Goal: Task Accomplishment & Management: Manage account settings

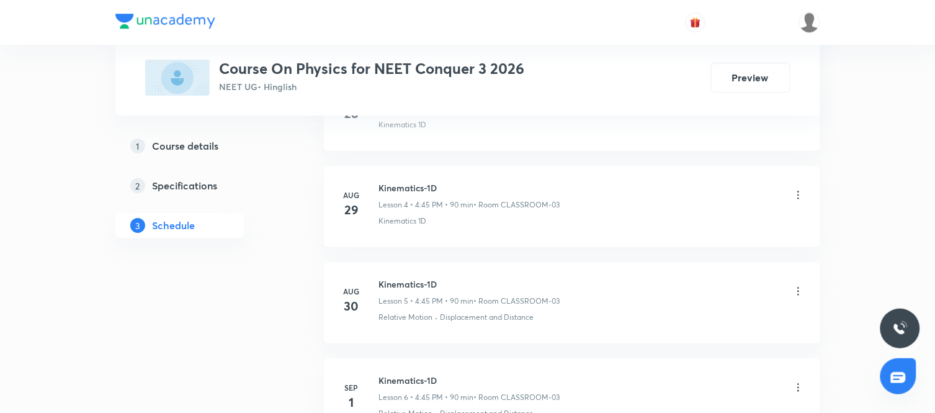
scroll to position [1160, 0]
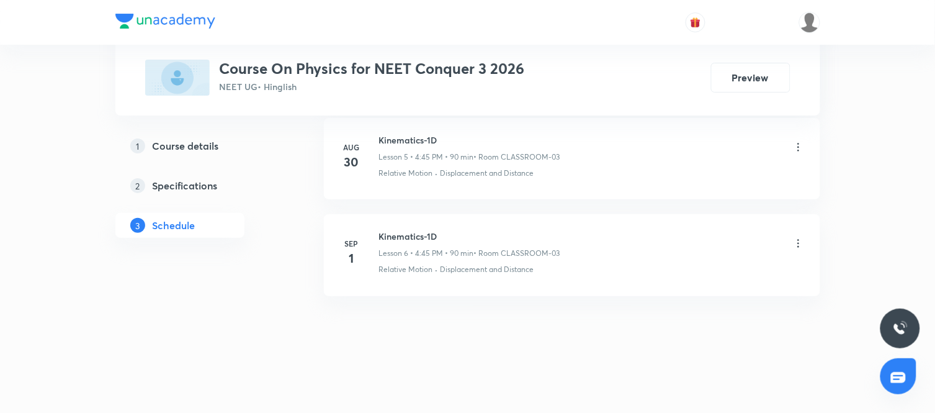
click at [397, 231] on h6 "Kinematics-1D" at bounding box center [469, 236] width 181 height 13
copy h6 "Kinematics-1D"
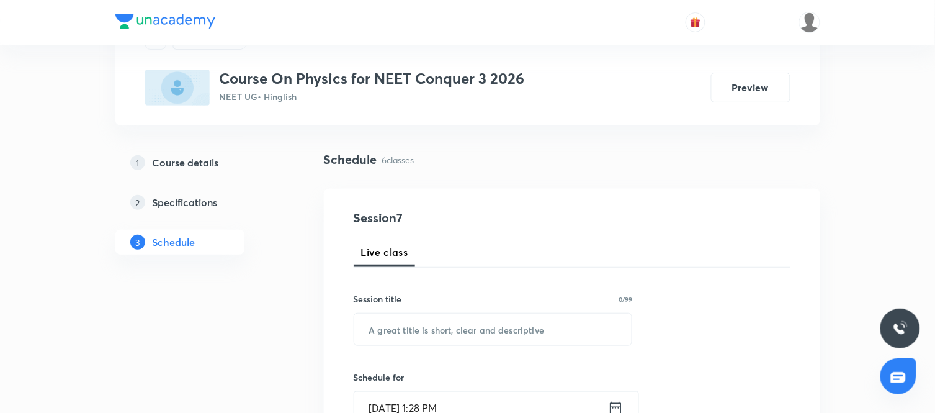
scroll to position [61, 0]
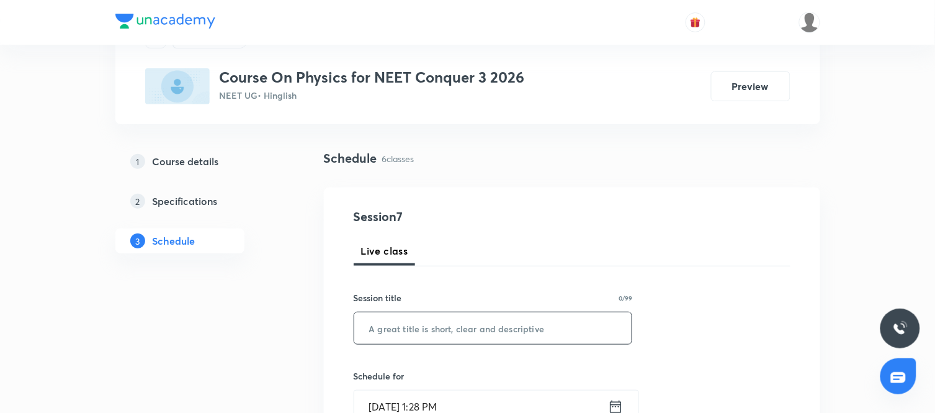
click at [426, 323] on input "text" at bounding box center [493, 328] width 278 height 32
paste input "Kinematics-1D"
type input "Kinematics-1D"
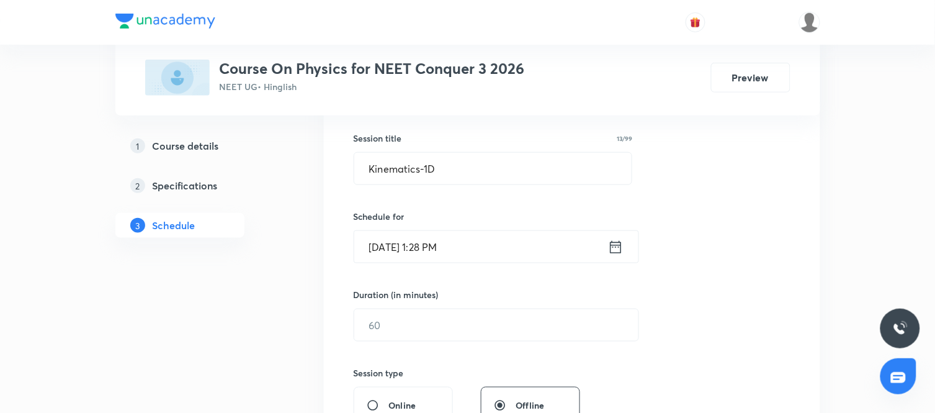
scroll to position [221, 0]
click at [615, 240] on icon at bounding box center [616, 246] width 16 height 17
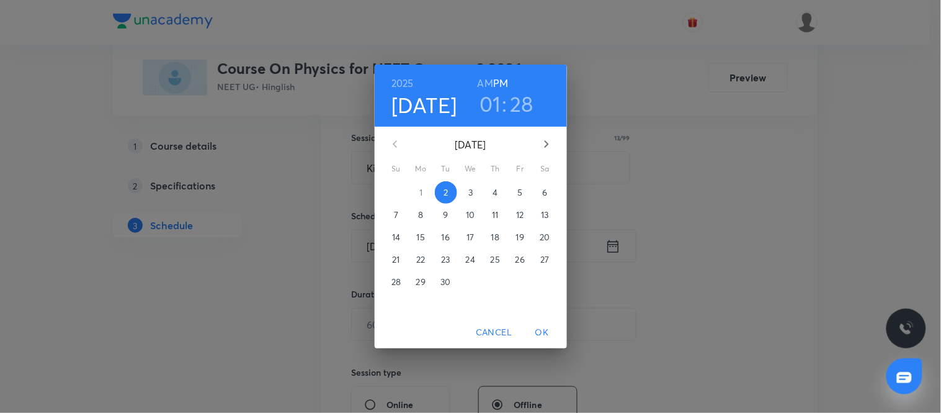
click at [468, 190] on p "3" at bounding box center [470, 192] width 4 height 12
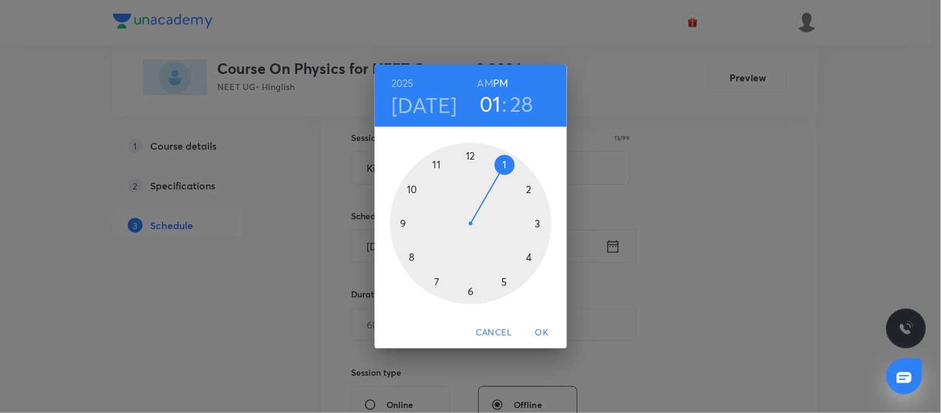
click at [529, 257] on div at bounding box center [470, 223] width 161 height 161
click at [403, 221] on div at bounding box center [470, 223] width 161 height 161
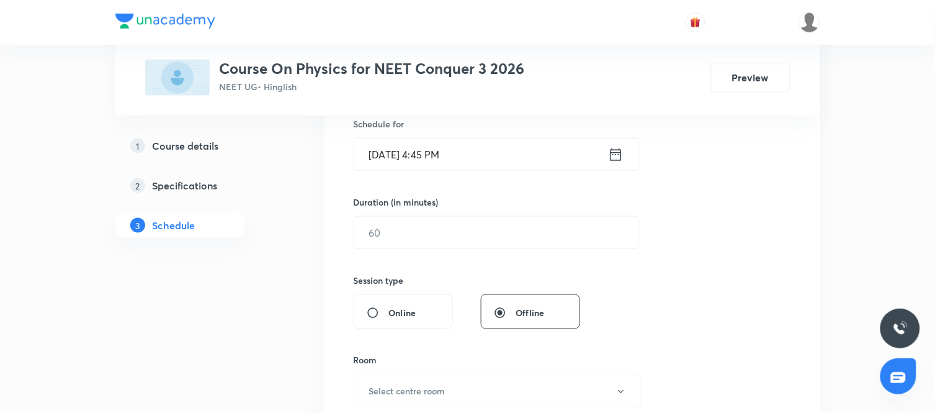
scroll to position [314, 0]
click at [487, 239] on input "text" at bounding box center [496, 231] width 284 height 32
type input "90"
click at [650, 305] on div "Session 7 Live class Session title 13/99 Kinematics-1D ​ Schedule for Sep 3, 20…" at bounding box center [572, 244] width 437 height 582
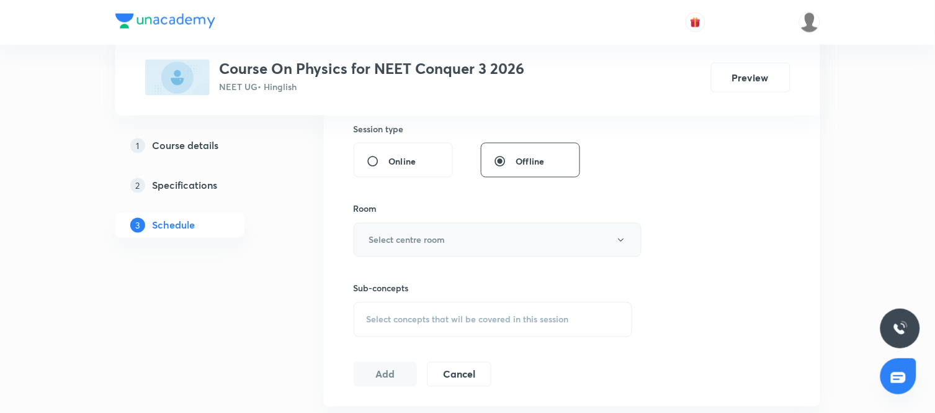
scroll to position [466, 0]
click at [510, 243] on button "Select centre room" at bounding box center [498, 238] width 288 height 34
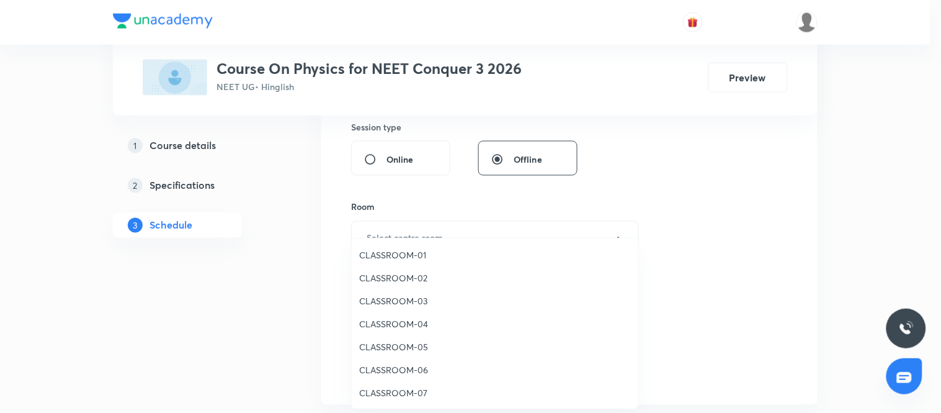
click at [405, 252] on span "CLASSROOM-01" at bounding box center [495, 254] width 272 height 13
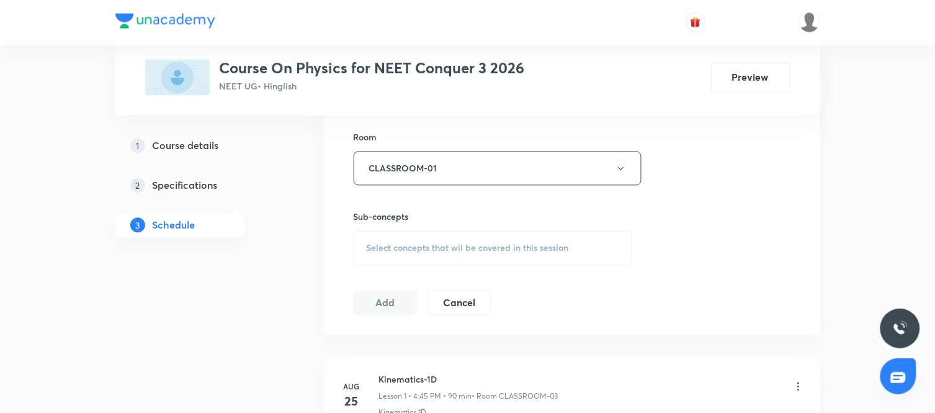
scroll to position [555, 0]
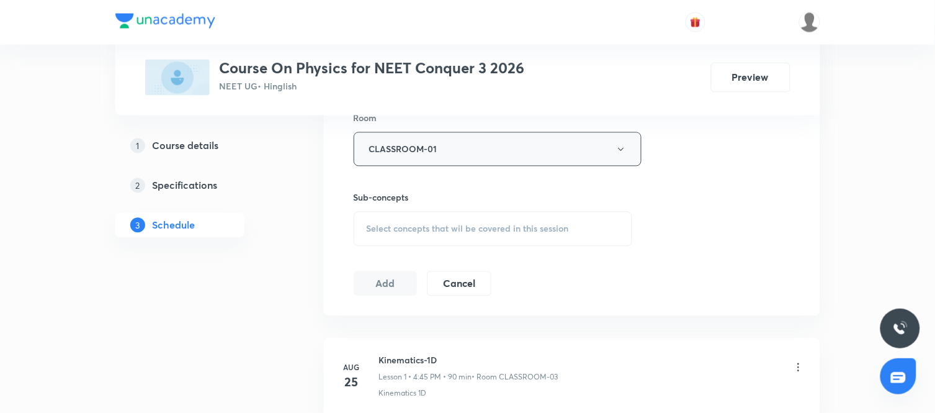
click at [497, 155] on button "CLASSROOM-01" at bounding box center [498, 149] width 288 height 34
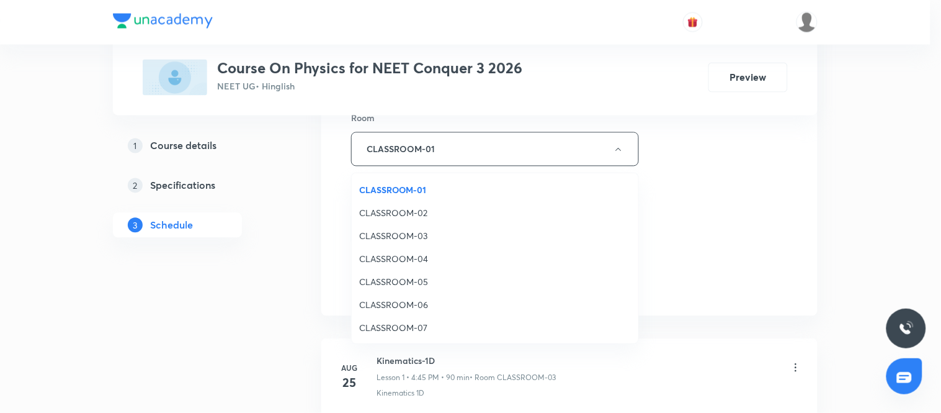
click at [394, 231] on span "CLASSROOM-03" at bounding box center [495, 235] width 272 height 13
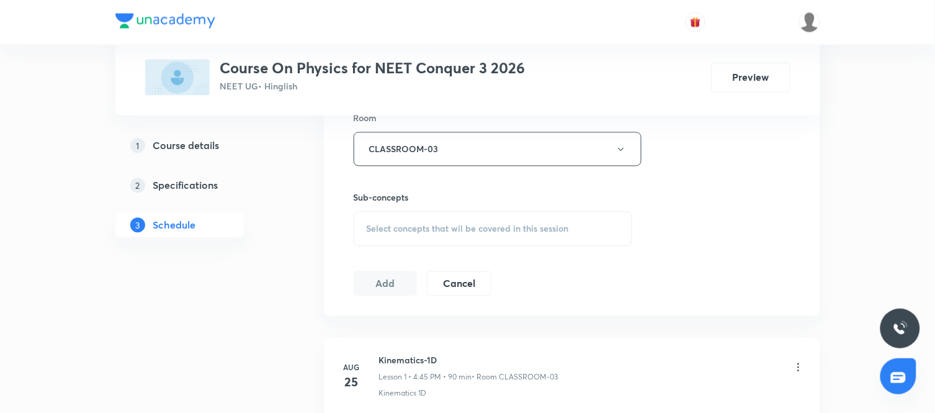
click at [496, 221] on div "Select concepts that wil be covered in this session" at bounding box center [493, 229] width 279 height 35
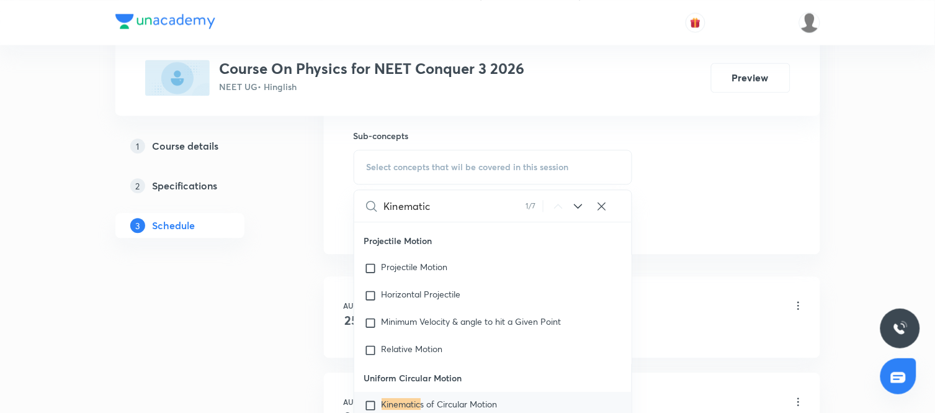
scroll to position [955, 0]
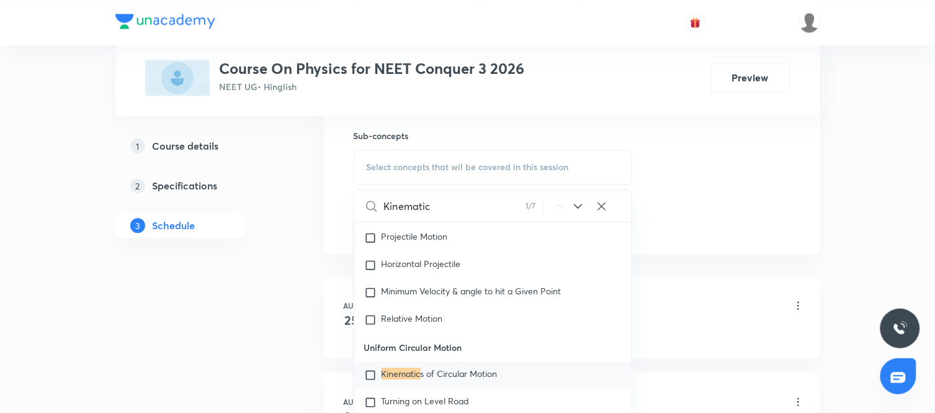
type input "Kinematic"
click at [583, 203] on icon at bounding box center [578, 205] width 15 height 15
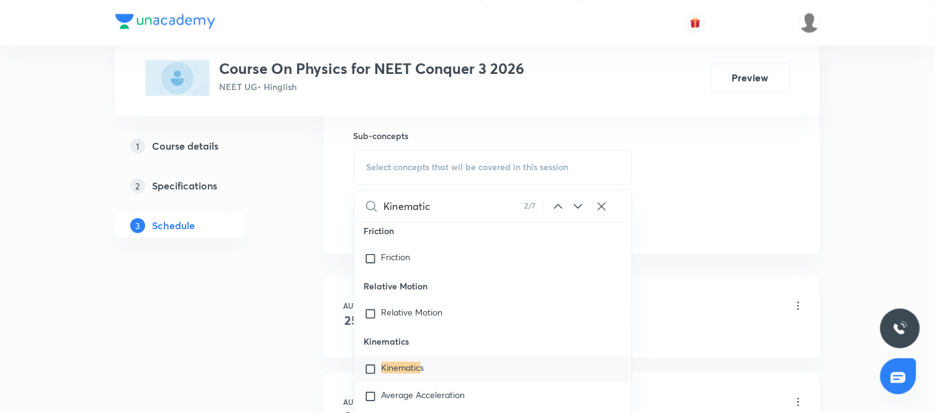
click at [583, 203] on icon at bounding box center [578, 205] width 15 height 15
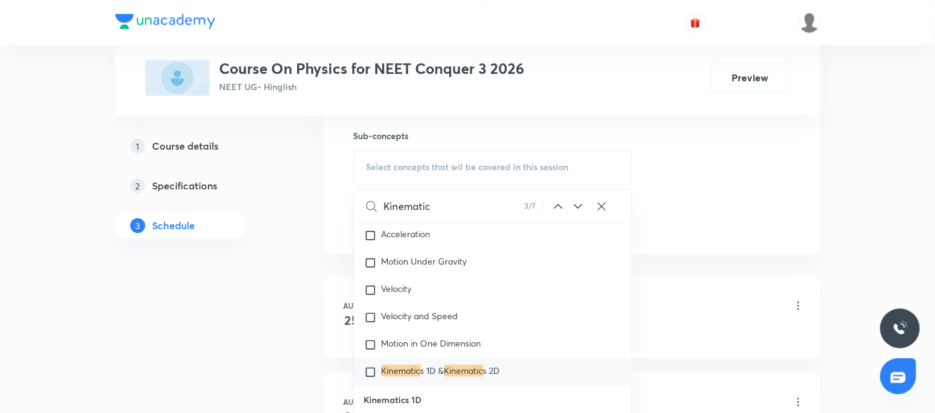
scroll to position [4475, 0]
click at [583, 203] on icon at bounding box center [578, 205] width 15 height 15
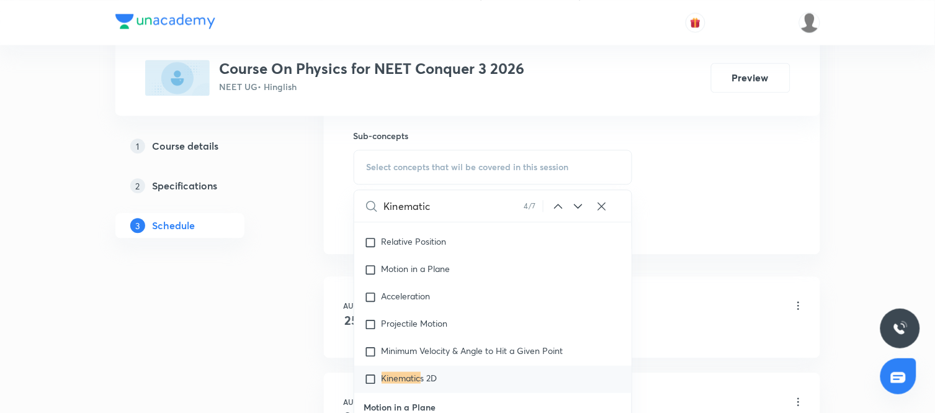
scroll to position [5186, 0]
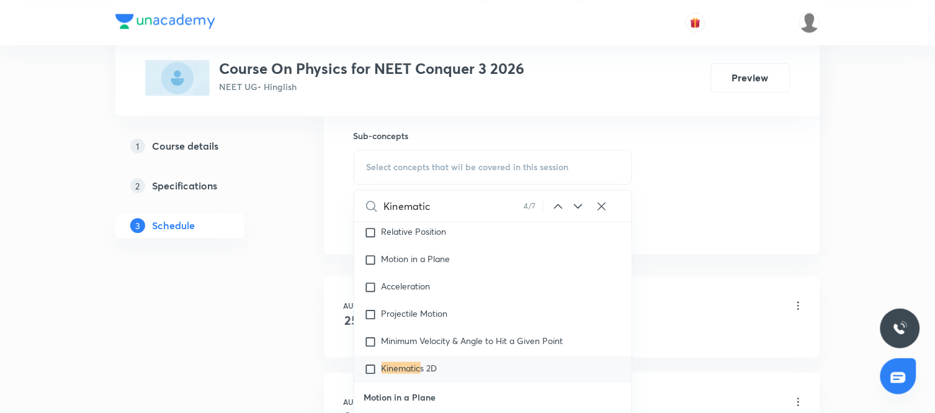
click at [579, 207] on icon at bounding box center [578, 205] width 15 height 15
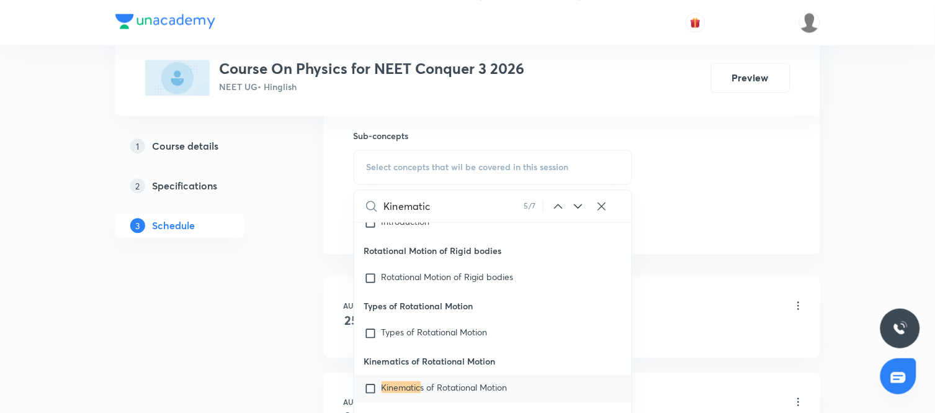
scroll to position [20554, 0]
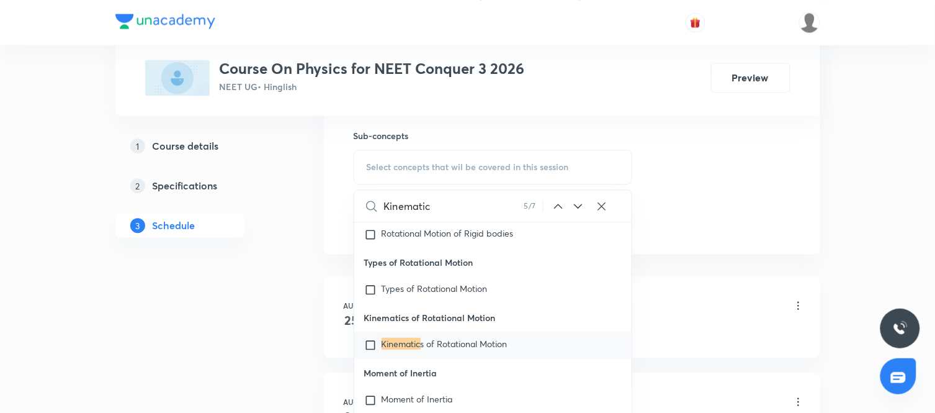
click at [579, 207] on icon at bounding box center [578, 205] width 15 height 15
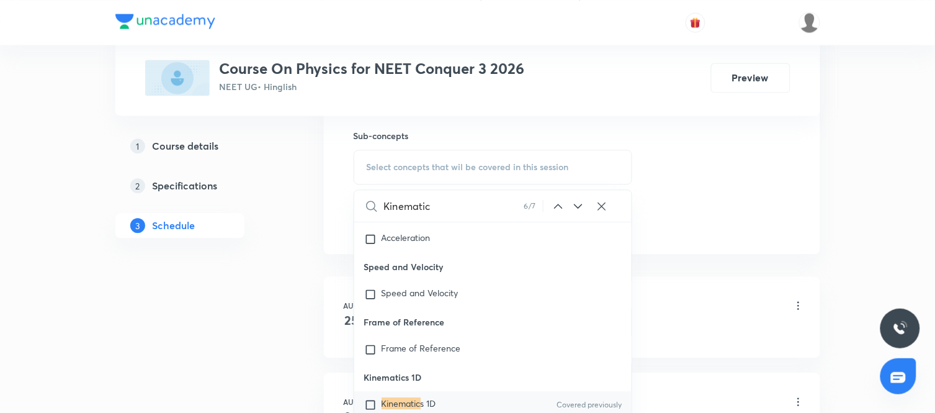
scroll to position [23810, 0]
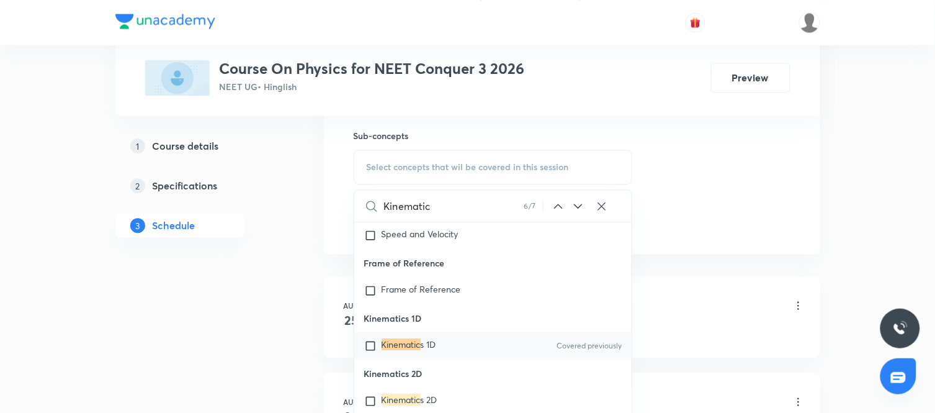
click at [414, 359] on div "Kinematic s 1D Covered previously" at bounding box center [493, 345] width 278 height 27
checkbox input "true"
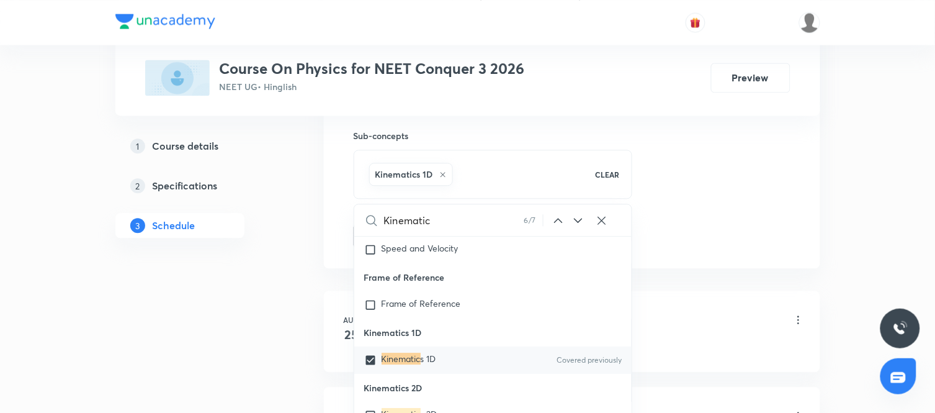
click at [324, 347] on li "Aug 25 Kinematics-1D Lesson 1 • 4:45 PM • 90 min • Room CLASSROOM-03 Kinematics…" at bounding box center [572, 330] width 496 height 81
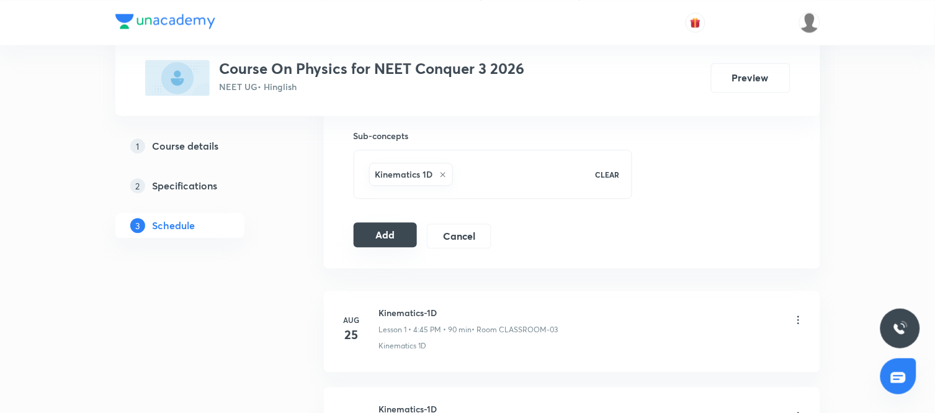
click at [380, 239] on button "Add" at bounding box center [386, 234] width 64 height 25
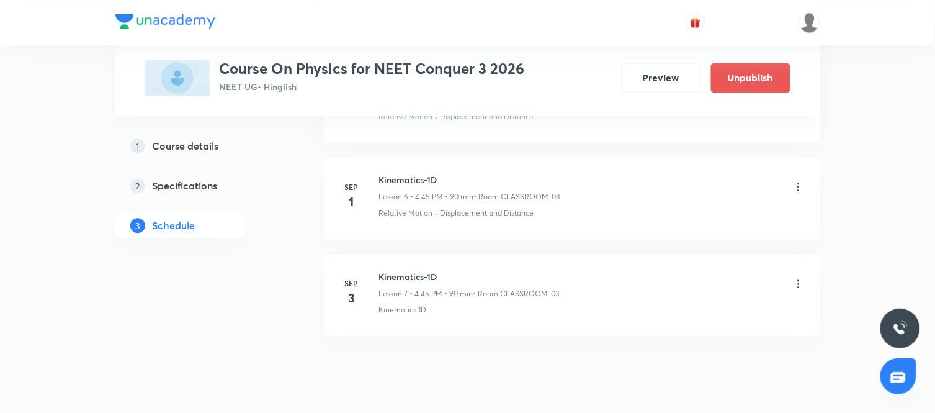
scroll to position [685, 0]
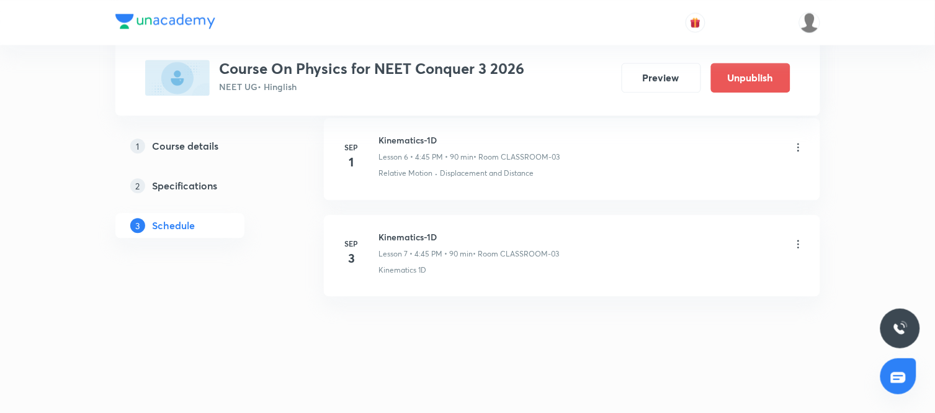
click at [401, 236] on h6 "Kinematics-1D" at bounding box center [469, 236] width 181 height 13
copy h6 "Kinematics-1D"
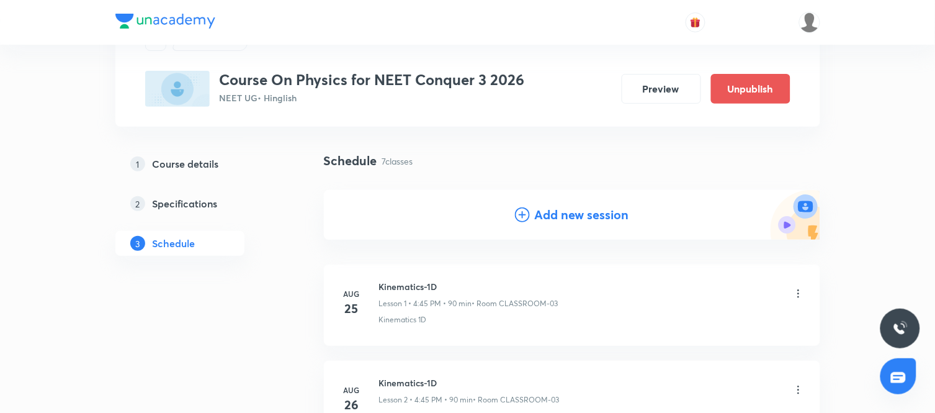
scroll to position [0, 0]
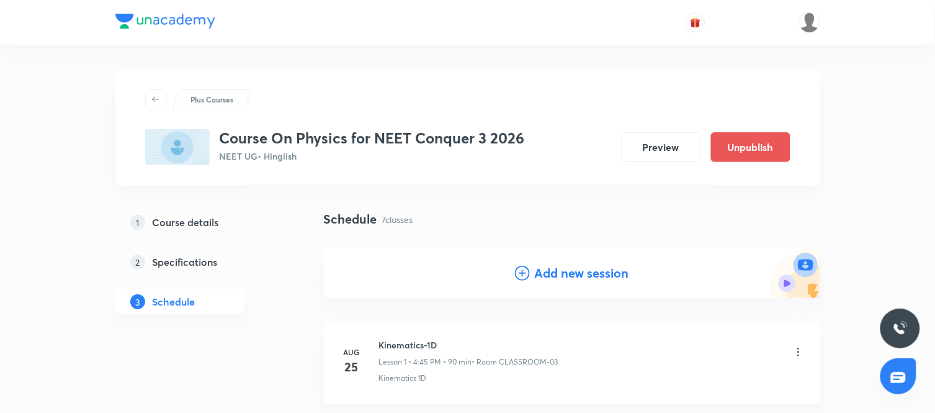
click at [569, 281] on h4 "Add new session" at bounding box center [582, 273] width 94 height 19
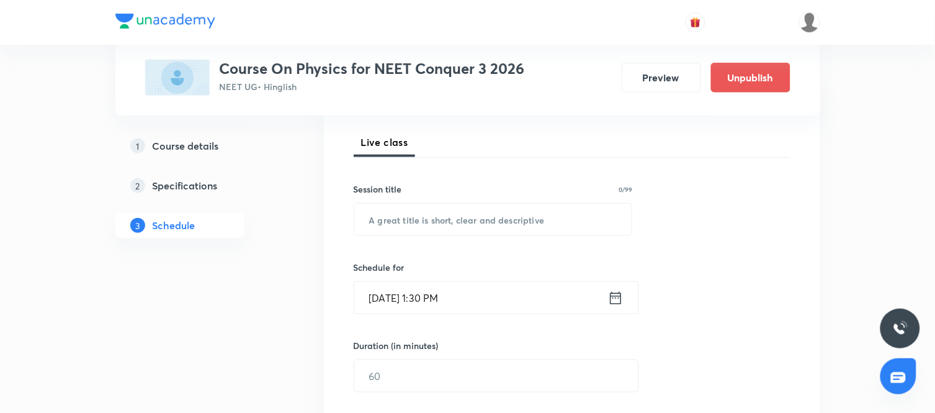
scroll to position [185, 0]
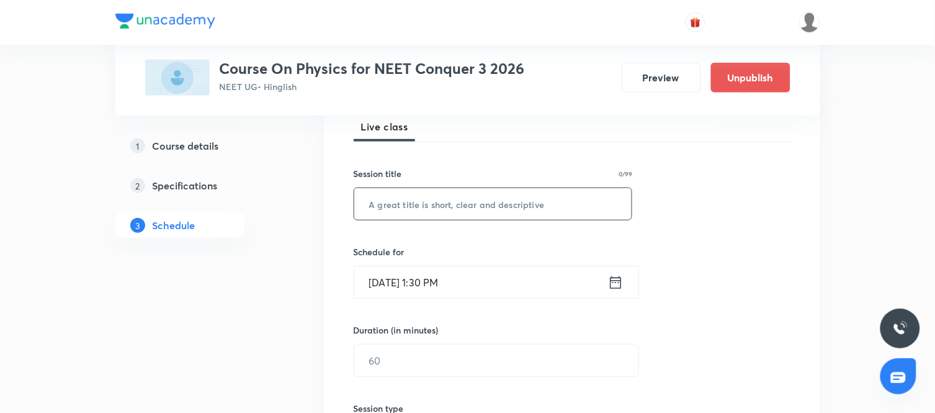
click at [465, 202] on input "text" at bounding box center [493, 204] width 278 height 32
paste input "Kinematics-1D"
type input "Kinematics-1D"
click at [610, 282] on icon at bounding box center [615, 281] width 11 height 12
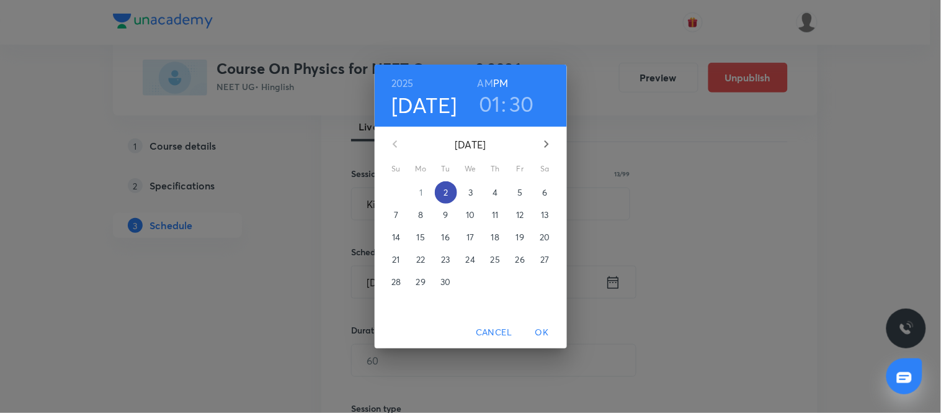
click at [448, 194] on p "2" at bounding box center [446, 192] width 4 height 12
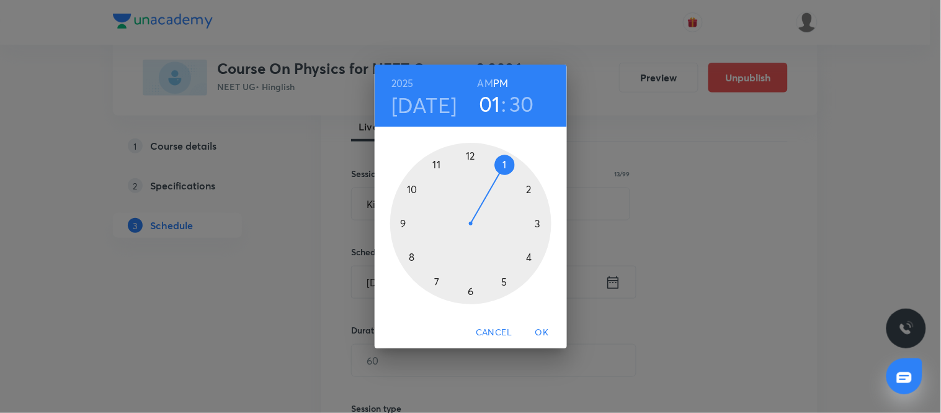
click at [527, 257] on div at bounding box center [470, 223] width 161 height 161
click at [403, 225] on div at bounding box center [470, 223] width 161 height 161
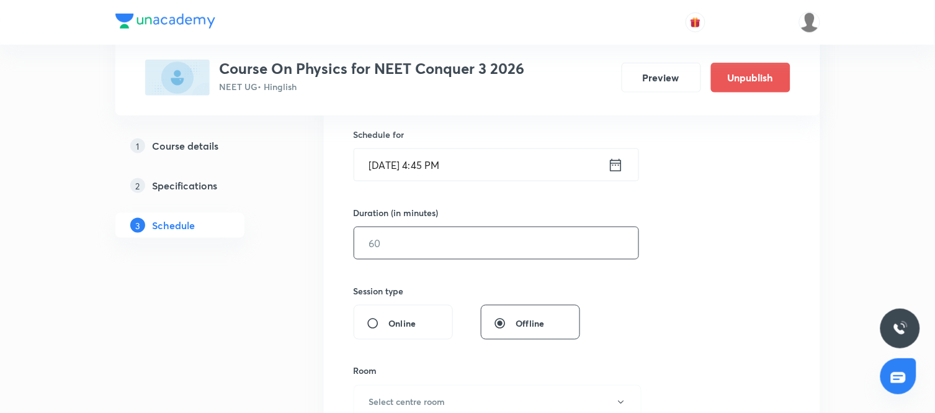
scroll to position [303, 0]
click at [442, 244] on input "text" at bounding box center [496, 242] width 284 height 32
type input "90"
click at [623, 305] on div "Session 8 Live class Session title 13/99 Kinematics-1D ​ Schedule for Sep 2, 20…" at bounding box center [572, 256] width 437 height 582
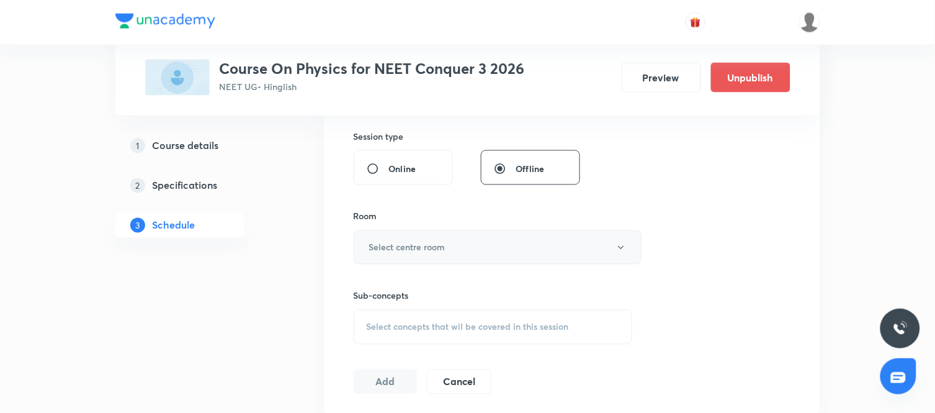
scroll to position [460, 0]
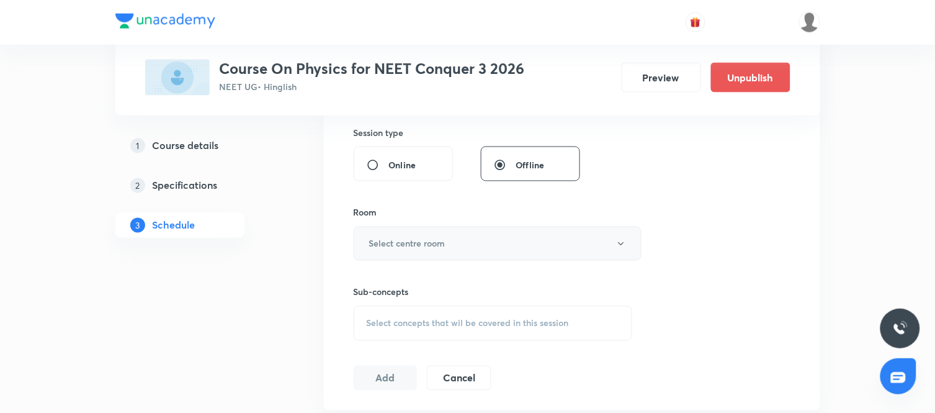
click at [493, 238] on button "Select centre room" at bounding box center [498, 243] width 288 height 34
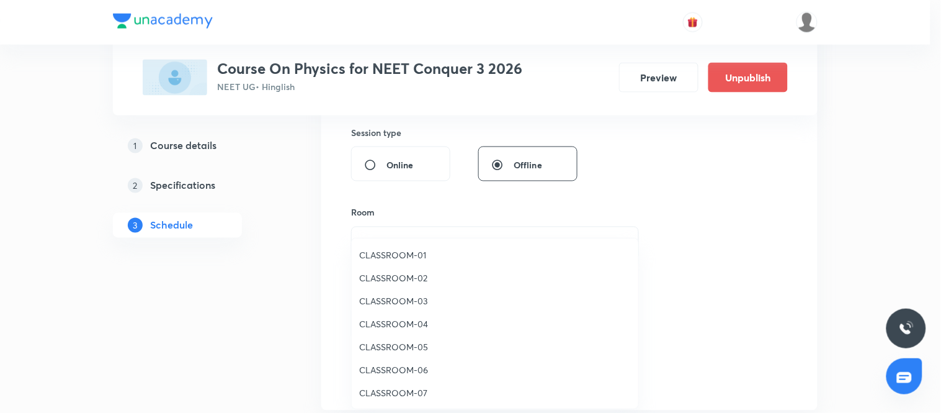
click at [406, 303] on span "CLASSROOM-03" at bounding box center [495, 300] width 272 height 13
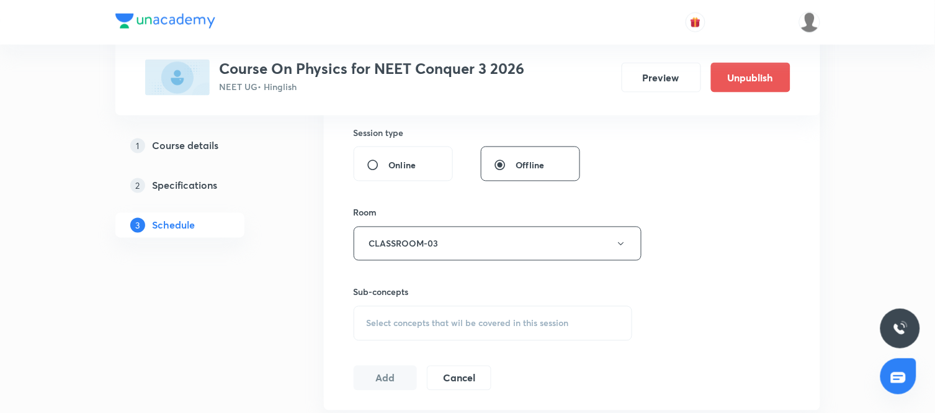
click at [454, 319] on span "Select concepts that wil be covered in this session" at bounding box center [468, 323] width 202 height 10
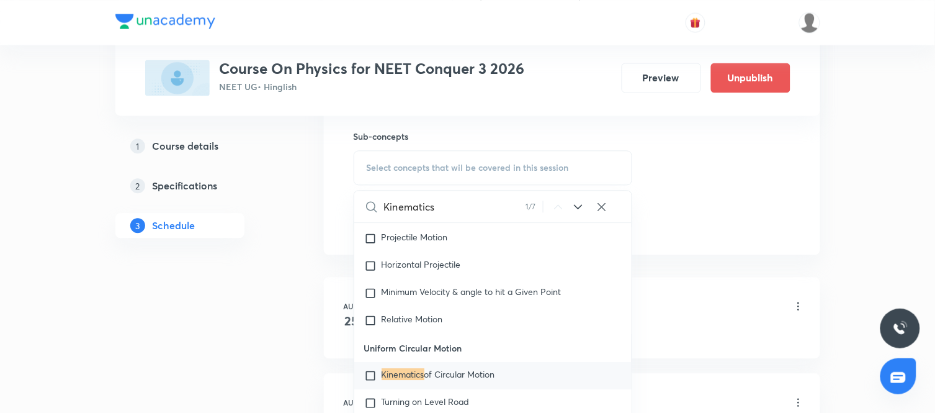
scroll to position [618, 0]
type input "Kinematics"
click at [582, 202] on icon at bounding box center [578, 204] width 8 height 5
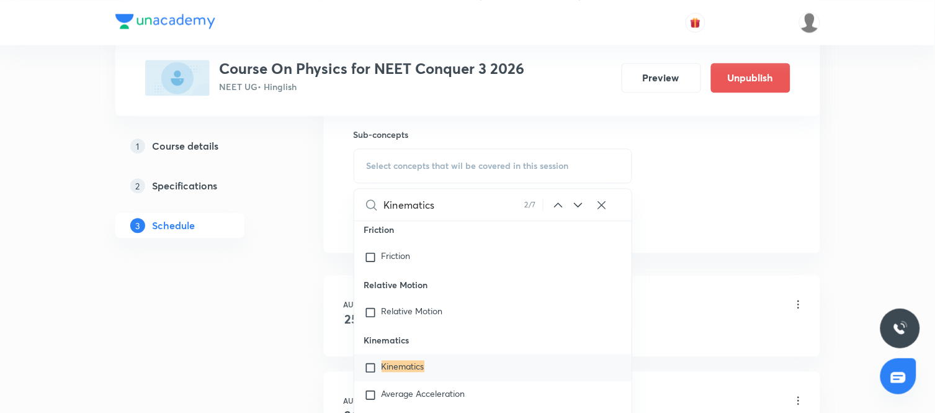
click at [582, 202] on icon at bounding box center [578, 204] width 8 height 5
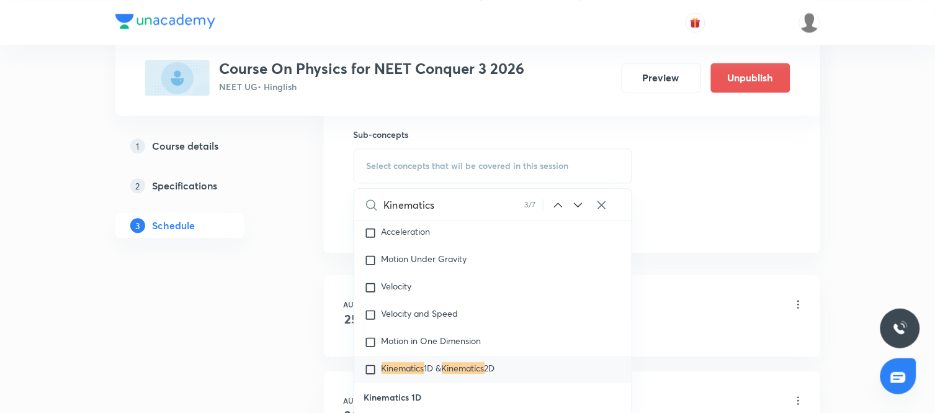
scroll to position [4475, 0]
click at [582, 202] on icon at bounding box center [578, 204] width 8 height 5
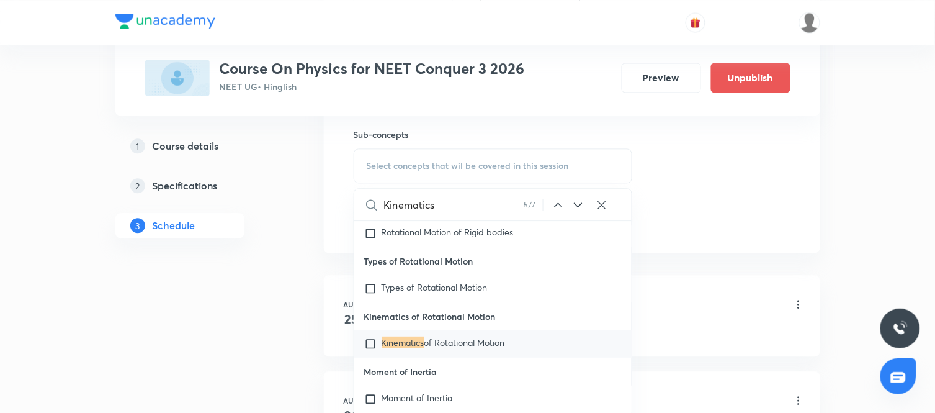
click at [582, 202] on icon at bounding box center [578, 204] width 8 height 5
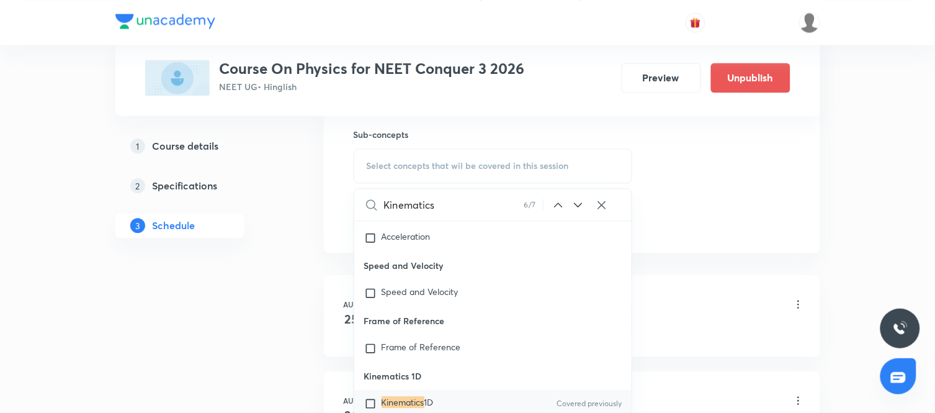
scroll to position [23810, 0]
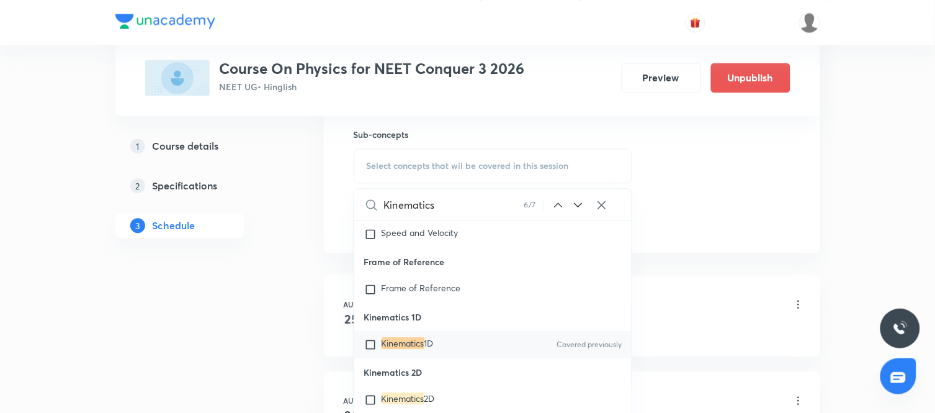
click at [383, 349] on mark "Kinematics" at bounding box center [402, 343] width 43 height 12
checkbox input "true"
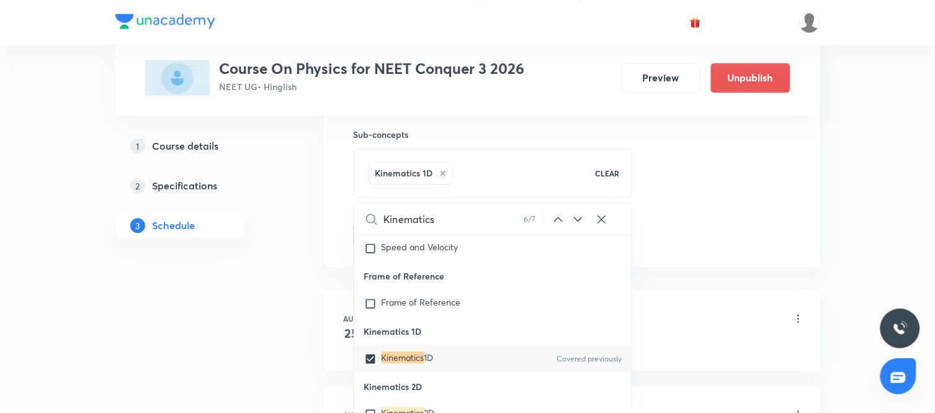
click at [311, 337] on div "Plus Courses Course On Physics for NEET Conquer 3 2026 NEET UG • Hinglish Previ…" at bounding box center [467, 247] width 705 height 1590
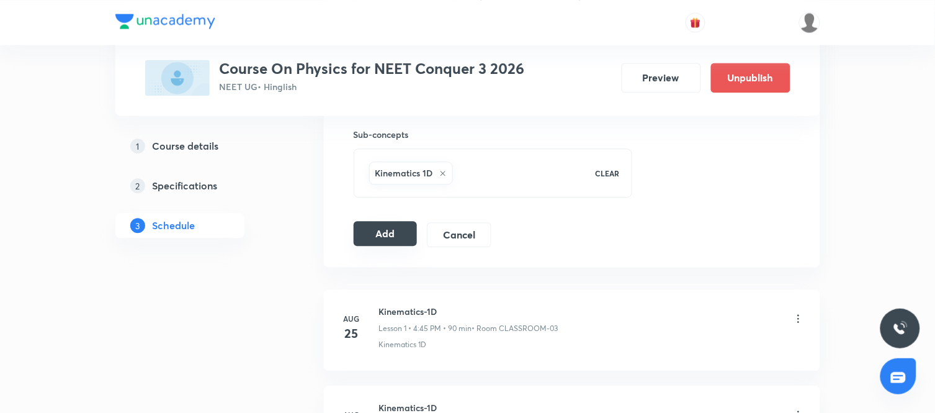
click at [380, 233] on button "Add" at bounding box center [386, 233] width 64 height 25
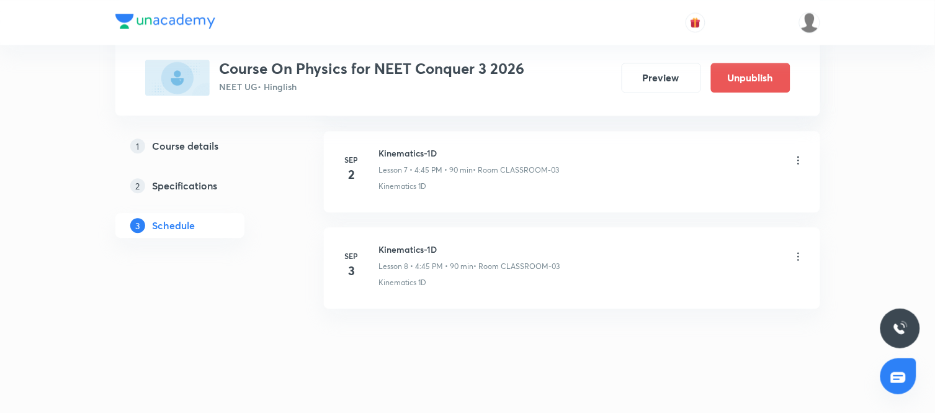
scroll to position [782, 0]
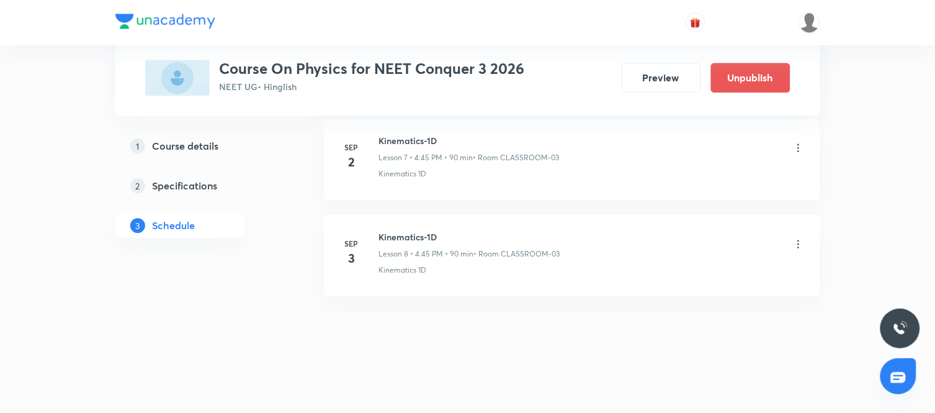
click at [413, 242] on h6 "Kinematics-1D" at bounding box center [469, 236] width 181 height 13
copy h6 "Kinematics-1D"
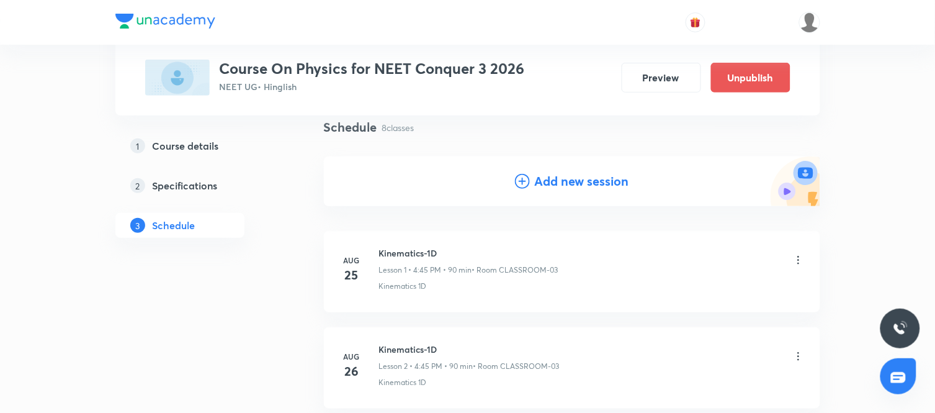
scroll to position [0, 0]
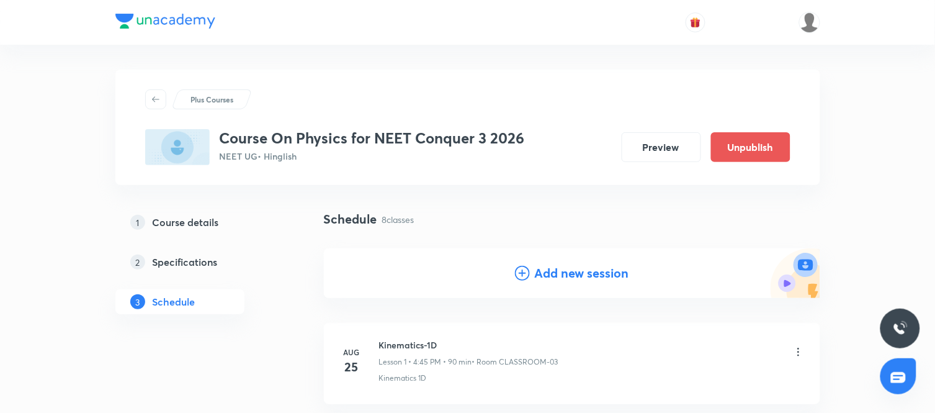
click at [558, 277] on h4 "Add new session" at bounding box center [582, 273] width 94 height 19
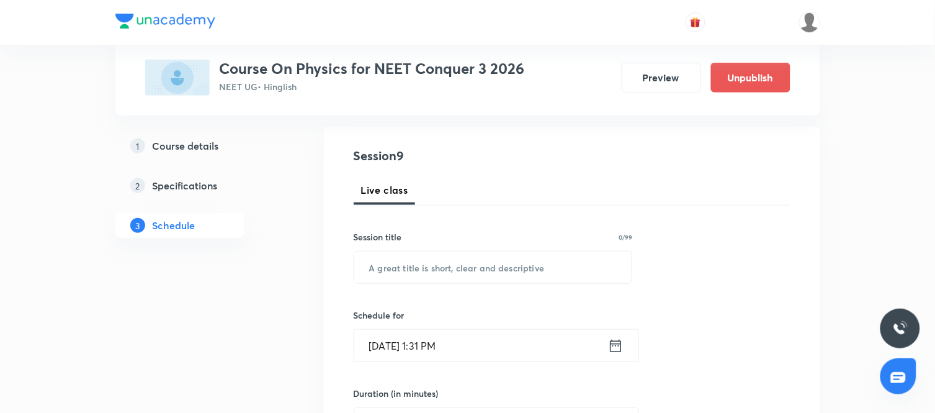
scroll to position [122, 0]
click at [440, 247] on div "Session title 0/99 ​" at bounding box center [493, 256] width 279 height 53
click at [414, 259] on input "text" at bounding box center [493, 267] width 278 height 32
paste input "Kinematics-1D"
type input "Kinematics-1D"
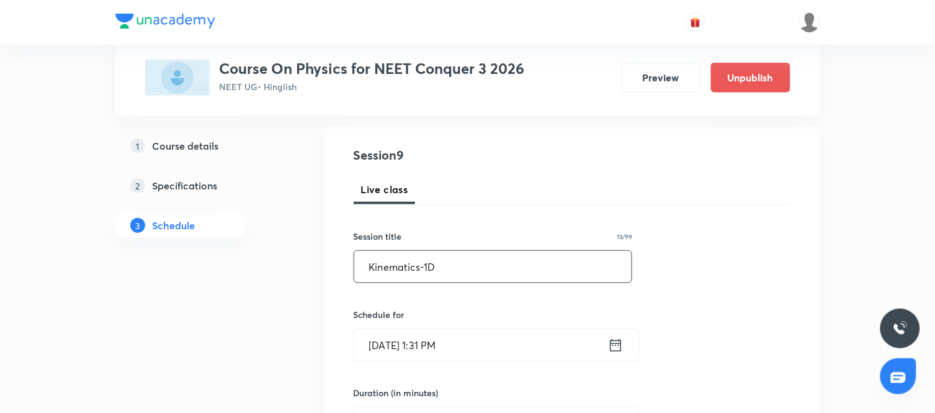
click at [612, 345] on icon at bounding box center [616, 344] width 16 height 17
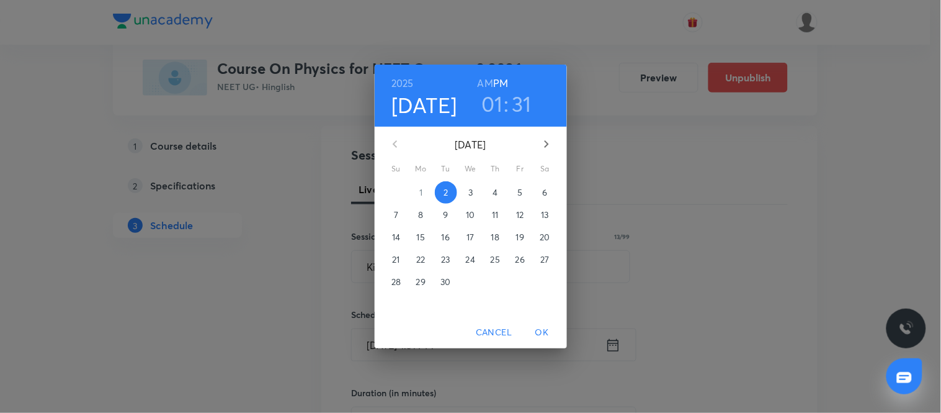
click at [501, 188] on span "4" at bounding box center [495, 192] width 22 height 12
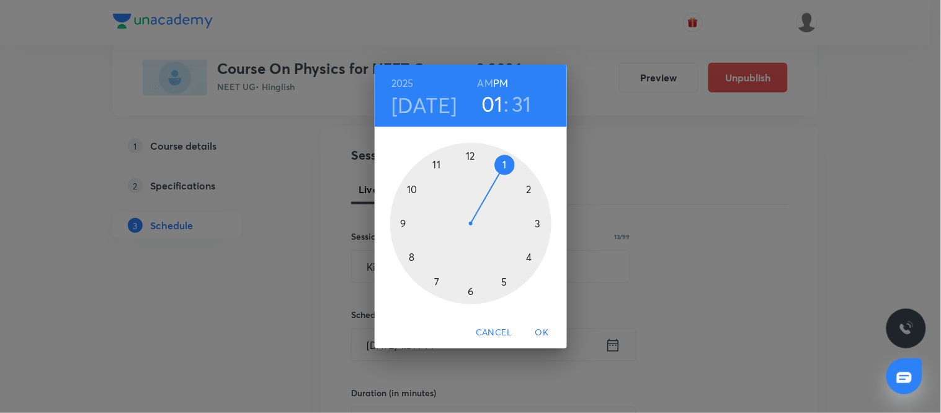
click at [528, 256] on div at bounding box center [470, 223] width 161 height 161
click at [404, 222] on div at bounding box center [470, 223] width 161 height 161
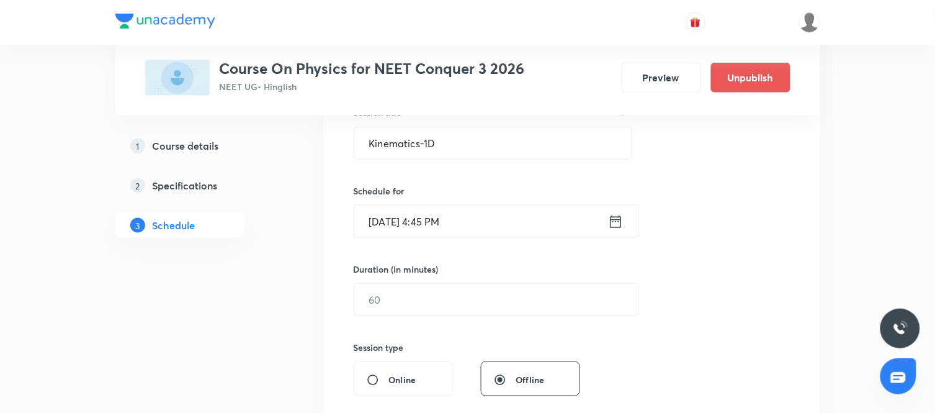
scroll to position [281, 0]
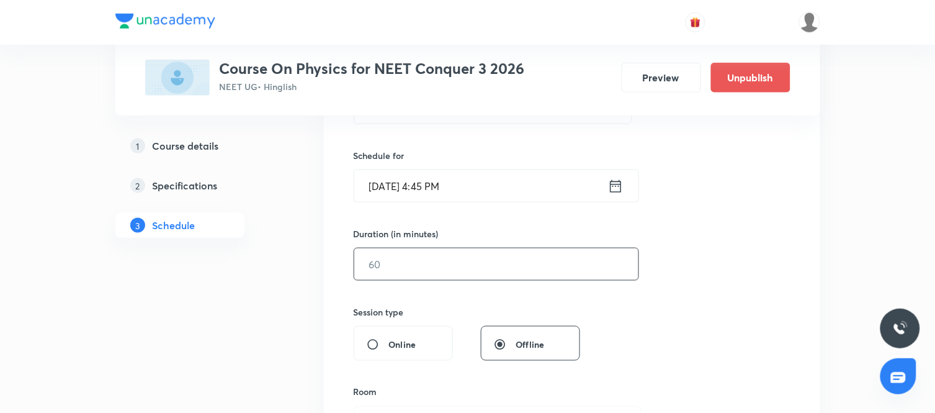
click at [419, 279] on input "text" at bounding box center [496, 264] width 284 height 32
type input "90"
click at [618, 309] on div "Session 9 Live class Session title 13/99 Kinematics-1D ​ Schedule for Sep 4, 20…" at bounding box center [572, 278] width 437 height 582
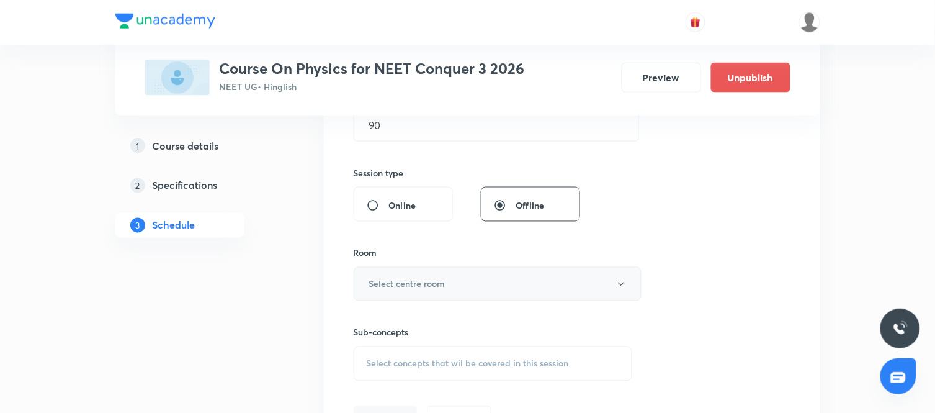
scroll to position [421, 0]
click at [470, 281] on button "Select centre room" at bounding box center [498, 283] width 288 height 34
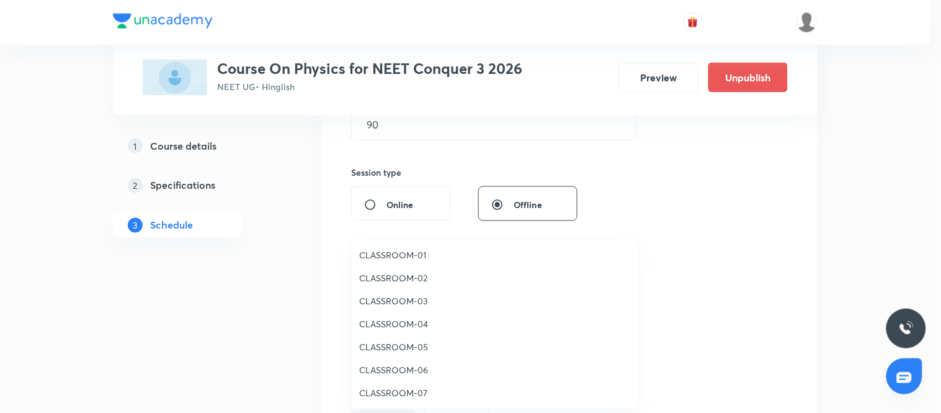
click at [398, 300] on span "CLASSROOM-03" at bounding box center [495, 300] width 272 height 13
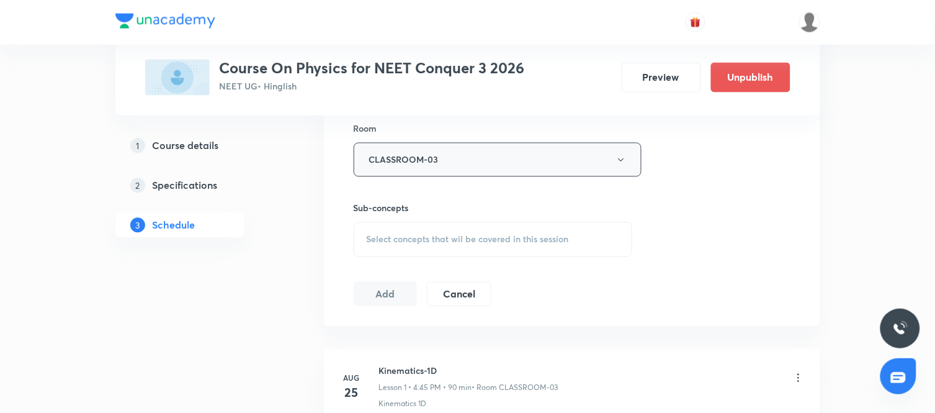
scroll to position [556, 0]
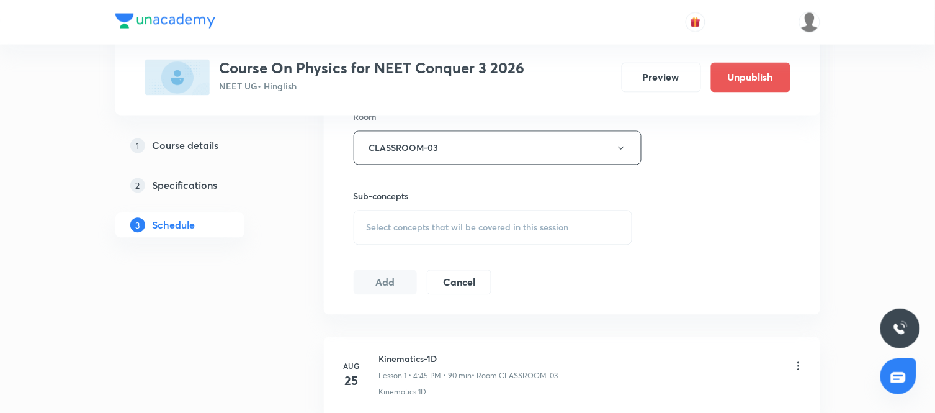
click at [504, 226] on span "Select concepts that wil be covered in this session" at bounding box center [468, 228] width 202 height 10
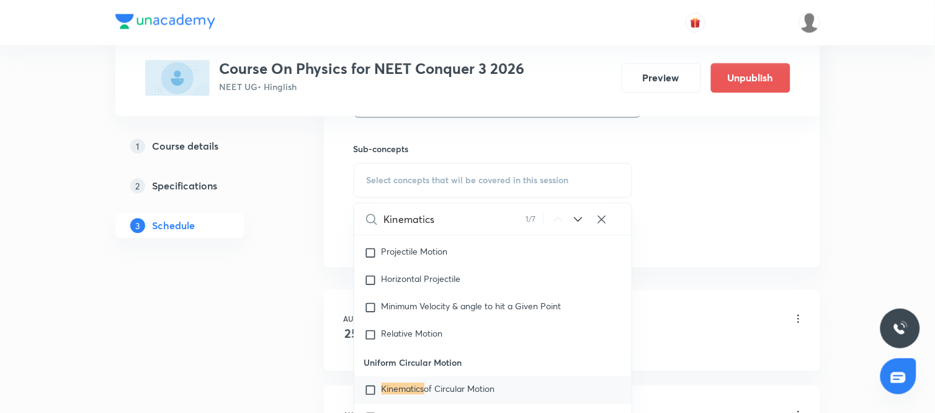
scroll to position [955, 0]
type input "Kinematics"
click at [580, 223] on icon at bounding box center [578, 219] width 15 height 15
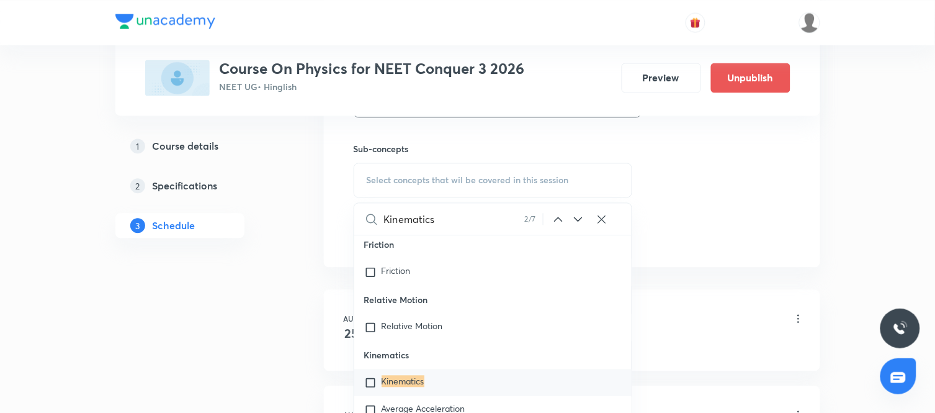
scroll to position [4284, 0]
click at [579, 219] on icon at bounding box center [578, 219] width 15 height 15
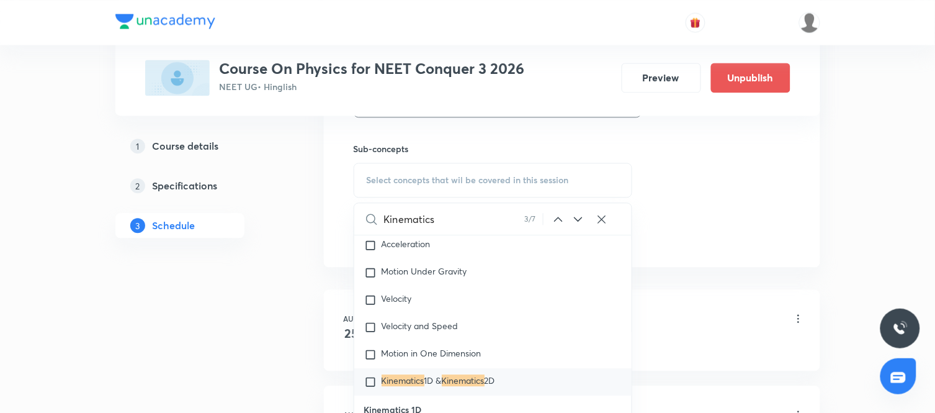
click at [579, 219] on icon at bounding box center [578, 219] width 15 height 15
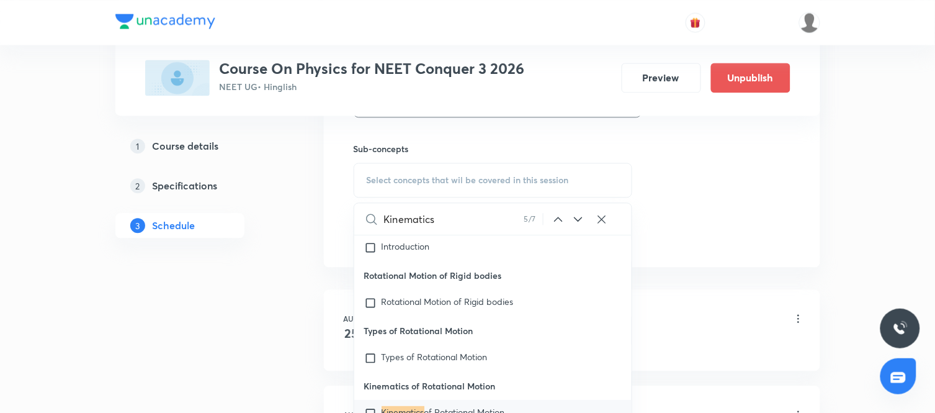
scroll to position [20554, 0]
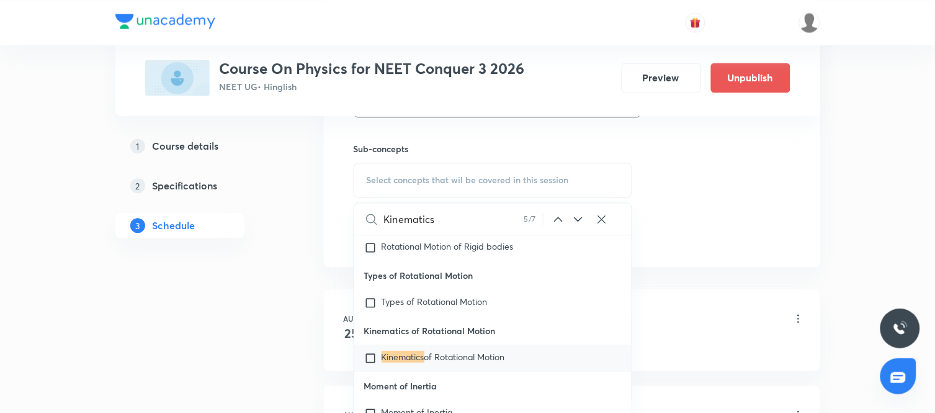
click at [579, 219] on icon at bounding box center [578, 219] width 15 height 15
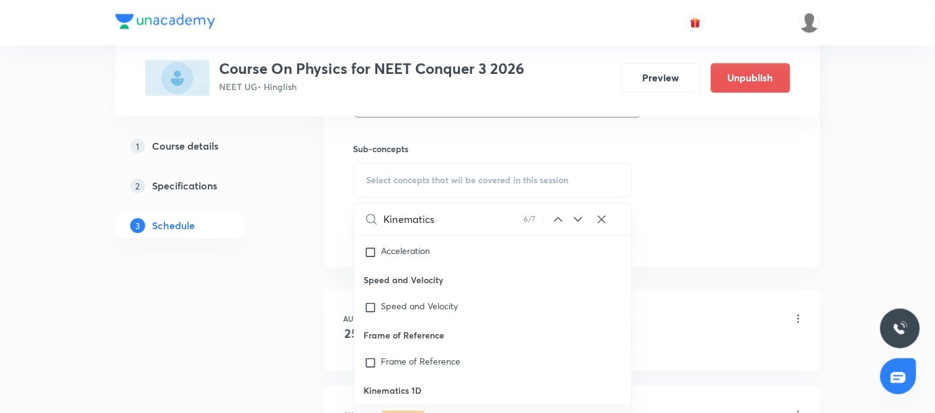
scroll to position [23810, 0]
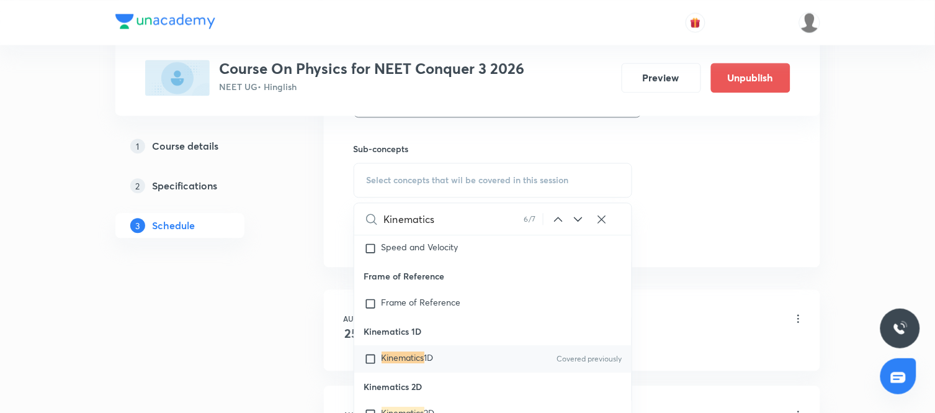
click at [405, 365] on p "Kinematics 1D" at bounding box center [407, 358] width 52 height 12
checkbox input "true"
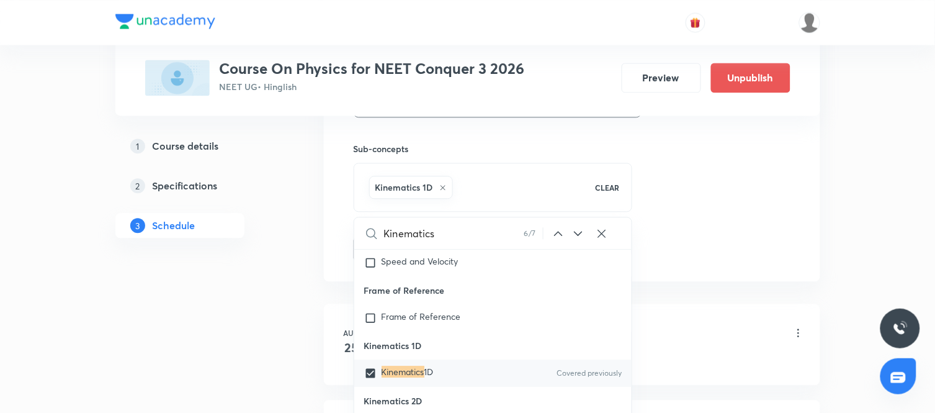
click at [318, 361] on div "Plus Courses Course On Physics for NEET Conquer 3 2026 NEET UG • Hinglish Previ…" at bounding box center [467, 309] width 705 height 1687
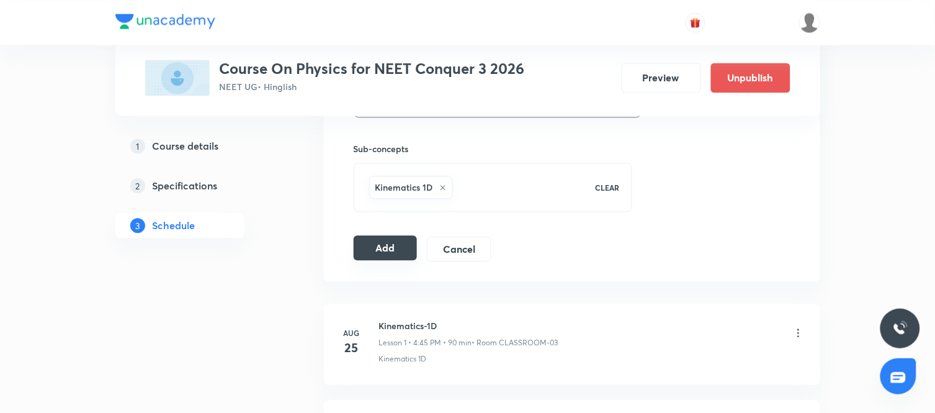
click at [378, 251] on button "Add" at bounding box center [386, 247] width 64 height 25
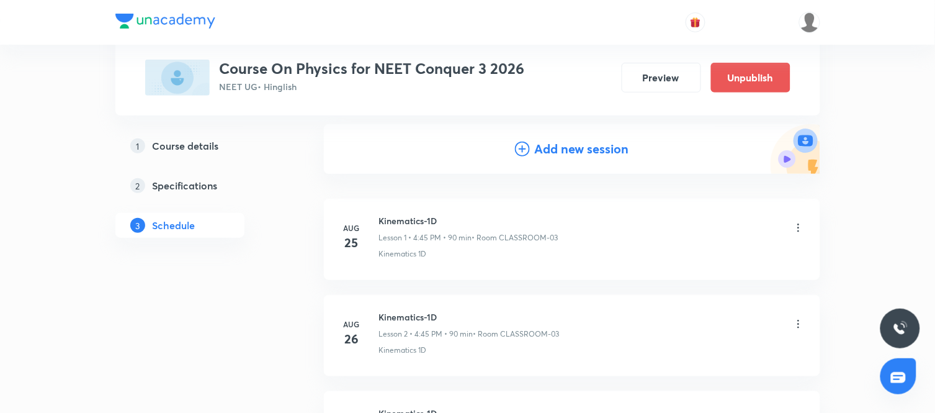
scroll to position [0, 0]
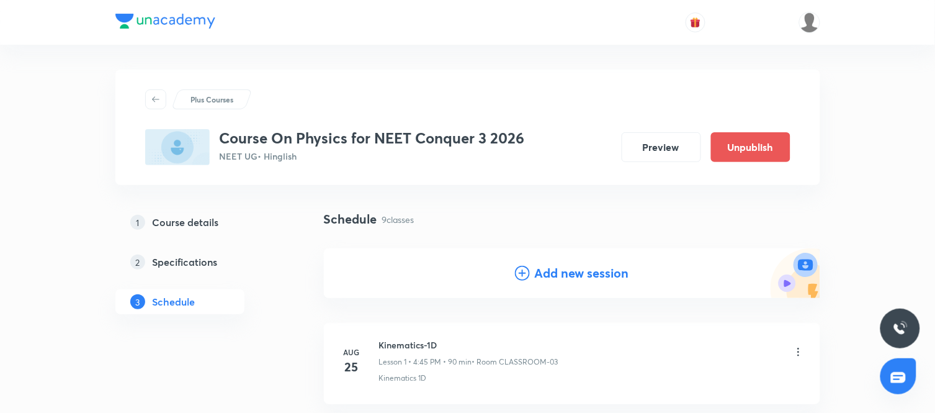
click at [559, 278] on h4 "Add new session" at bounding box center [582, 273] width 94 height 19
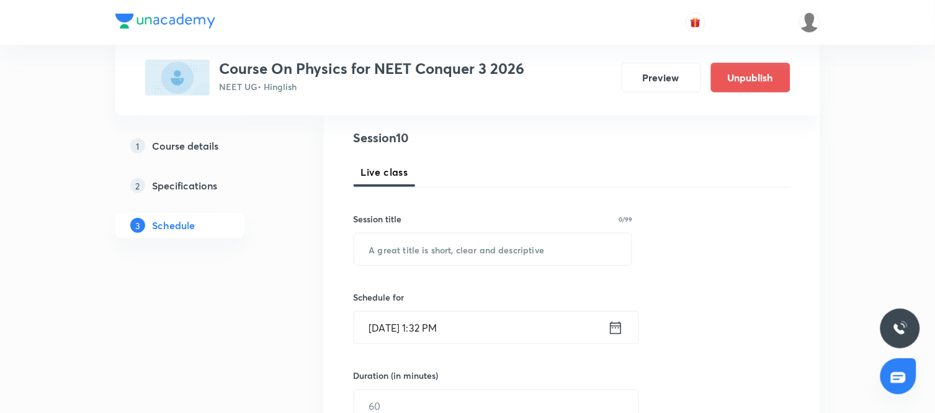
scroll to position [140, 0]
click at [437, 243] on input "text" at bounding box center [493, 249] width 278 height 32
paste input "Kinematics-1D"
type input "Kinematics-1D"
click at [615, 320] on icon at bounding box center [616, 326] width 16 height 17
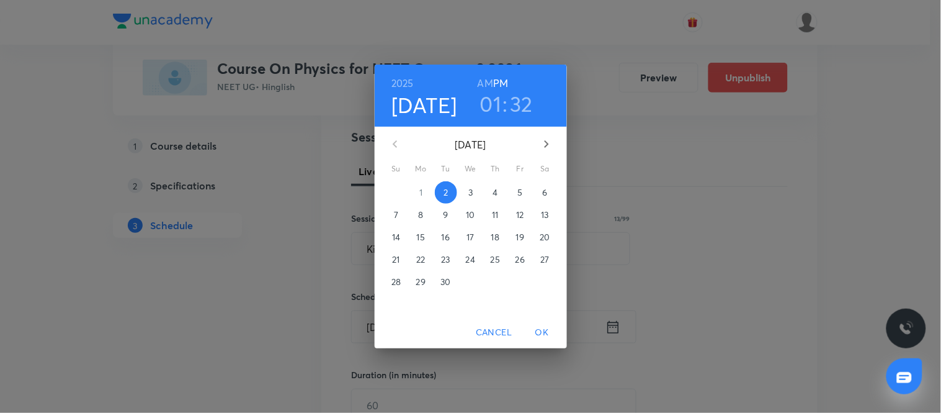
click at [527, 189] on span "5" at bounding box center [520, 192] width 22 height 12
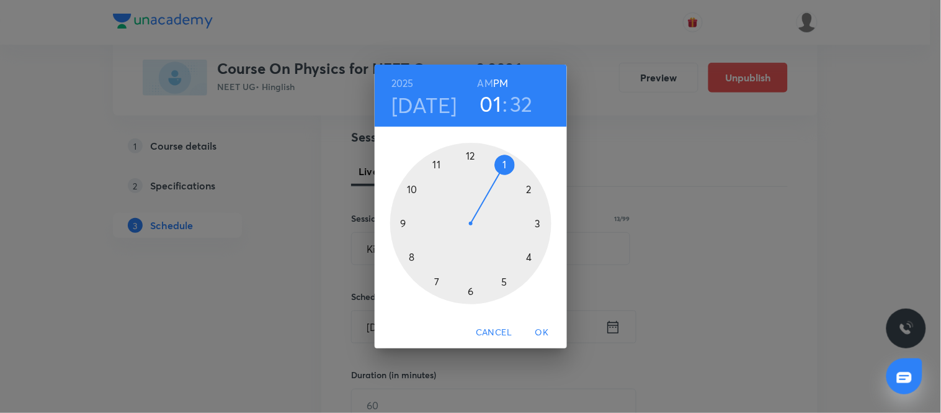
click at [530, 257] on div at bounding box center [470, 223] width 161 height 161
click at [404, 226] on div at bounding box center [470, 223] width 161 height 161
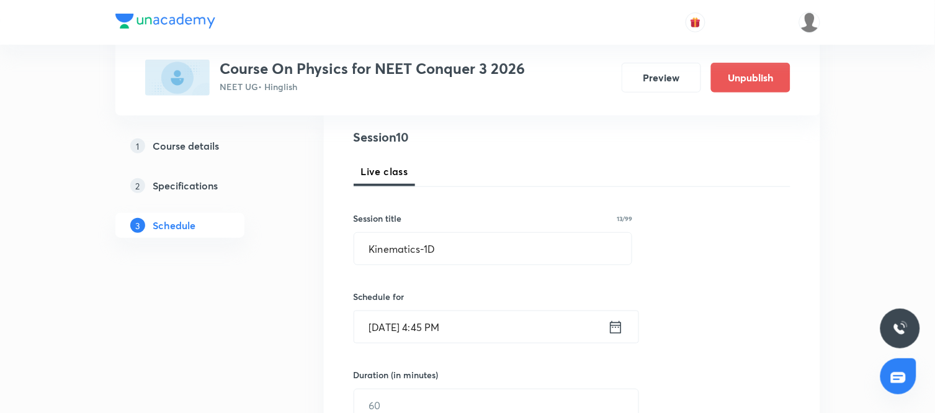
scroll to position [228, 0]
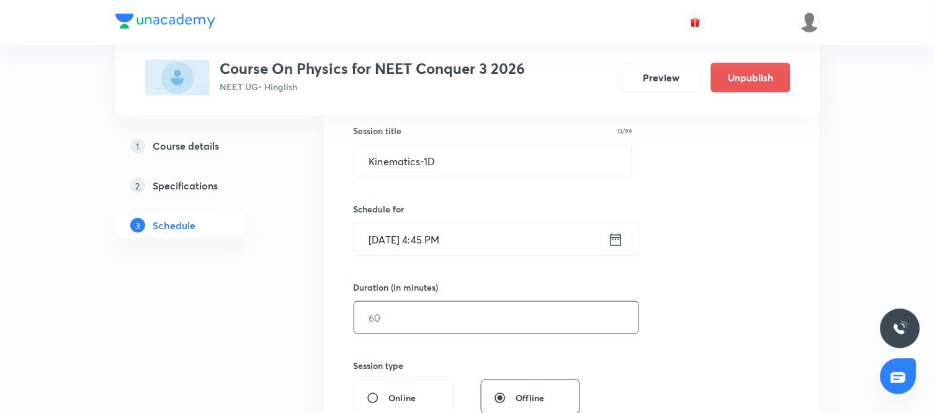
click at [417, 313] on input "text" at bounding box center [496, 317] width 284 height 32
type input "90"
click at [674, 300] on div "Session 10 Live class Session title 13/99 Kinematics-1D ​ Schedule for Sep 5, 2…" at bounding box center [572, 331] width 437 height 582
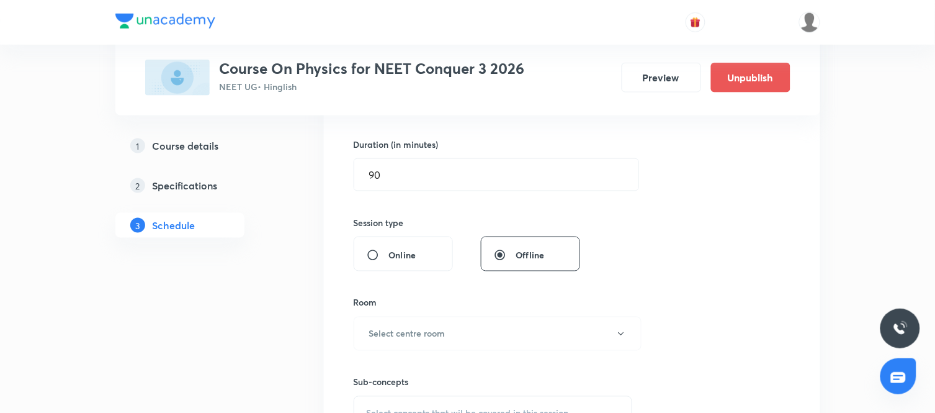
scroll to position [371, 0]
click at [450, 326] on button "Select centre room" at bounding box center [498, 333] width 288 height 34
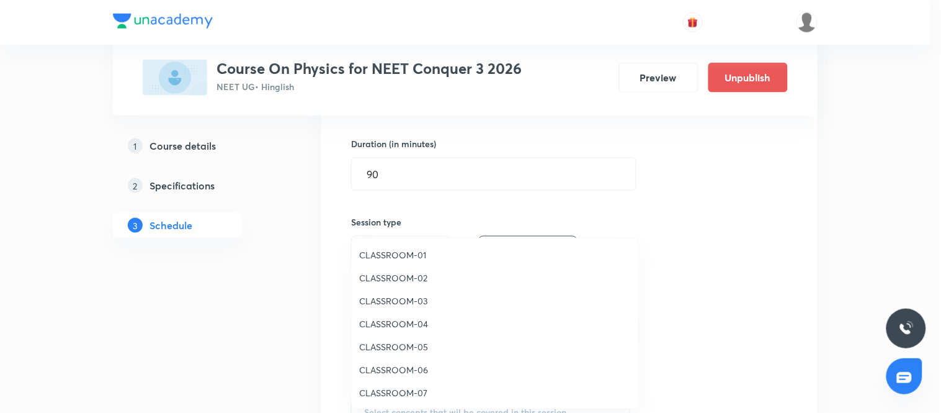
click at [388, 306] on span "CLASSROOM-03" at bounding box center [495, 300] width 272 height 13
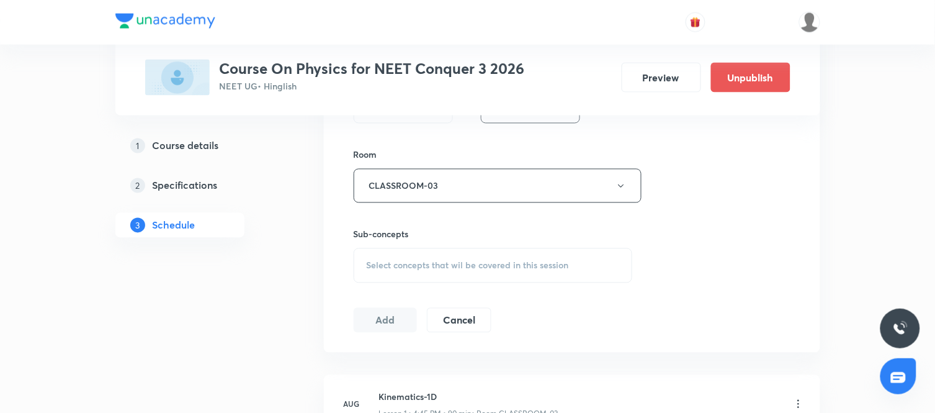
scroll to position [556, 0]
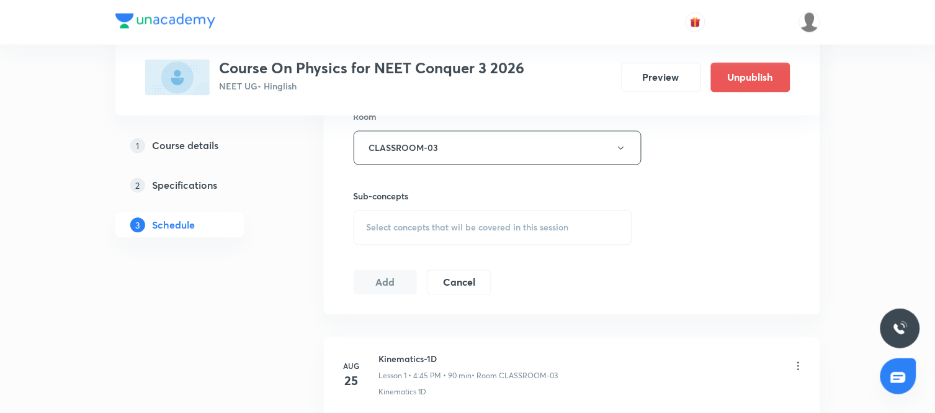
click at [447, 230] on span "Select concepts that wil be covered in this session" at bounding box center [468, 228] width 202 height 10
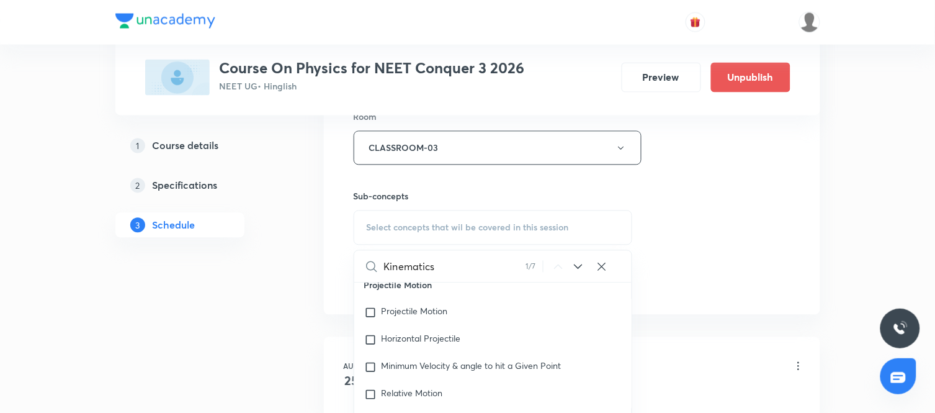
scroll to position [955, 0]
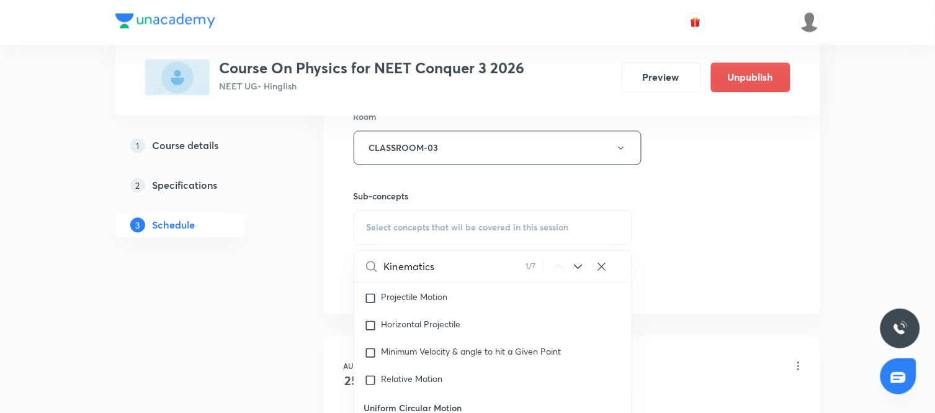
type input "Kinematics"
click at [579, 267] on icon at bounding box center [578, 266] width 8 height 5
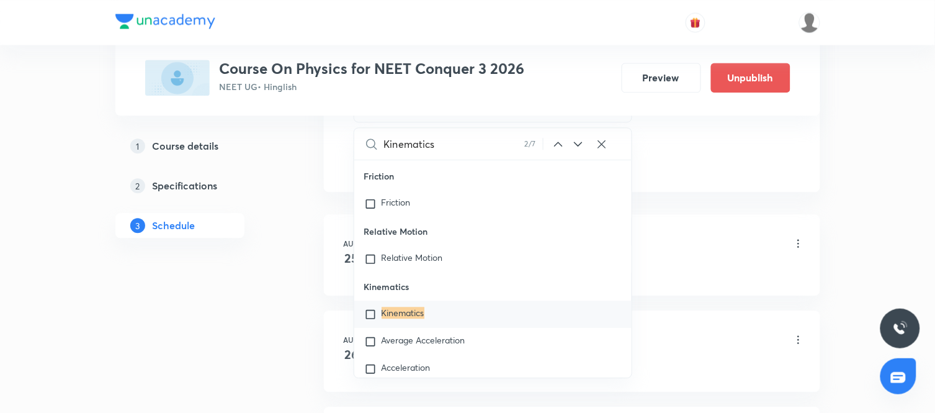
scroll to position [4284, 0]
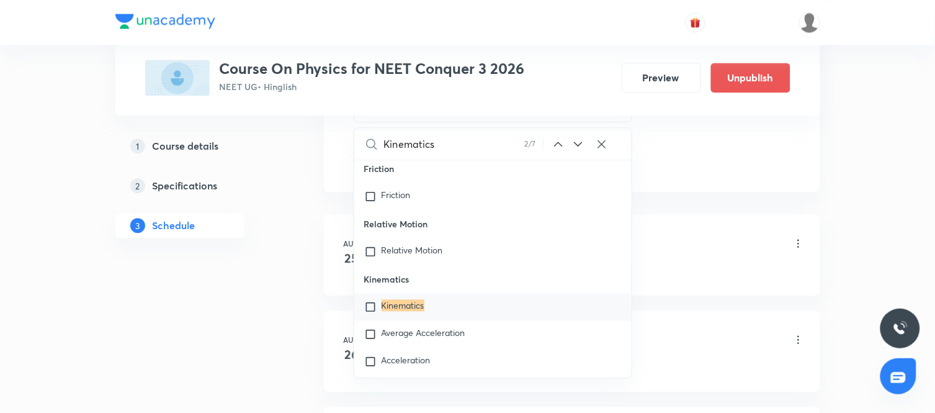
click at [581, 144] on icon at bounding box center [578, 143] width 15 height 15
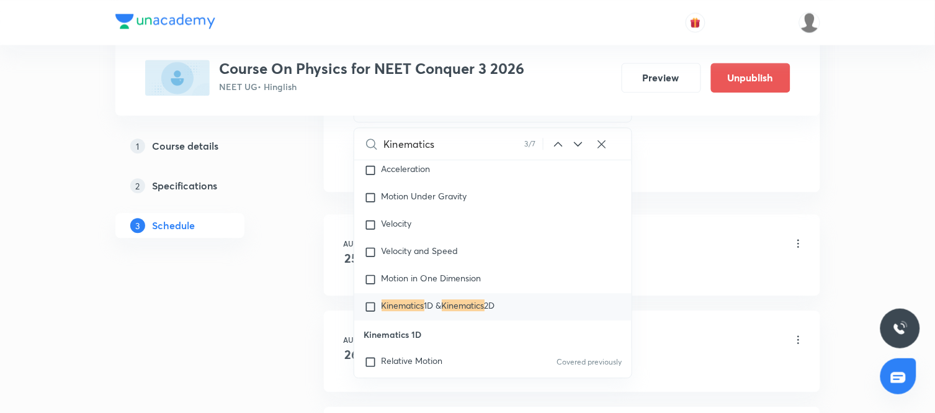
click at [581, 144] on icon at bounding box center [578, 143] width 15 height 15
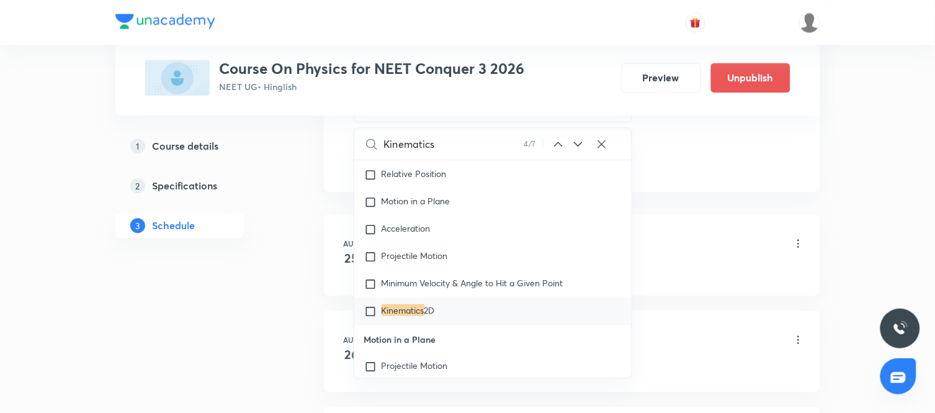
scroll to position [5186, 0]
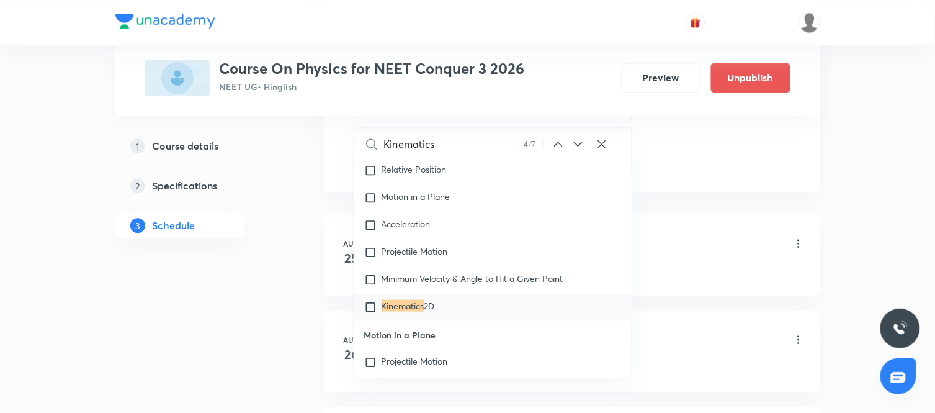
click at [581, 144] on icon at bounding box center [578, 143] width 15 height 15
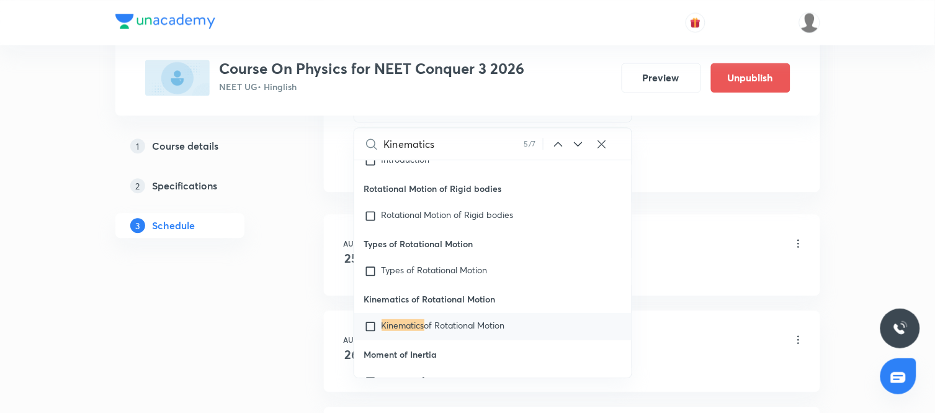
scroll to position [20554, 0]
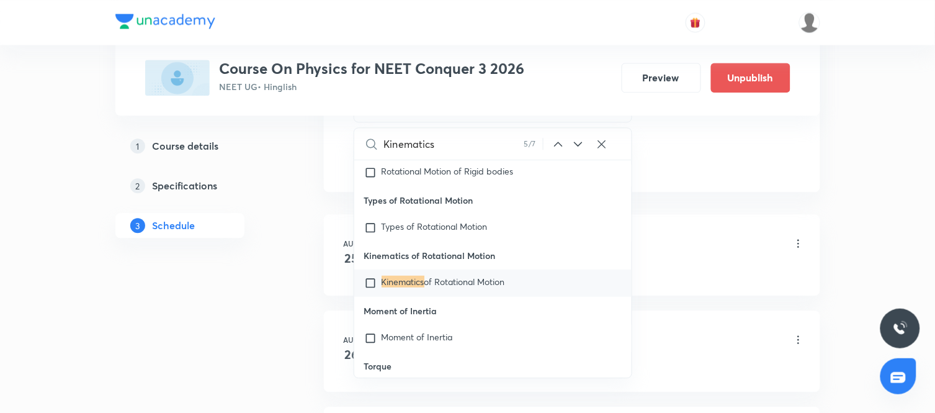
click at [577, 144] on icon at bounding box center [578, 143] width 8 height 5
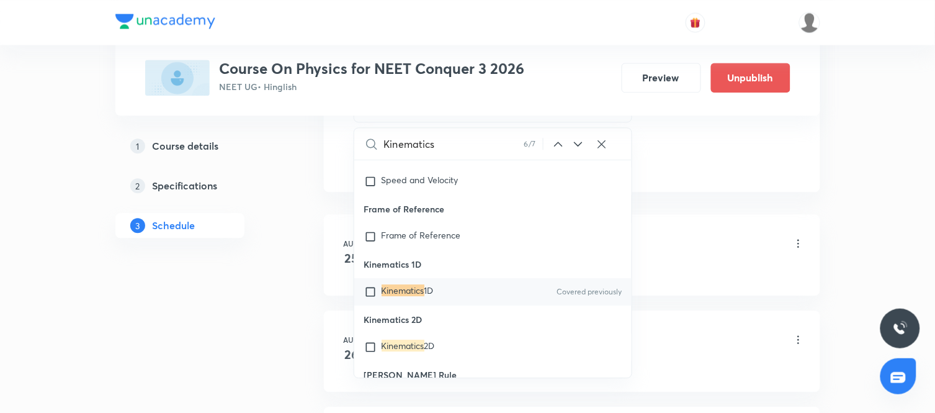
scroll to position [23810, 0]
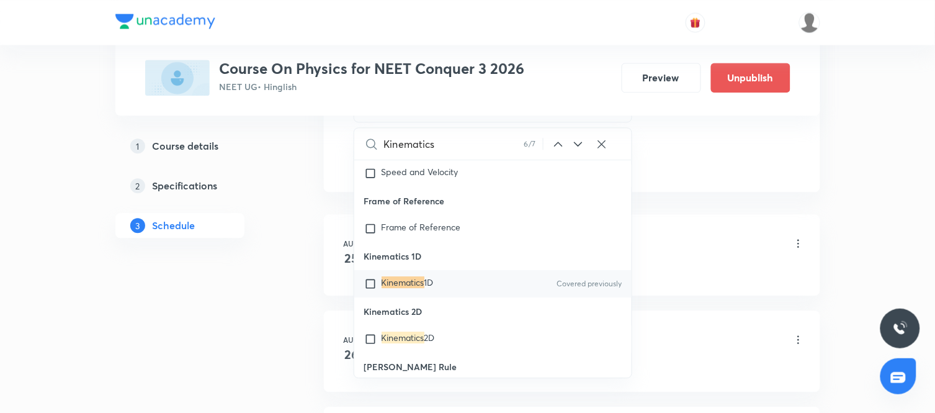
click at [420, 288] on mark "Kinematics" at bounding box center [402, 282] width 43 height 12
checkbox input "true"
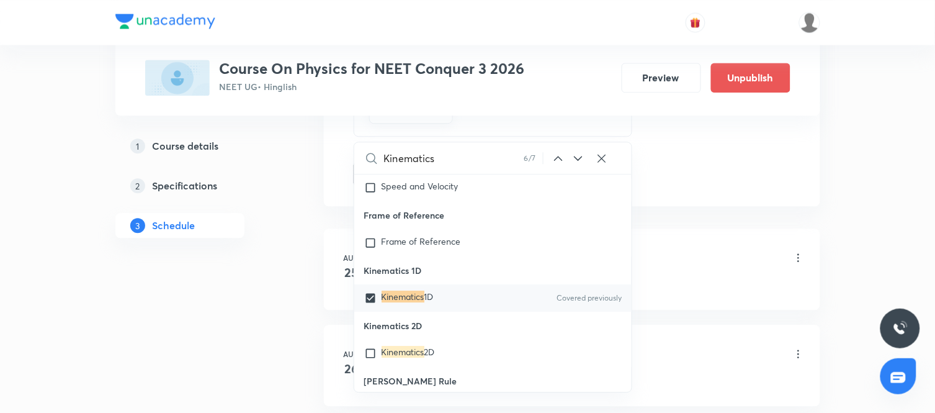
click at [314, 300] on div "Plus Courses Course On Physics for NEET Conquer 3 2026 NEET UG • Hinglish Previ…" at bounding box center [467, 282] width 705 height 1783
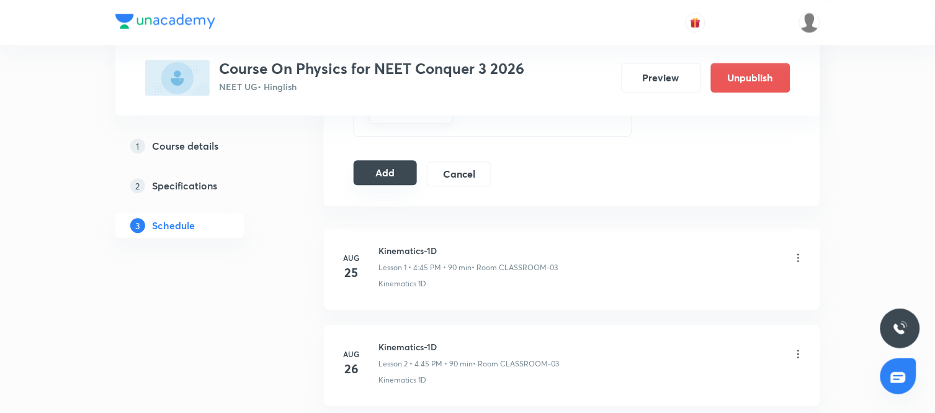
click at [377, 181] on button "Add" at bounding box center [386, 172] width 64 height 25
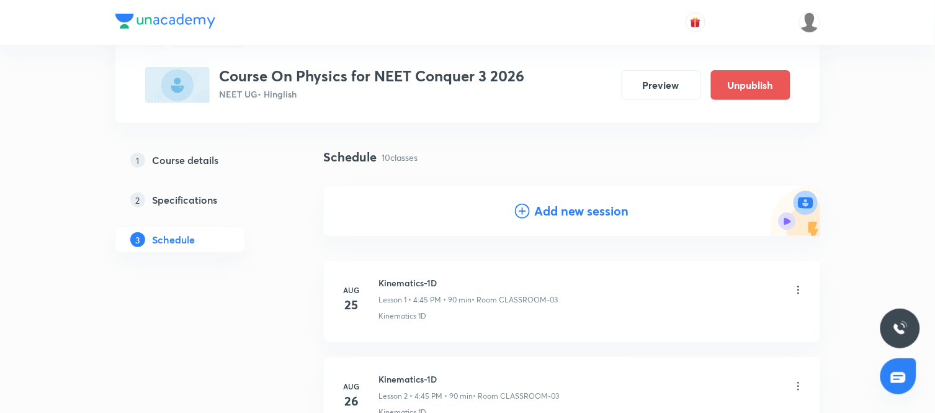
scroll to position [0, 0]
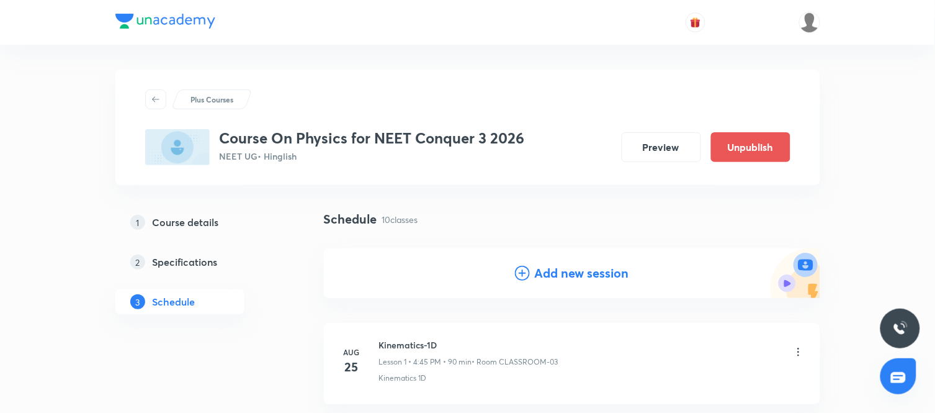
click at [563, 279] on h4 "Add new session" at bounding box center [582, 273] width 94 height 19
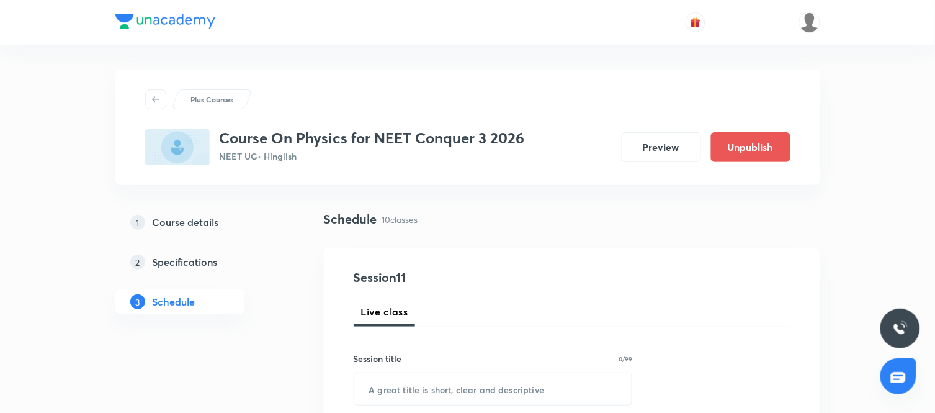
scroll to position [162, 0]
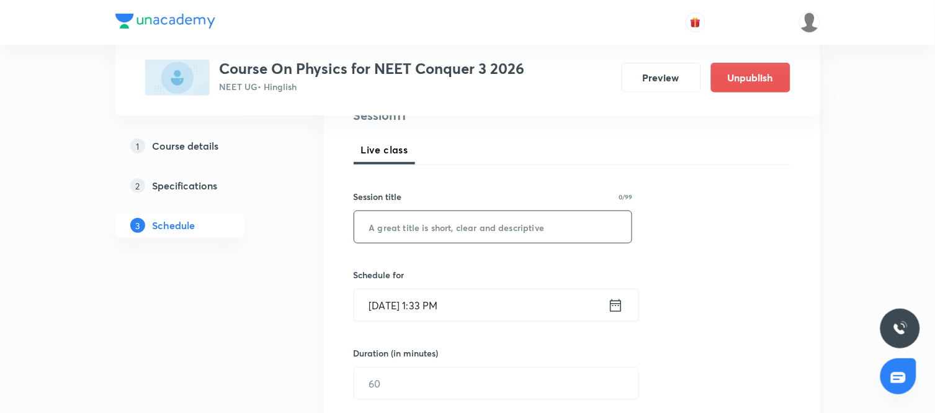
click at [395, 224] on input "text" at bounding box center [493, 227] width 278 height 32
paste input "Kinematics-1D"
type input "Kinematics-1D"
click at [619, 307] on icon at bounding box center [616, 305] width 16 height 17
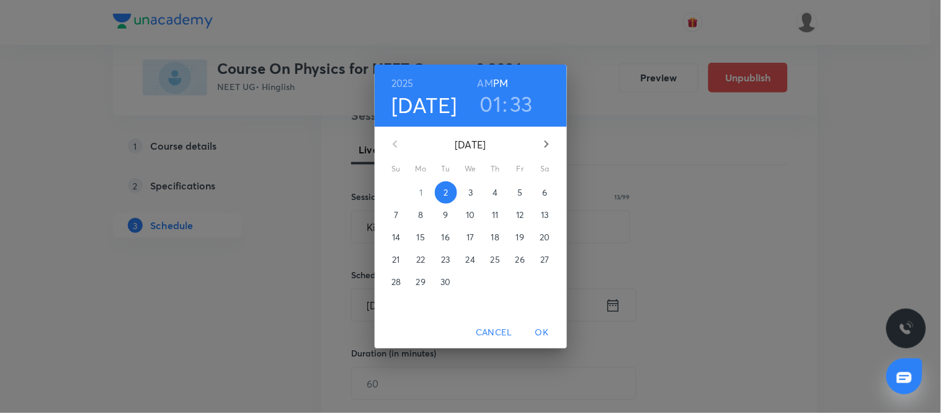
click at [544, 190] on p "6" at bounding box center [544, 192] width 5 height 12
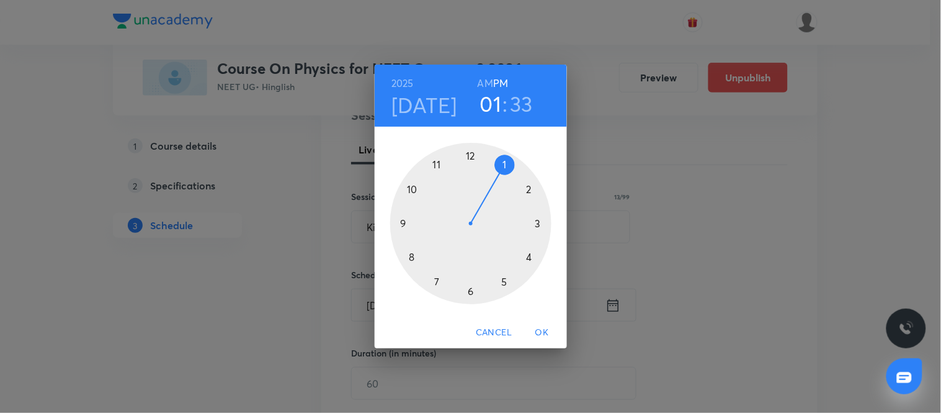
click at [528, 257] on div at bounding box center [470, 223] width 161 height 161
click at [407, 221] on div at bounding box center [470, 223] width 161 height 161
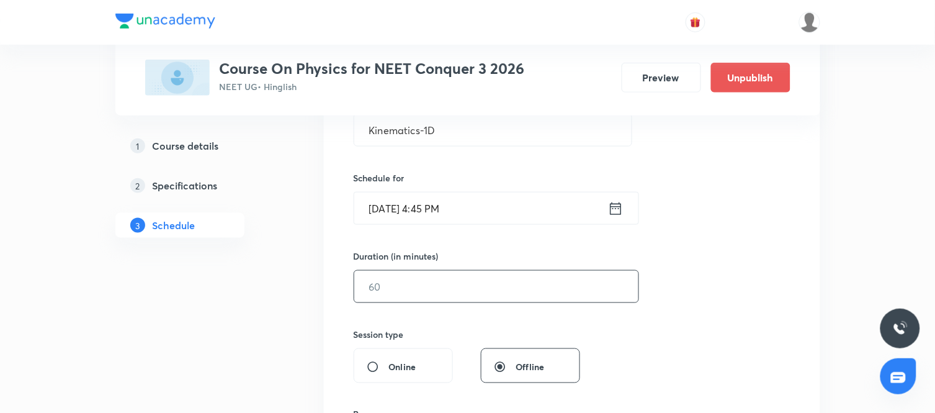
scroll to position [259, 0]
click at [473, 301] on div "​" at bounding box center [496, 285] width 285 height 33
type input "90"
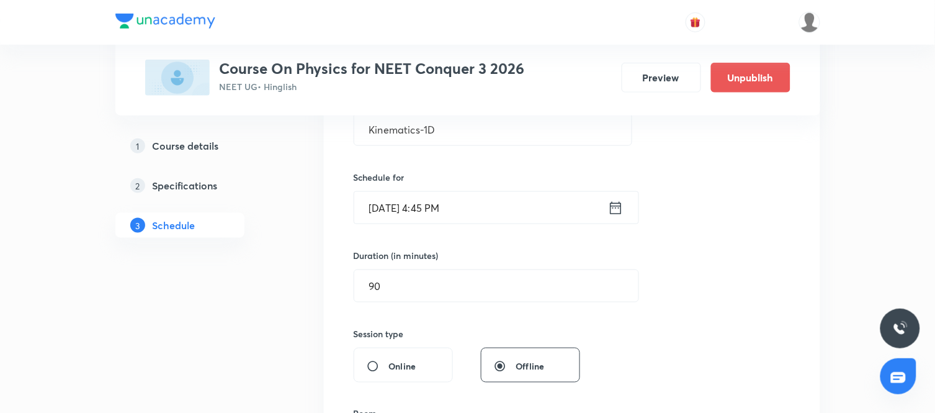
click at [649, 350] on div "Session 11 Live class Session title 13/99 Kinematics-1D ​ Schedule for Sep 6, 2…" at bounding box center [572, 300] width 437 height 582
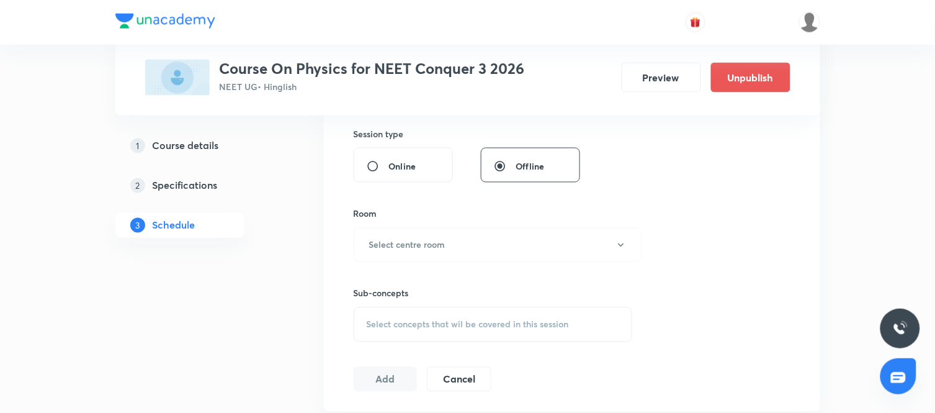
scroll to position [466, 0]
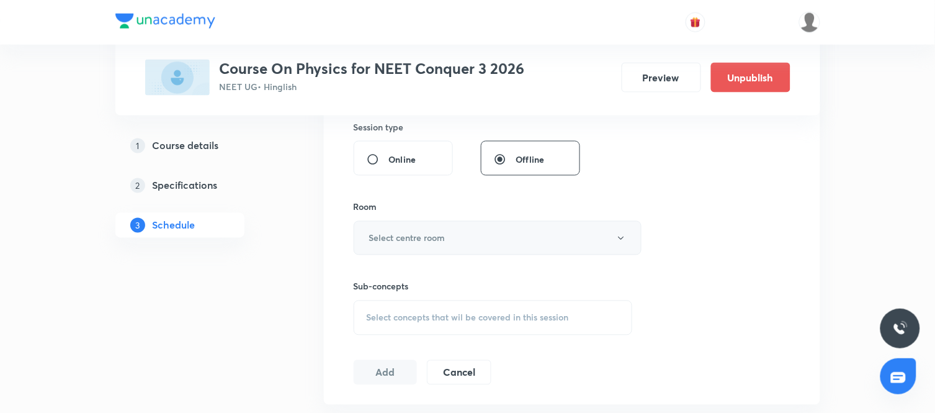
click at [511, 228] on button "Select centre room" at bounding box center [498, 238] width 288 height 34
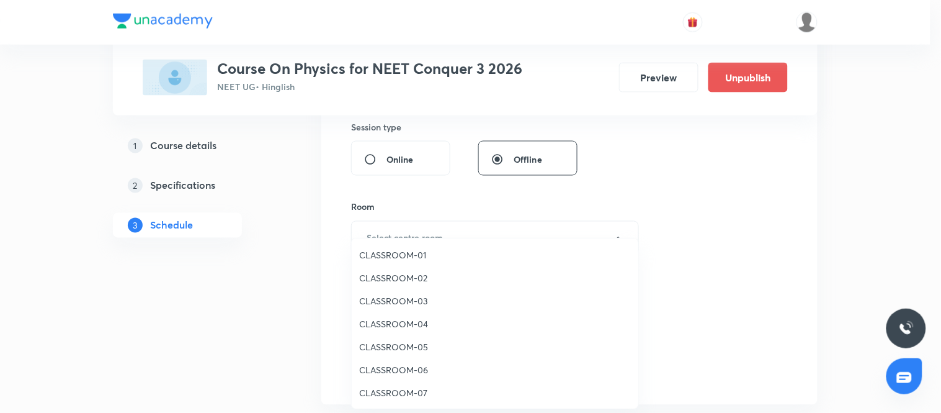
click at [392, 300] on span "CLASSROOM-03" at bounding box center [495, 300] width 272 height 13
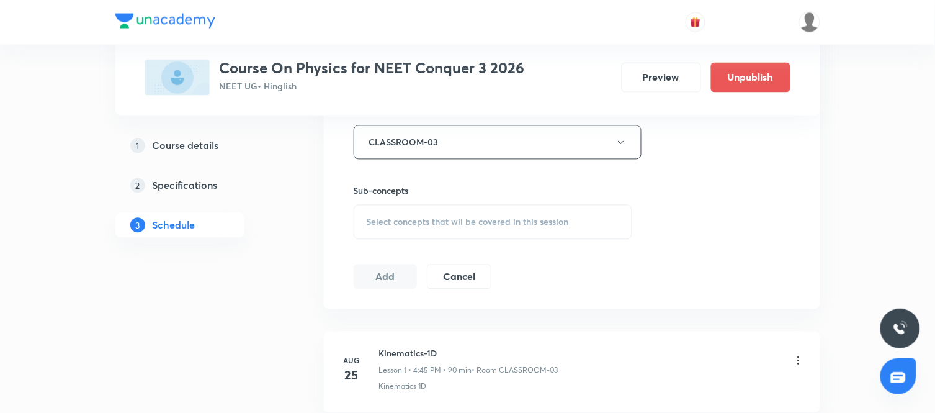
scroll to position [562, 0]
click at [484, 218] on span "Select concepts that wil be covered in this session" at bounding box center [468, 221] width 202 height 10
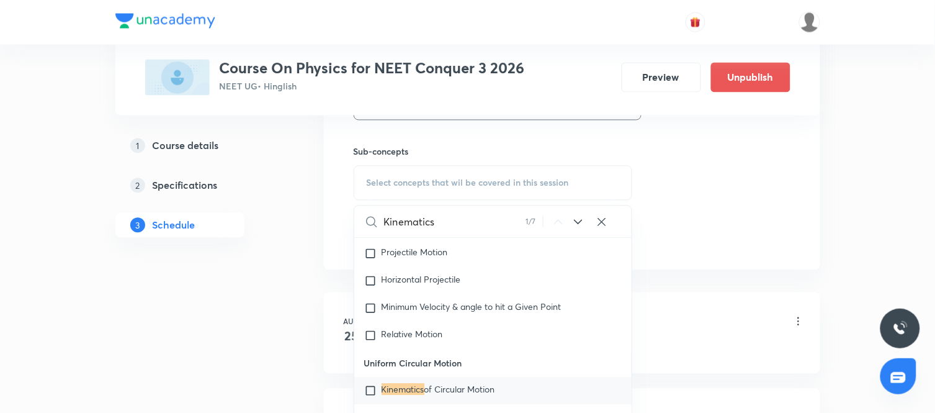
scroll to position [604, 0]
type input "Kinematics"
click at [579, 220] on icon at bounding box center [578, 218] width 8 height 5
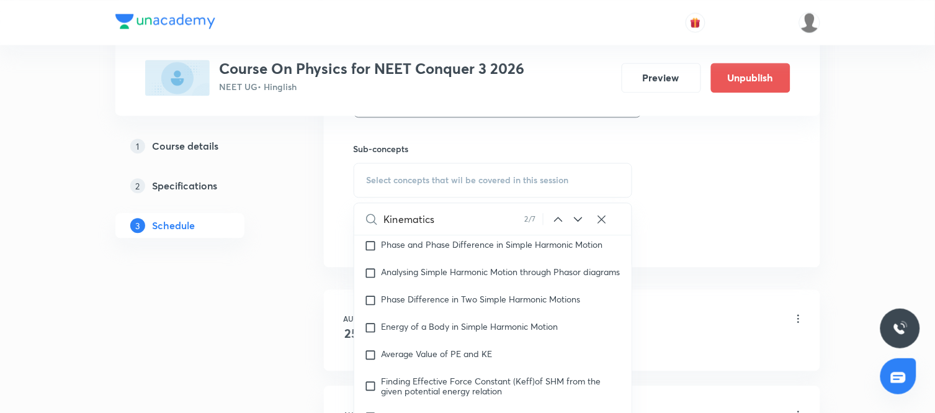
click at [579, 220] on icon at bounding box center [578, 218] width 8 height 5
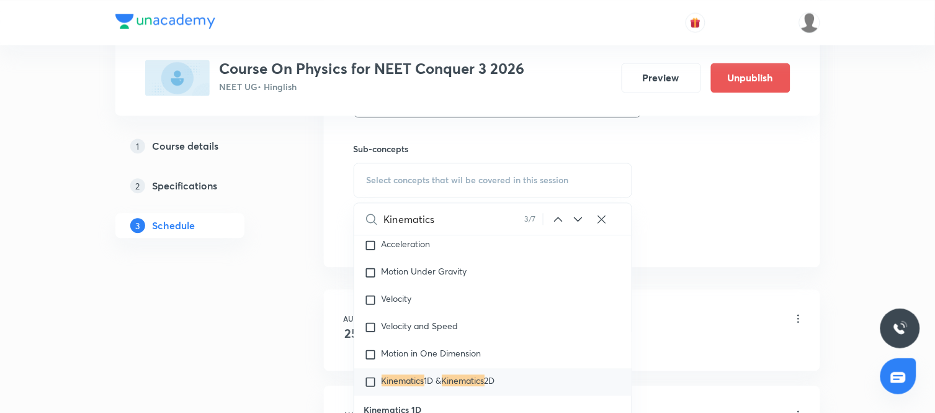
click at [579, 220] on icon at bounding box center [578, 218] width 8 height 5
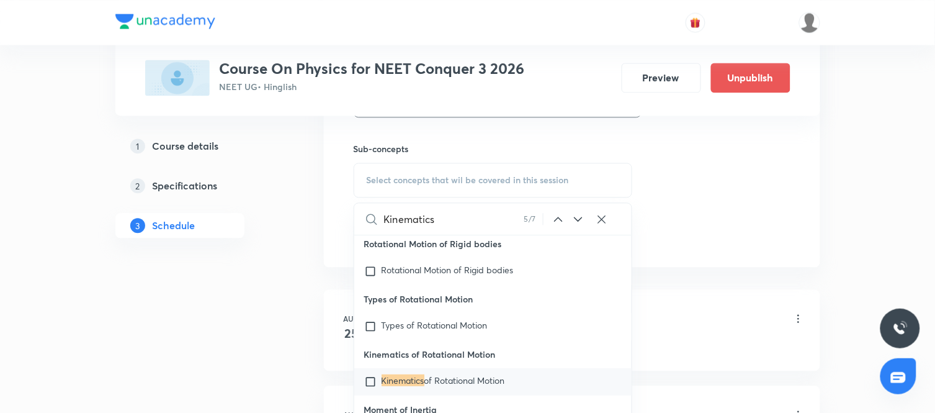
scroll to position [20554, 0]
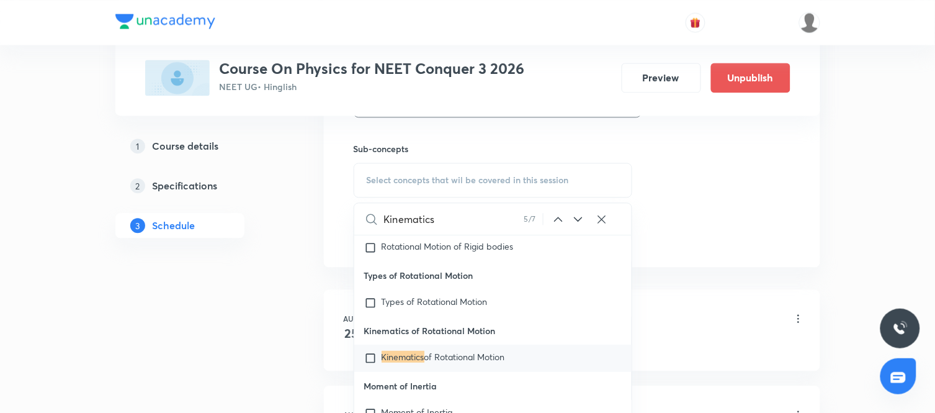
click at [579, 220] on icon at bounding box center [578, 218] width 8 height 5
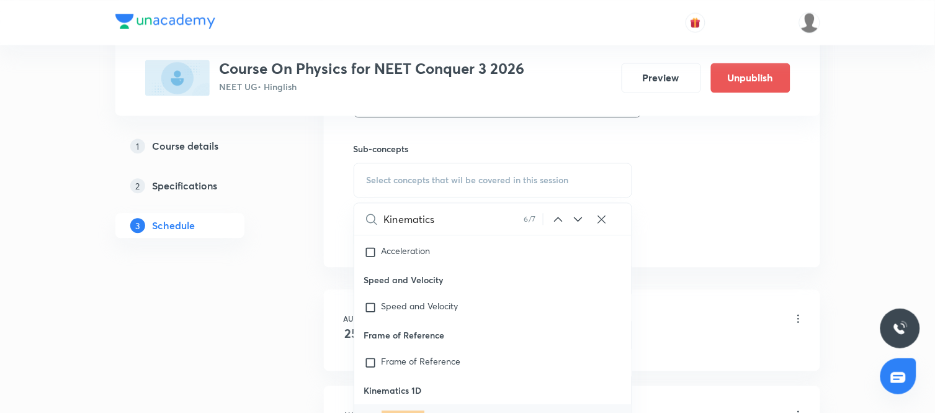
scroll to position [23810, 0]
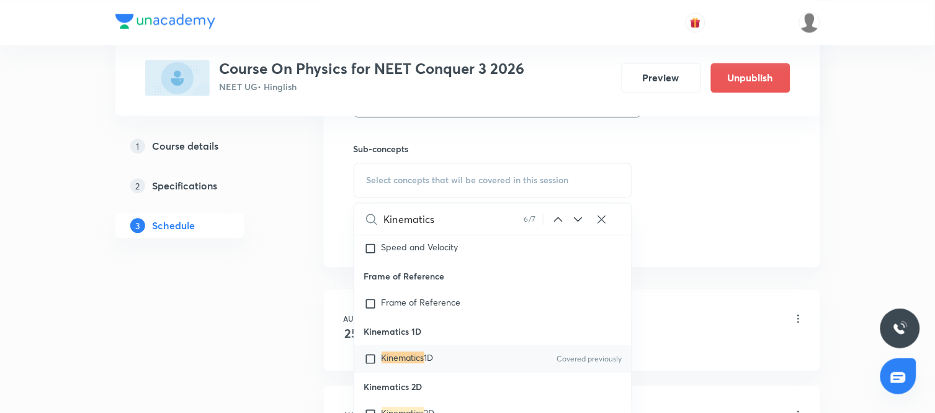
click at [411, 372] on div "Kinematics 1D Covered previously" at bounding box center [493, 358] width 278 height 27
checkbox input "true"
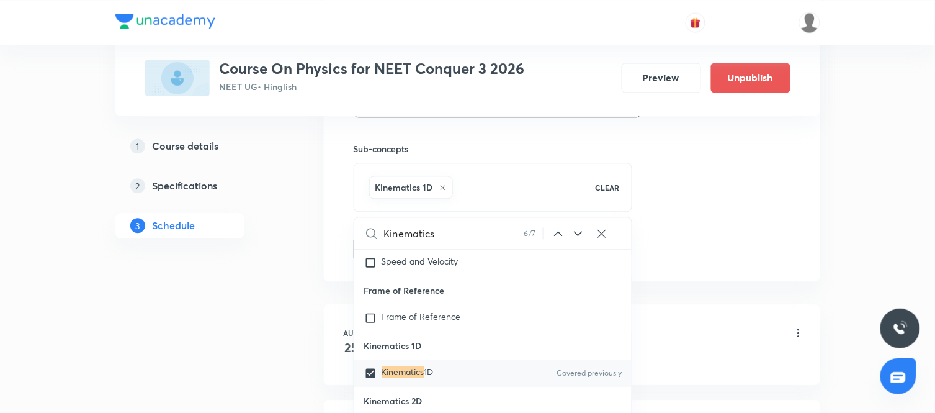
click at [295, 327] on div "Plus Courses Course On Physics for NEET Conquer 3 2026 NEET UG • Hinglish Previ…" at bounding box center [467, 405] width 705 height 1879
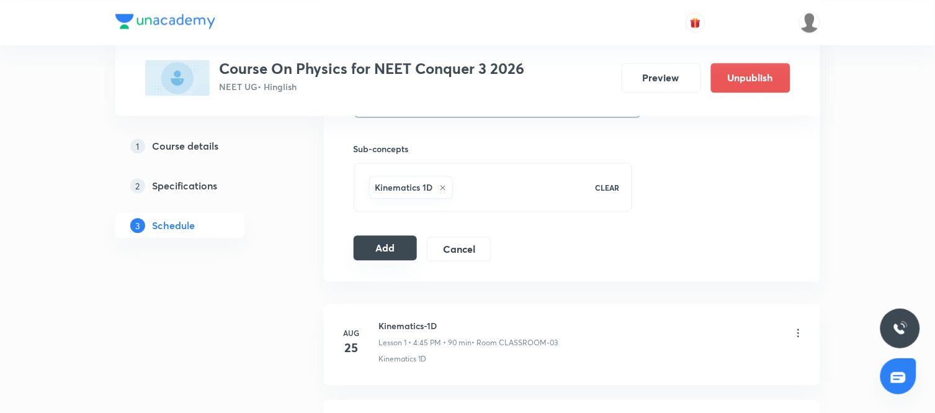
click at [393, 251] on button "Add" at bounding box center [386, 247] width 64 height 25
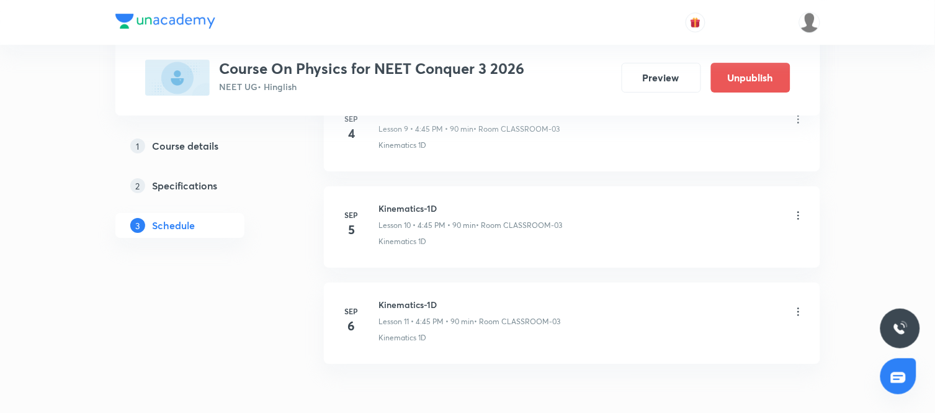
scroll to position [1070, 0]
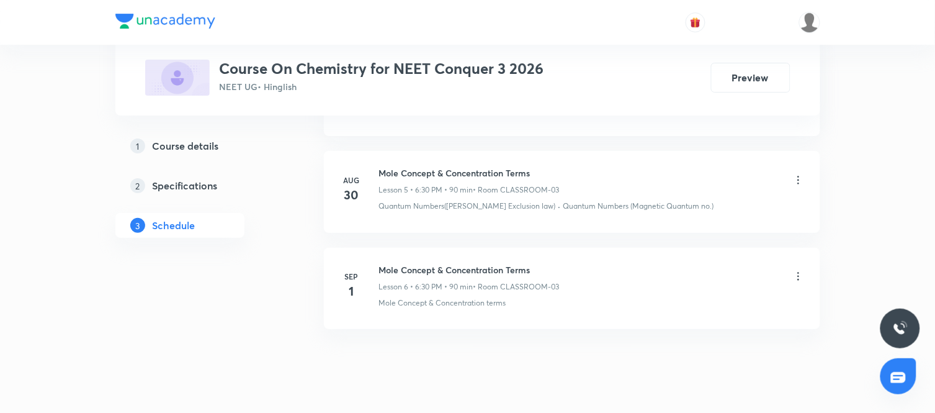
scroll to position [1171, 0]
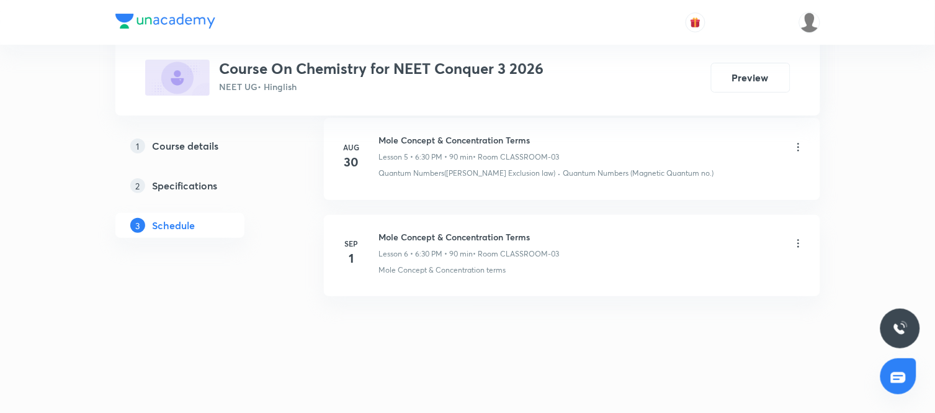
click at [437, 234] on h6 "Mole Concept & Concentration Terms" at bounding box center [469, 236] width 181 height 13
copy h6 "Mole Concept & Concentration Terms"
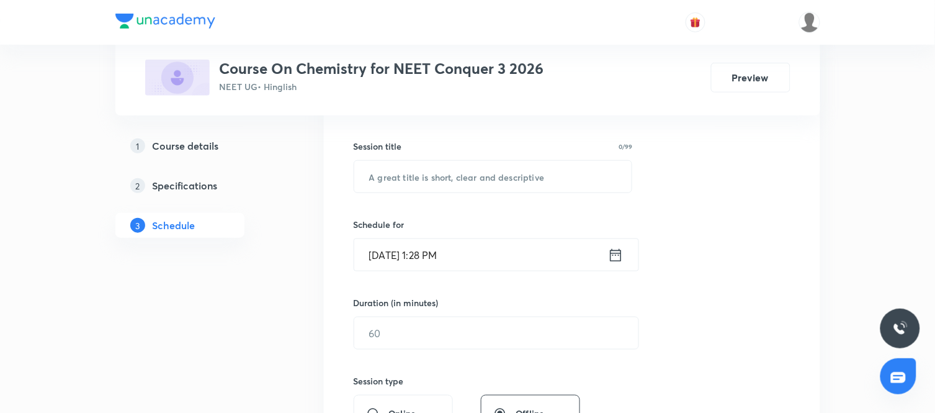
scroll to position [221, 0]
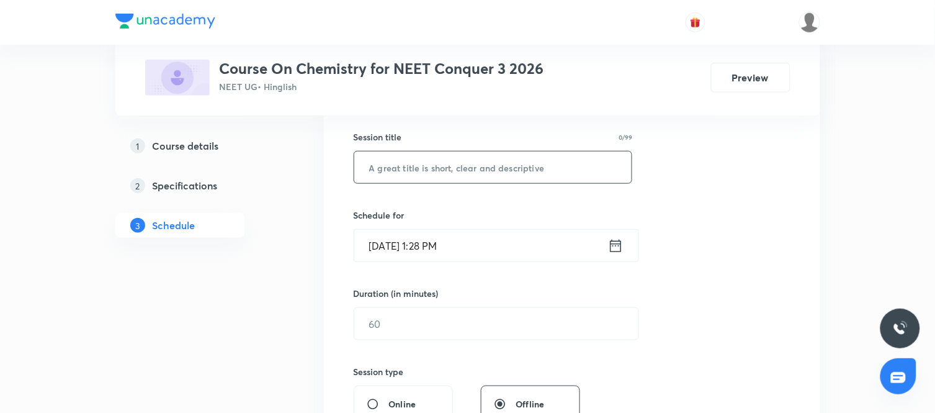
click at [456, 177] on input "text" at bounding box center [493, 167] width 278 height 32
paste input "Mole Concept & Concentration Terms"
type input "Mole Concept & Concentration Terms"
click at [618, 244] on icon at bounding box center [616, 245] width 16 height 17
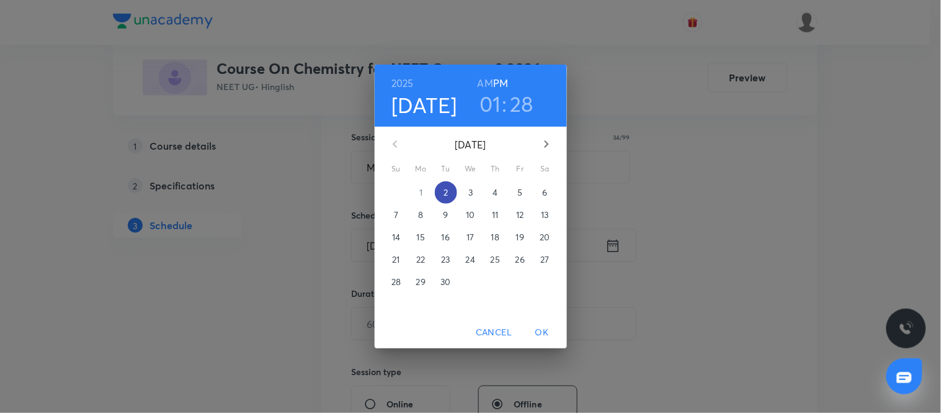
click at [447, 191] on p "2" at bounding box center [446, 192] width 4 height 12
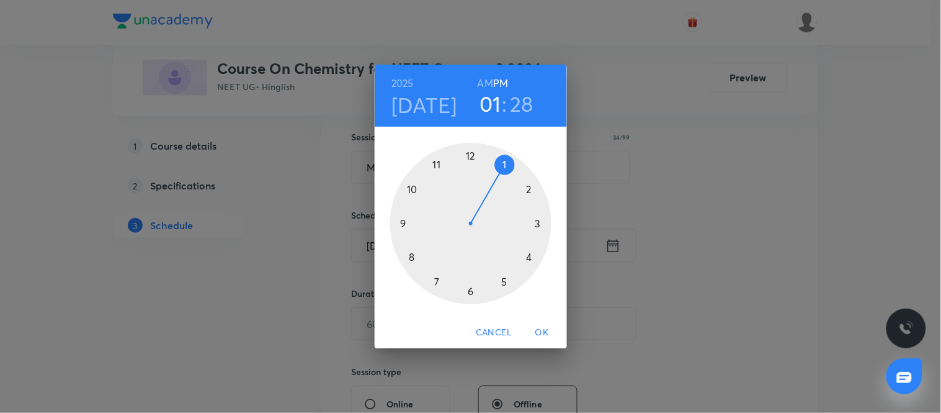
click at [469, 288] on div at bounding box center [470, 223] width 161 height 161
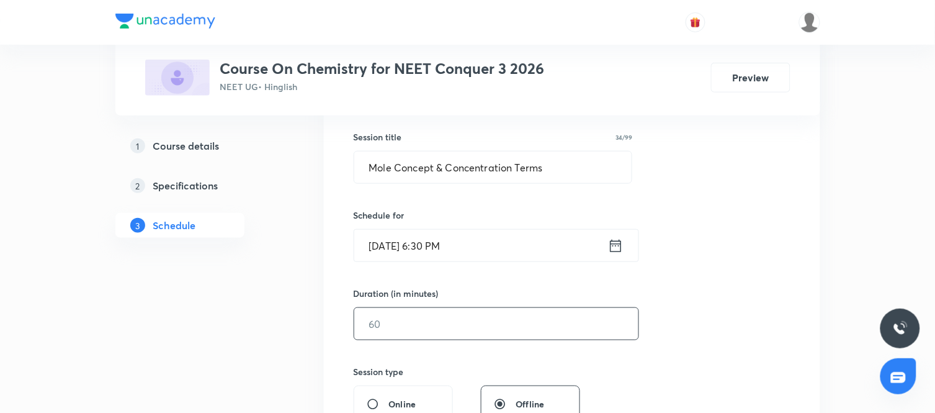
click at [491, 314] on input "text" at bounding box center [496, 324] width 284 height 32
type input "90"
click at [728, 215] on div "Session 7 Live class Session title 34/99 Mole Concept & Concentration Terms ​ S…" at bounding box center [572, 338] width 437 height 582
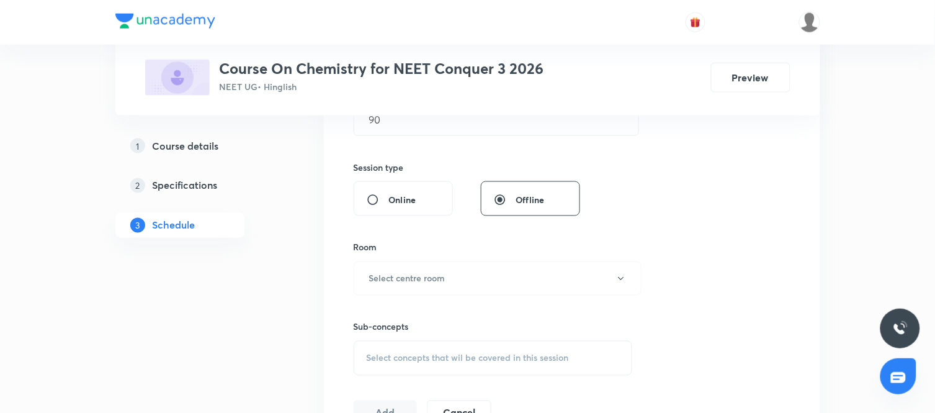
scroll to position [427, 0]
click at [460, 262] on button "Select centre room" at bounding box center [498, 277] width 288 height 34
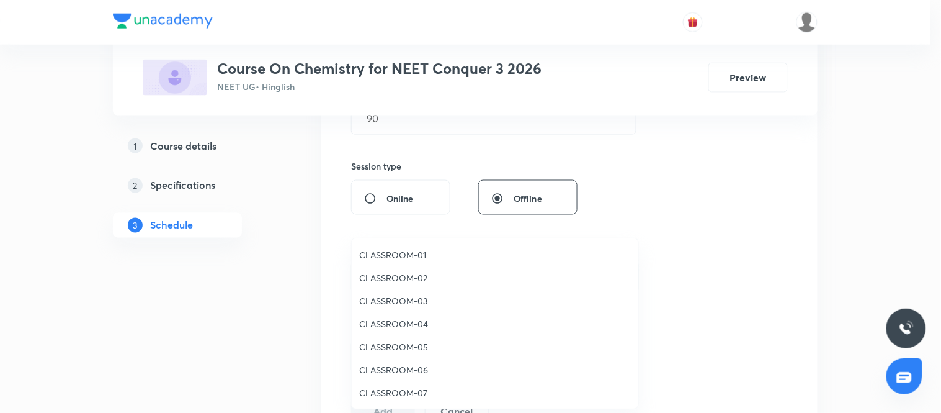
click at [405, 294] on span "CLASSROOM-03" at bounding box center [495, 300] width 272 height 13
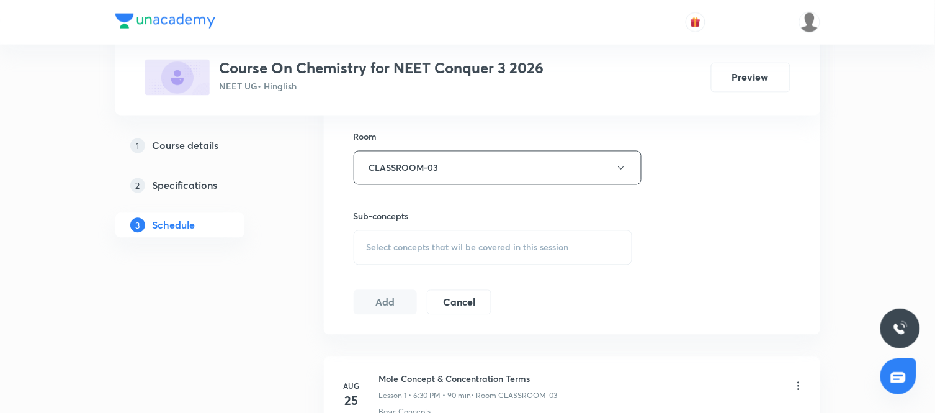
scroll to position [537, 0]
click at [464, 241] on span "Select concepts that wil be covered in this session" at bounding box center [468, 246] width 202 height 10
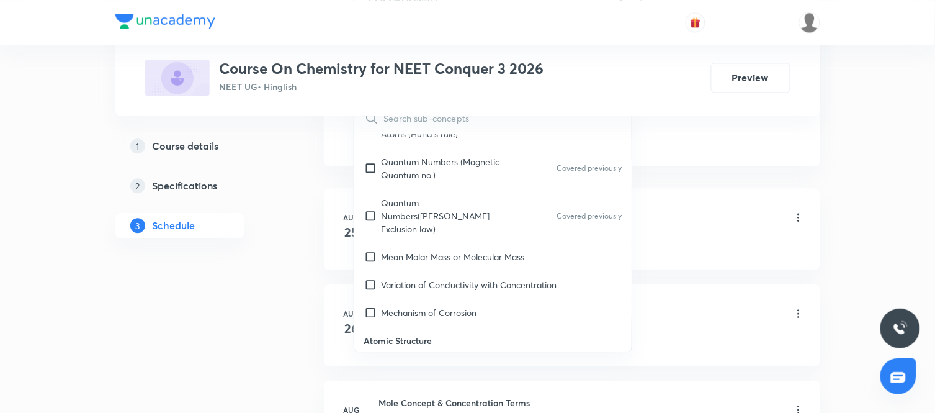
scroll to position [293, 0]
click at [444, 239] on div "Mean Molar Mass or Molecular Mass" at bounding box center [493, 253] width 278 height 28
checkbox input "true"
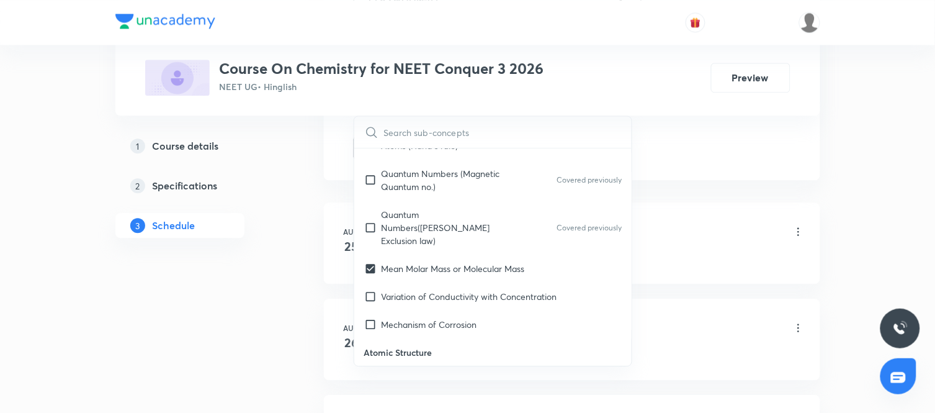
click at [283, 251] on div "1 Course details 2 Specifications 3 Schedule" at bounding box center [199, 192] width 169 height 119
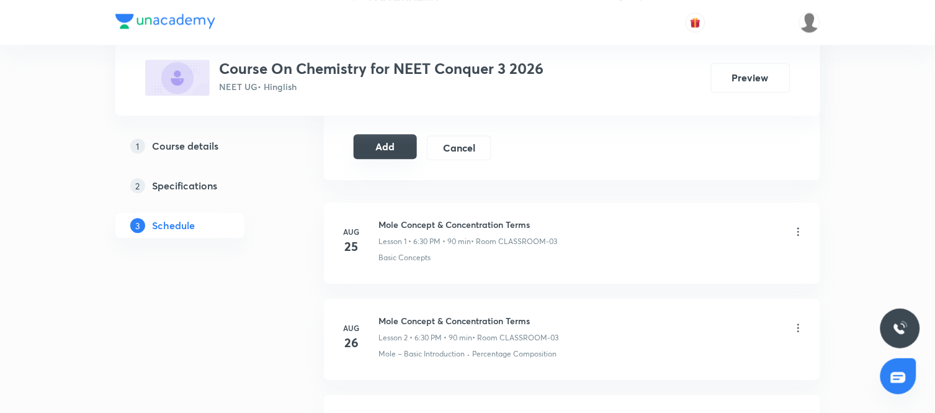
click at [406, 141] on button "Add" at bounding box center [386, 146] width 64 height 25
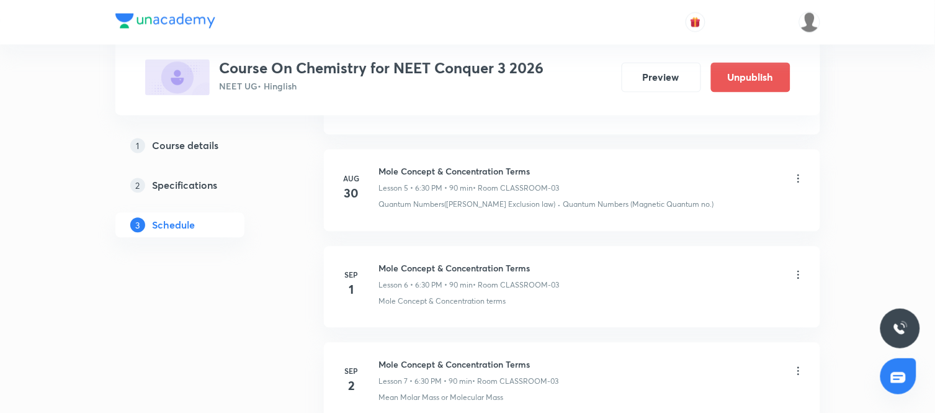
scroll to position [697, 0]
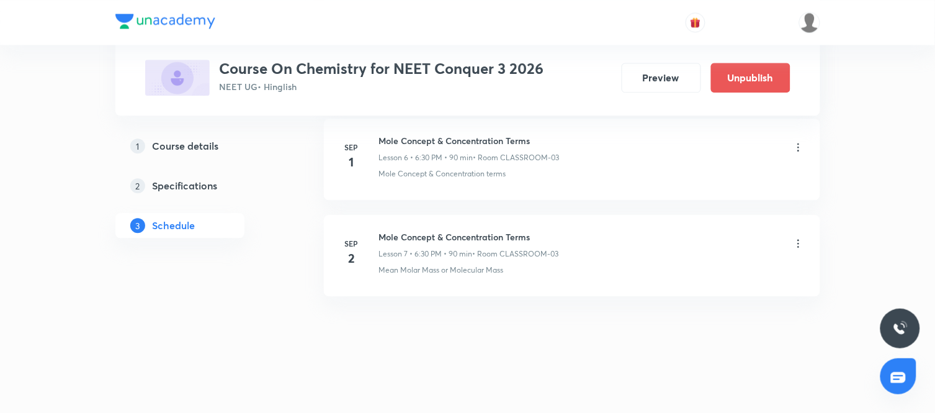
click at [445, 238] on h6 "Mole Concept & Concentration Terms" at bounding box center [469, 236] width 180 height 13
copy h6 "Mole Concept & Concentration Terms"
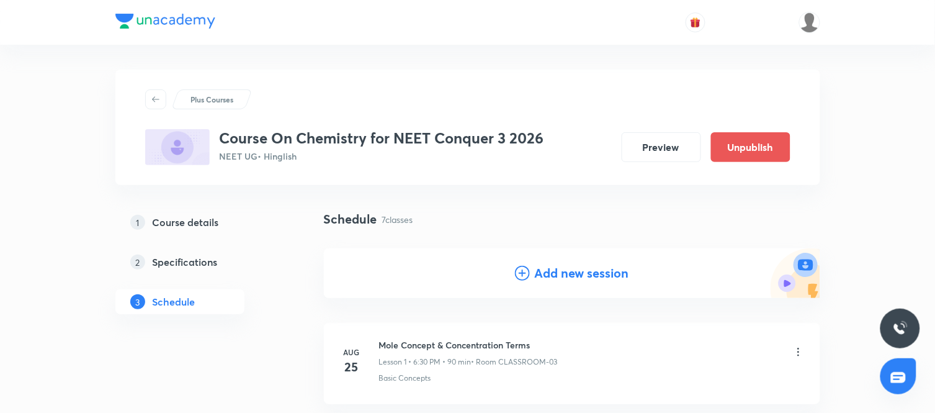
click at [569, 270] on h4 "Add new session" at bounding box center [582, 273] width 94 height 19
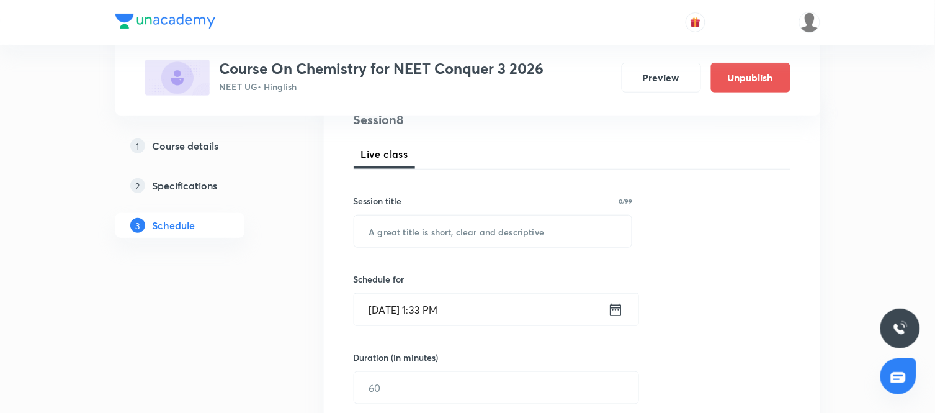
scroll to position [158, 0]
click at [419, 226] on input "text" at bounding box center [493, 231] width 278 height 32
paste input "Mole Concept & Concentration Terms"
type input "Mole Concept & Concentration Terms"
click at [612, 301] on icon at bounding box center [616, 308] width 16 height 17
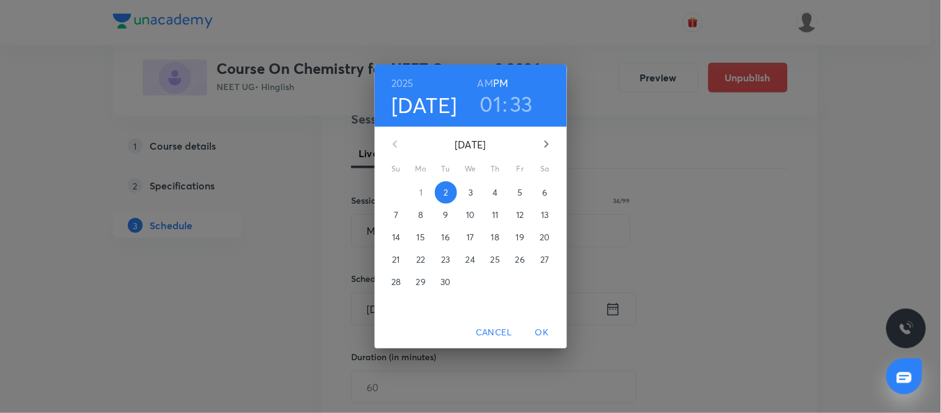
click at [466, 188] on span "3" at bounding box center [471, 192] width 22 height 12
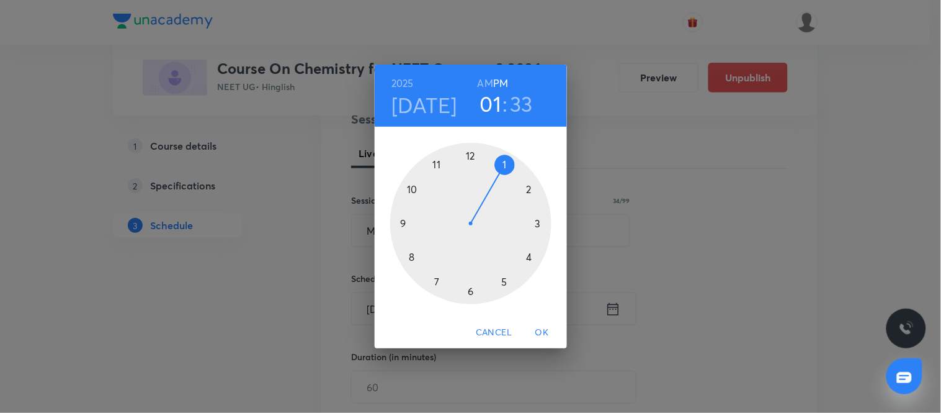
click at [470, 292] on div at bounding box center [470, 223] width 161 height 161
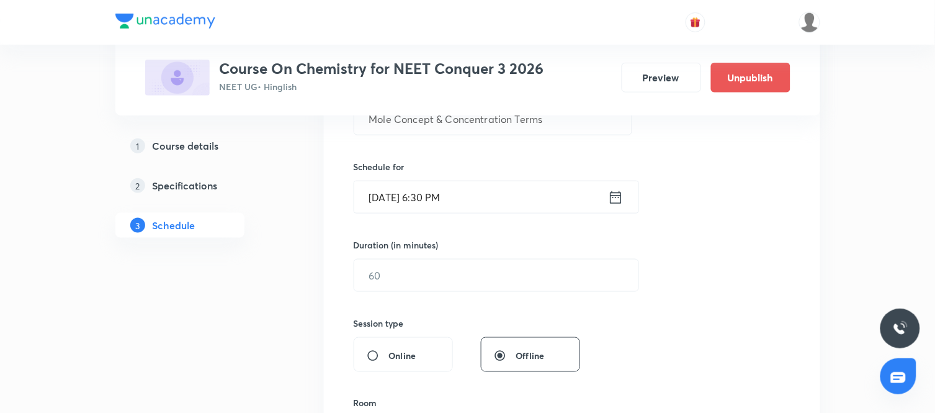
scroll to position [270, 0]
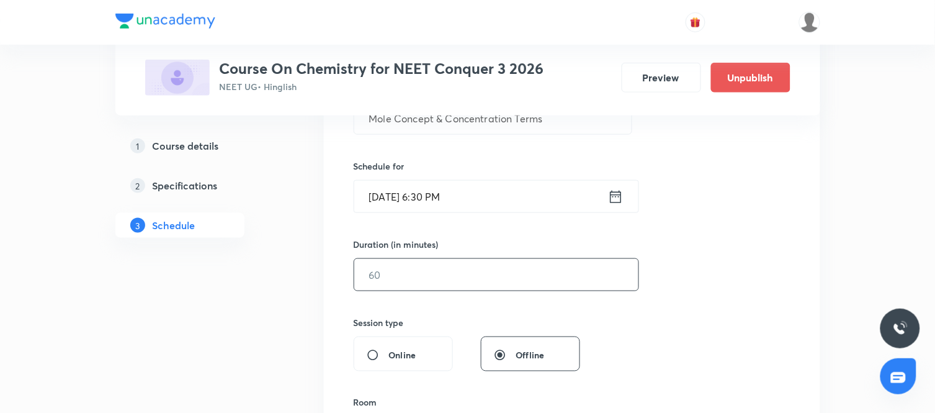
click at [401, 289] on input "text" at bounding box center [496, 275] width 284 height 32
type input "90"
click at [638, 342] on div "Session 8 Live class Session title 34/99 Mole Concept & Concentration Terms ​ S…" at bounding box center [572, 289] width 437 height 582
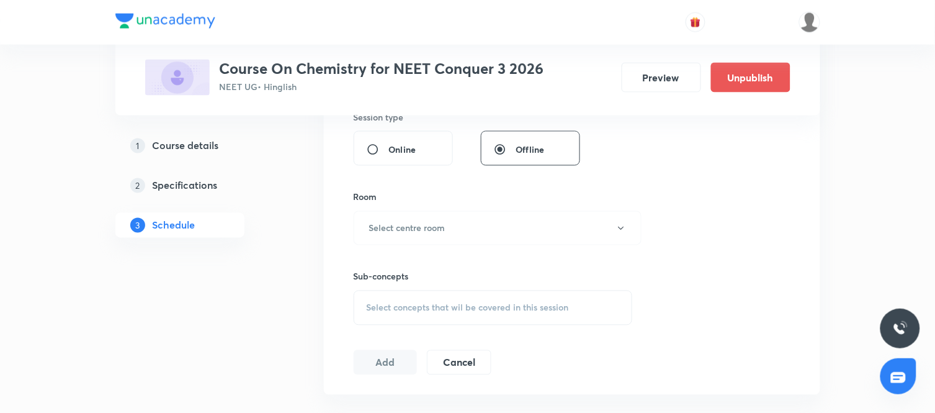
scroll to position [480, 0]
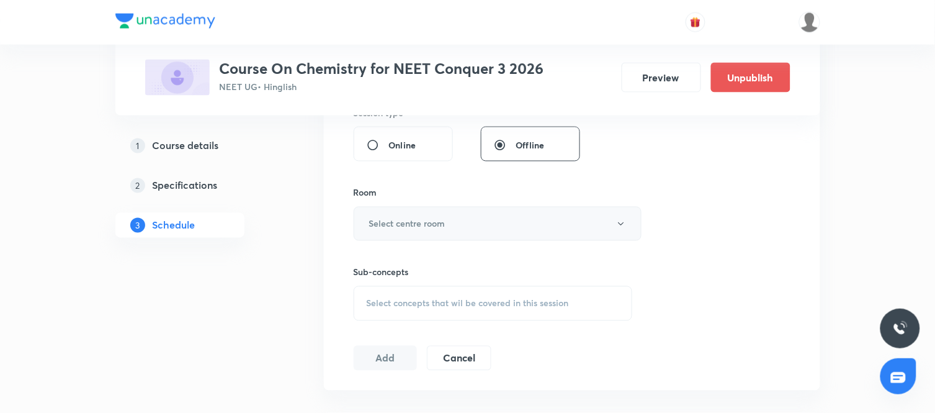
click at [522, 230] on button "Select centre room" at bounding box center [498, 224] width 288 height 34
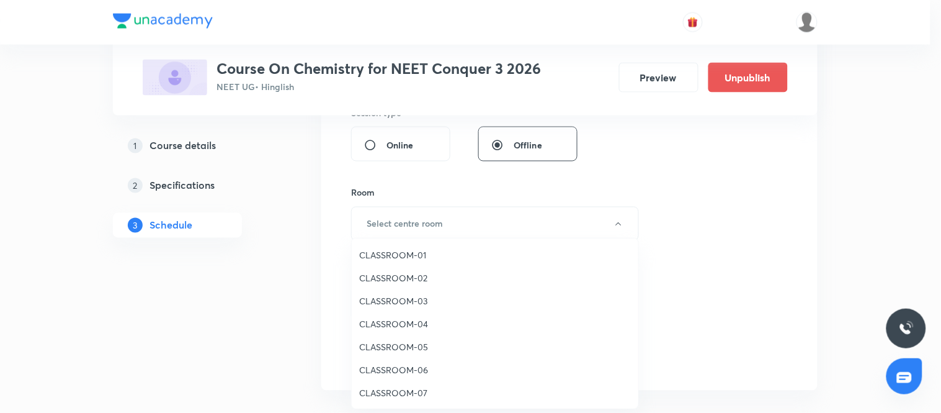
click at [383, 303] on span "CLASSROOM-03" at bounding box center [495, 300] width 272 height 13
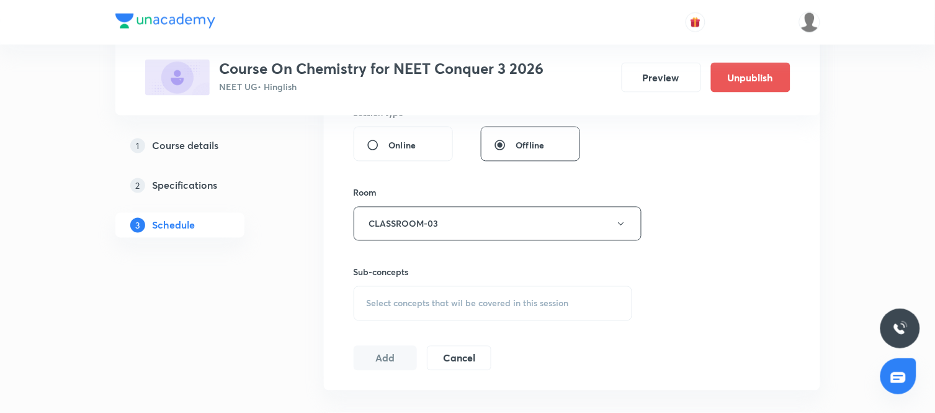
click at [475, 302] on span "Select concepts that wil be covered in this session" at bounding box center [468, 303] width 202 height 10
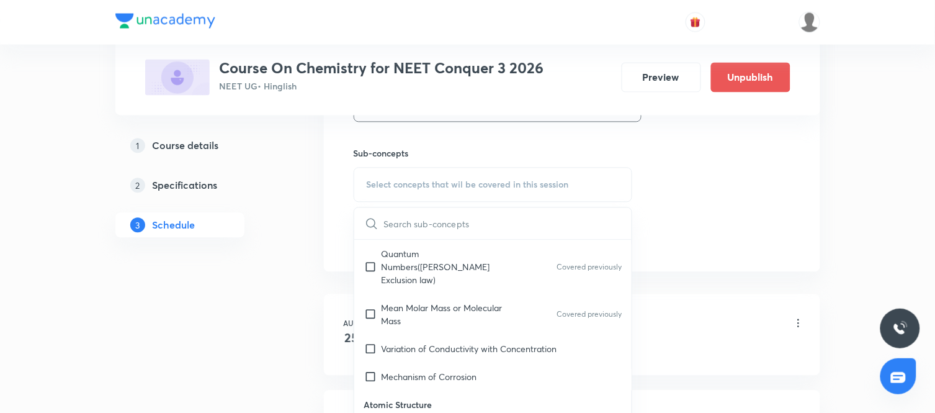
scroll to position [346, 0]
click at [424, 341] on p "Variation of Conductivity with Concentration" at bounding box center [469, 347] width 176 height 13
checkbox input "true"
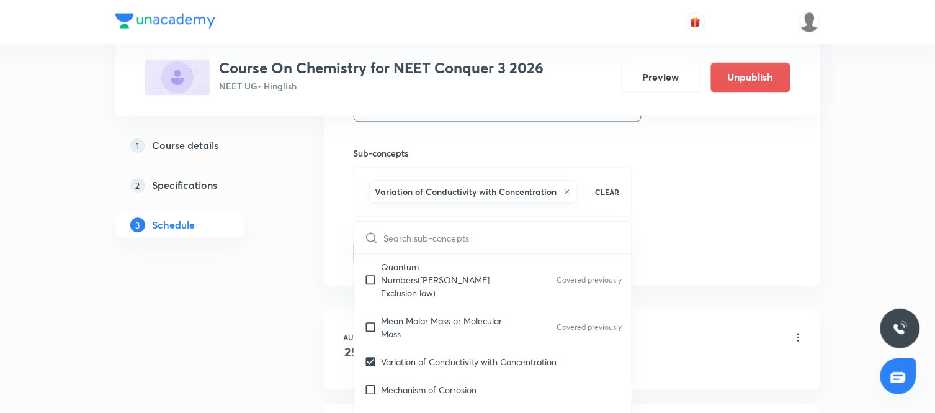
click at [271, 295] on div "1 Course details 2 Specifications 3 Schedule" at bounding box center [199, 342] width 169 height 1462
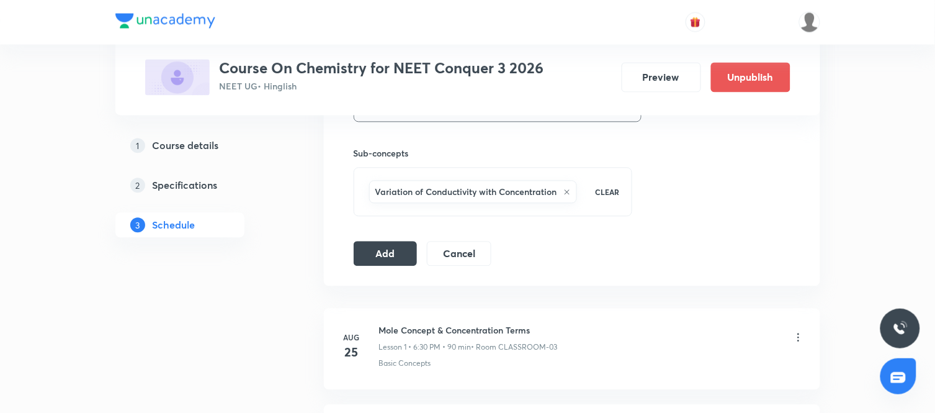
click at [389, 248] on button "Add" at bounding box center [386, 252] width 64 height 25
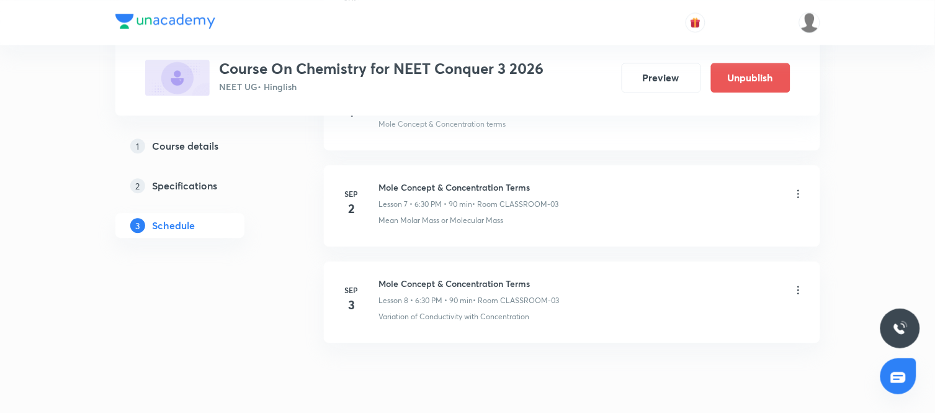
scroll to position [793, 0]
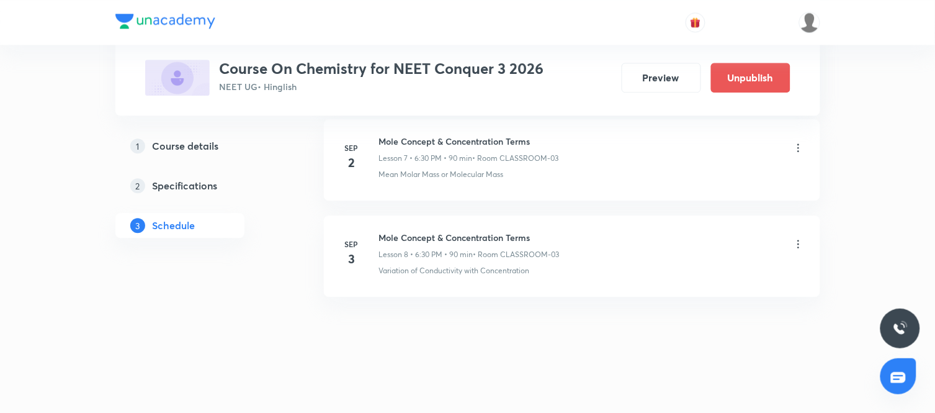
click at [412, 236] on h6 "Mole Concept & Concentration Terms" at bounding box center [469, 237] width 181 height 13
copy h6 "Mole Concept & Concentration Terms"
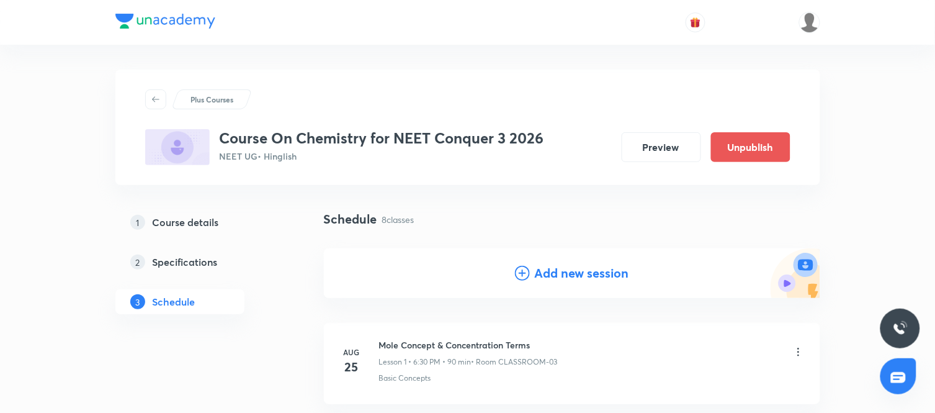
click at [547, 269] on h4 "Add new session" at bounding box center [582, 273] width 94 height 19
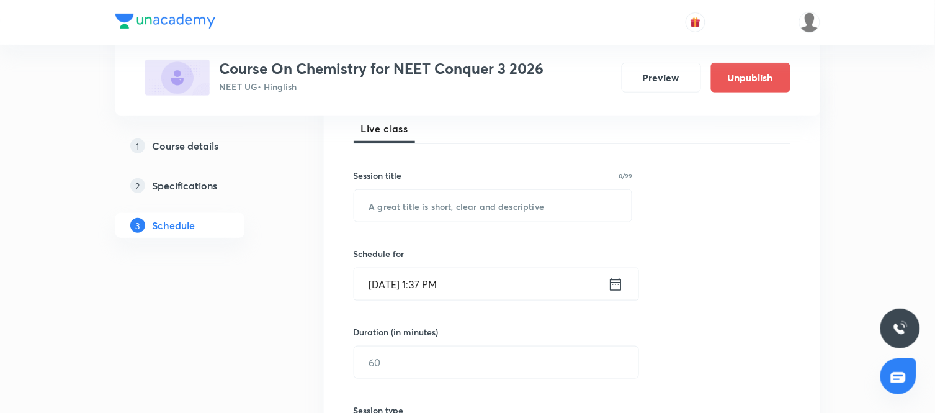
scroll to position [187, 0]
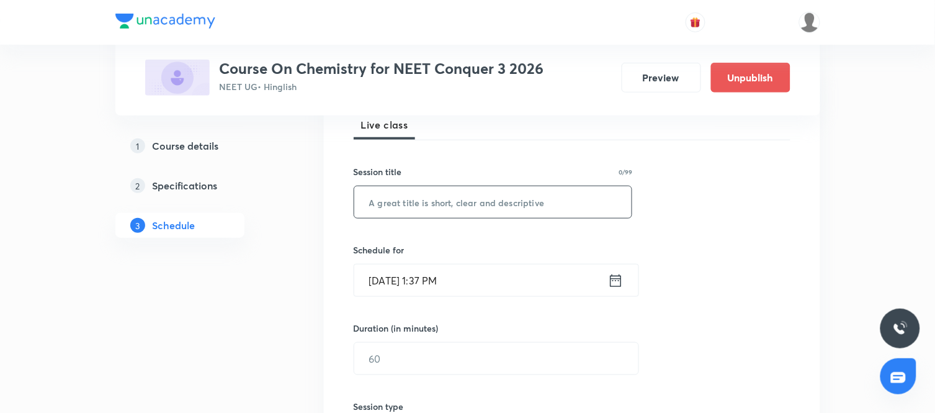
click at [430, 188] on input "text" at bounding box center [493, 202] width 278 height 32
paste input "Mole Concept & Concentration Terms"
type input "Mole Concept & Concentration Terms"
click at [619, 277] on icon at bounding box center [616, 280] width 16 height 17
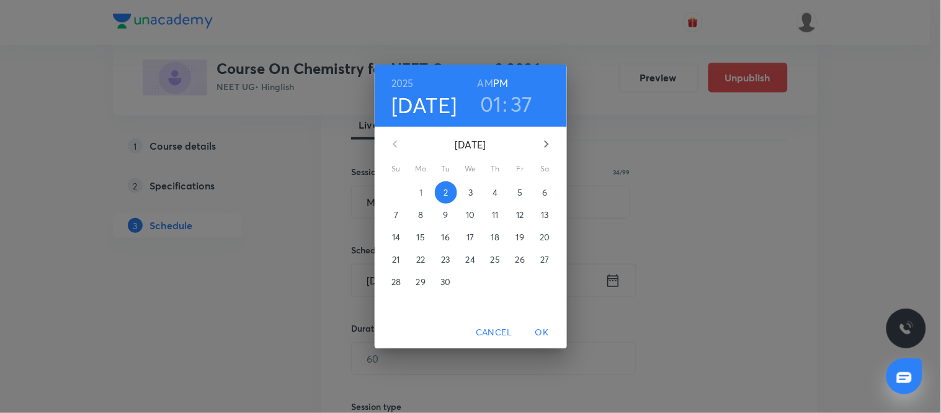
click at [497, 192] on p "4" at bounding box center [495, 192] width 5 height 12
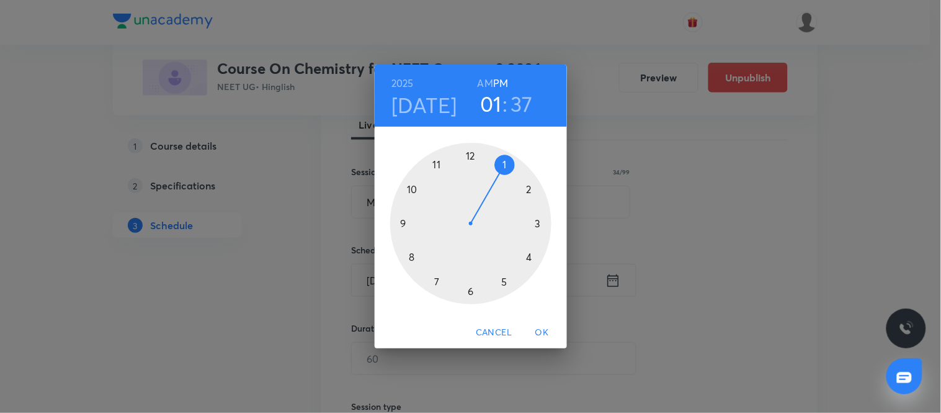
click at [468, 290] on div at bounding box center [470, 223] width 161 height 161
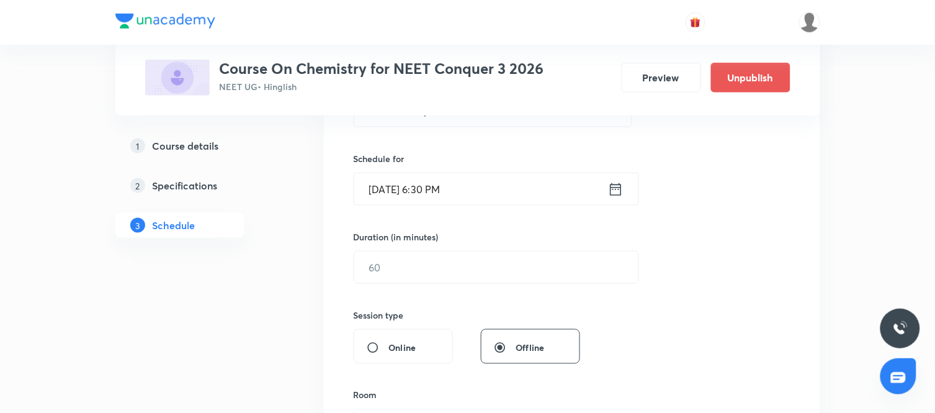
scroll to position [279, 0]
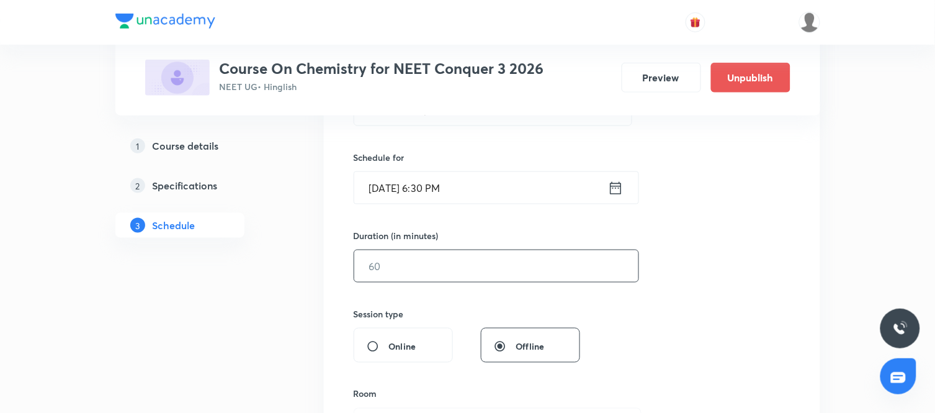
click at [423, 272] on input "text" at bounding box center [496, 266] width 284 height 32
type input "90"
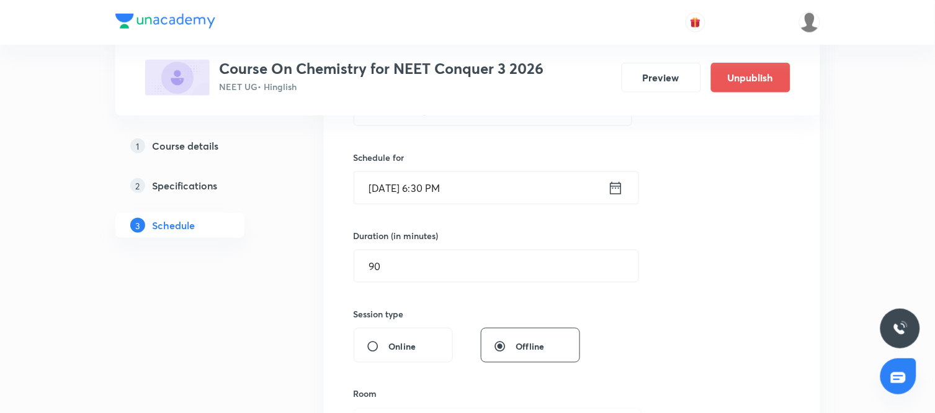
click at [659, 324] on div "Session 9 Live class Session title 34/99 Mole Concept & Concentration Terms ​ S…" at bounding box center [572, 280] width 437 height 582
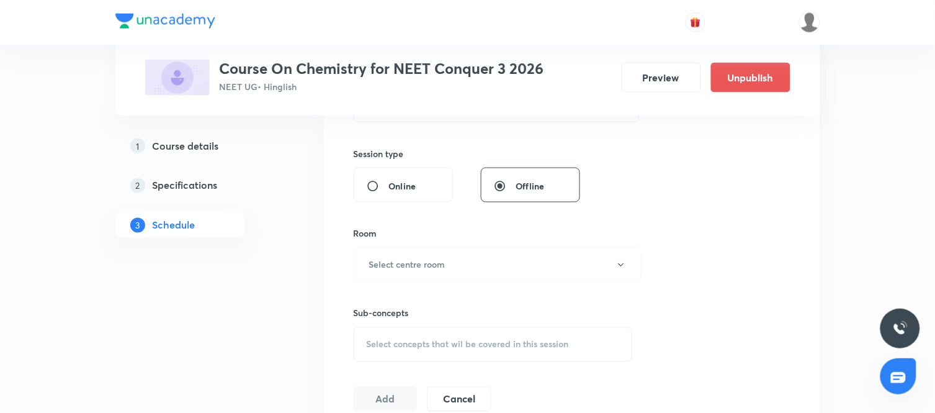
scroll to position [451, 0]
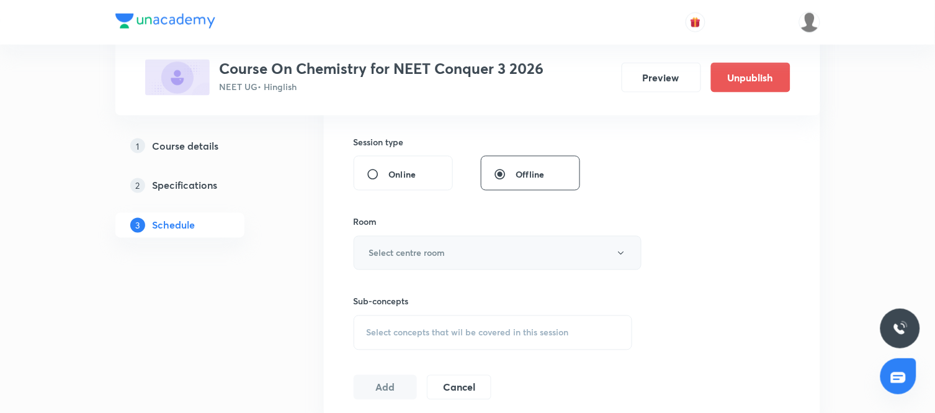
click at [496, 251] on button "Select centre room" at bounding box center [498, 253] width 288 height 34
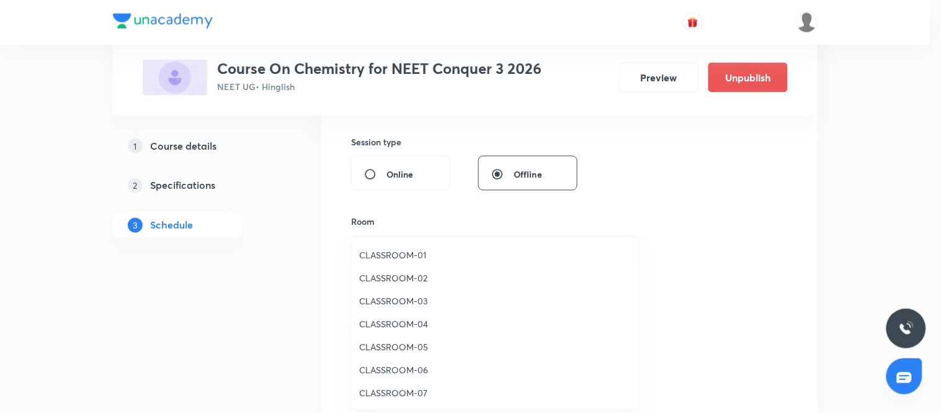
click at [394, 303] on span "CLASSROOM-03" at bounding box center [495, 300] width 272 height 13
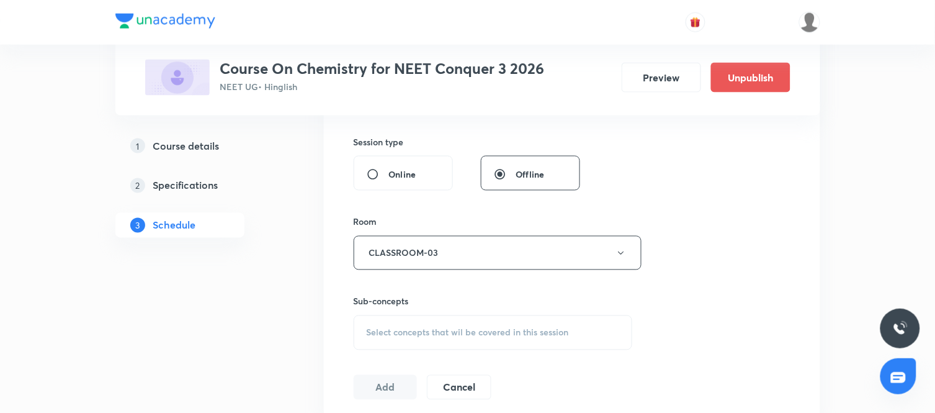
click at [522, 320] on div "Select concepts that wil be covered in this session" at bounding box center [493, 332] width 279 height 35
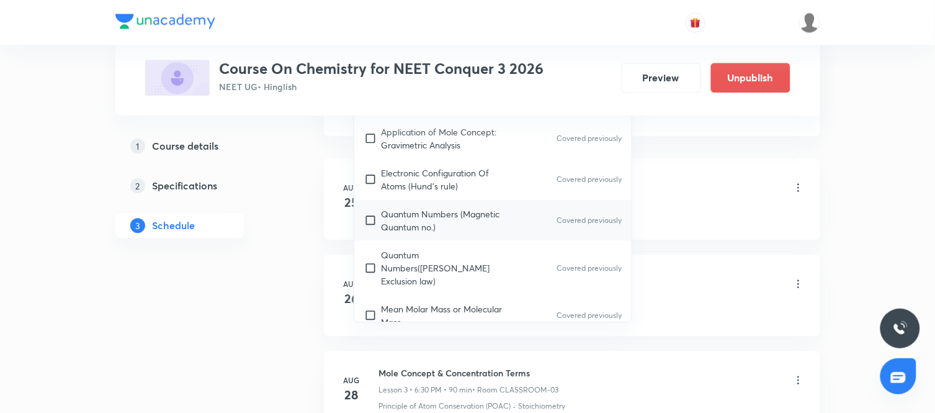
scroll to position [208, 0]
click at [413, 256] on p "Quantum Numbers(Pauli's Exclusion law)" at bounding box center [443, 267] width 125 height 39
checkbox input "true"
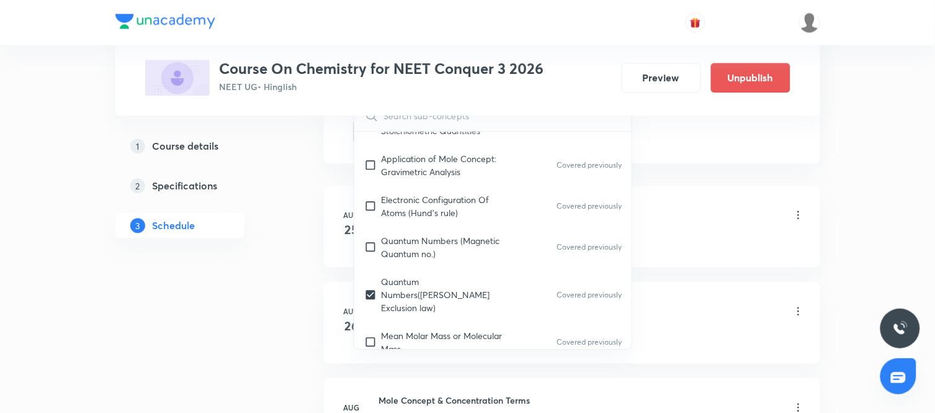
click at [300, 223] on div "Plus Courses Course On Chemistry for NEET Conquer 3 2026 NEET UG • Hinglish Pre…" at bounding box center [467, 190] width 705 height 1711
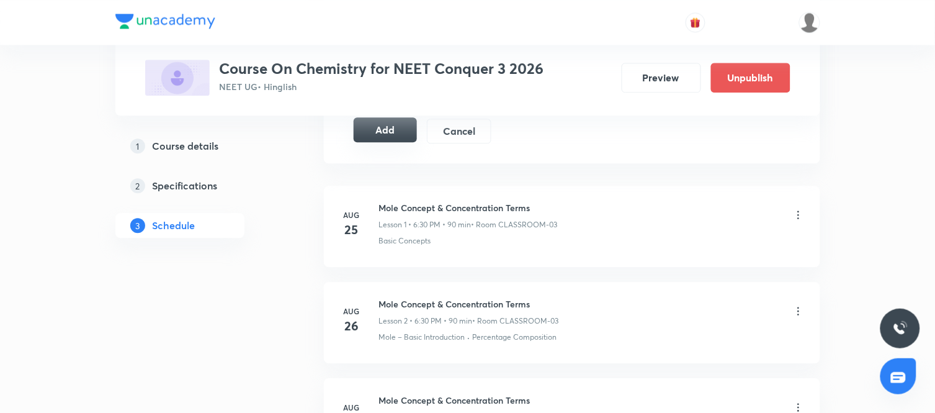
click at [399, 125] on button "Add" at bounding box center [386, 129] width 64 height 25
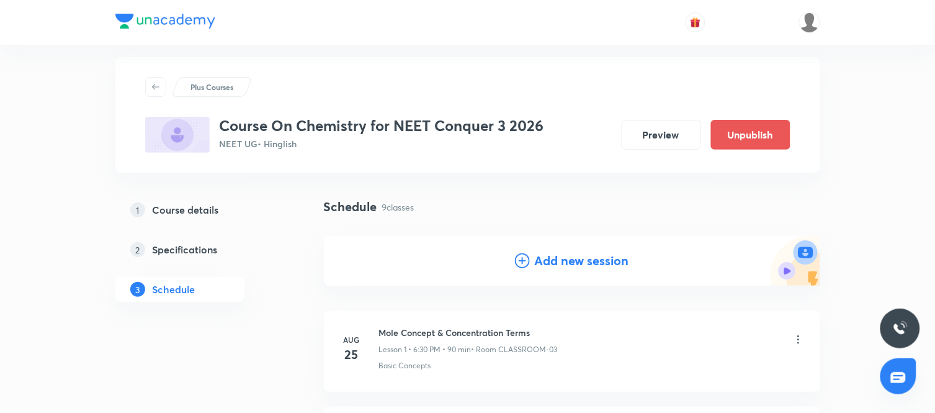
scroll to position [0, 0]
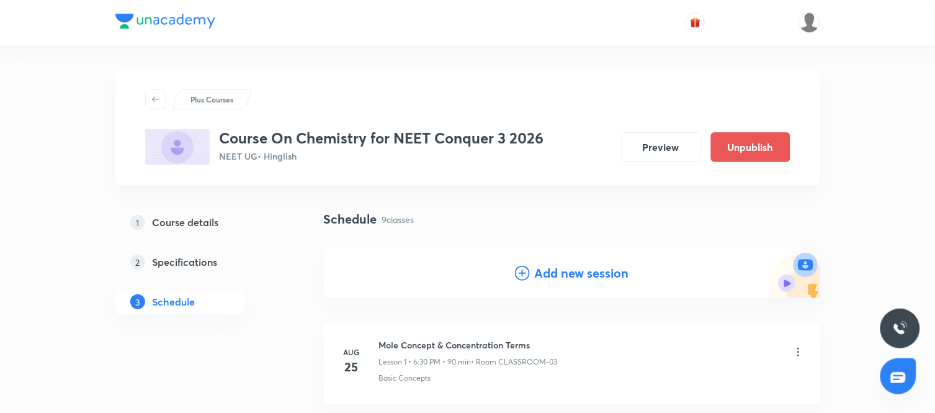
click at [563, 264] on h4 "Add new session" at bounding box center [582, 273] width 94 height 19
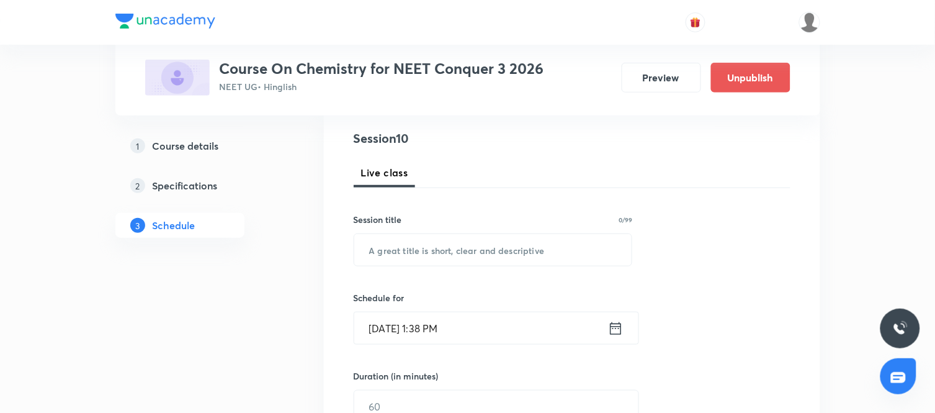
scroll to position [140, 0]
click at [455, 252] on input "text" at bounding box center [493, 249] width 278 height 32
paste input "Mole Concept & Concentration Terms"
type input "Mole Concept & Concentration Terms"
click at [617, 324] on icon at bounding box center [616, 327] width 16 height 17
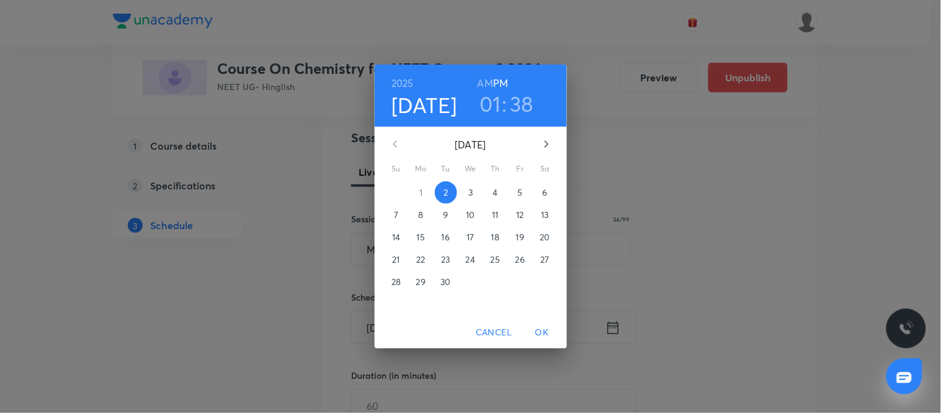
click at [528, 189] on span "5" at bounding box center [520, 192] width 22 height 12
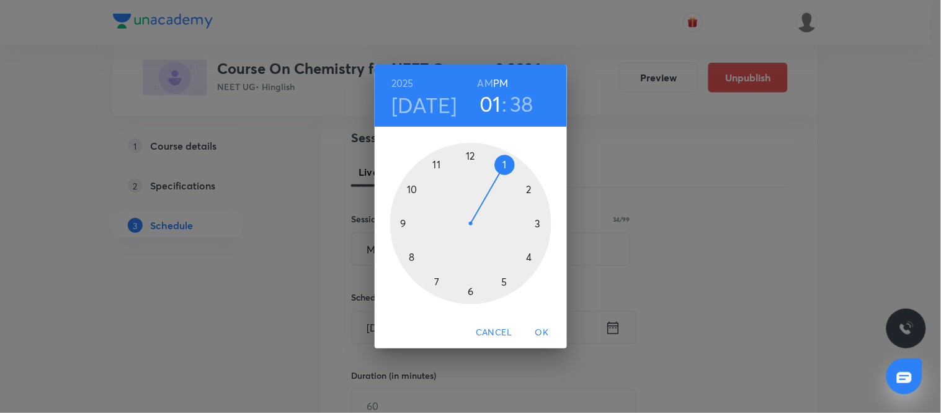
click at [471, 290] on div at bounding box center [470, 223] width 161 height 161
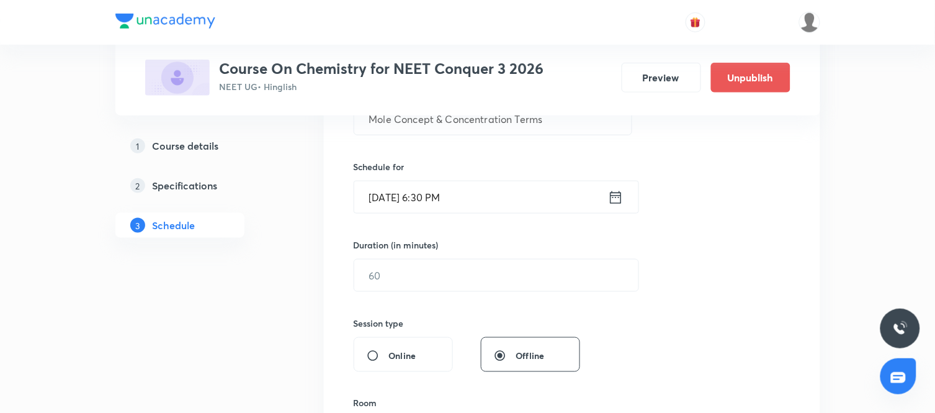
scroll to position [280, 0]
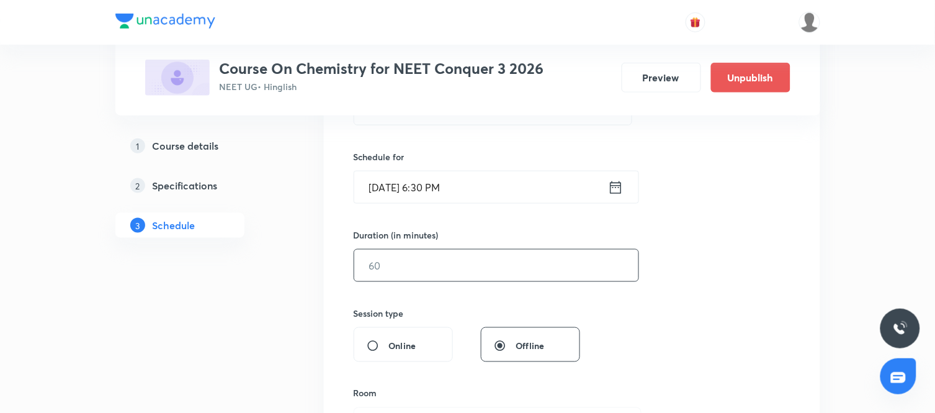
click at [414, 277] on input "text" at bounding box center [496, 265] width 284 height 32
type input "90"
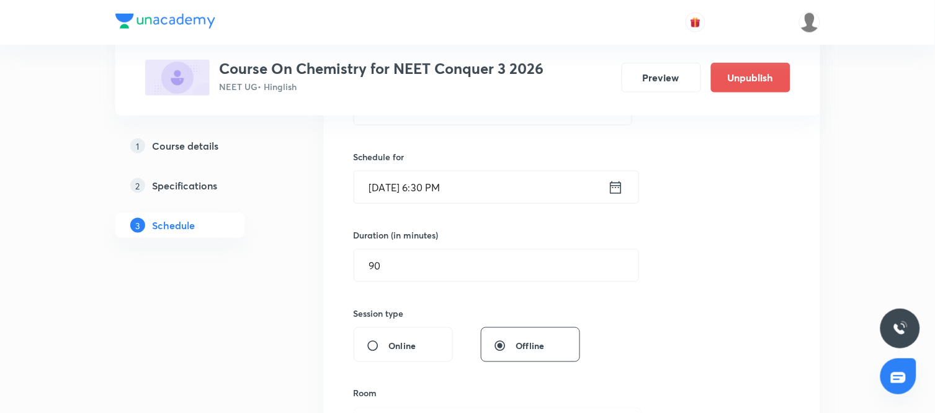
click at [631, 309] on div "Session 10 Live class Session title 34/99 Mole Concept & Concentration Terms ​ …" at bounding box center [572, 279] width 437 height 582
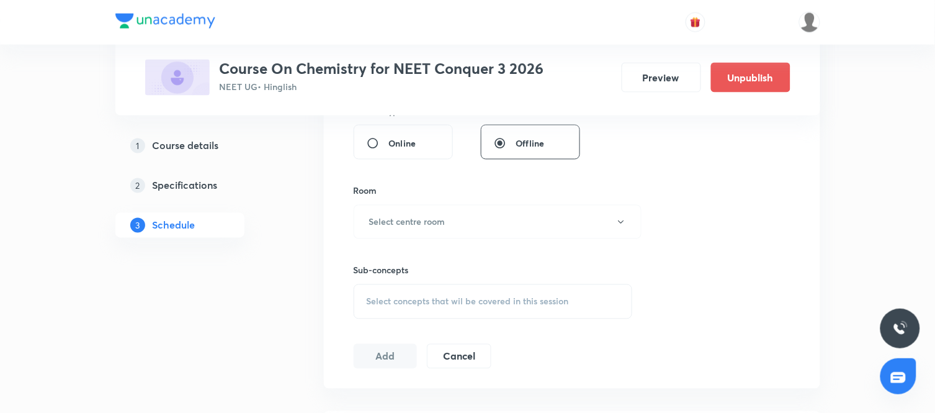
scroll to position [492, 0]
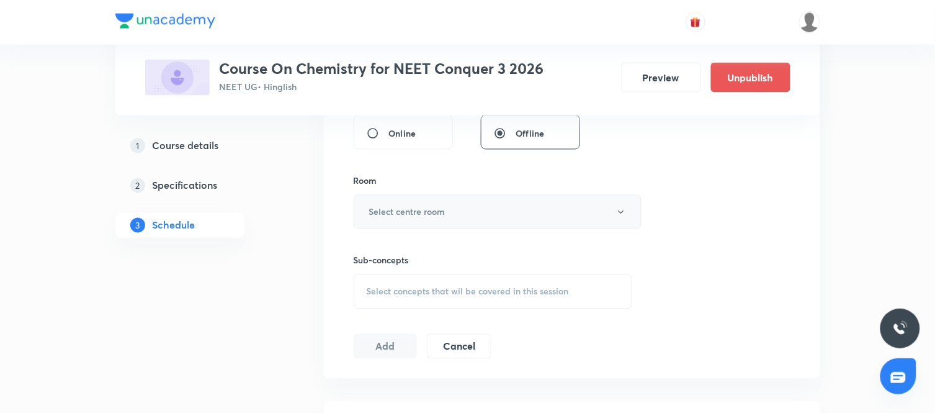
click at [494, 222] on button "Select centre room" at bounding box center [498, 212] width 288 height 34
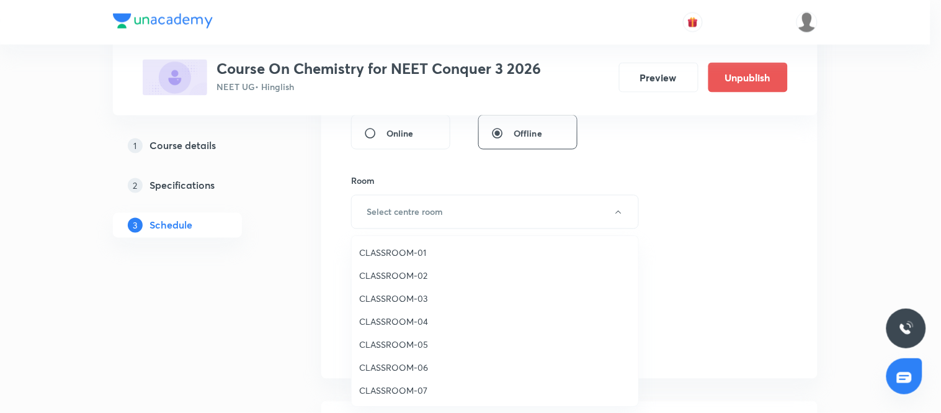
click at [396, 293] on span "CLASSROOM-03" at bounding box center [495, 298] width 272 height 13
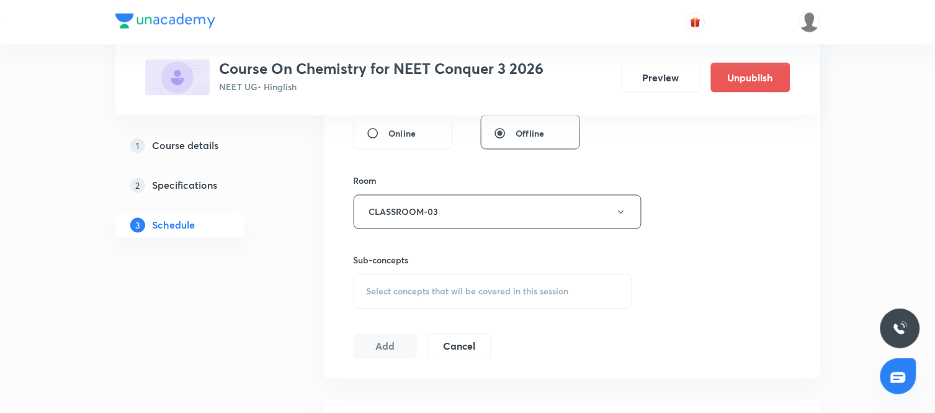
click at [529, 293] on span "Select concepts that wil be covered in this session" at bounding box center [468, 292] width 202 height 10
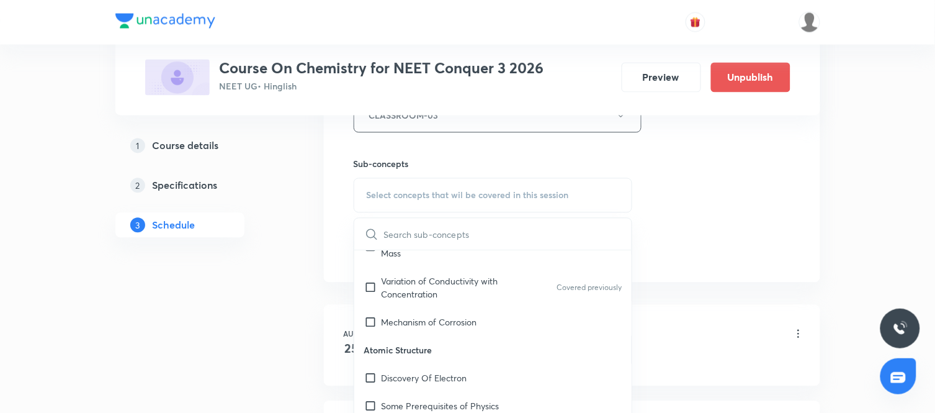
scroll to position [424, 0]
click at [450, 314] on p "Mechanism of Corrosion" at bounding box center [429, 320] width 96 height 13
checkbox input "true"
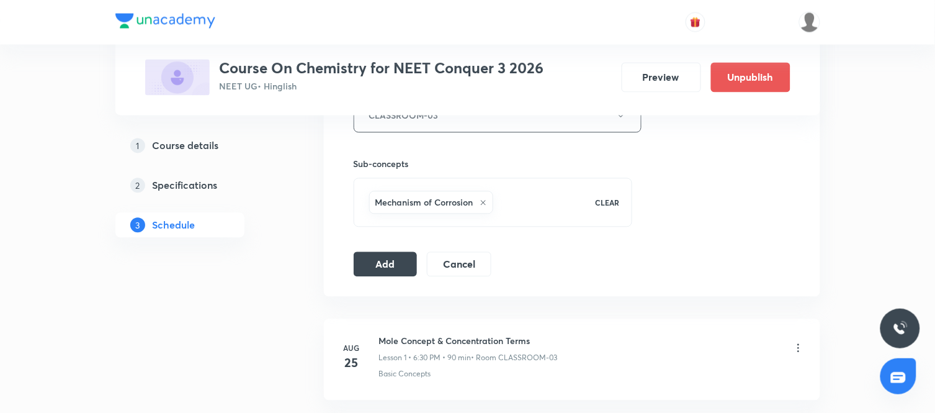
click at [389, 252] on button "Add" at bounding box center [386, 263] width 64 height 25
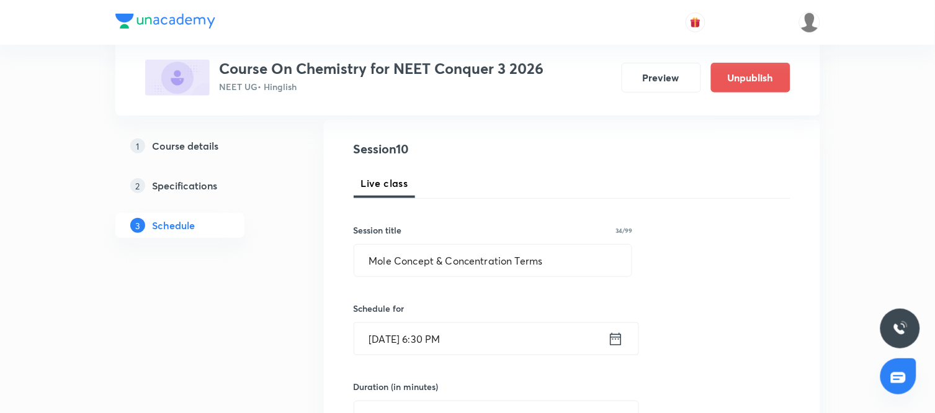
scroll to position [128, 0]
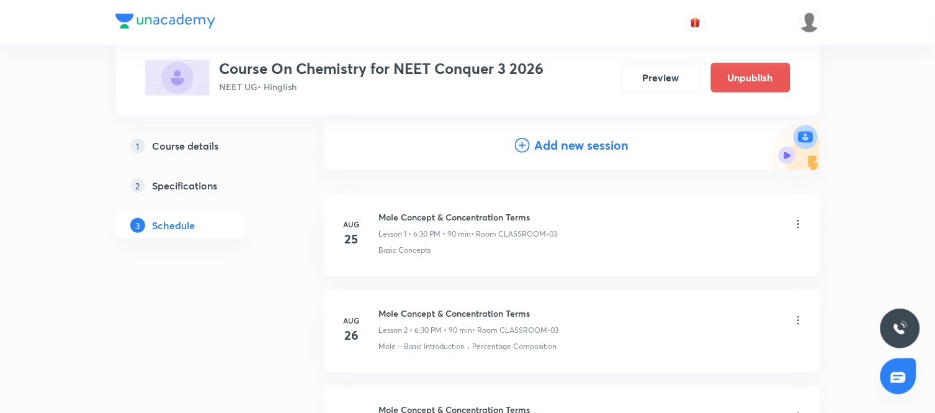
click at [556, 147] on h4 "Add new session" at bounding box center [582, 145] width 94 height 19
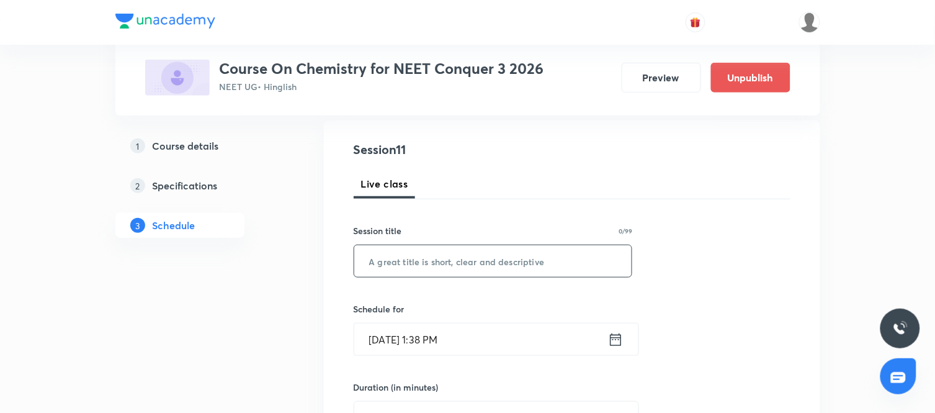
click at [486, 269] on input "text" at bounding box center [493, 261] width 278 height 32
paste input "Mole Concept & Concentration Terms"
type input "Mole Concept & Concentration Terms"
click at [619, 339] on icon at bounding box center [616, 339] width 16 height 17
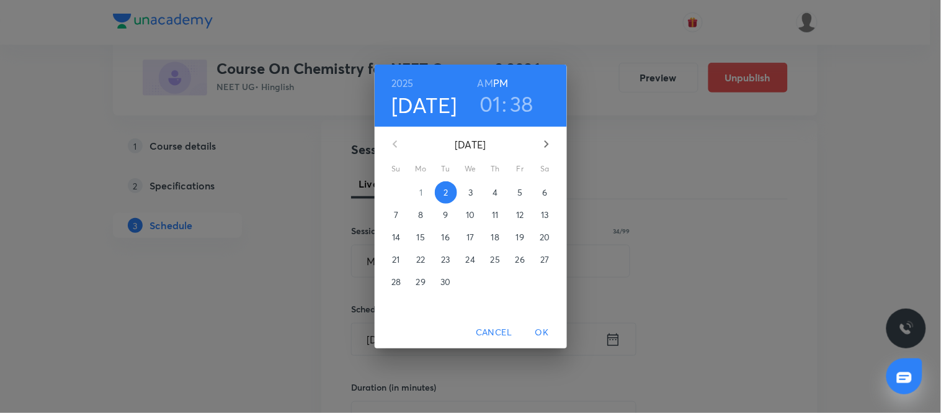
click at [541, 189] on span "6" at bounding box center [545, 192] width 22 height 12
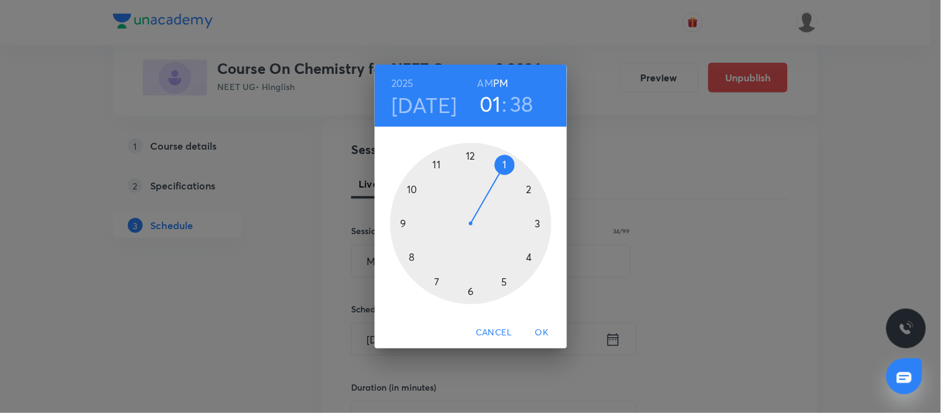
click at [468, 289] on div at bounding box center [470, 223] width 161 height 161
click at [469, 290] on div at bounding box center [470, 223] width 161 height 161
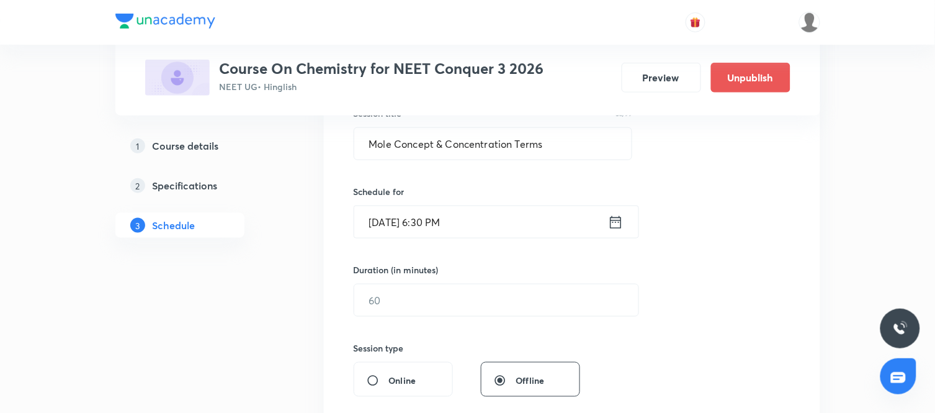
scroll to position [246, 0]
click at [460, 300] on input "text" at bounding box center [496, 299] width 284 height 32
type input "90"
click at [655, 335] on div "Session 11 Live class Session title 34/99 Mole Concept & Concentration Terms ​ …" at bounding box center [572, 313] width 437 height 582
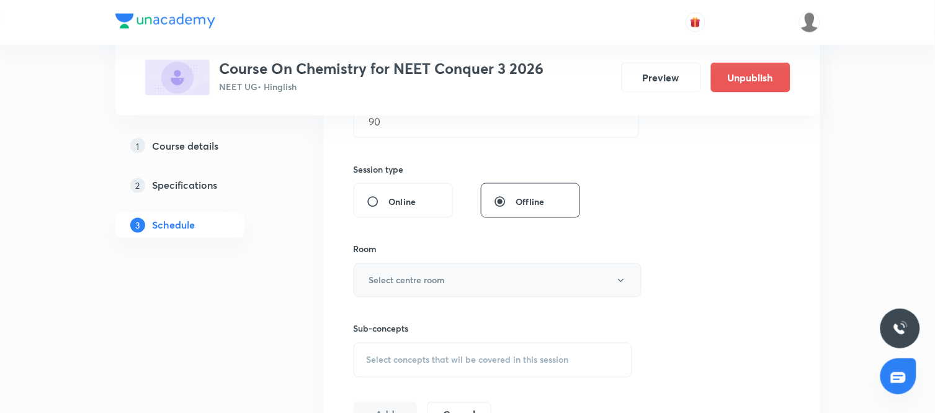
scroll to position [426, 0]
click at [488, 265] on button "Select centre room" at bounding box center [498, 278] width 288 height 34
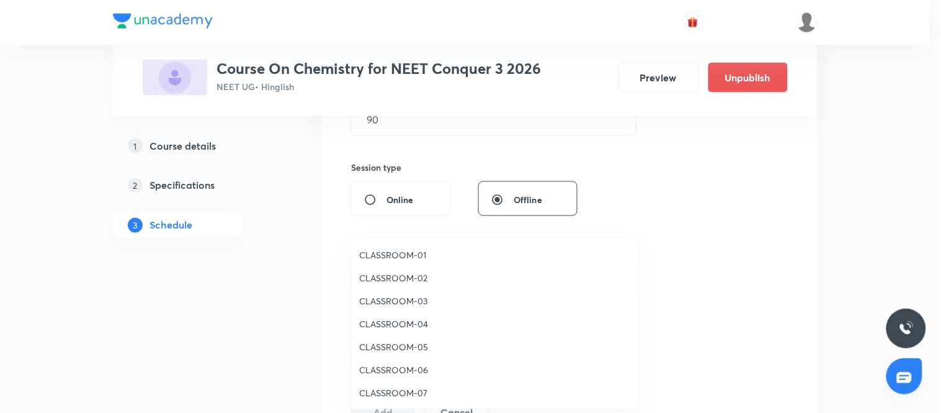
click at [397, 297] on span "CLASSROOM-03" at bounding box center [495, 300] width 272 height 13
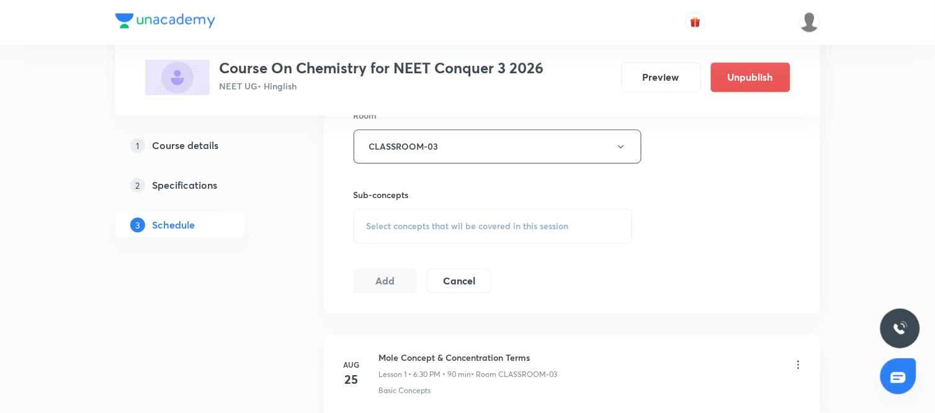
scroll to position [558, 0]
click at [502, 215] on div "Select concepts that wil be covered in this session" at bounding box center [493, 225] width 279 height 35
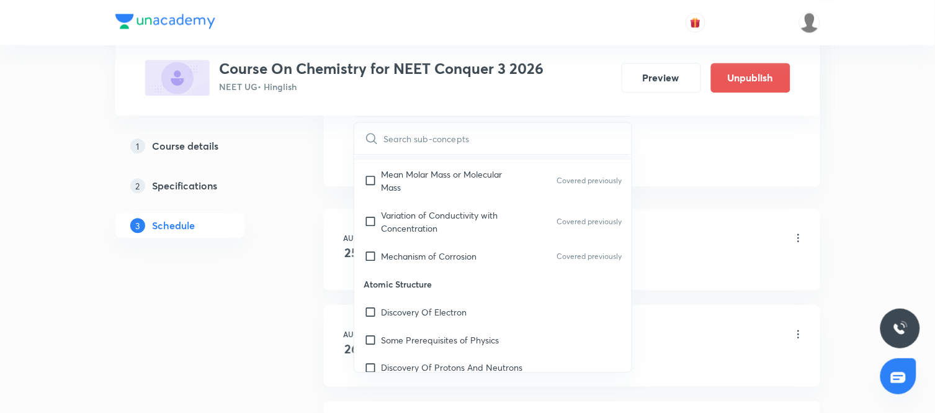
scroll to position [395, 0]
click at [433, 247] on p "Mechanism of Corrosion" at bounding box center [429, 253] width 96 height 13
checkbox input "true"
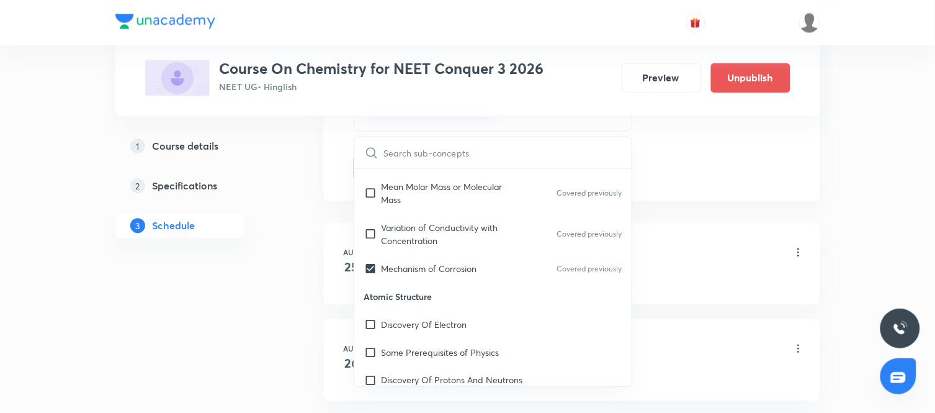
click at [309, 210] on div "Plus Courses Course On Chemistry for NEET Conquer 3 2026 NEET UG • Hinglish Pre…" at bounding box center [467, 330] width 705 height 1891
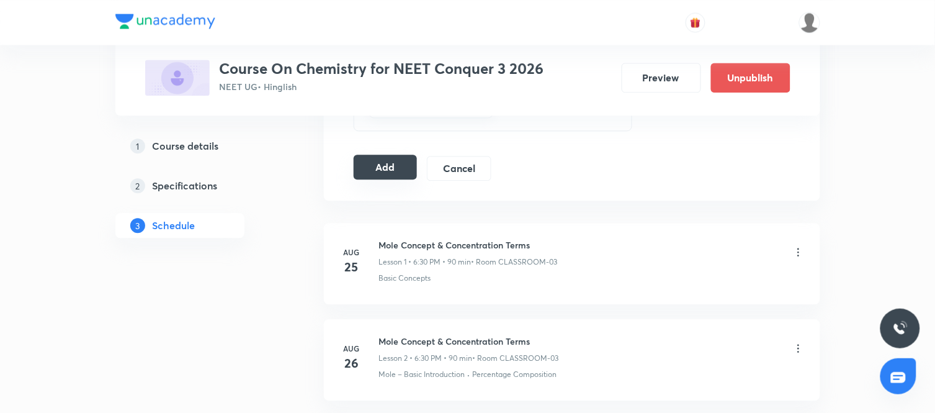
click at [394, 163] on button "Add" at bounding box center [386, 166] width 64 height 25
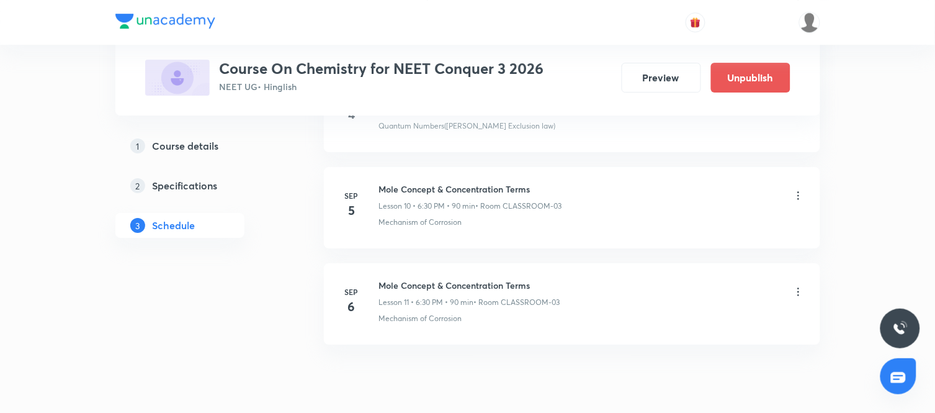
scroll to position [1082, 0]
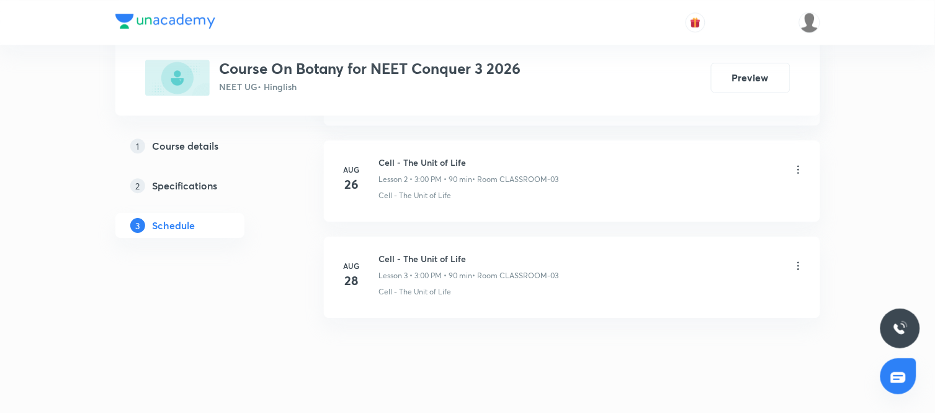
scroll to position [870, 0]
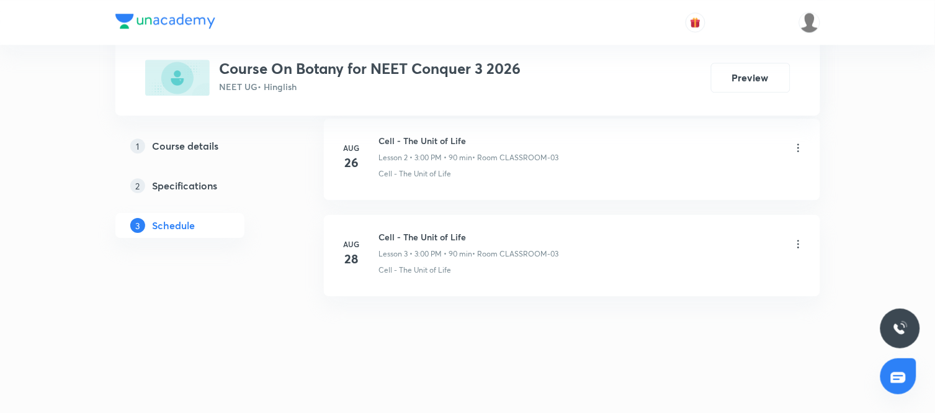
click at [413, 237] on h6 "Cell - The Unit of Life" at bounding box center [469, 236] width 180 height 13
copy h6 "Cell - The Unit of Life"
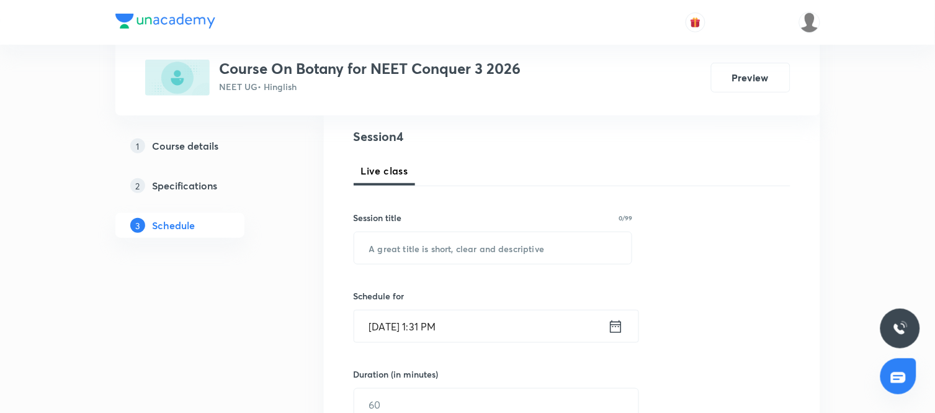
scroll to position [143, 0]
click at [427, 249] on input "text" at bounding box center [493, 246] width 278 height 32
paste input "Cell - The Unit of Life"
type input "Cell - The Unit of Life"
click at [612, 320] on icon at bounding box center [616, 324] width 16 height 17
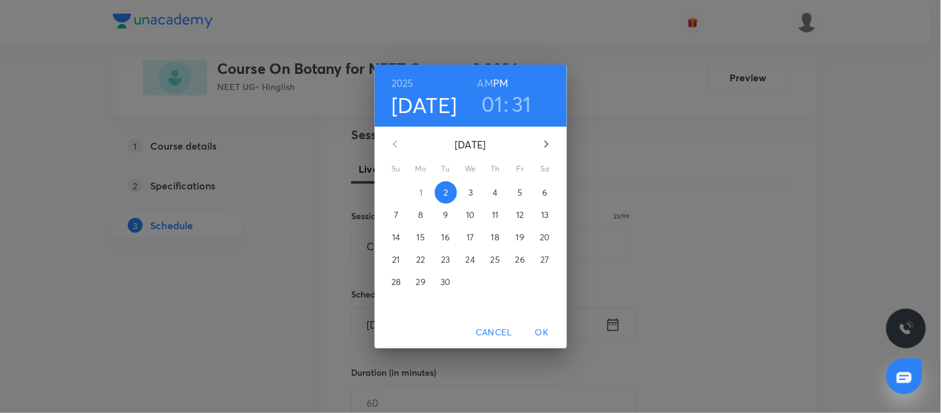
click at [499, 194] on span "4" at bounding box center [495, 192] width 22 height 12
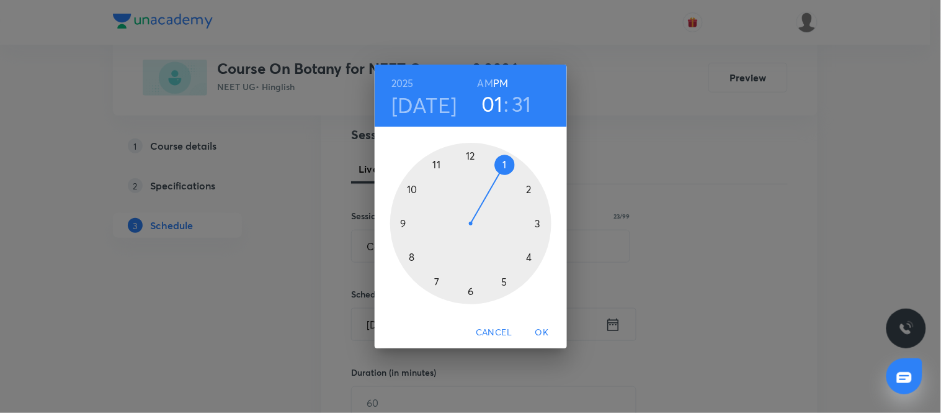
click at [538, 222] on div at bounding box center [470, 223] width 161 height 161
click at [475, 156] on div at bounding box center [470, 223] width 161 height 161
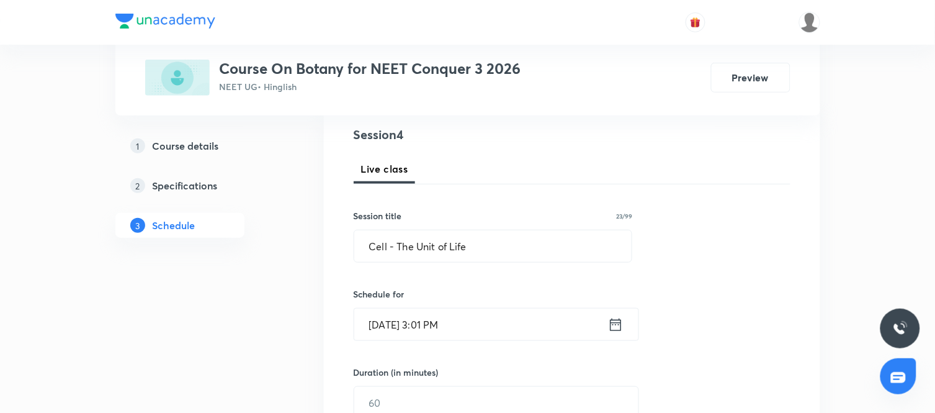
click at [488, 318] on input "Sep 4, 2025, 3:01 PM" at bounding box center [481, 324] width 254 height 32
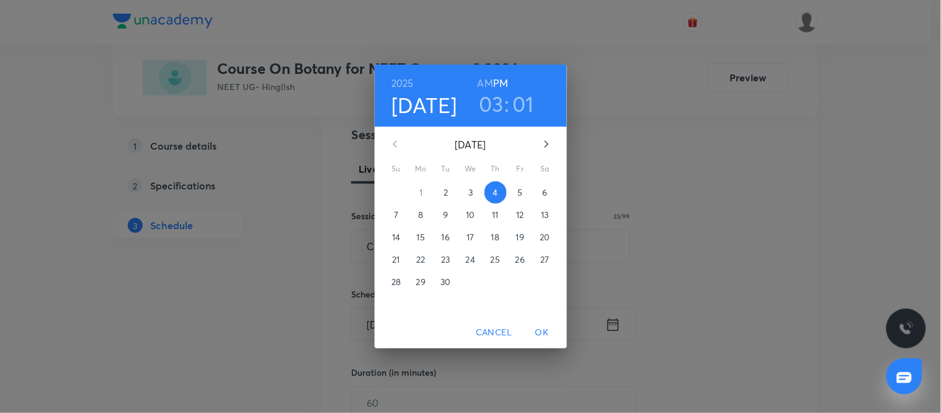
click at [519, 97] on h3 "01" at bounding box center [523, 104] width 22 height 26
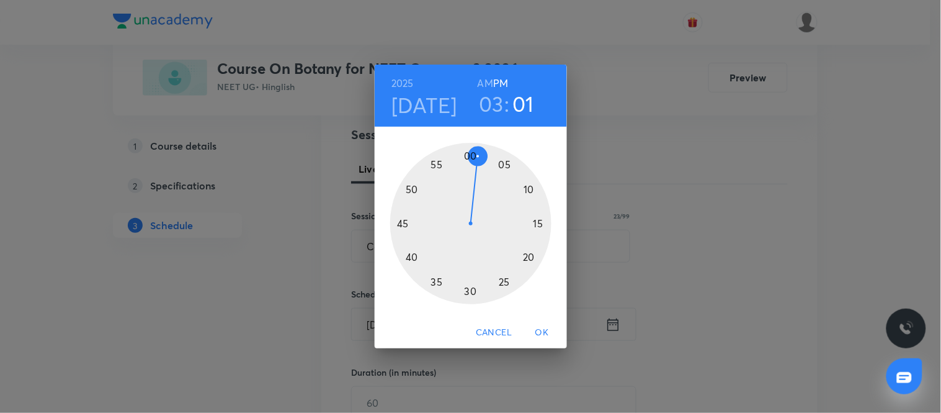
click at [467, 156] on div at bounding box center [470, 223] width 161 height 161
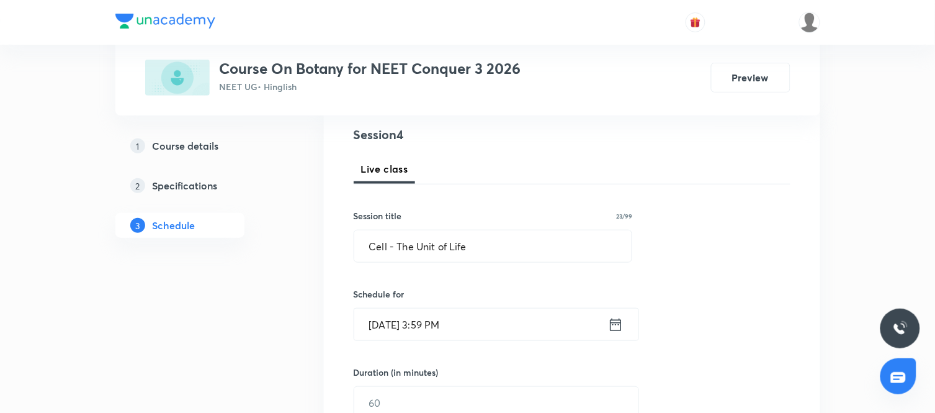
click at [540, 333] on input "Sep 4, 2025, 3:59 PM" at bounding box center [481, 324] width 254 height 32
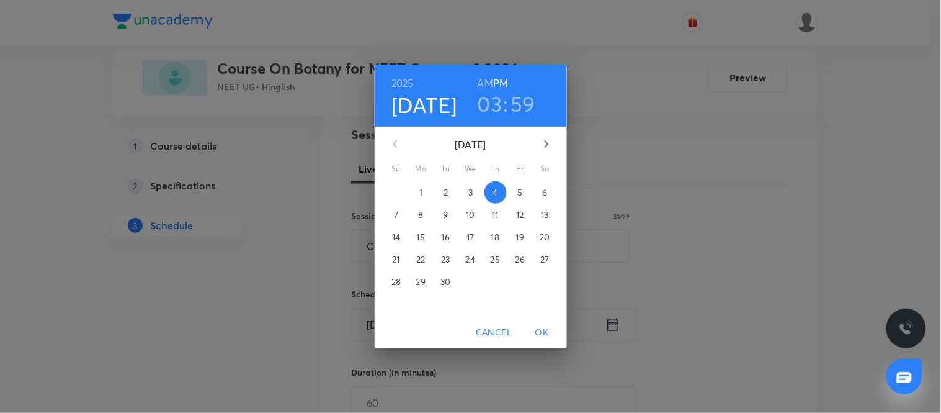
click at [516, 101] on h3 "59" at bounding box center [523, 104] width 25 height 26
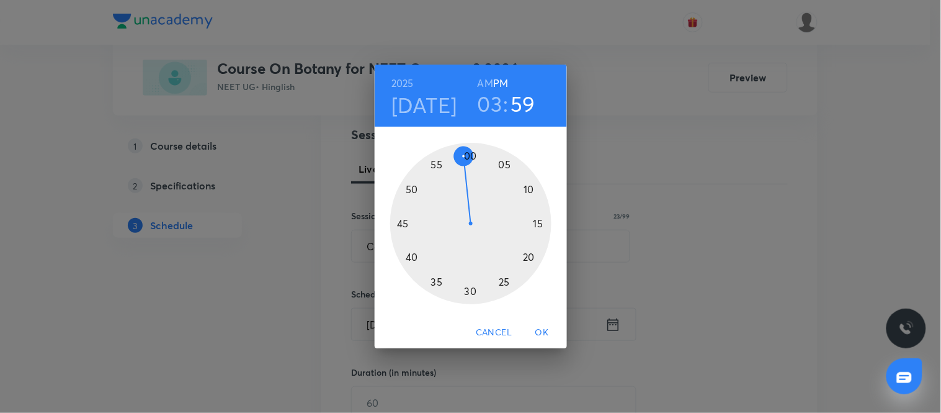
click at [469, 153] on div at bounding box center [470, 223] width 161 height 161
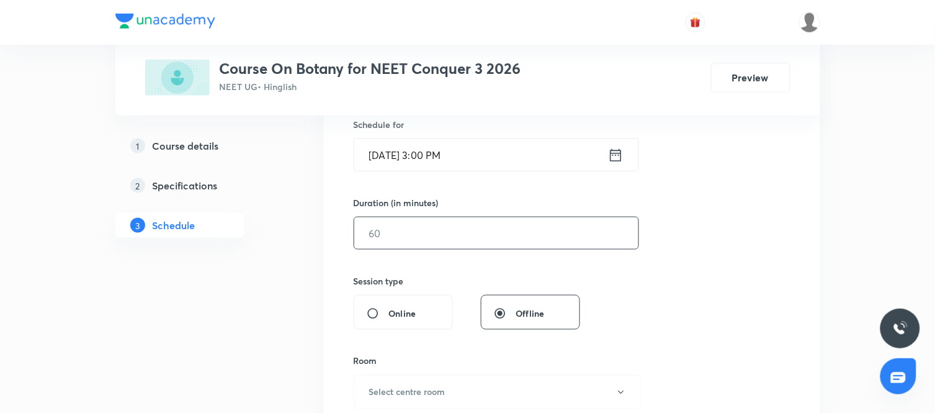
scroll to position [324, 0]
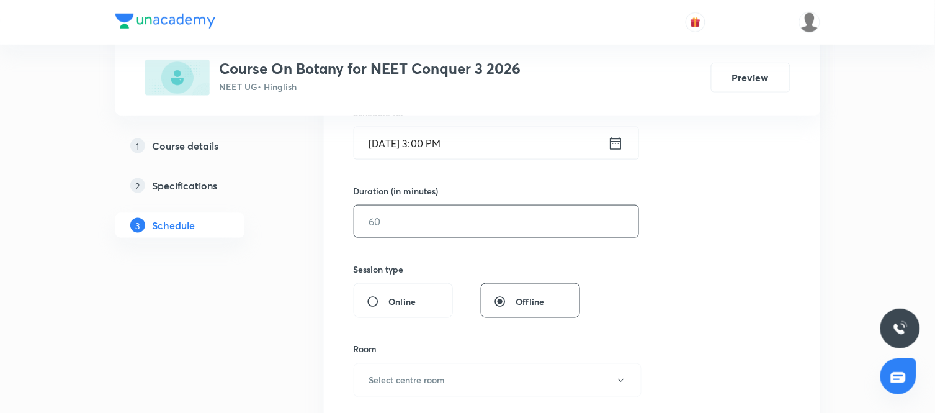
click at [459, 215] on input "text" at bounding box center [496, 221] width 284 height 32
type input "90"
click at [605, 292] on div "Session 4 Live class Session title 23/99 Cell - The Unit of Life ​ Schedule for…" at bounding box center [572, 235] width 437 height 582
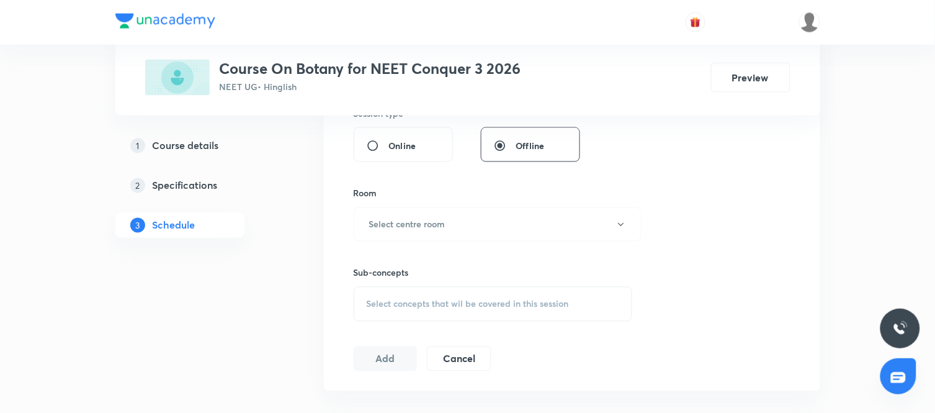
scroll to position [480, 0]
click at [478, 231] on button "Select centre room" at bounding box center [498, 224] width 288 height 34
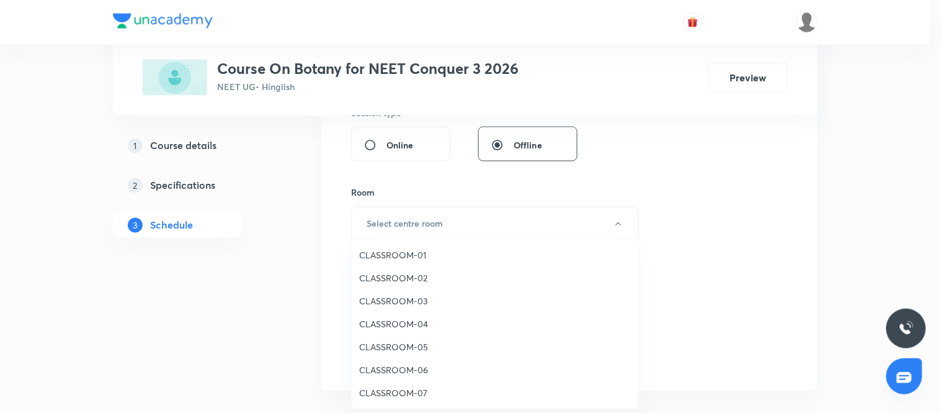
click at [389, 301] on span "CLASSROOM-03" at bounding box center [495, 300] width 272 height 13
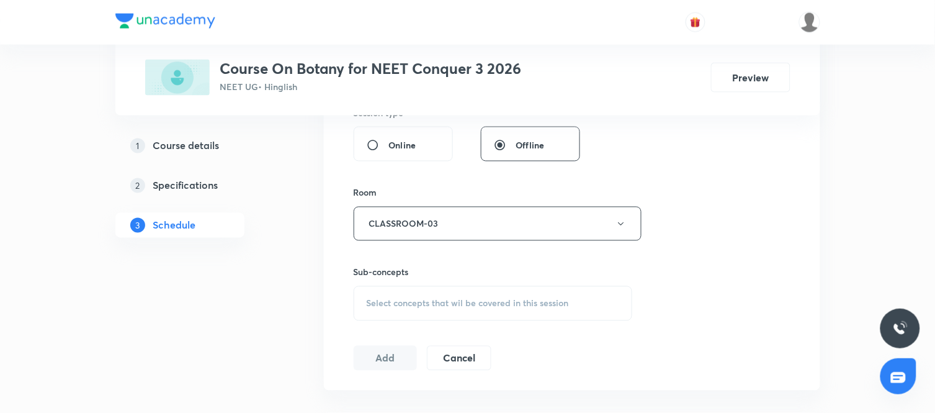
click at [490, 295] on div "Select concepts that wil be covered in this session" at bounding box center [493, 303] width 279 height 35
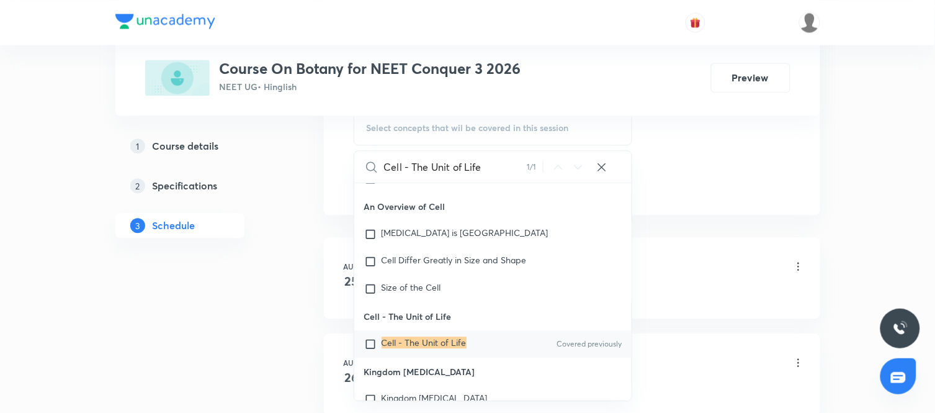
scroll to position [656, 0]
type input "Cell - The Unit of Life"
click at [445, 340] on mark "Cell - The Unit of Life" at bounding box center [423, 342] width 85 height 12
checkbox input "true"
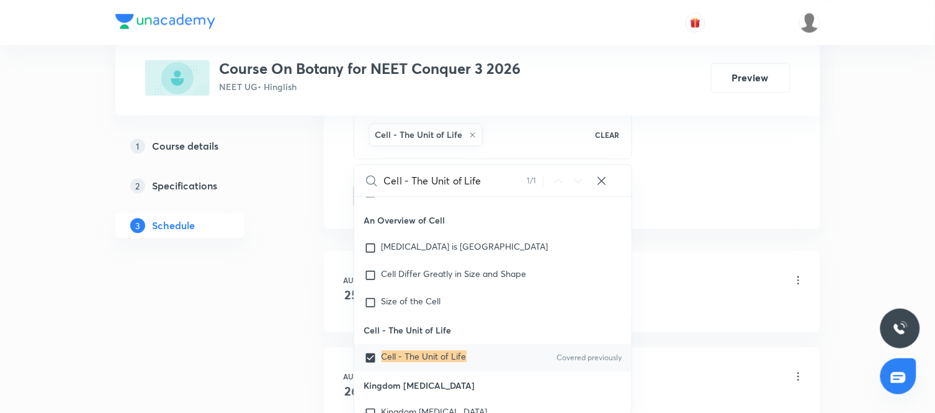
click at [321, 287] on div "Plus Courses Course On Botany for NEET Conquer 3 2026 NEET UG • Hinglish Previe…" at bounding box center [467, 15] width 705 height 1205
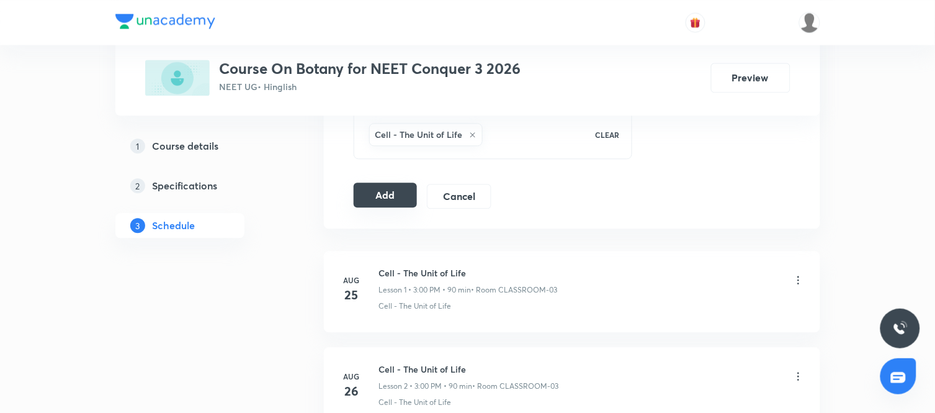
click at [380, 189] on button "Add" at bounding box center [386, 194] width 64 height 25
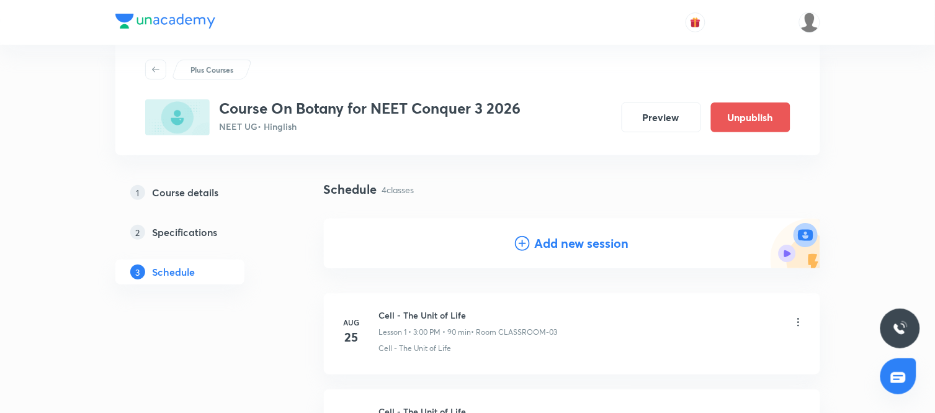
scroll to position [0, 0]
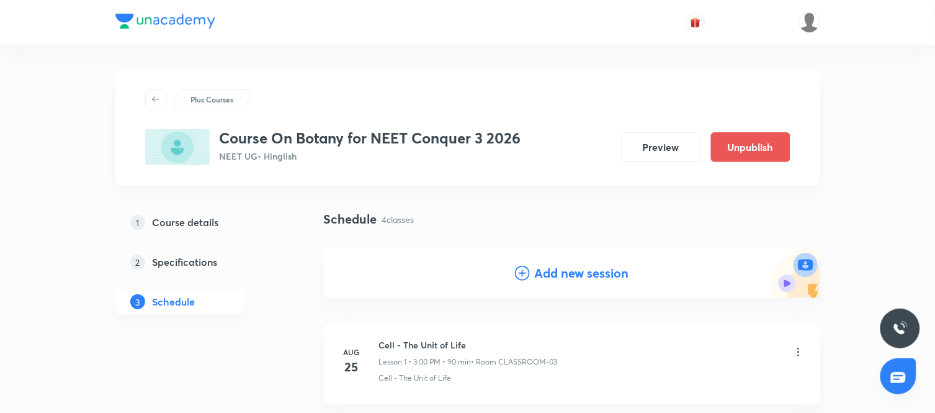
click at [571, 270] on h4 "Add new session" at bounding box center [582, 273] width 94 height 19
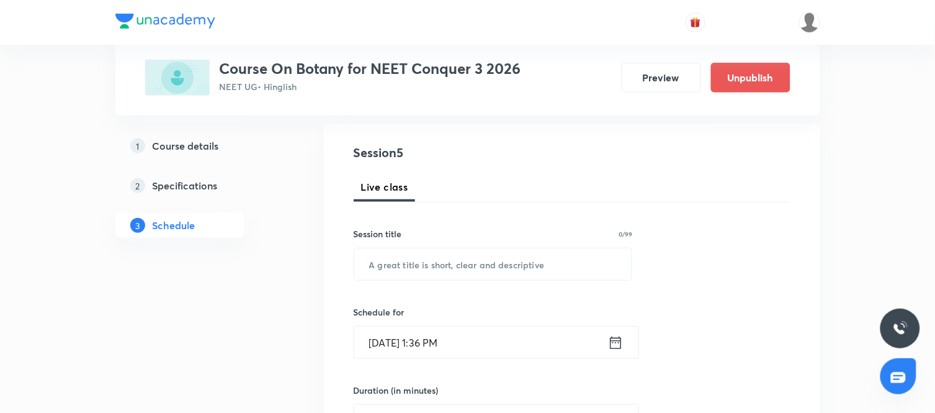
scroll to position [132, 0]
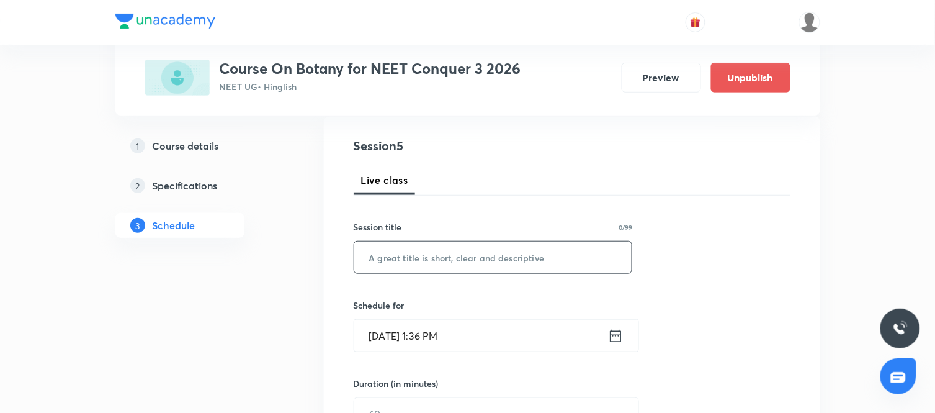
click at [450, 256] on input "text" at bounding box center [493, 257] width 278 height 32
paste input "Cell - The Unit of Life"
type input "Cell - The Unit of Life"
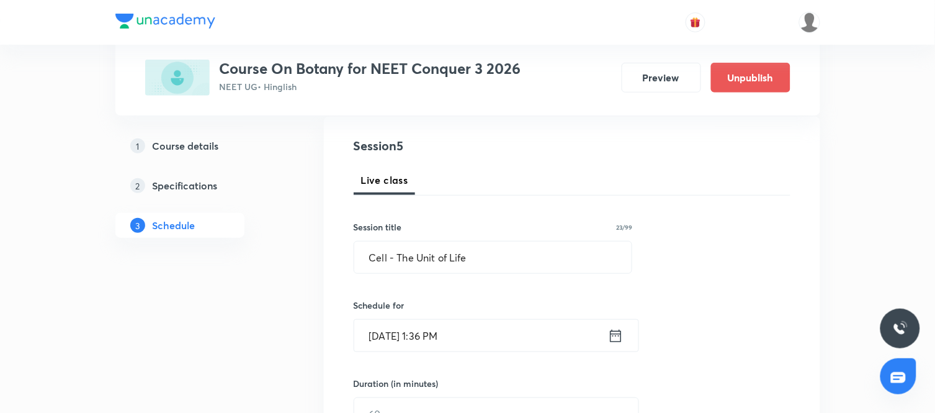
click at [610, 328] on icon at bounding box center [616, 335] width 16 height 17
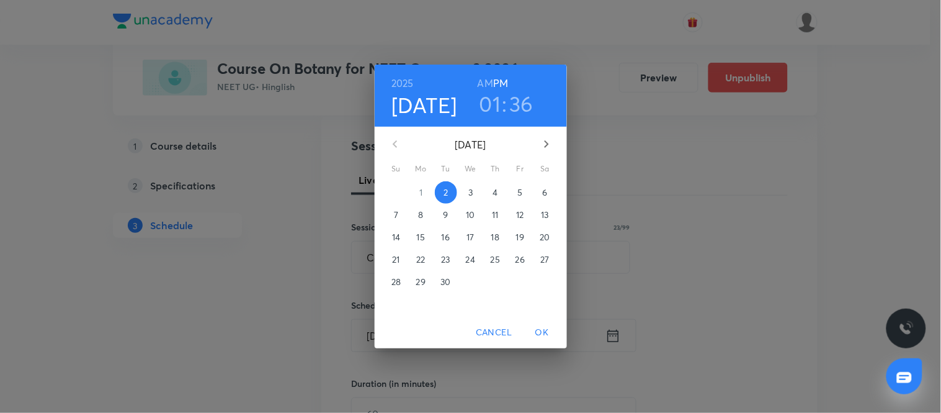
click at [525, 187] on span "5" at bounding box center [520, 192] width 22 height 12
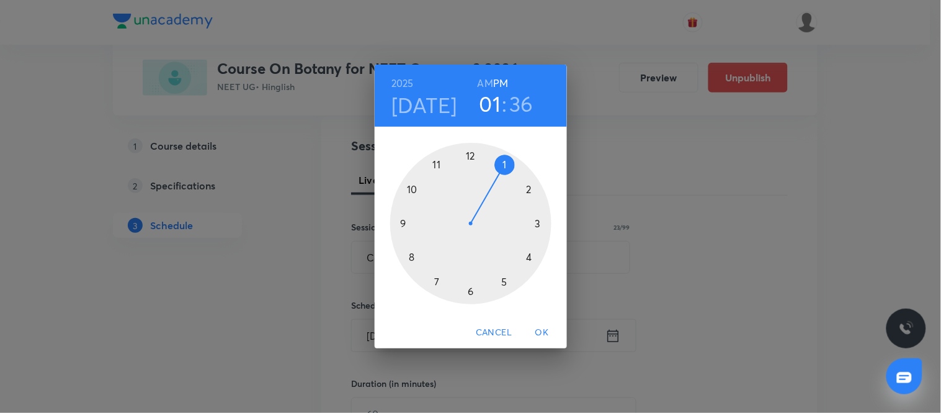
click at [540, 224] on div at bounding box center [470, 223] width 161 height 161
click at [470, 155] on div at bounding box center [470, 223] width 161 height 161
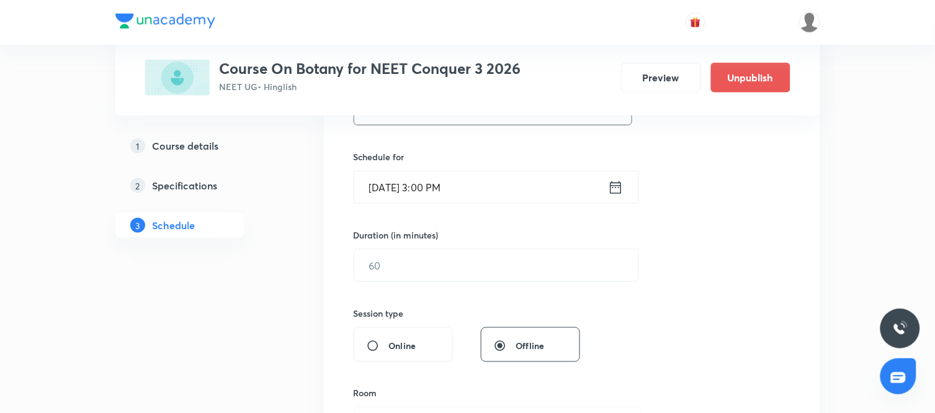
scroll to position [285, 0]
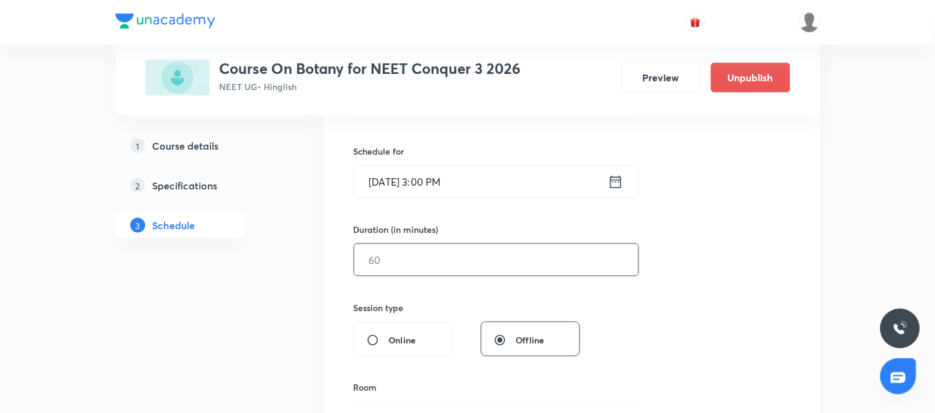
click at [493, 276] on div "​" at bounding box center [496, 259] width 285 height 33
type input "90"
click at [621, 302] on div "Session 5 Live class Session title 23/99 Cell - The Unit of Life ​ Schedule for…" at bounding box center [572, 274] width 437 height 582
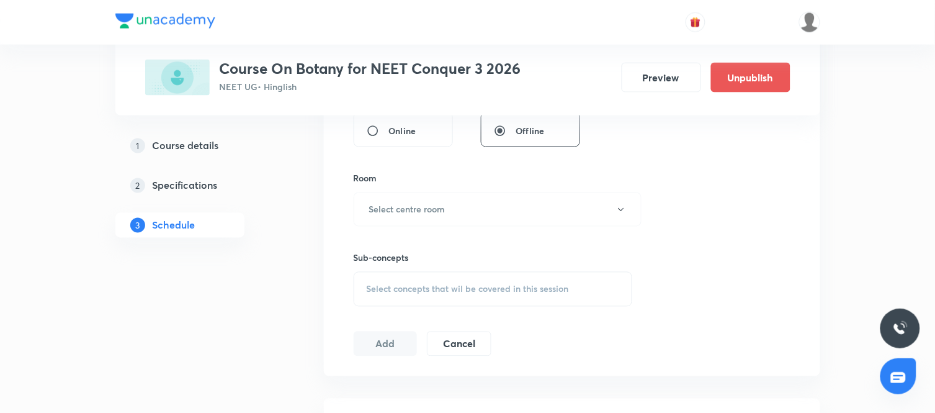
scroll to position [501, 0]
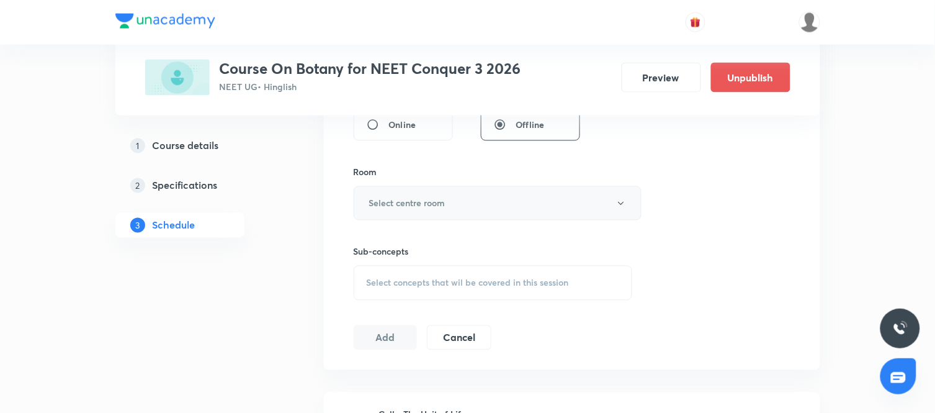
click at [484, 215] on button "Select centre room" at bounding box center [498, 203] width 288 height 34
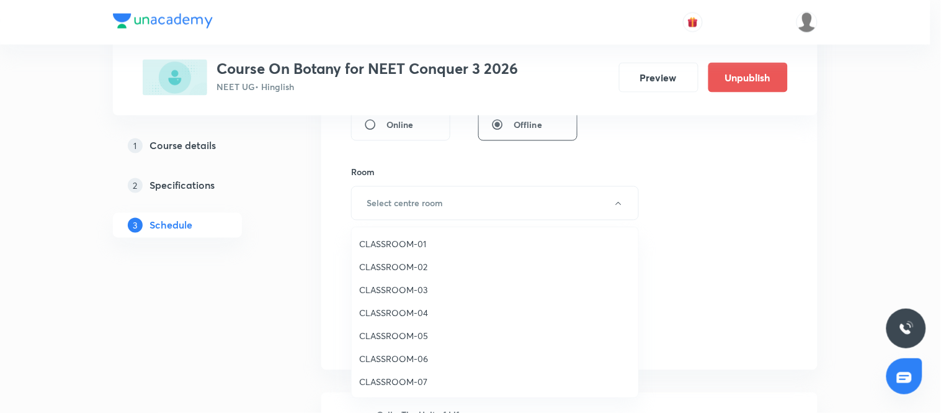
click at [391, 280] on li "CLASSROOM-03" at bounding box center [495, 289] width 287 height 23
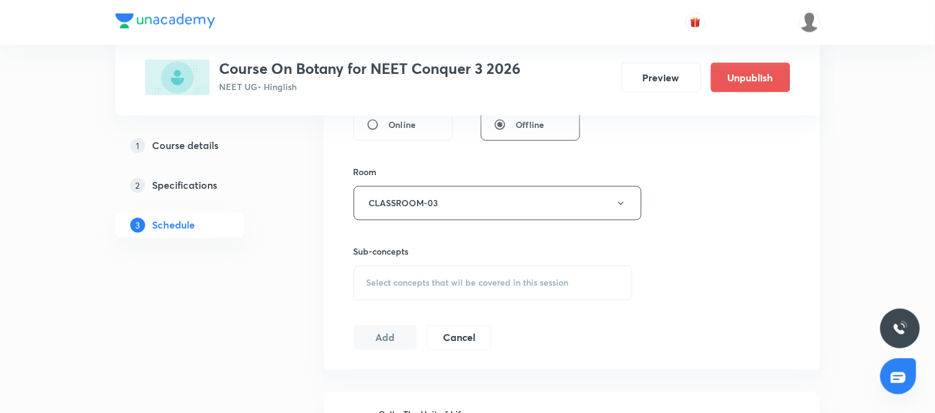
click at [484, 284] on span "Select concepts that wil be covered in this session" at bounding box center [468, 283] width 202 height 10
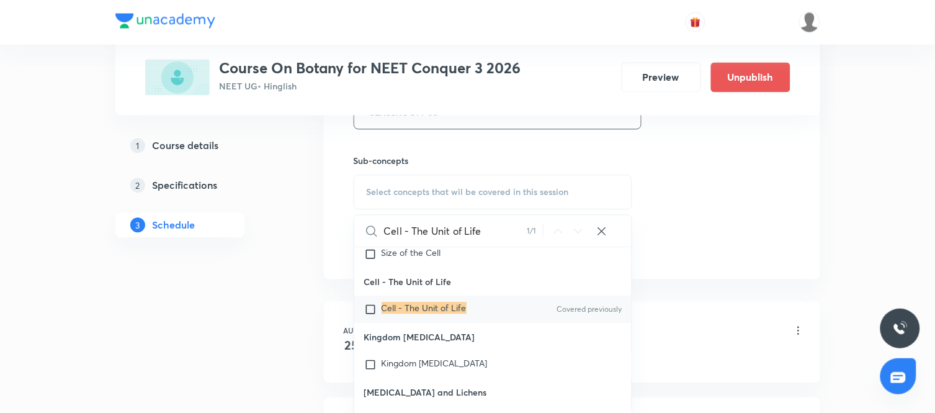
scroll to position [5746, 0]
type input "Cell - The Unit of Life"
click at [408, 314] on div "Cell - The Unit of Life Covered previously" at bounding box center [493, 308] width 278 height 27
checkbox input "true"
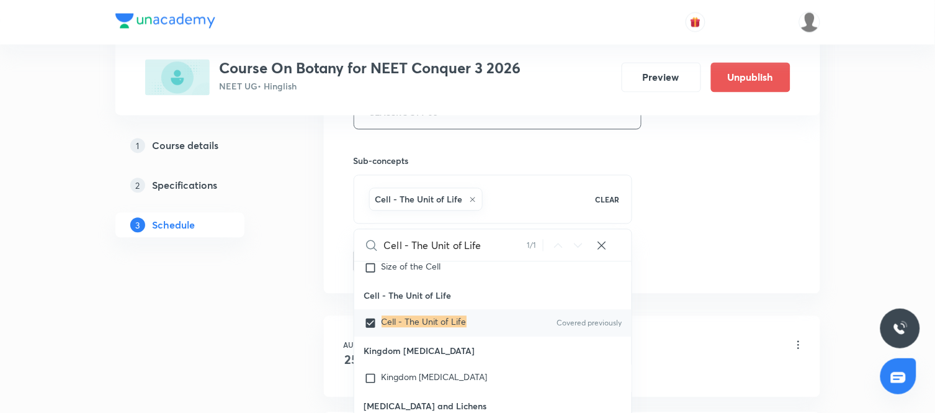
click at [303, 301] on div "Plus Courses Course On Botany for NEET Conquer 3 2026 NEET UG • Hinglish Previe…" at bounding box center [467, 128] width 705 height 1301
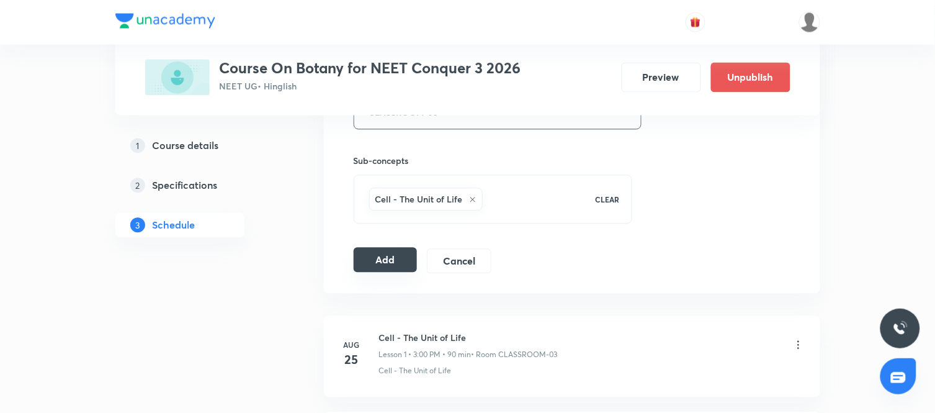
click at [395, 252] on button "Add" at bounding box center [386, 260] width 64 height 25
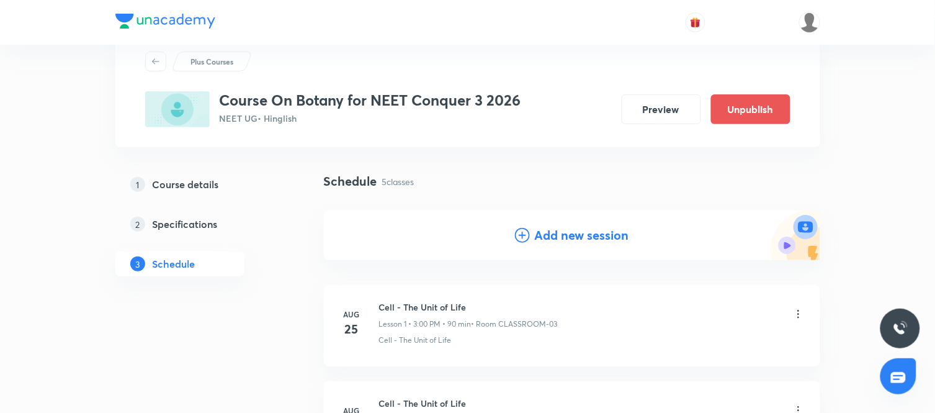
scroll to position [0, 0]
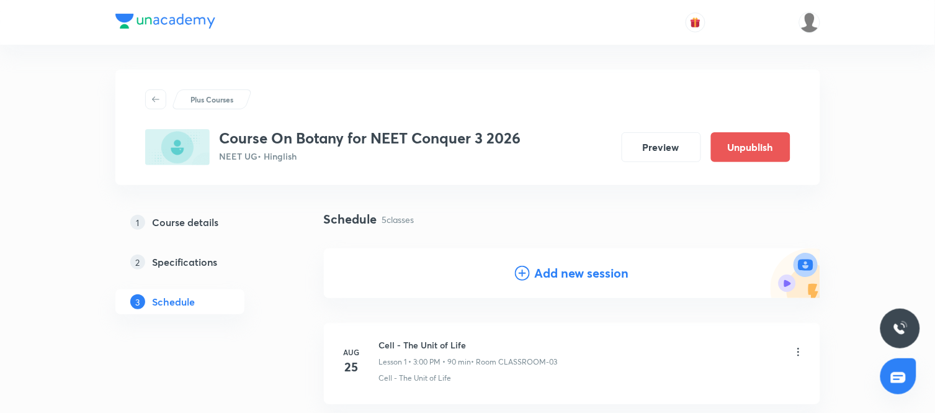
click at [559, 262] on div "Add new session" at bounding box center [572, 273] width 496 height 50
click at [549, 267] on h4 "Add new session" at bounding box center [582, 273] width 94 height 19
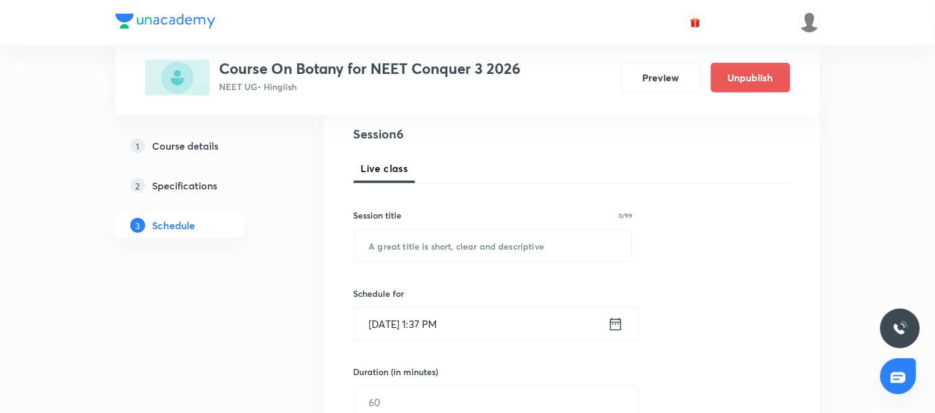
scroll to position [145, 0]
click at [450, 246] on input "text" at bounding box center [493, 244] width 278 height 32
paste input "Cell - The Unit of Life"
type input "Cell - The Unit of Life"
click at [615, 318] on icon at bounding box center [615, 322] width 11 height 12
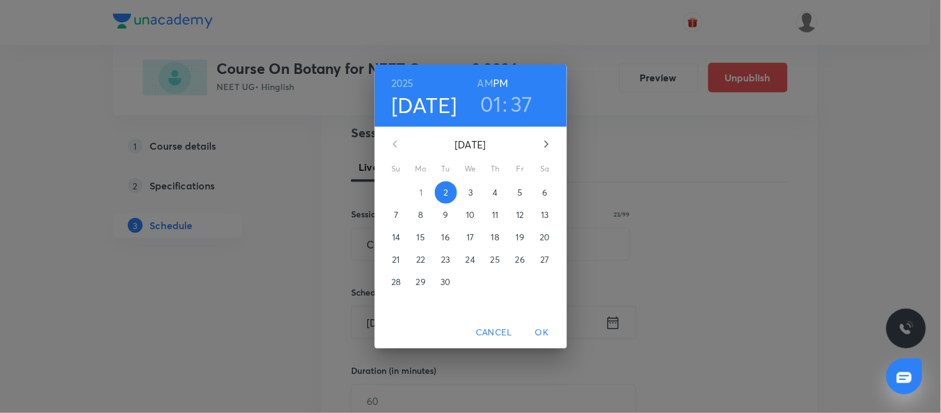
click at [546, 196] on p "6" at bounding box center [544, 192] width 5 height 12
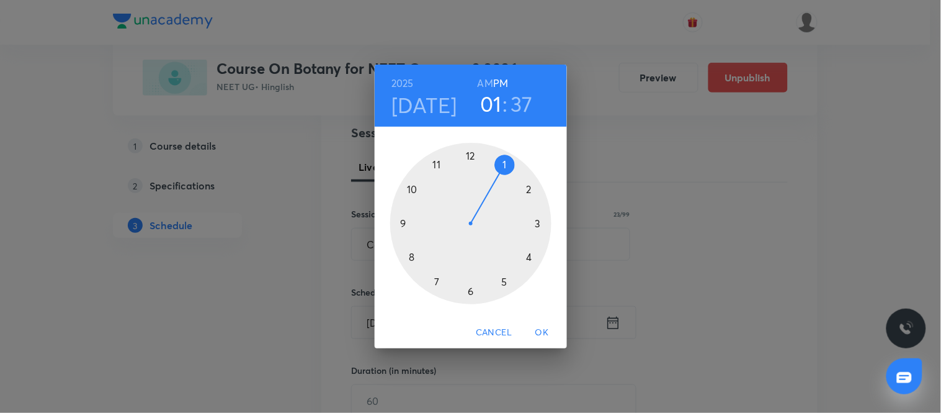
click at [537, 221] on div at bounding box center [470, 223] width 161 height 161
click at [470, 156] on div at bounding box center [470, 223] width 161 height 161
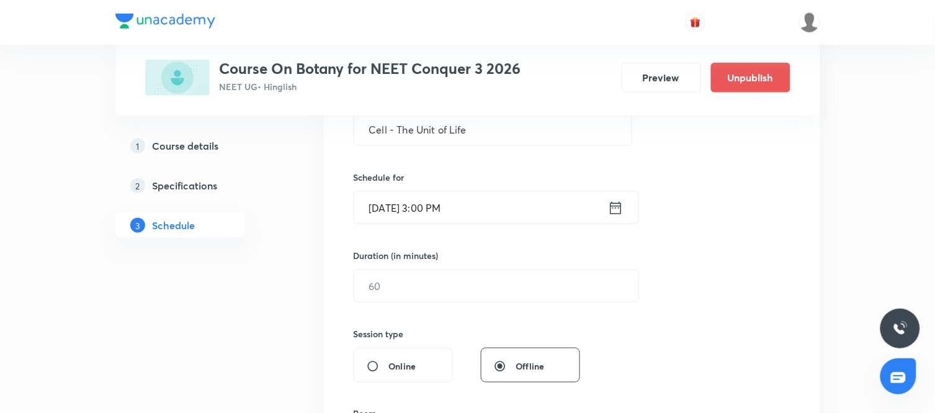
scroll to position [261, 0]
click at [401, 302] on div "Session 6 Live class Session title 23/99 Cell - The Unit of Life ​ Schedule for…" at bounding box center [572, 298] width 437 height 582
click at [383, 293] on input "text" at bounding box center [496, 285] width 284 height 32
type input "90"
click at [644, 327] on div "Session 6 Live class Session title 23/99 Cell - The Unit of Life ​ Schedule for…" at bounding box center [572, 298] width 437 height 582
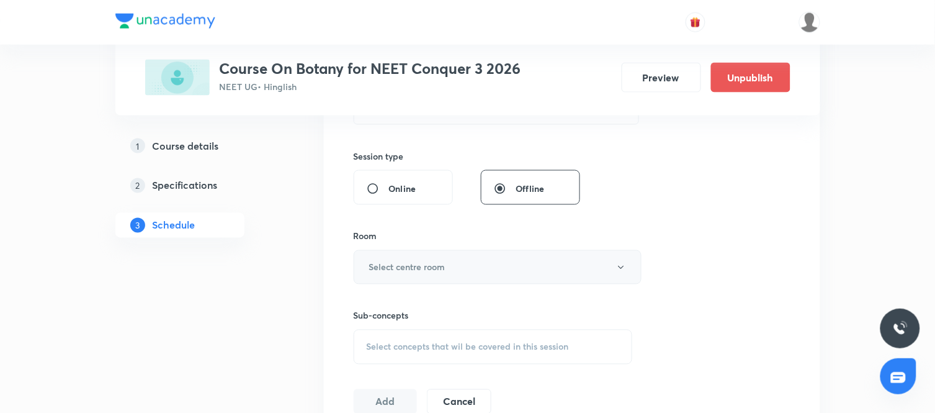
scroll to position [437, 0]
click at [478, 271] on button "Select centre room" at bounding box center [498, 266] width 288 height 34
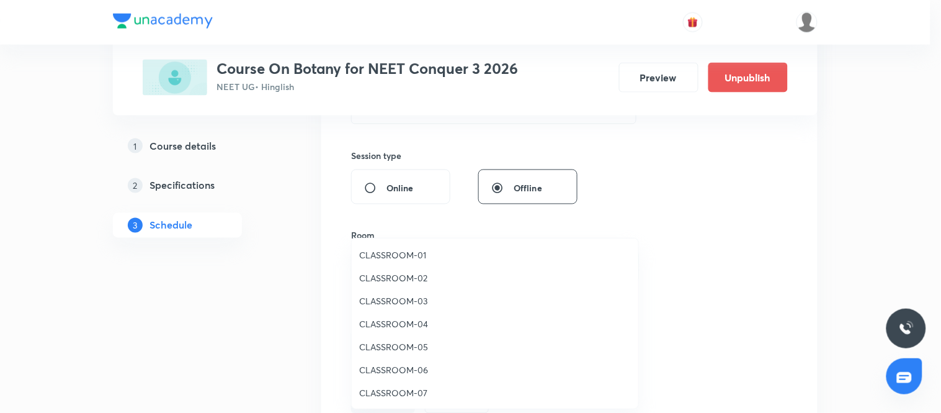
click at [387, 300] on span "CLASSROOM-03" at bounding box center [495, 300] width 272 height 13
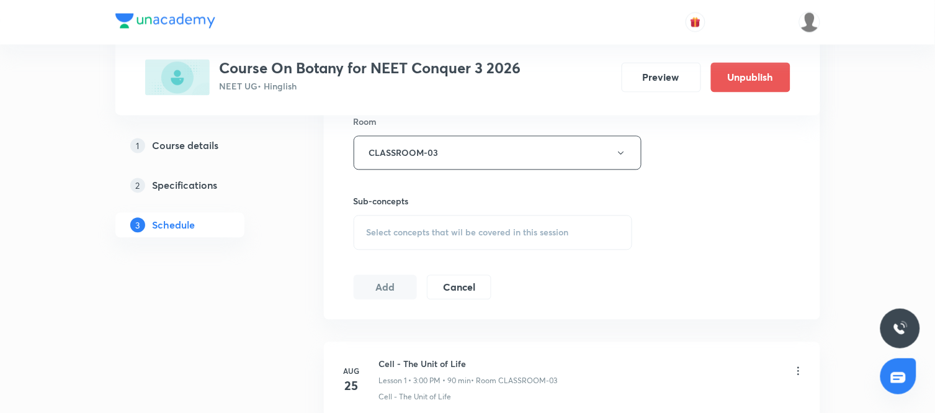
scroll to position [556, 0]
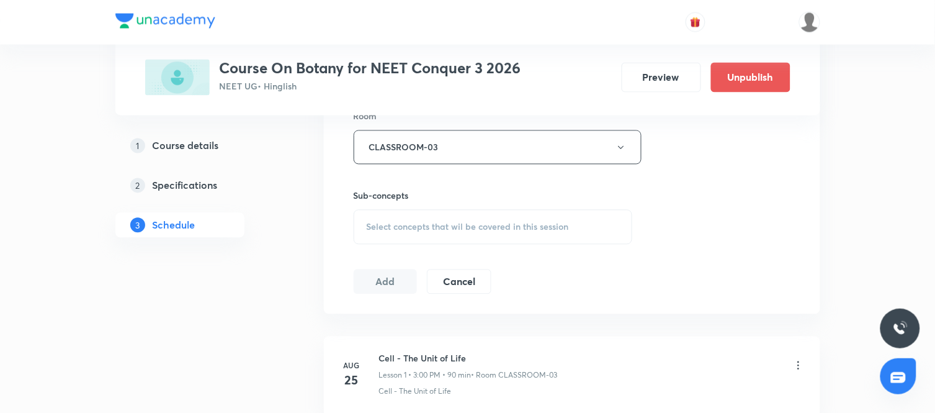
click at [522, 245] on div "Session 6 Live class Session title 23/99 Cell - The Unit of Life ​ Schedule for…" at bounding box center [572, 3] width 437 height 582
click at [507, 236] on div "Select concepts that wil be covered in this session" at bounding box center [493, 227] width 279 height 35
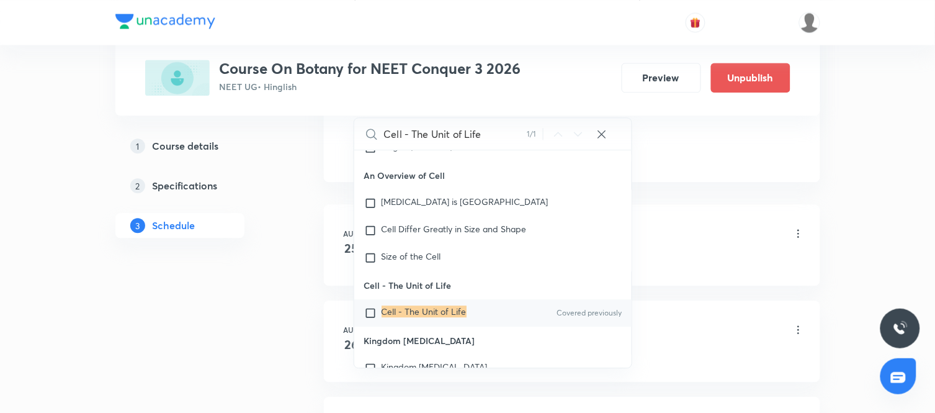
scroll to position [5647, 0]
type input "Cell - The Unit of Life"
click at [433, 316] on p "Cell - The Unit of Life" at bounding box center [423, 311] width 85 height 12
checkbox input "true"
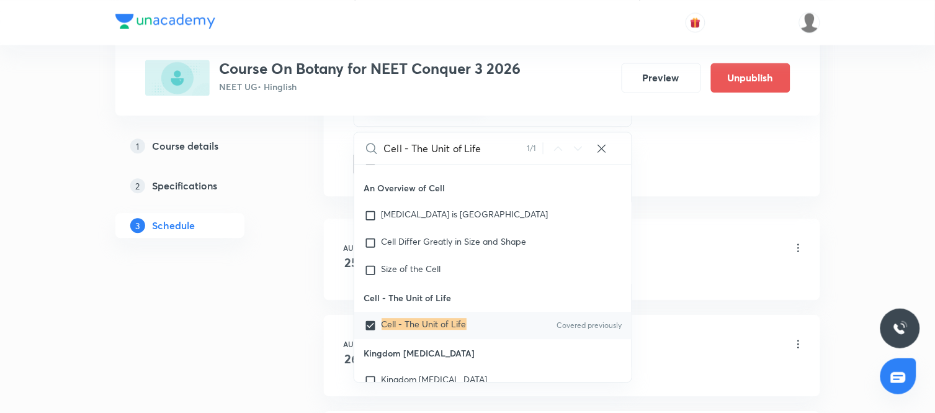
click at [303, 273] on div "Plus Courses Course On Botany for NEET Conquer 3 2026 NEET UG • Hinglish Previe…" at bounding box center [467, 80] width 705 height 1398
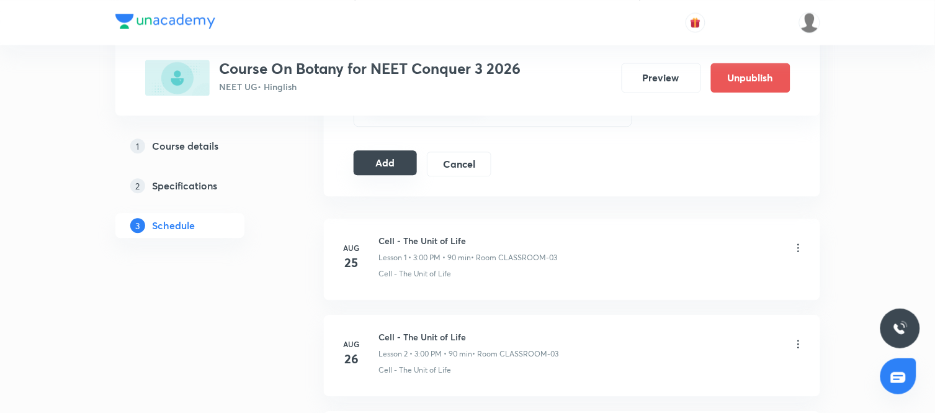
click at [395, 169] on button "Add" at bounding box center [386, 162] width 64 height 25
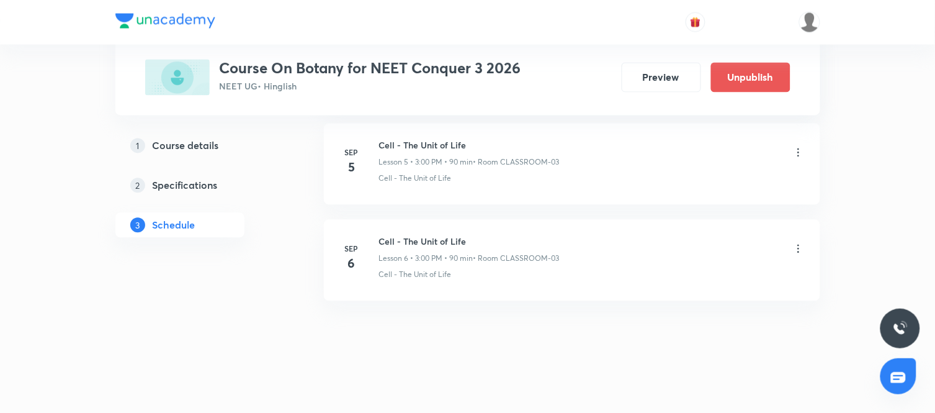
scroll to position [588, 0]
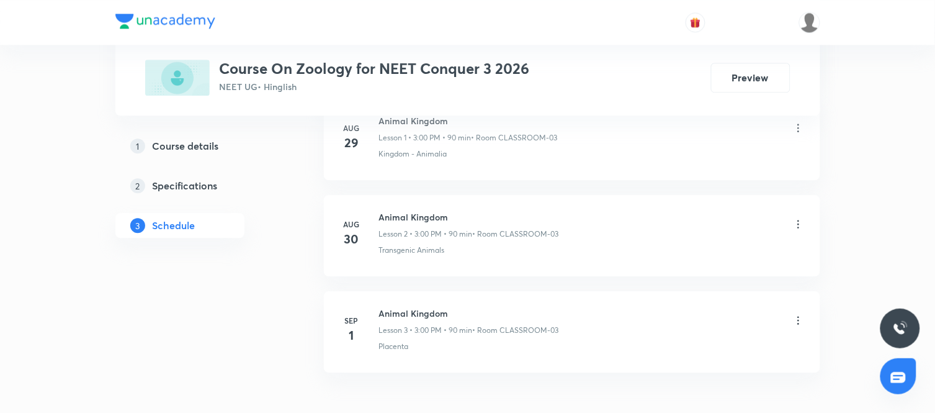
scroll to position [870, 0]
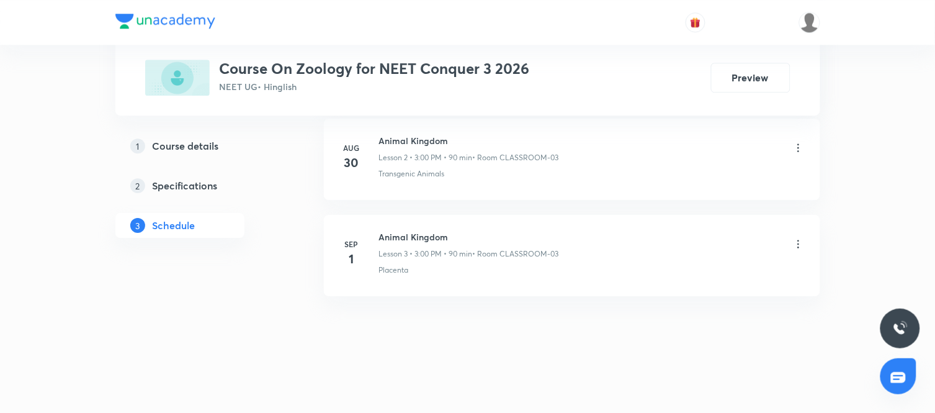
click at [419, 234] on h6 "Animal Kingdom" at bounding box center [469, 236] width 180 height 13
copy h6 "Animal Kingdom"
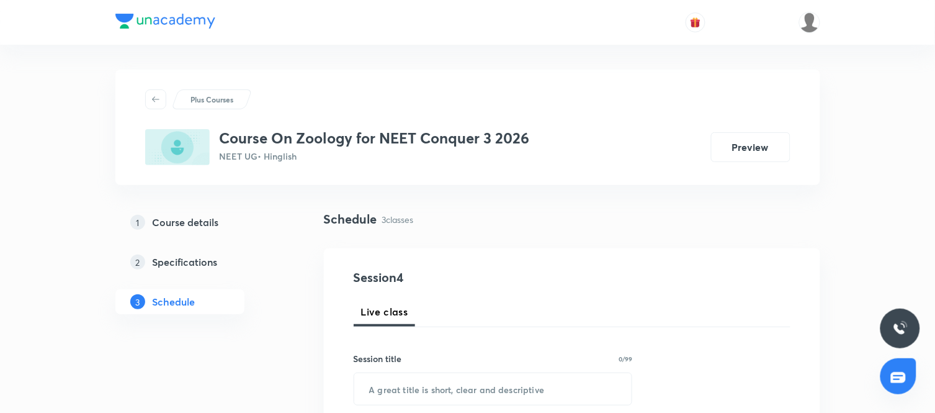
scroll to position [201, 0]
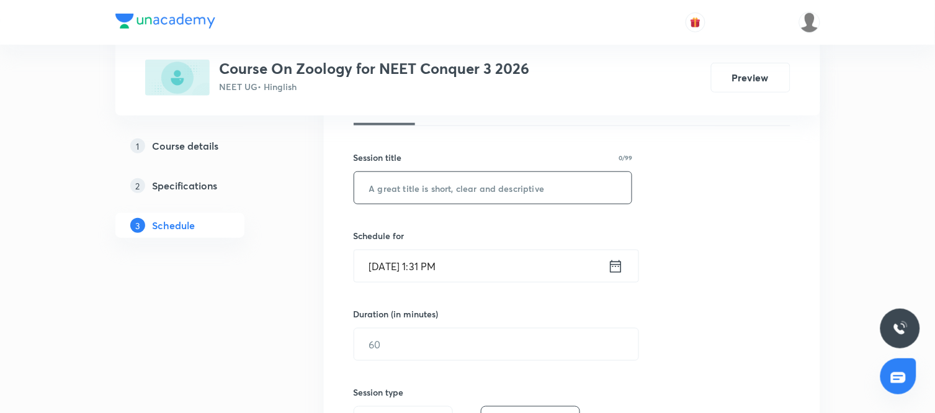
click at [391, 190] on input "text" at bounding box center [493, 188] width 278 height 32
paste input "Animal Kingdom"
type input "Animal Kingdom"
click at [608, 265] on icon at bounding box center [616, 265] width 16 height 17
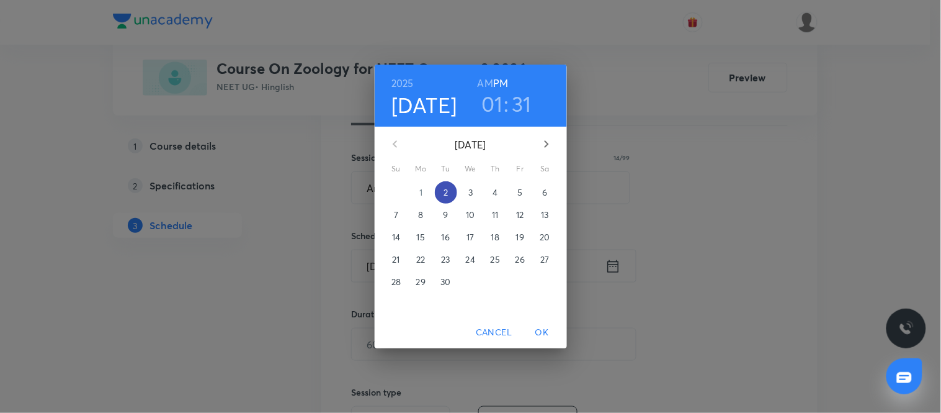
click at [445, 195] on p "2" at bounding box center [446, 192] width 4 height 12
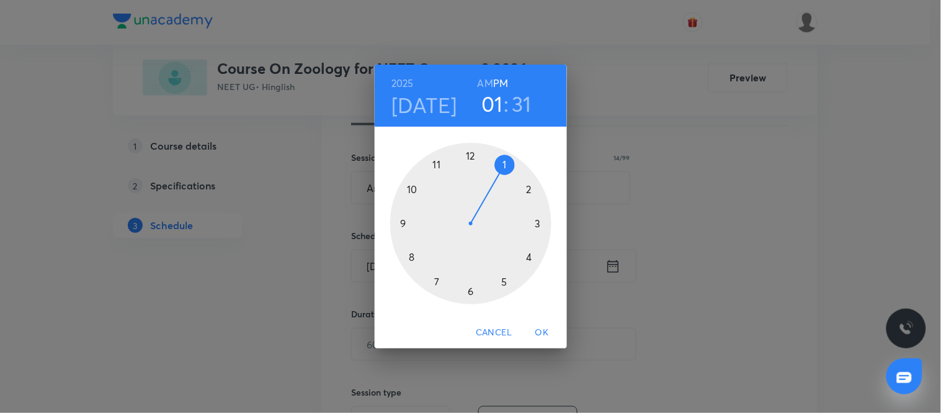
click at [538, 225] on div at bounding box center [470, 223] width 161 height 161
click at [470, 156] on div at bounding box center [470, 223] width 161 height 161
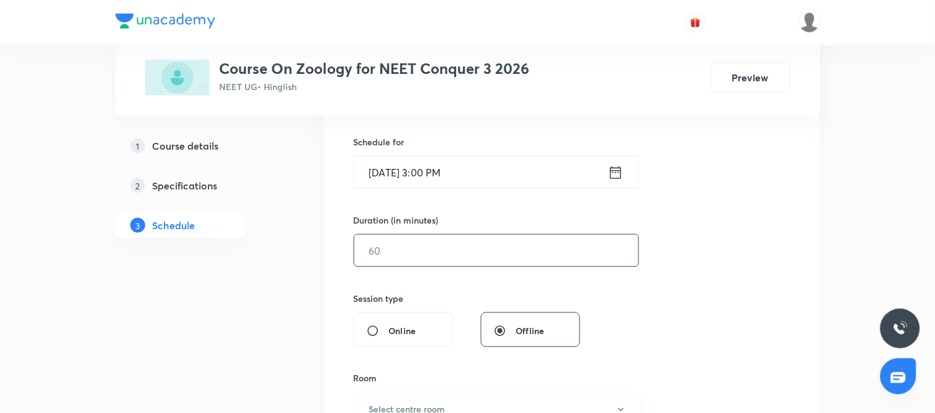
scroll to position [295, 0]
click at [452, 255] on input "text" at bounding box center [496, 250] width 284 height 32
type input "90"
click at [627, 305] on div "Session 4 Live class Session title 14/99 Animal Kingdom ​ Schedule for Sep 2, 2…" at bounding box center [572, 264] width 437 height 582
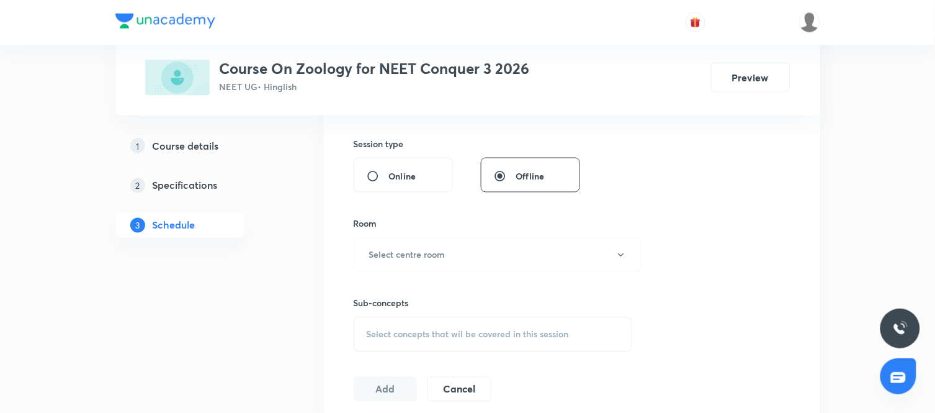
scroll to position [450, 0]
click at [451, 273] on div "Sub-concepts Select concepts that wil be covered in this session" at bounding box center [493, 311] width 279 height 80
click at [410, 254] on h6 "Select centre room" at bounding box center [407, 254] width 76 height 13
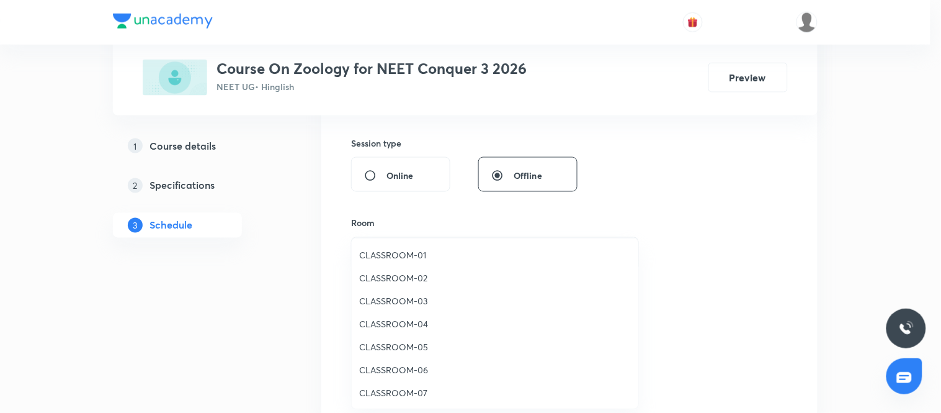
click at [383, 292] on li "CLASSROOM-03" at bounding box center [495, 300] width 287 height 23
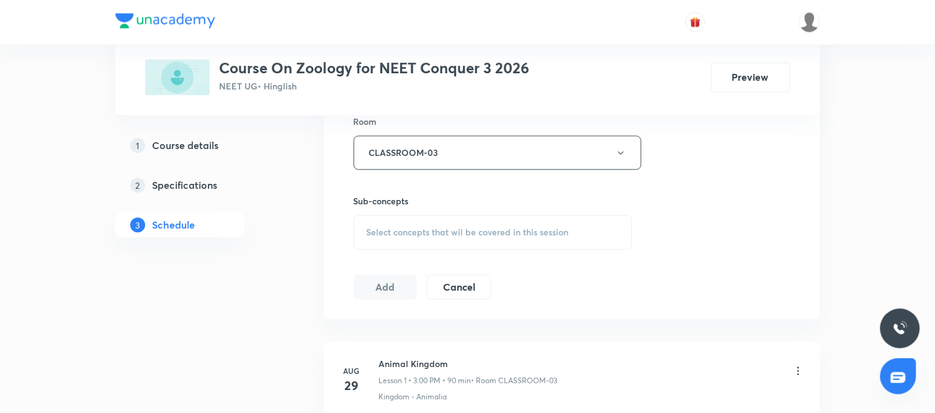
scroll to position [552, 0]
click at [511, 243] on div "Select concepts that wil be covered in this session" at bounding box center [493, 231] width 279 height 35
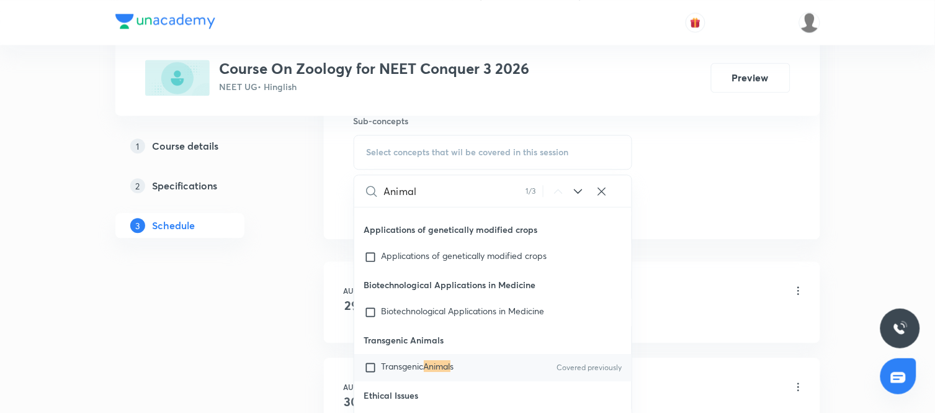
scroll to position [634, 0]
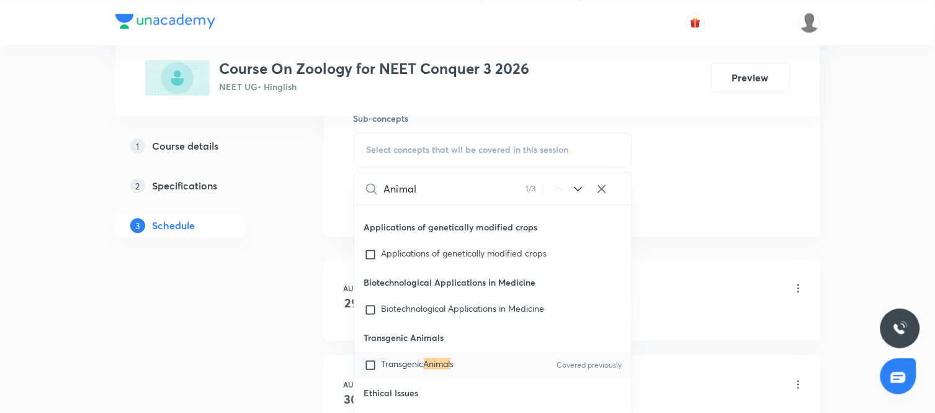
type input "Animal"
click at [574, 191] on icon at bounding box center [578, 188] width 15 height 15
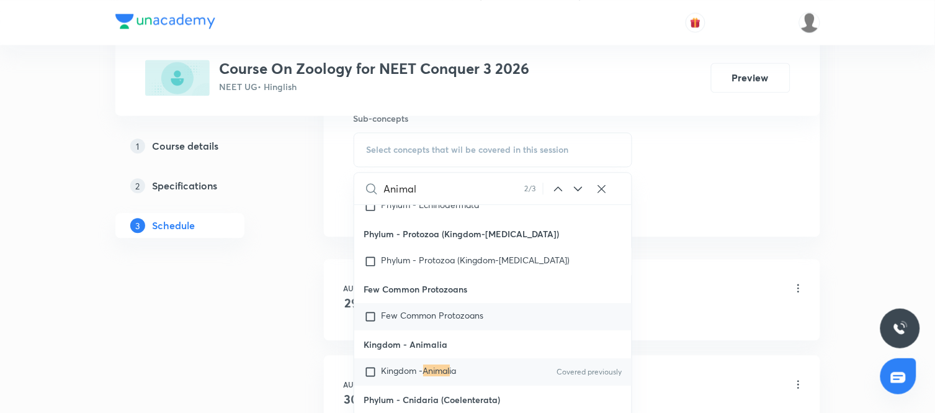
scroll to position [4696, 0]
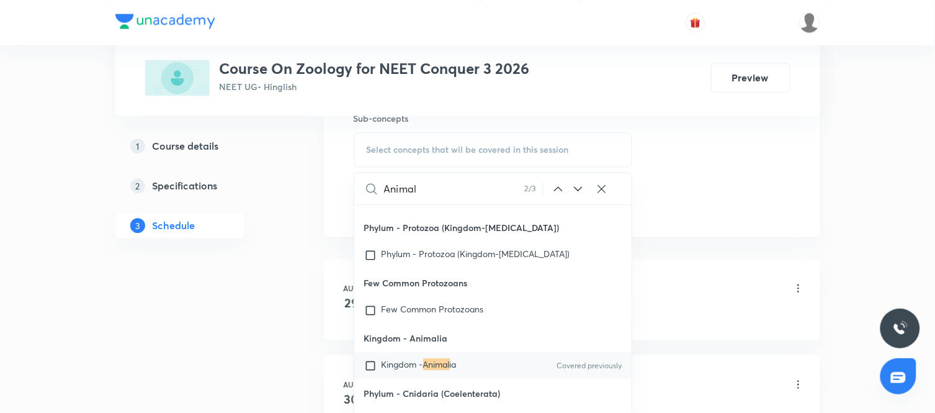
click at [442, 358] on mark "Animal" at bounding box center [436, 364] width 27 height 12
checkbox input "true"
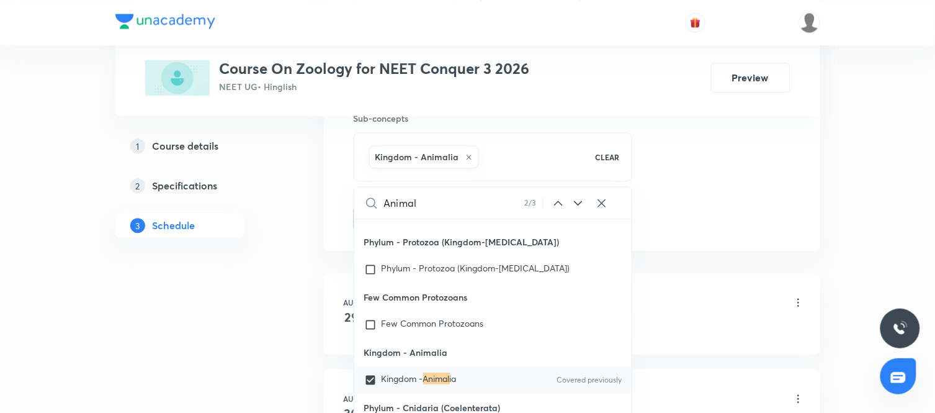
click at [310, 316] on div "Plus Courses Course On Zoology for NEET Conquer 3 2026 NEET UG • Hinglish Previ…" at bounding box center [467, 38] width 705 height 1205
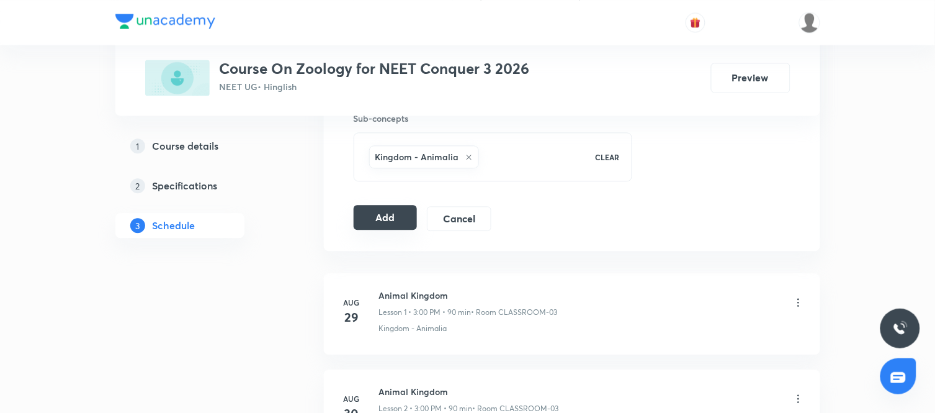
click at [393, 230] on button "Add" at bounding box center [386, 217] width 64 height 25
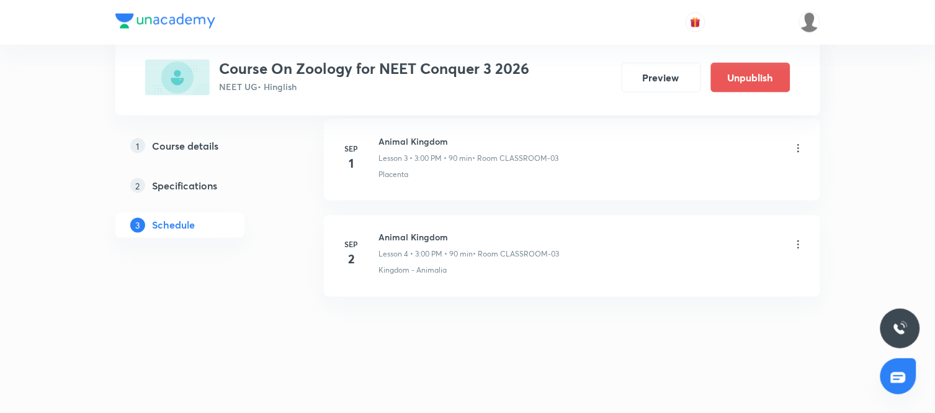
scroll to position [0, 0]
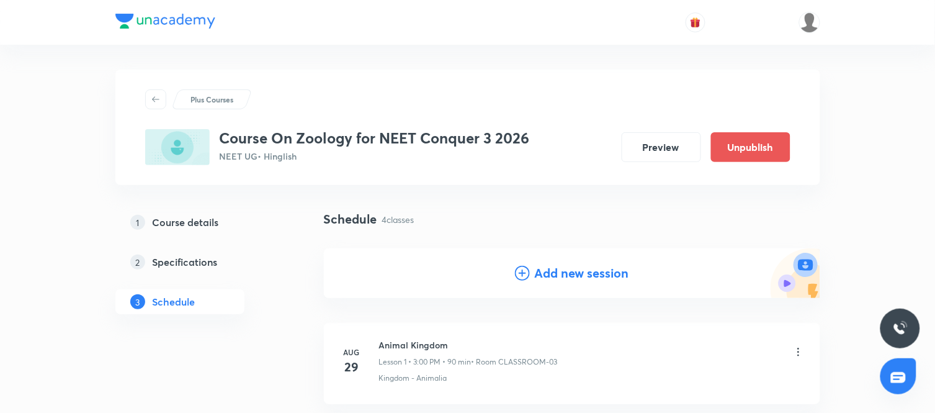
click at [561, 265] on h4 "Add new session" at bounding box center [582, 273] width 94 height 19
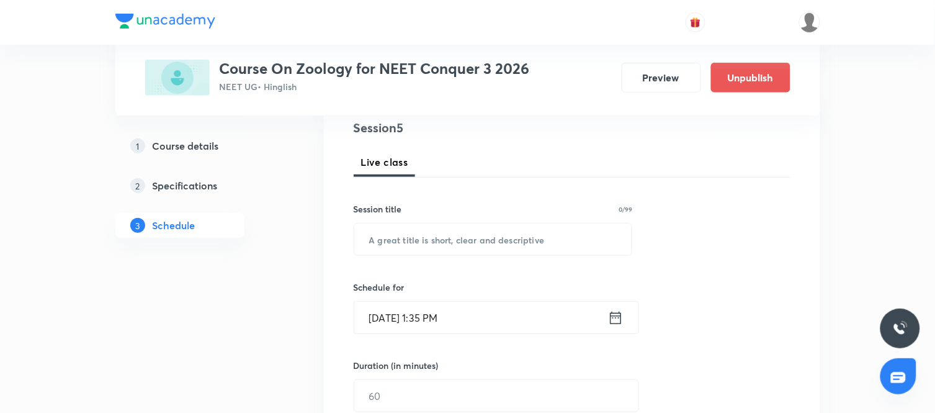
scroll to position [153, 0]
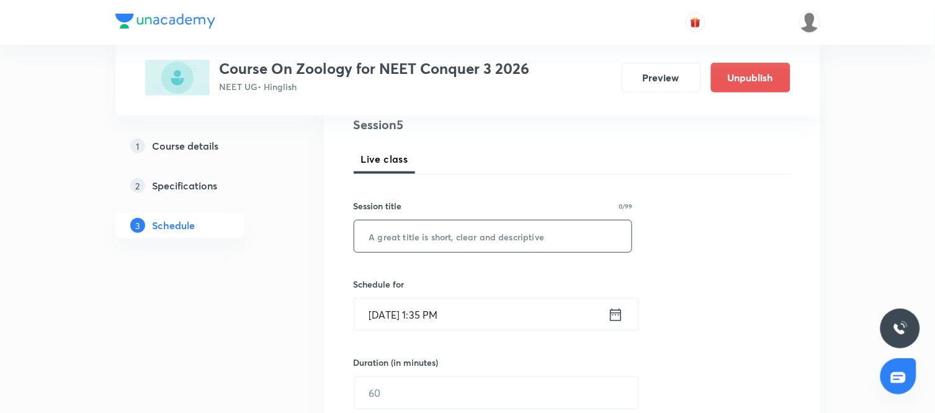
click at [458, 236] on input "text" at bounding box center [493, 236] width 278 height 32
paste input "Animal Kingdom"
type input "Animal Kingdom"
click at [618, 310] on icon at bounding box center [616, 314] width 16 height 17
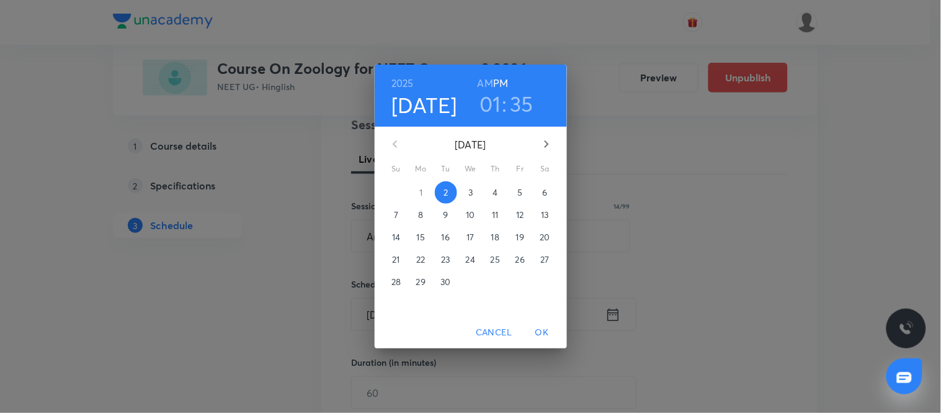
click at [468, 191] on p "3" at bounding box center [470, 192] width 4 height 12
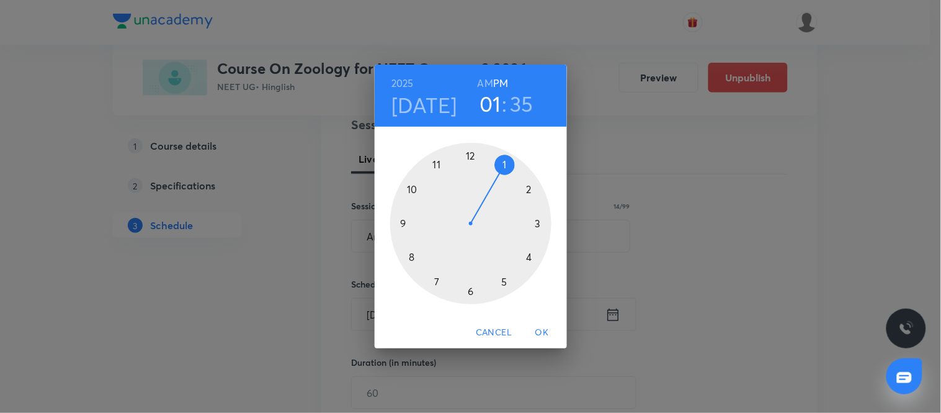
click at [537, 223] on div at bounding box center [470, 223] width 161 height 161
click at [469, 151] on div at bounding box center [470, 223] width 161 height 161
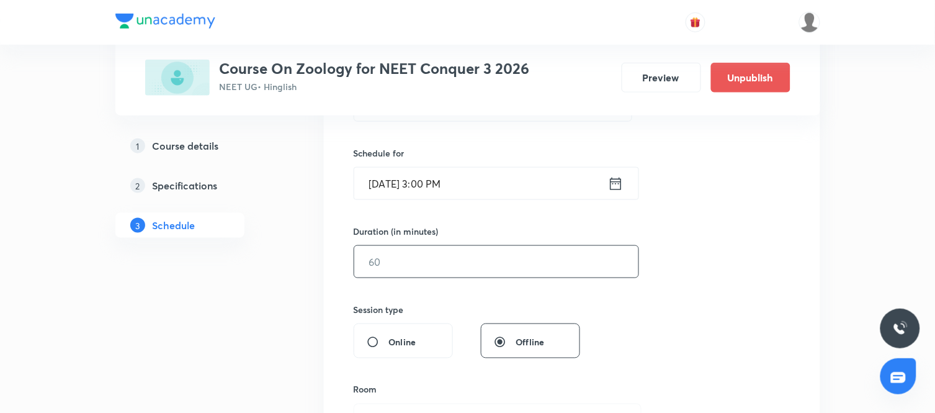
scroll to position [284, 0]
click at [455, 259] on input "text" at bounding box center [496, 261] width 284 height 32
type input "90"
click at [637, 304] on div "Session 5 Live class Session title 14/99 Animal Kingdom ​ Schedule for Sep 3, 2…" at bounding box center [572, 275] width 437 height 582
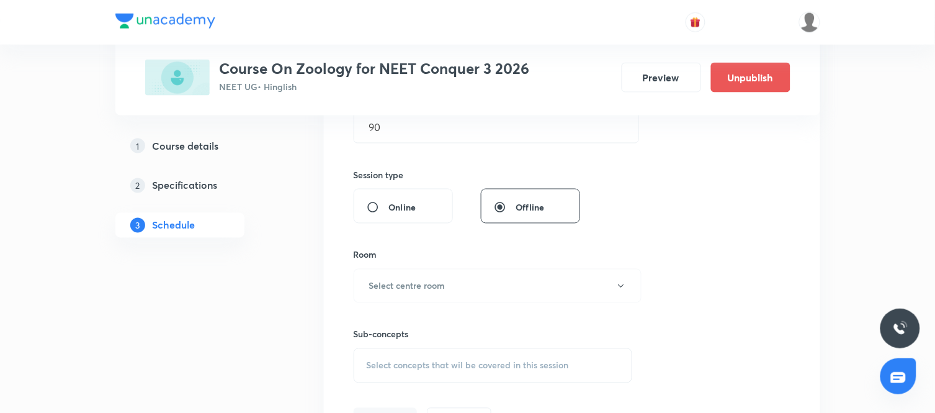
scroll to position [444, 0]
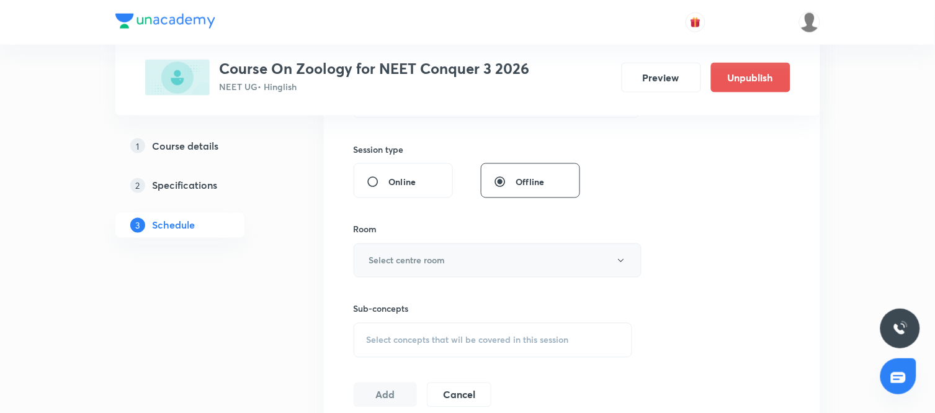
click at [519, 257] on button "Select centre room" at bounding box center [498, 260] width 288 height 34
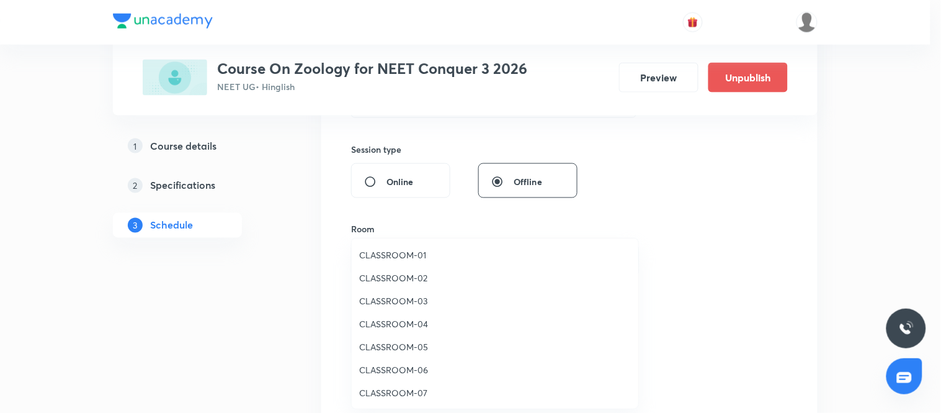
click at [390, 290] on li "CLASSROOM-03" at bounding box center [495, 300] width 287 height 23
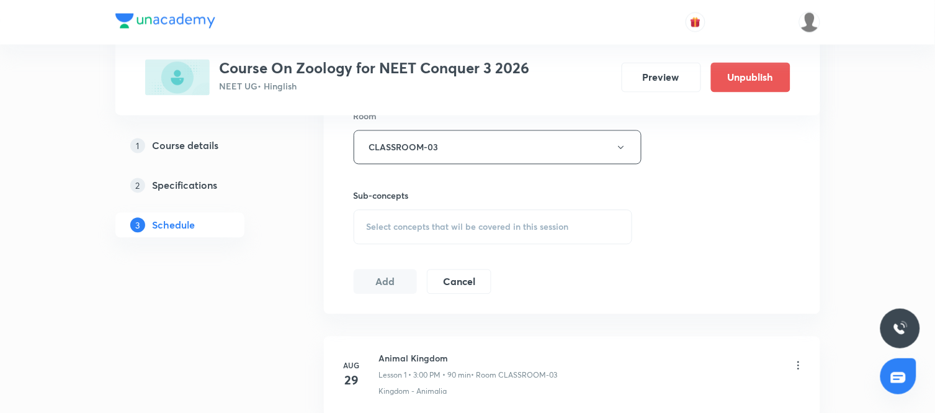
scroll to position [557, 0]
click at [474, 214] on div "Select concepts that wil be covered in this session" at bounding box center [493, 226] width 279 height 35
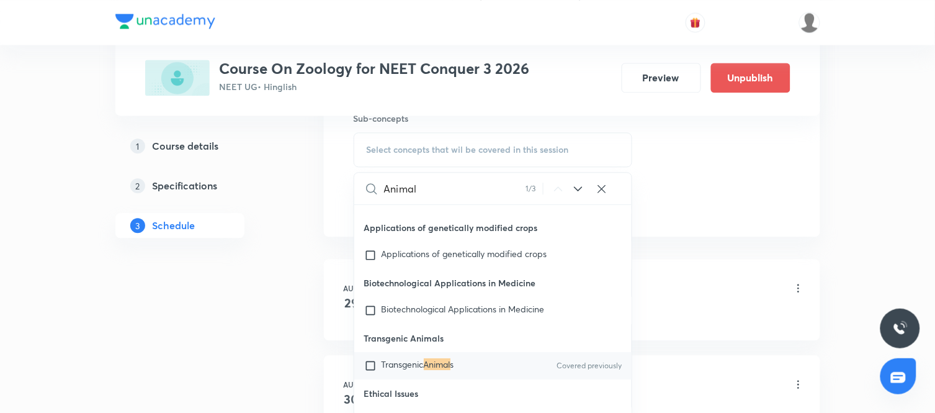
scroll to position [2296, 0]
type input "Animal"
click at [579, 191] on icon at bounding box center [578, 188] width 15 height 15
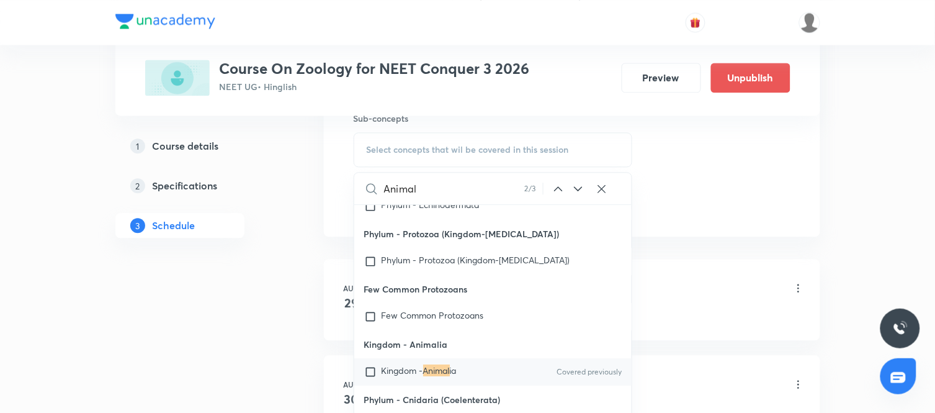
scroll to position [4696, 0]
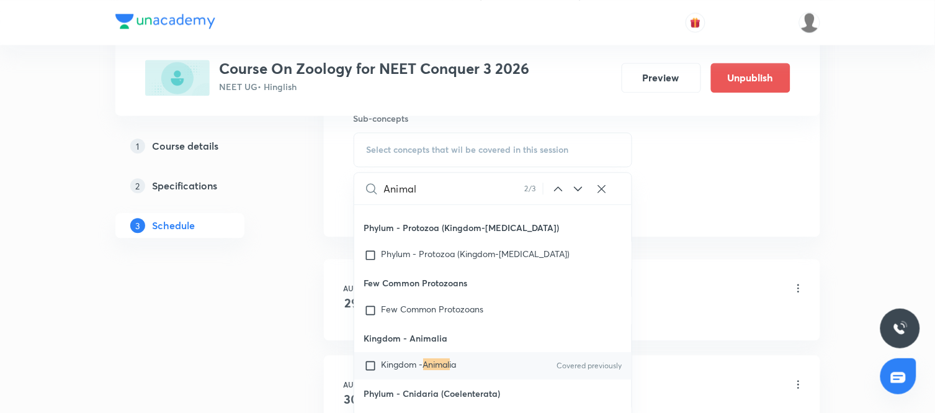
click at [437, 368] on mark "Animal" at bounding box center [436, 364] width 27 height 12
checkbox input "true"
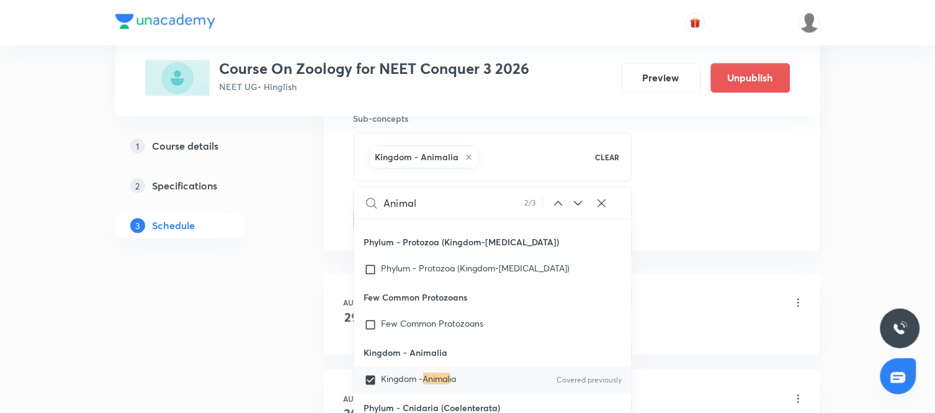
click at [293, 301] on div "Plus Courses Course On Zoology for NEET Conquer 3 2026 NEET UG • Hinglish Previ…" at bounding box center [467, 86] width 705 height 1301
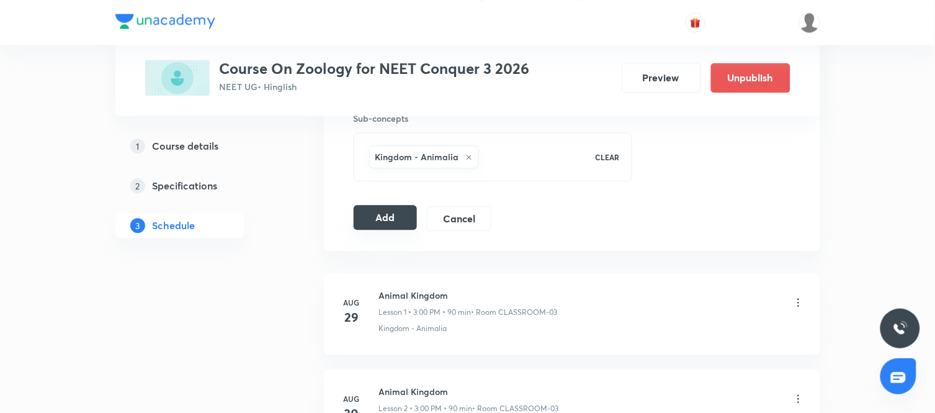
click at [379, 220] on button "Add" at bounding box center [386, 217] width 64 height 25
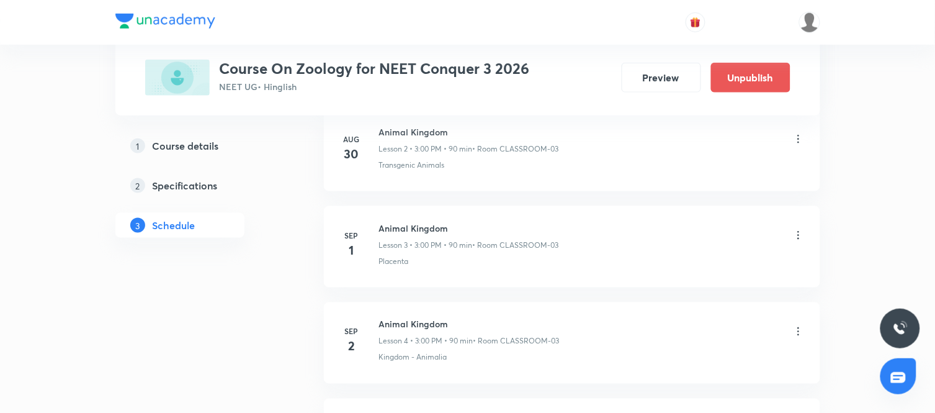
scroll to position [493, 0]
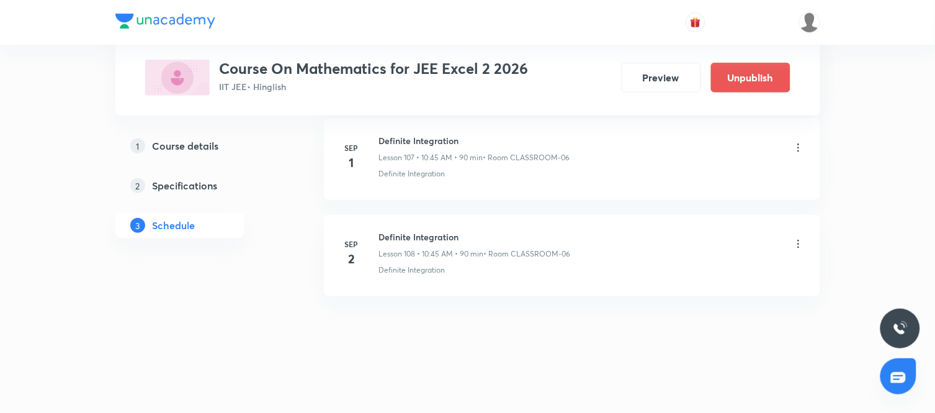
click at [411, 239] on h6 "Definite Integration" at bounding box center [475, 236] width 192 height 13
copy h6 "Definite Integration"
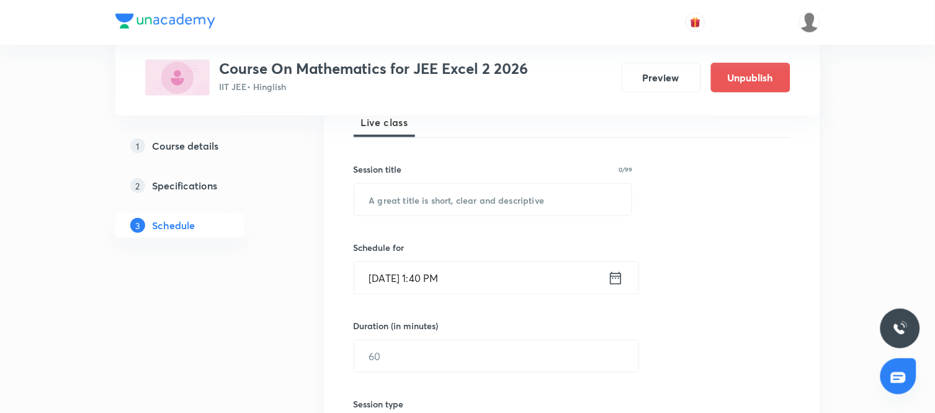
scroll to position [191, 0]
click at [484, 206] on input "text" at bounding box center [493, 198] width 278 height 32
paste input "Definite Integration"
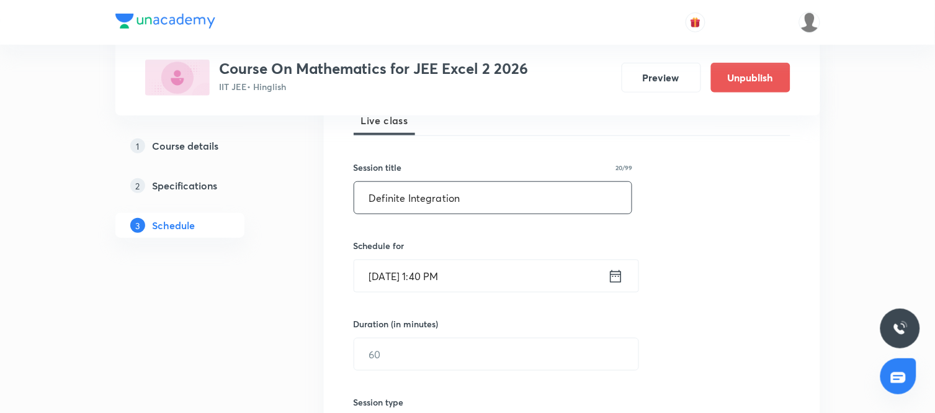
type input "Definite Integration"
click at [619, 270] on icon at bounding box center [615, 275] width 11 height 12
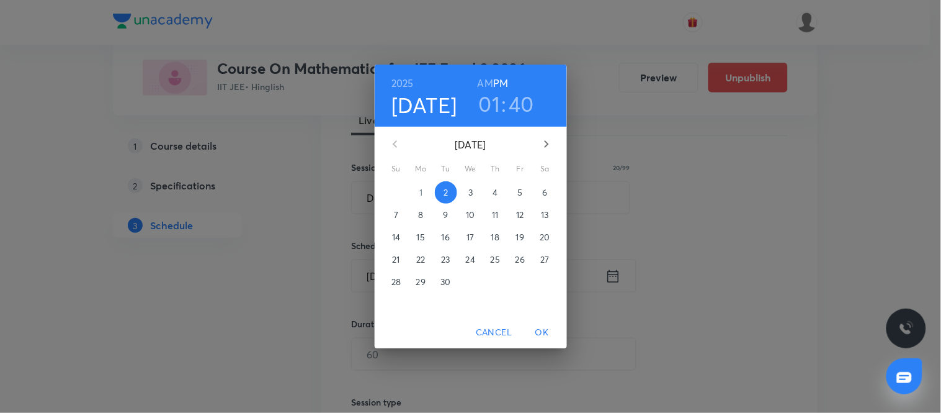
click at [471, 194] on p "3" at bounding box center [470, 192] width 4 height 12
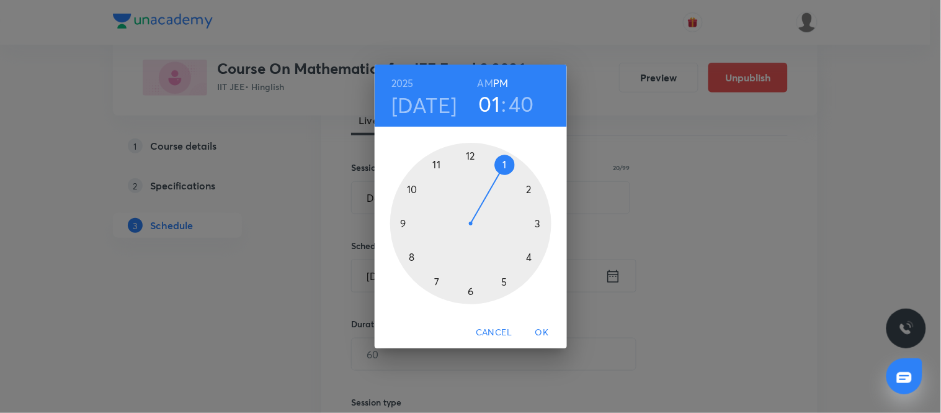
click at [501, 326] on span "Cancel" at bounding box center [494, 332] width 36 height 16
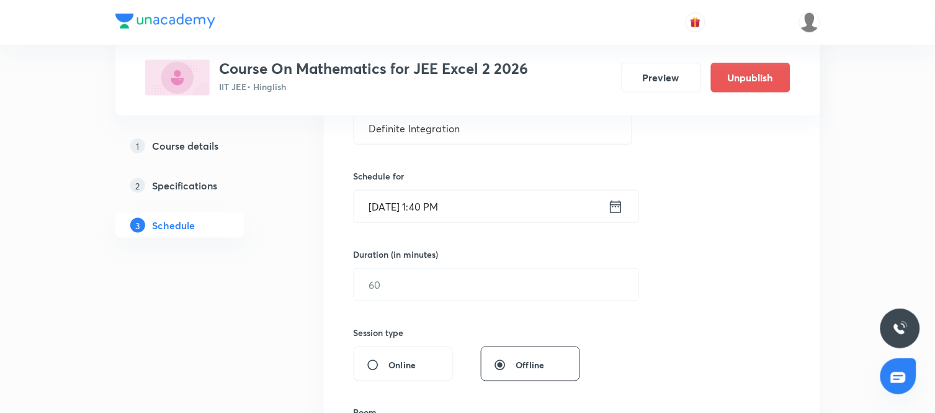
scroll to position [262, 0]
click at [618, 203] on icon at bounding box center [616, 204] width 16 height 17
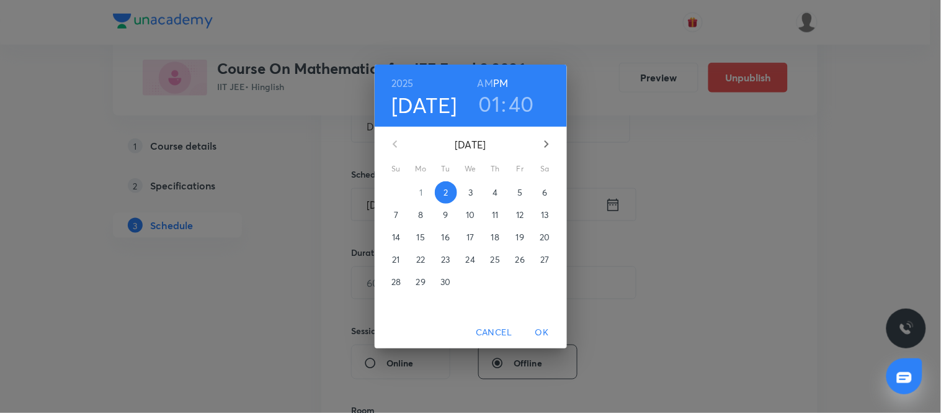
click at [472, 193] on p "3" at bounding box center [470, 192] width 4 height 12
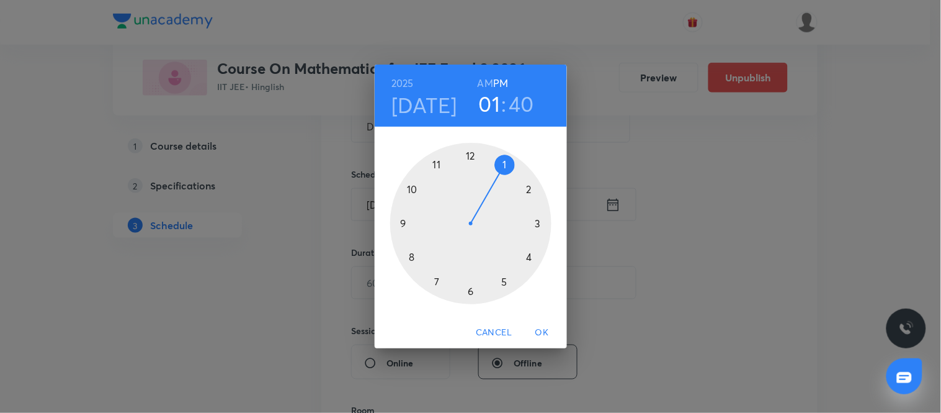
click at [413, 187] on div at bounding box center [470, 223] width 161 height 161
click at [401, 221] on div at bounding box center [470, 223] width 161 height 161
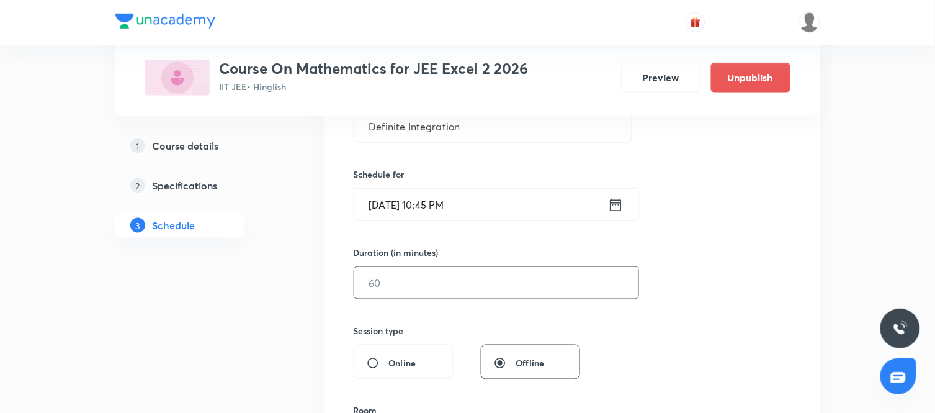
click at [486, 283] on input "text" at bounding box center [496, 283] width 284 height 32
type input "90"
click at [661, 315] on div "Session 109 Live class Session title 20/99 Definite Integration ​ Schedule for …" at bounding box center [572, 297] width 437 height 582
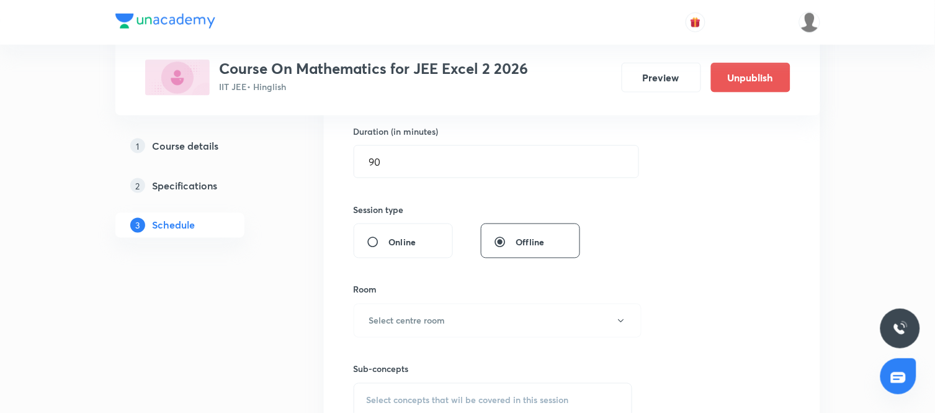
scroll to position [385, 0]
click at [506, 314] on button "Select centre room" at bounding box center [498, 319] width 288 height 34
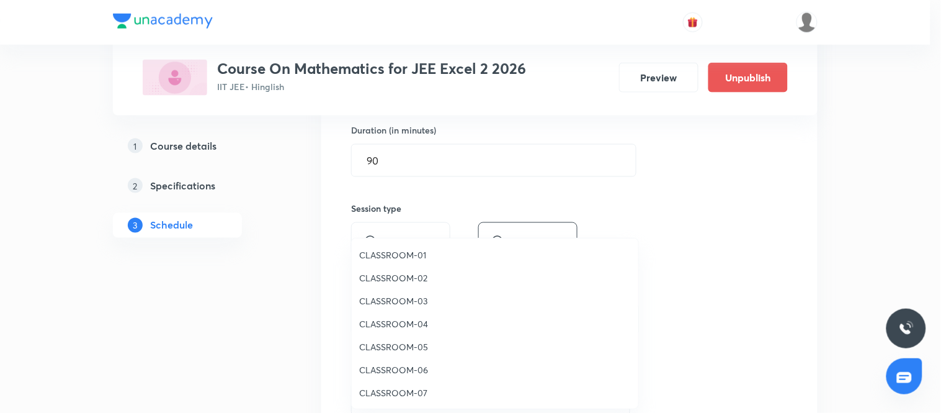
click at [403, 368] on span "CLASSROOM-06" at bounding box center [495, 369] width 272 height 13
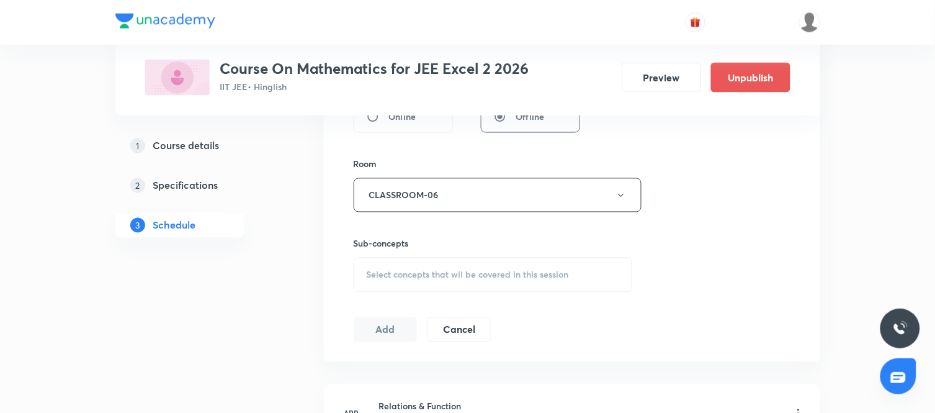
scroll to position [509, 0]
click at [485, 278] on span "Select concepts that wil be covered in this session" at bounding box center [468, 274] width 202 height 10
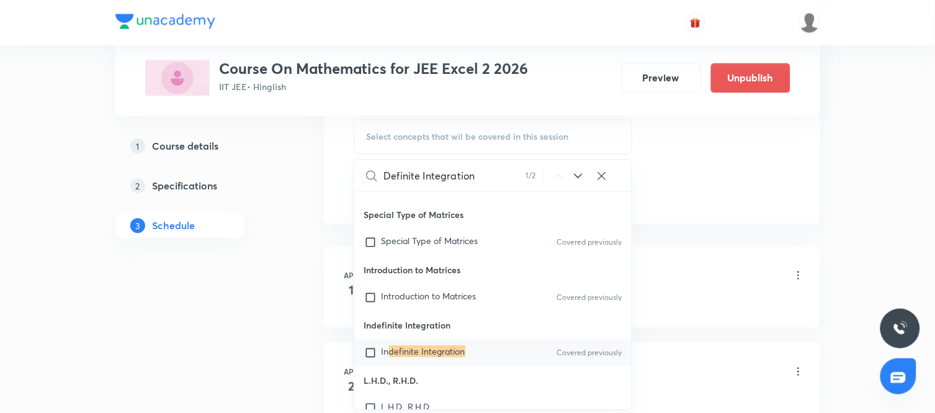
scroll to position [653, 0]
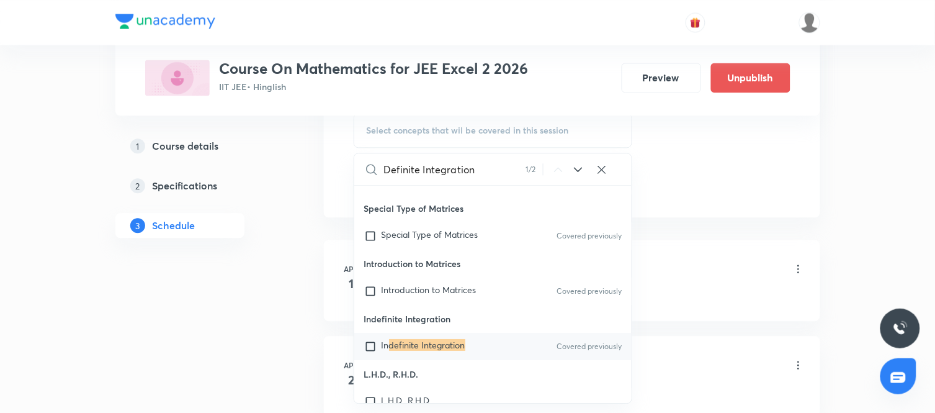
type input "Definite Integration"
click at [581, 168] on icon at bounding box center [578, 169] width 8 height 5
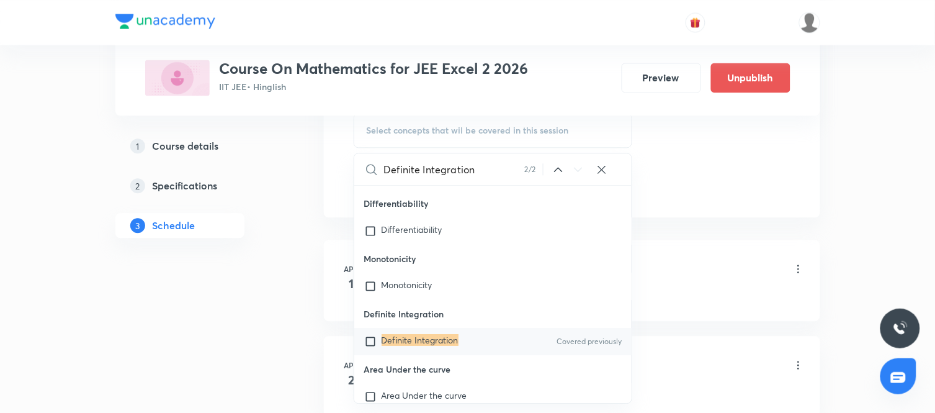
scroll to position [4703, 0]
click at [428, 343] on mark "Definite Integration" at bounding box center [419, 337] width 77 height 12
checkbox input "true"
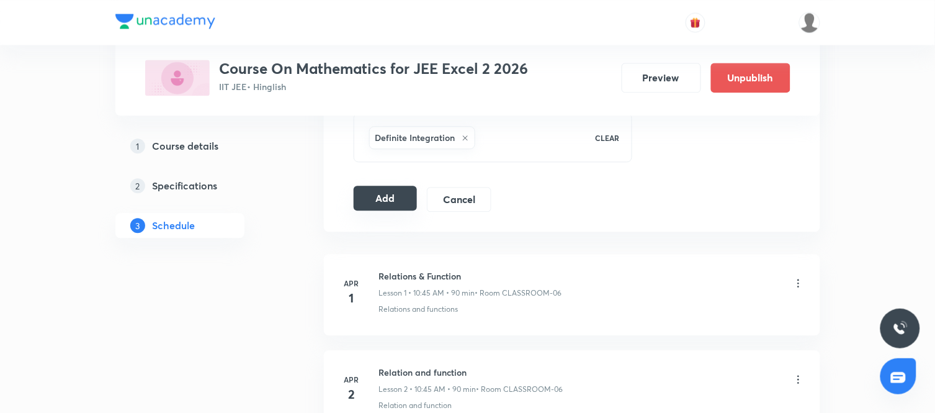
click at [372, 205] on button "Add" at bounding box center [386, 197] width 64 height 25
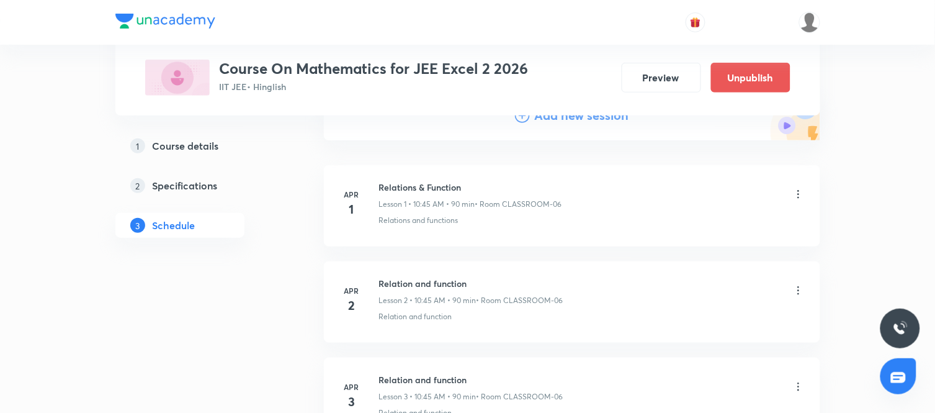
scroll to position [10411, 0]
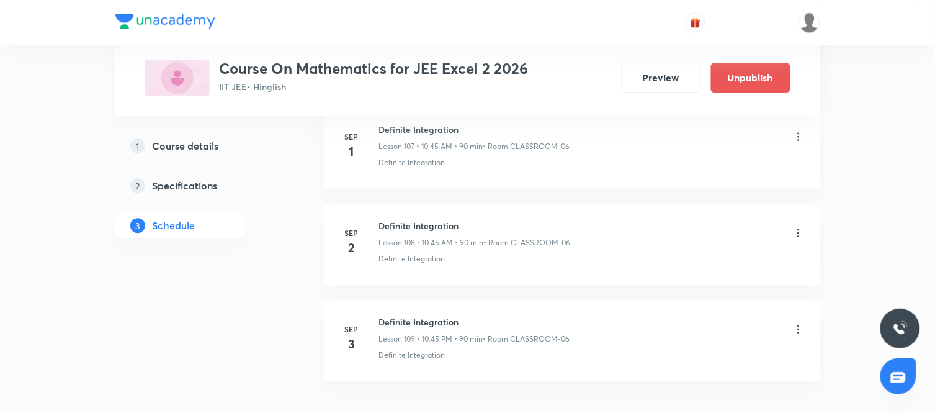
click at [432, 328] on h6 "Definite Integration" at bounding box center [474, 321] width 191 height 13
copy h6 "Definite Integration"
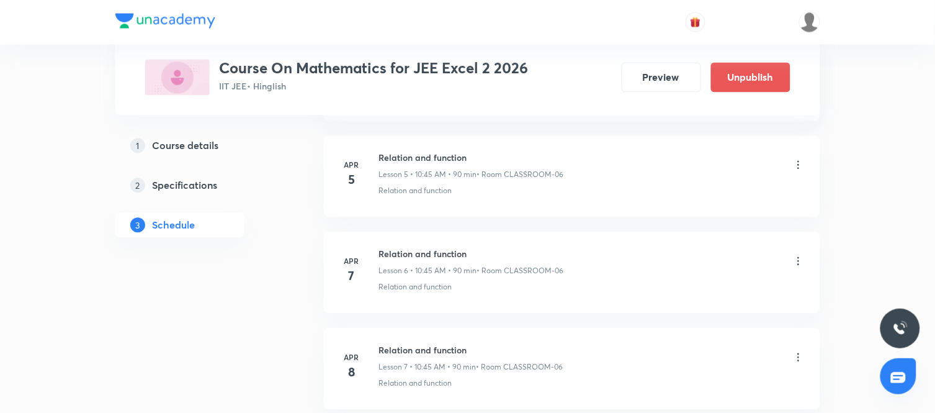
scroll to position [0, 0]
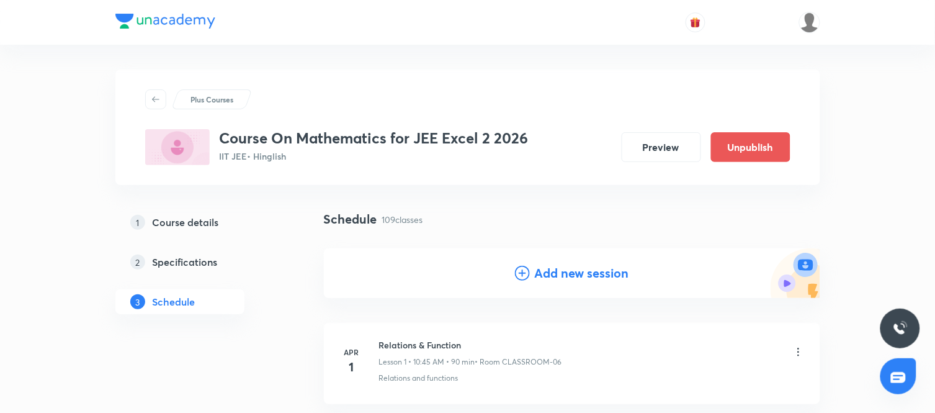
click at [590, 269] on h4 "Add new session" at bounding box center [582, 273] width 94 height 19
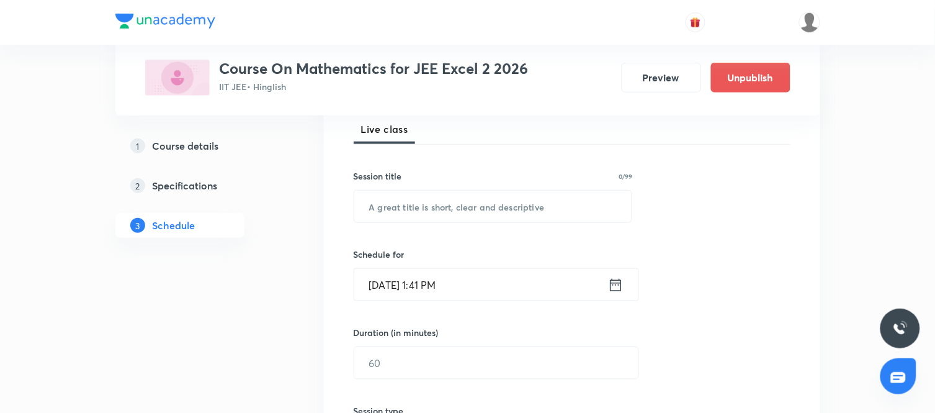
scroll to position [183, 0]
click at [480, 200] on input "text" at bounding box center [493, 206] width 278 height 32
paste input "Definite Integration"
type input "Definite Integration"
click at [617, 285] on icon at bounding box center [616, 283] width 16 height 17
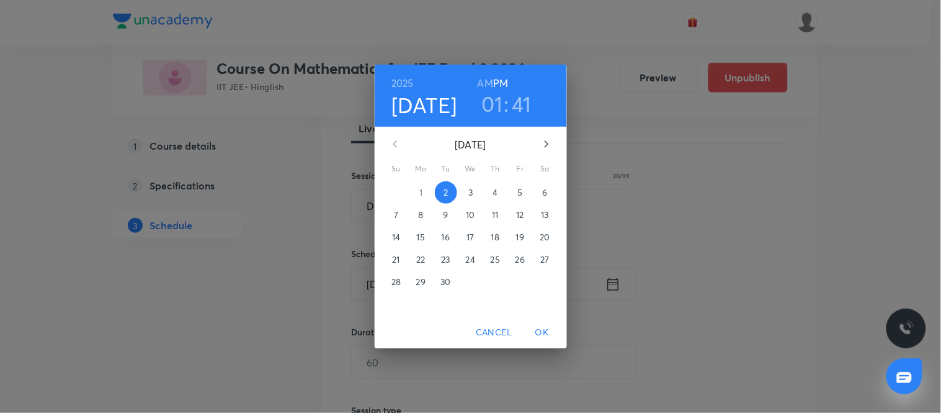
click at [494, 195] on p "4" at bounding box center [495, 192] width 5 height 12
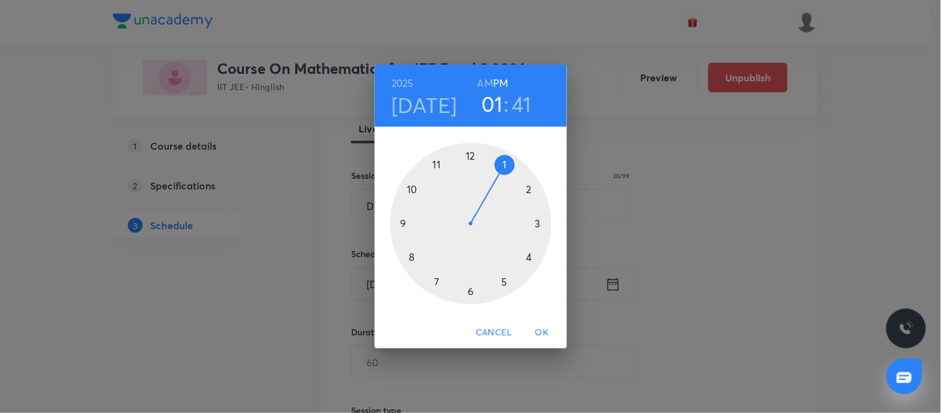
click at [411, 189] on div at bounding box center [470, 223] width 161 height 161
click at [486, 84] on h6 "AM" at bounding box center [486, 82] width 16 height 17
click at [401, 226] on div at bounding box center [470, 223] width 161 height 161
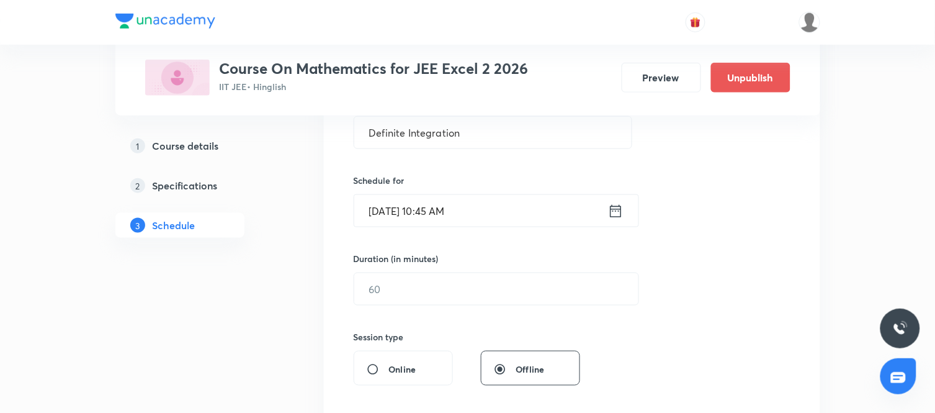
scroll to position [257, 0]
click at [468, 284] on input "text" at bounding box center [496, 288] width 284 height 32
type input "90"
click at [672, 328] on div "Session 110 Live class Session title 20/99 Definite Integration ​ Schedule for …" at bounding box center [572, 302] width 437 height 582
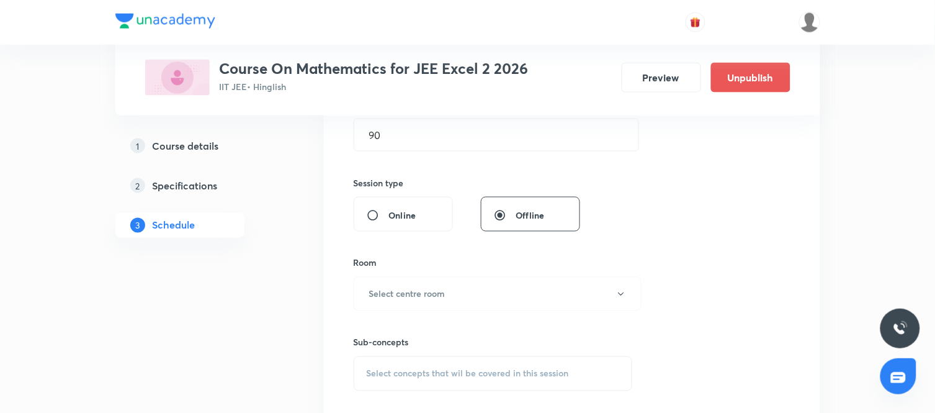
scroll to position [411, 0]
click at [547, 311] on div "Sub-concepts Select concepts that wil be covered in this session" at bounding box center [493, 350] width 279 height 80
click at [491, 303] on button "Select centre room" at bounding box center [498, 293] width 288 height 34
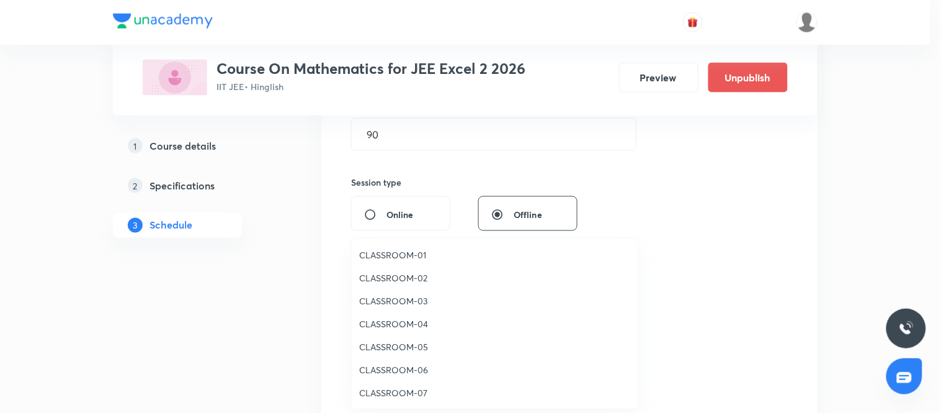
click at [405, 363] on span "CLASSROOM-06" at bounding box center [495, 369] width 272 height 13
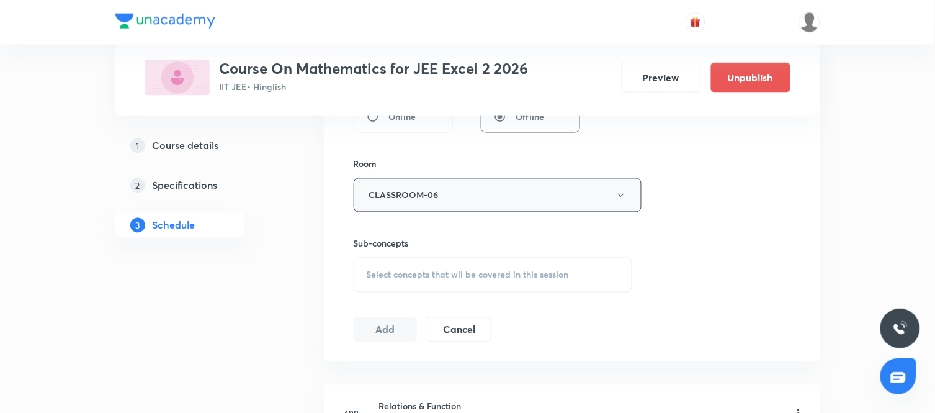
scroll to position [509, 0]
click at [458, 276] on span "Select concepts that wil be covered in this session" at bounding box center [468, 274] width 202 height 10
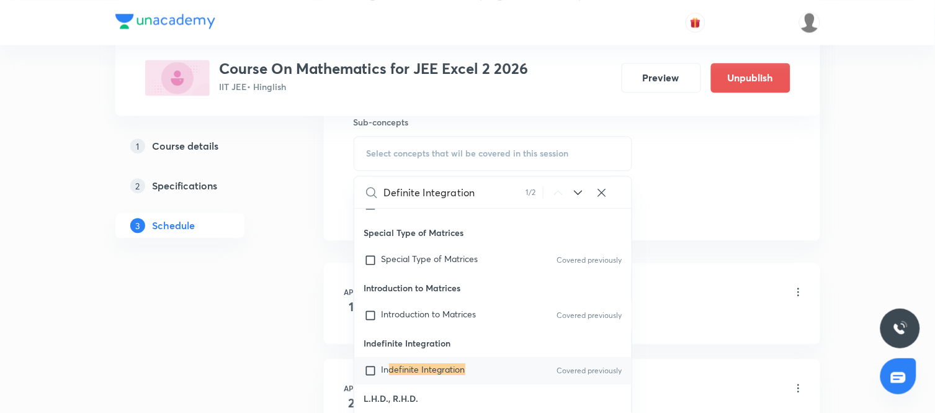
scroll to position [2293, 0]
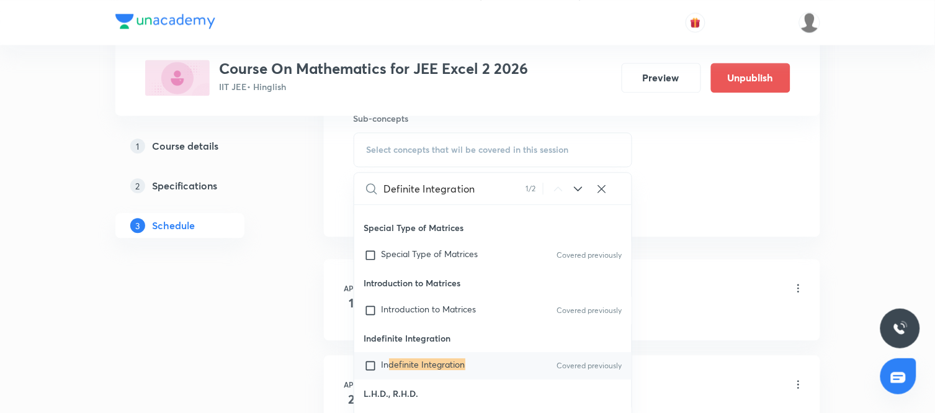
type input "Definite Integration"
click at [577, 192] on icon at bounding box center [578, 188] width 15 height 15
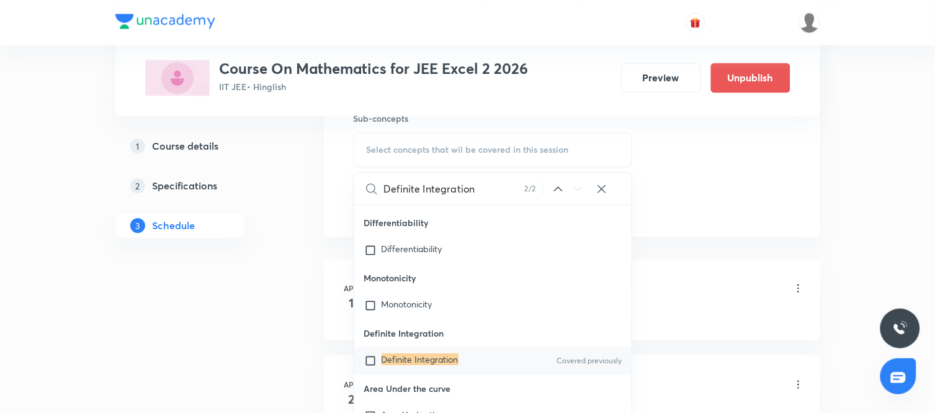
scroll to position [4703, 0]
click at [478, 368] on div "Definite Integration Covered previously" at bounding box center [493, 357] width 278 height 27
checkbox input "true"
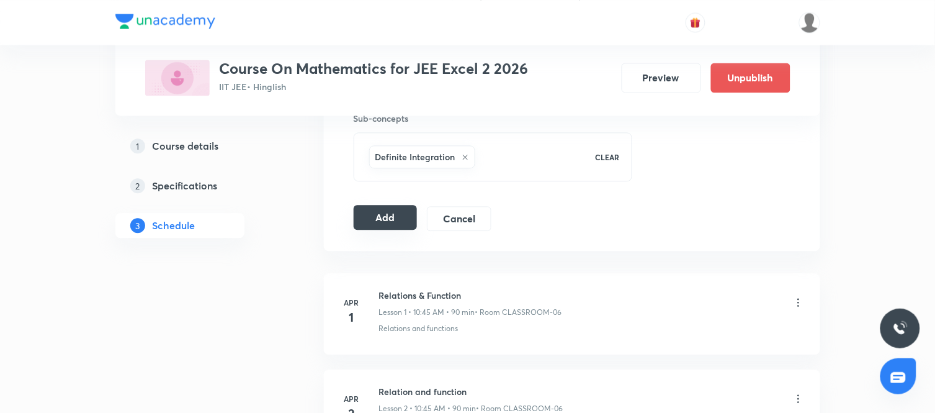
click at [372, 212] on button "Add" at bounding box center [386, 217] width 64 height 25
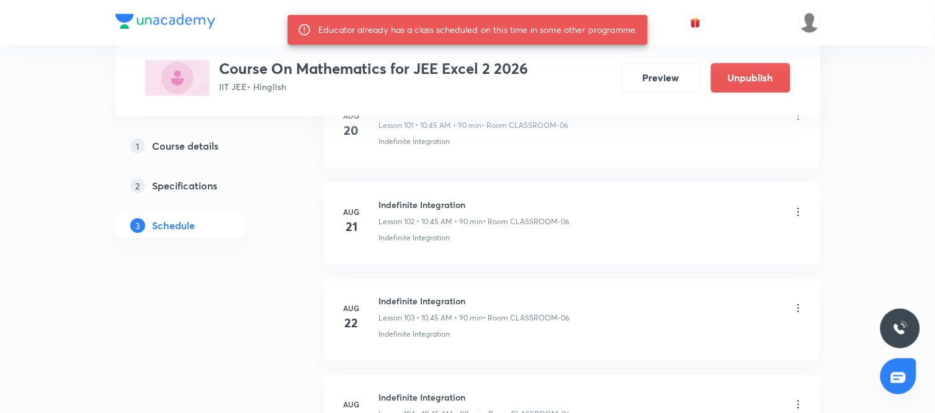
scroll to position [11092, 0]
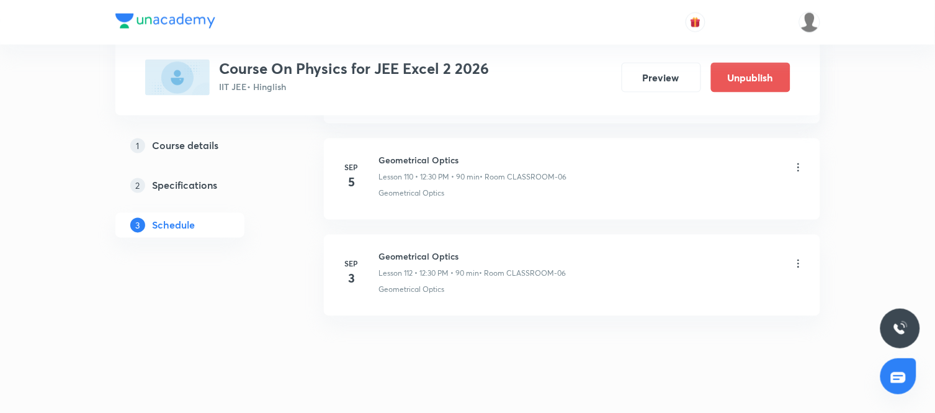
scroll to position [11362, 0]
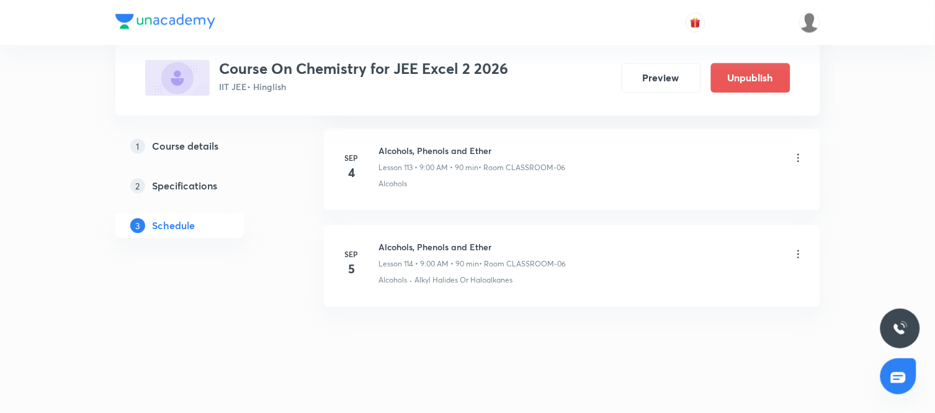
scroll to position [11571, 0]
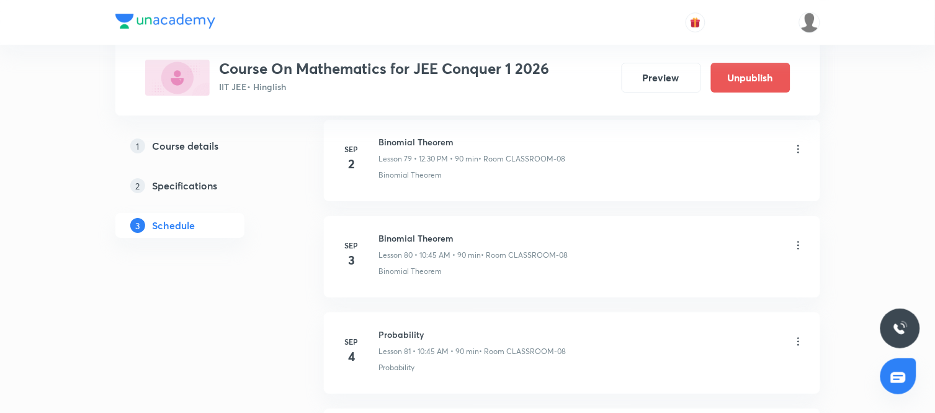
scroll to position [8283, 0]
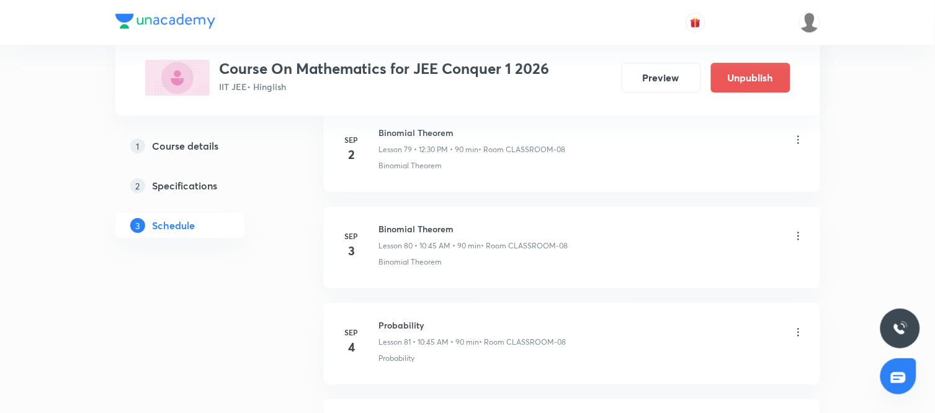
click at [801, 242] on icon at bounding box center [798, 236] width 12 height 12
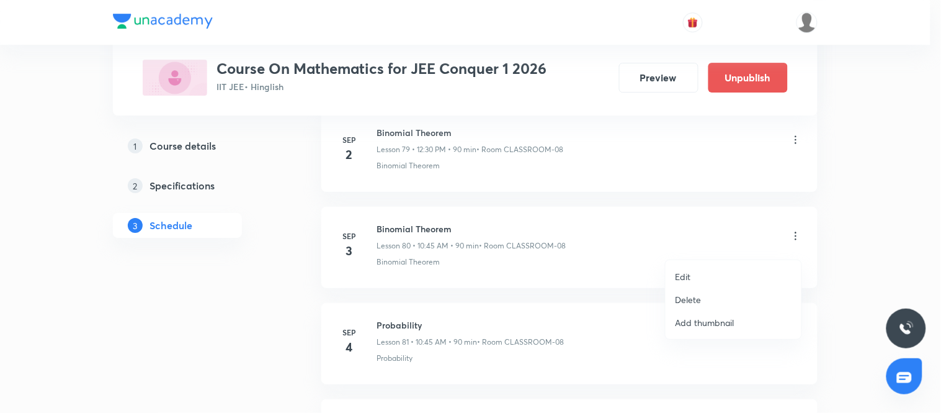
click at [698, 275] on li "Edit" at bounding box center [734, 276] width 136 height 23
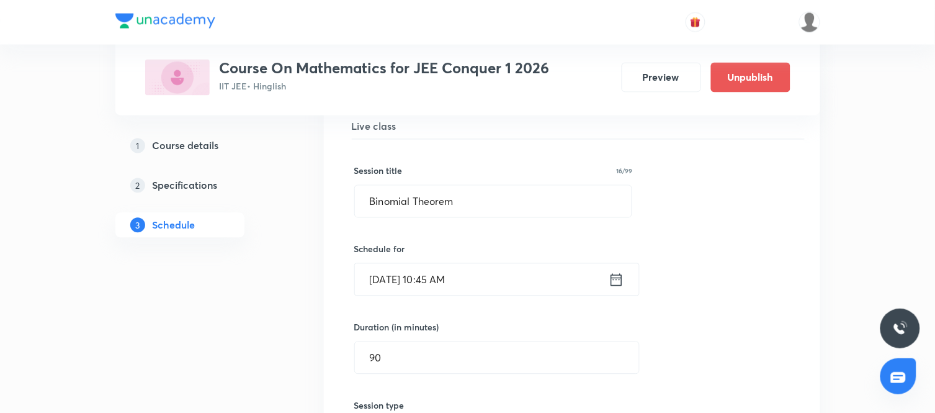
scroll to position [7781, 0]
click at [618, 289] on icon at bounding box center [617, 280] width 16 height 17
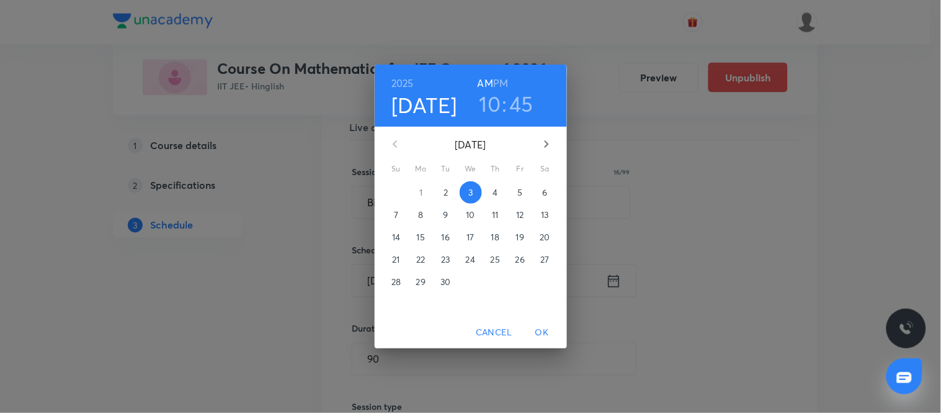
click at [501, 81] on h6 "PM" at bounding box center [500, 82] width 15 height 17
click at [492, 100] on h3 "10" at bounding box center [490, 104] width 22 height 26
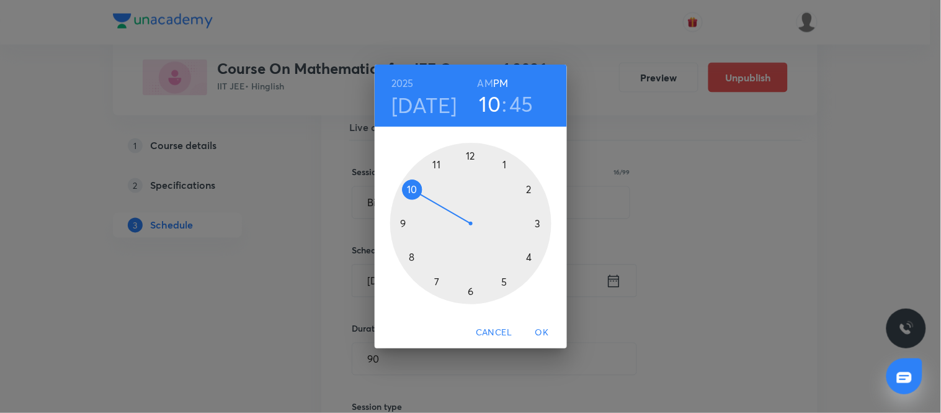
click at [470, 160] on div at bounding box center [470, 223] width 161 height 161
click at [470, 290] on div at bounding box center [470, 223] width 161 height 161
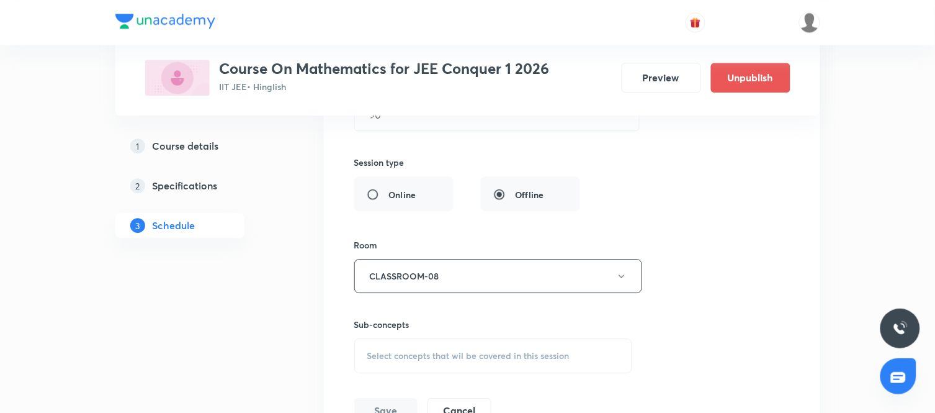
scroll to position [8031, 0]
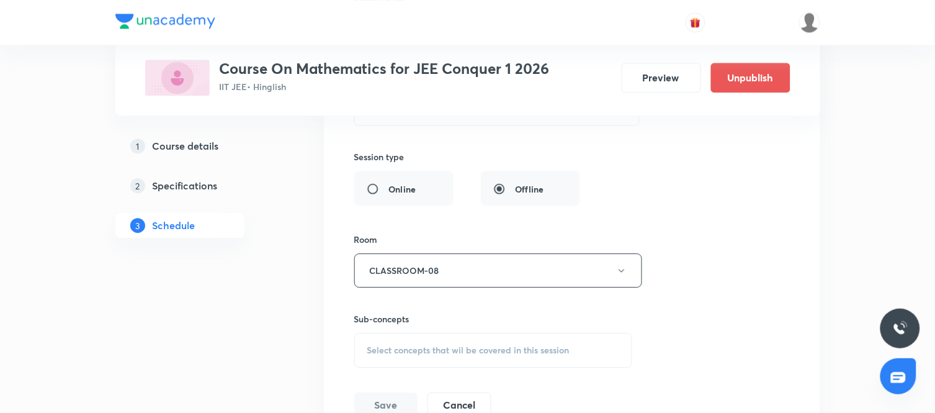
click at [455, 349] on div "Select concepts that wil be covered in this session" at bounding box center [493, 349] width 279 height 35
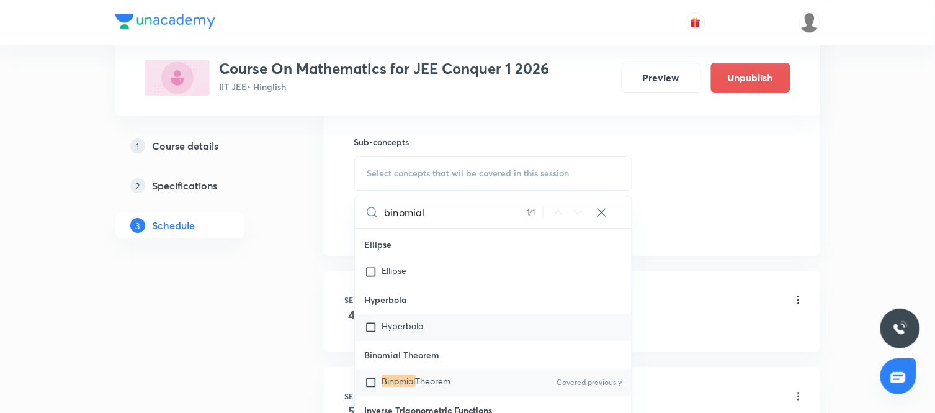
scroll to position [8208, 0]
type input "binomial"
click at [399, 386] on mark "Binomial" at bounding box center [398, 380] width 33 height 12
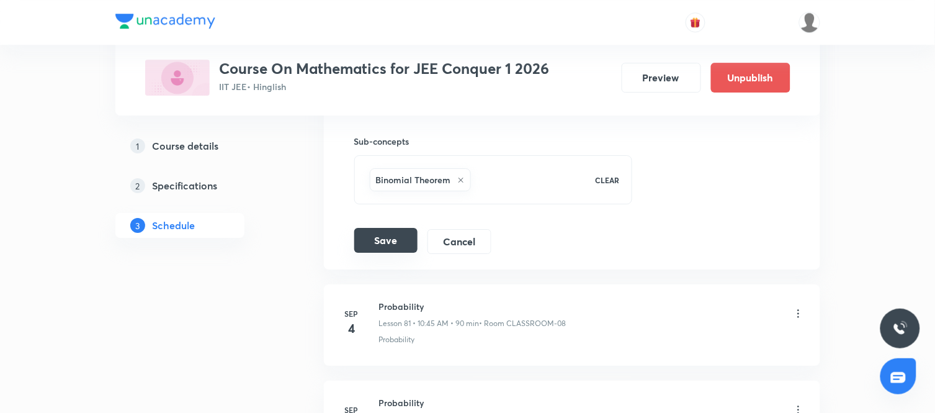
click at [388, 252] on button "Save" at bounding box center [385, 240] width 63 height 25
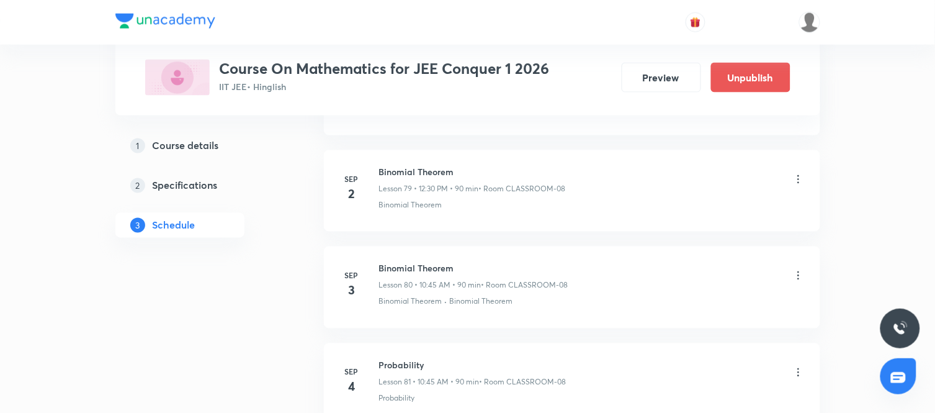
scroll to position [7677, 0]
click at [796, 278] on icon at bounding box center [798, 271] width 12 height 12
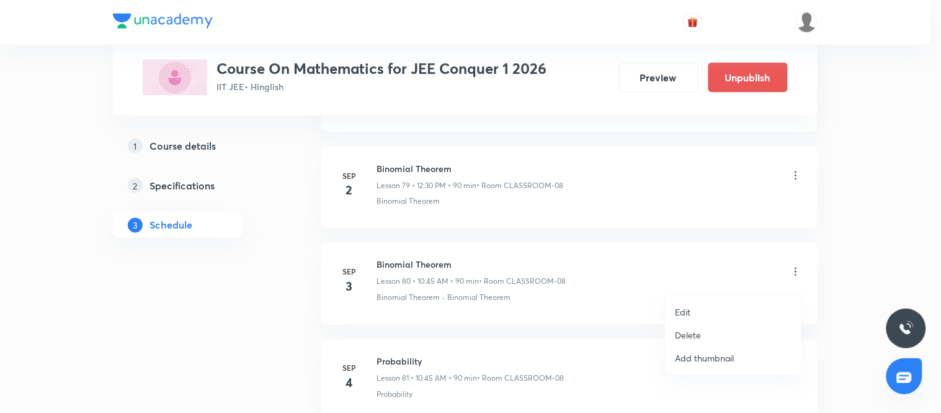
click at [698, 313] on li "Edit" at bounding box center [734, 311] width 136 height 23
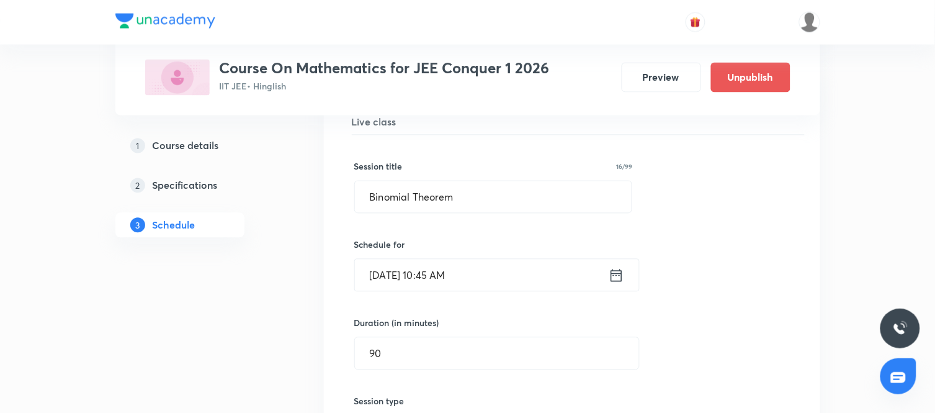
scroll to position [7800, 0]
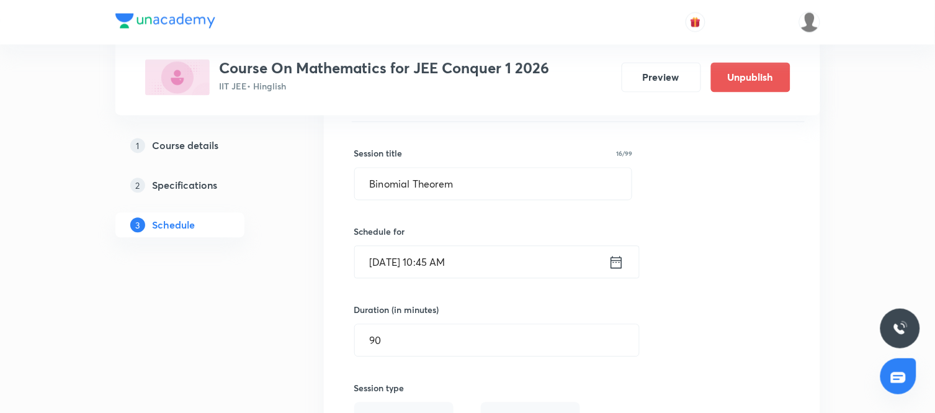
click at [617, 271] on icon at bounding box center [617, 262] width 16 height 17
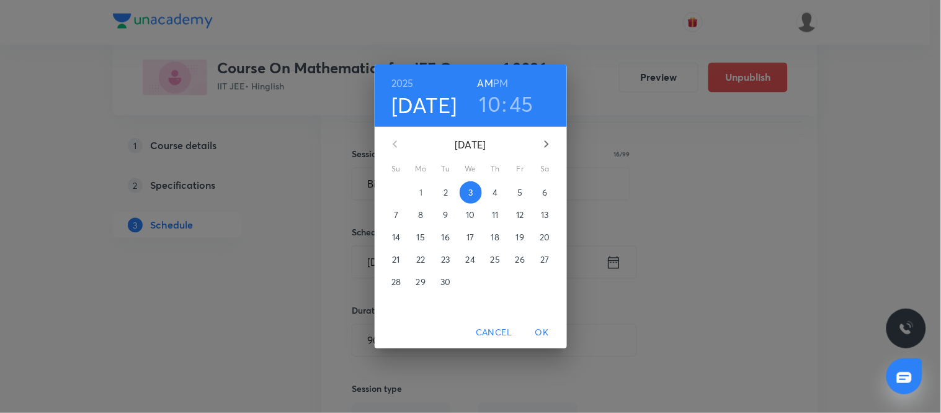
click at [493, 103] on h3 "10" at bounding box center [490, 104] width 22 height 26
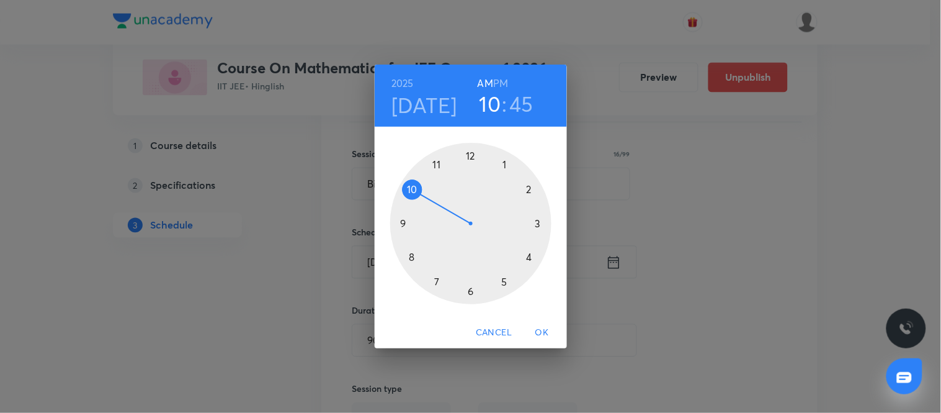
click at [497, 85] on h6 "PM" at bounding box center [500, 82] width 15 height 17
click at [471, 153] on div at bounding box center [470, 223] width 161 height 161
click at [472, 293] on div at bounding box center [470, 223] width 161 height 161
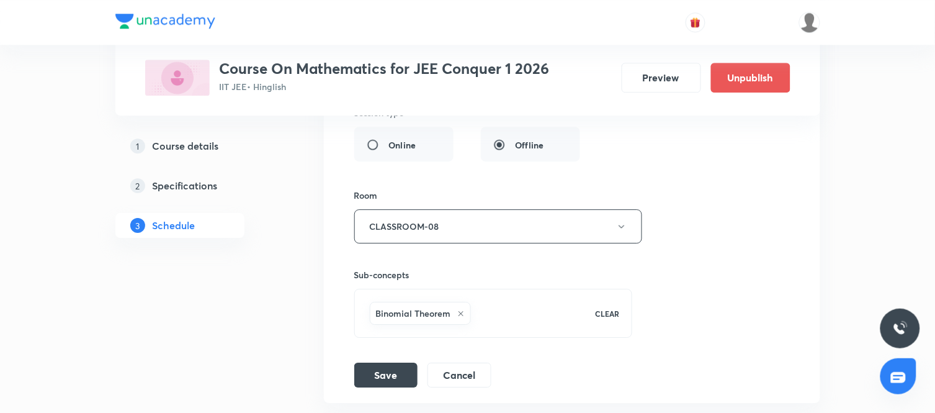
scroll to position [8076, 0]
click at [394, 379] on button "Save" at bounding box center [385, 372] width 63 height 25
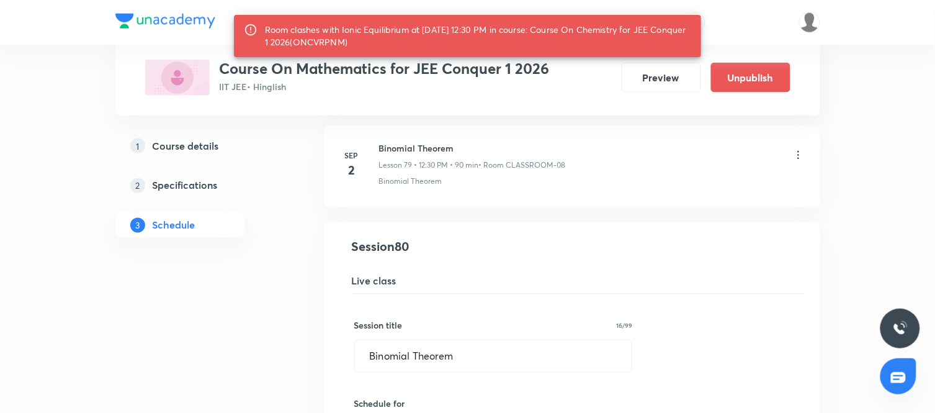
scroll to position [7626, 0]
click at [360, 44] on div "Room clashes with Ionic Equilibrium at 03 Sep 2025 12:30 PM in course: Course O…" at bounding box center [478, 36] width 427 height 35
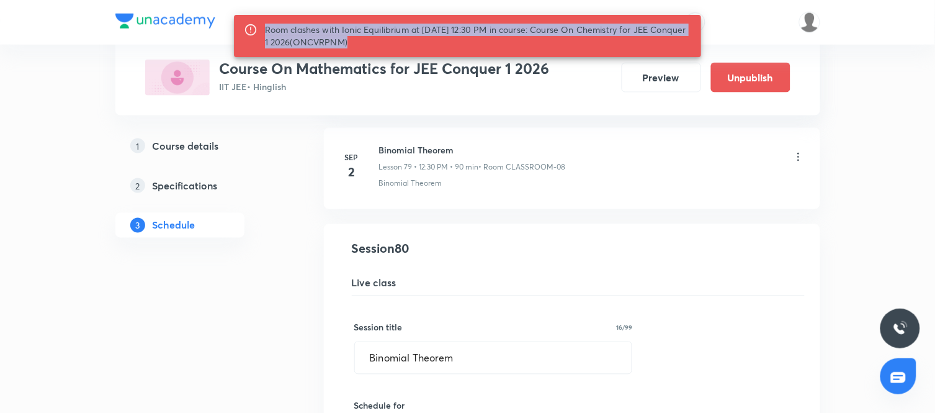
click at [360, 44] on div "Room clashes with Ionic Equilibrium at 03 Sep 2025 12:30 PM in course: Course O…" at bounding box center [478, 36] width 427 height 35
click at [401, 47] on div "Room clashes with Ionic Equilibrium at 03 Sep 2025 12:30 PM in course: Course O…" at bounding box center [478, 36] width 427 height 35
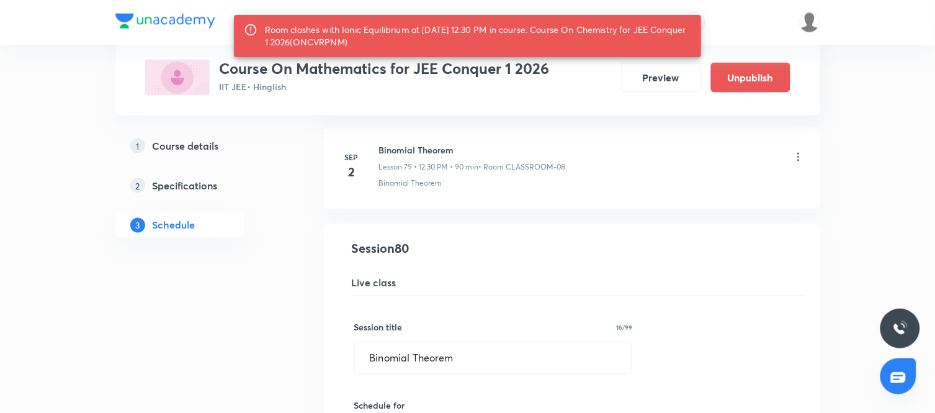
click at [363, 40] on div "Room clashes with Ionic Equilibrium at 03 Sep 2025 12:30 PM in course: Course O…" at bounding box center [478, 36] width 427 height 35
copy div "ONCVRPNM"
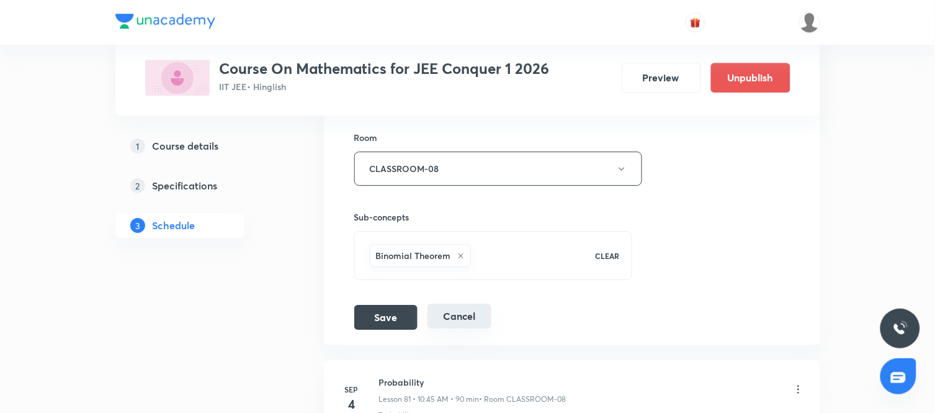
click at [448, 328] on button "Cancel" at bounding box center [459, 315] width 64 height 25
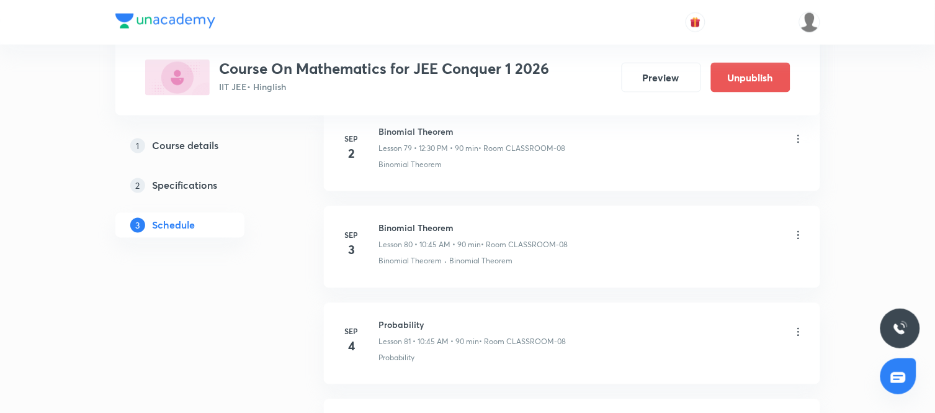
scroll to position [7717, 0]
click at [798, 238] on icon at bounding box center [798, 232] width 12 height 12
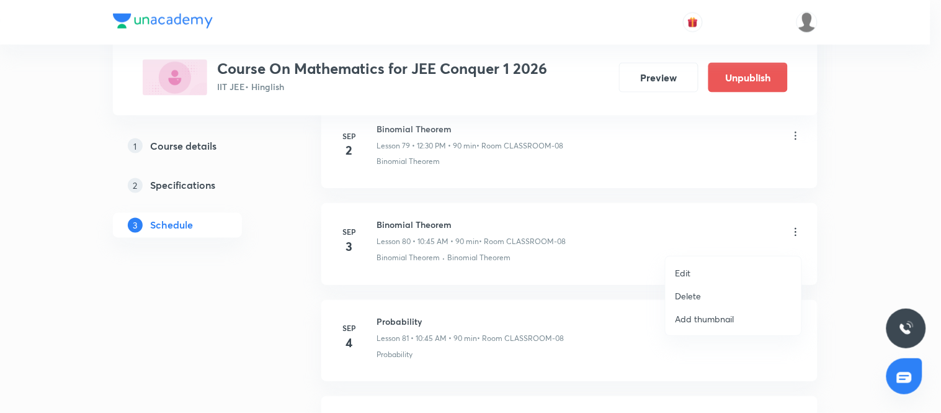
click at [183, 290] on div at bounding box center [470, 206] width 941 height 413
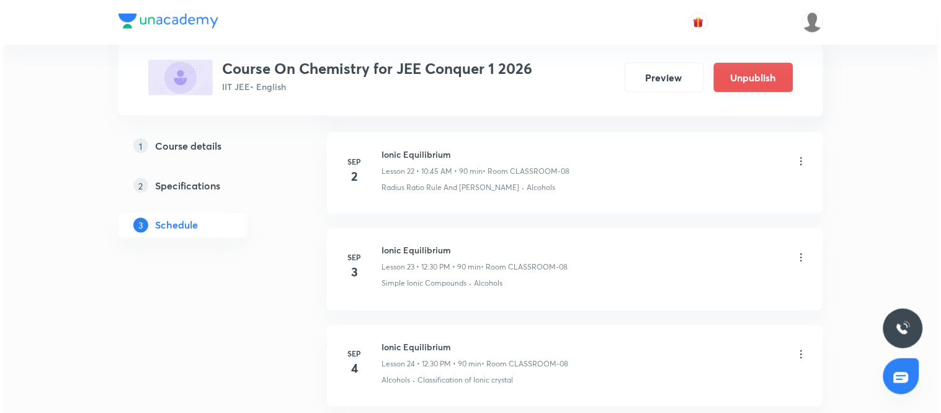
scroll to position [2792, 0]
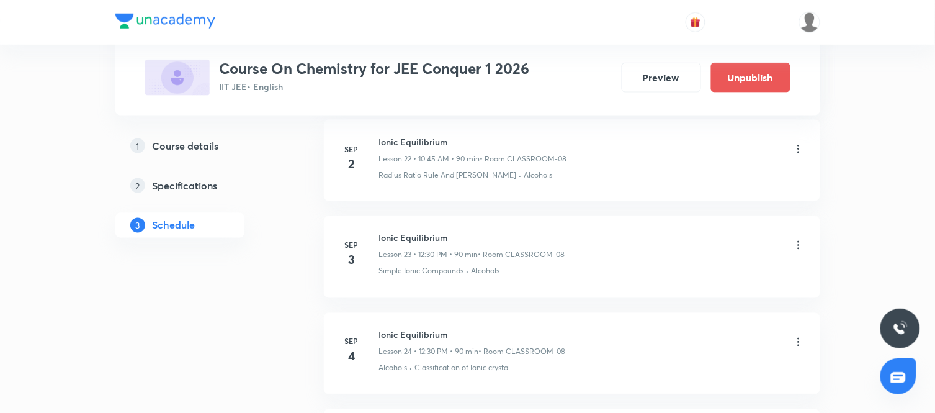
click at [797, 244] on icon at bounding box center [798, 245] width 2 height 8
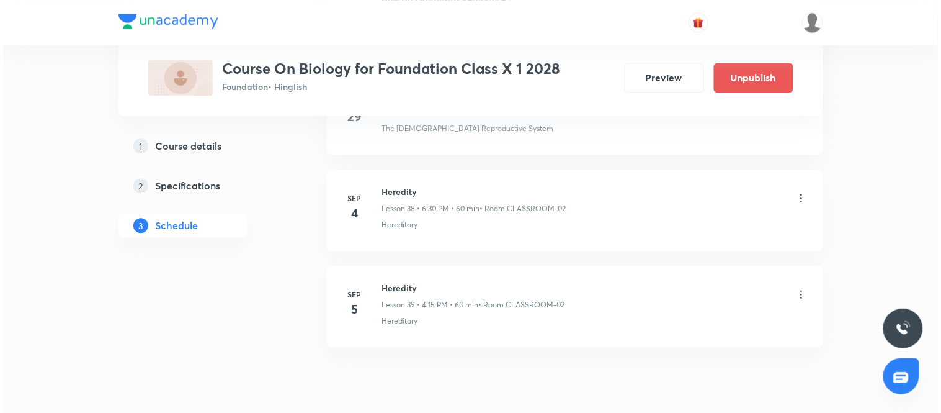
scroll to position [4337, 0]
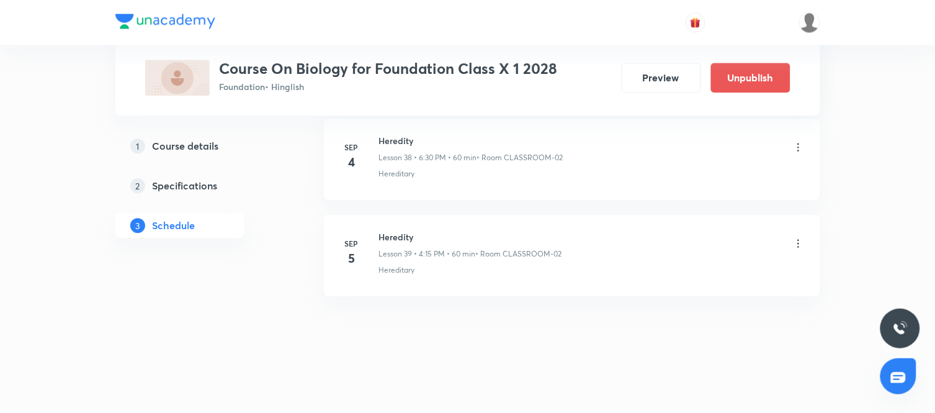
click at [797, 243] on icon at bounding box center [798, 243] width 12 height 12
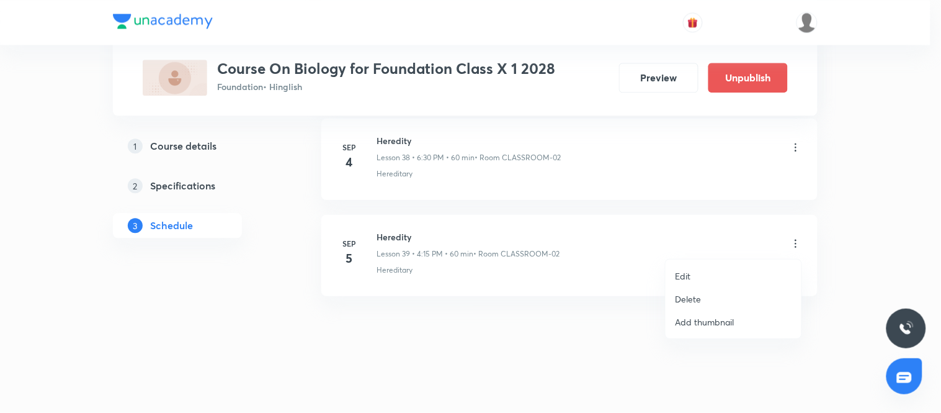
click at [690, 275] on p "Edit" at bounding box center [684, 275] width 16 height 13
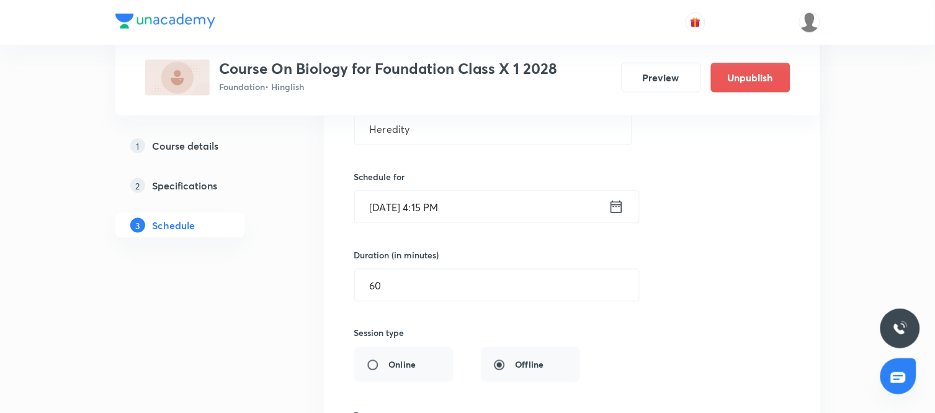
scroll to position [3912, 0]
click at [621, 203] on icon at bounding box center [617, 206] width 16 height 17
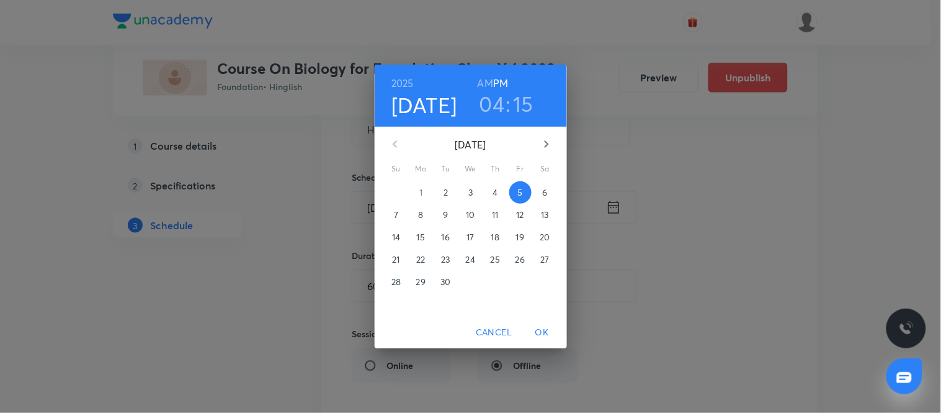
click at [442, 188] on span "2" at bounding box center [446, 192] width 22 height 12
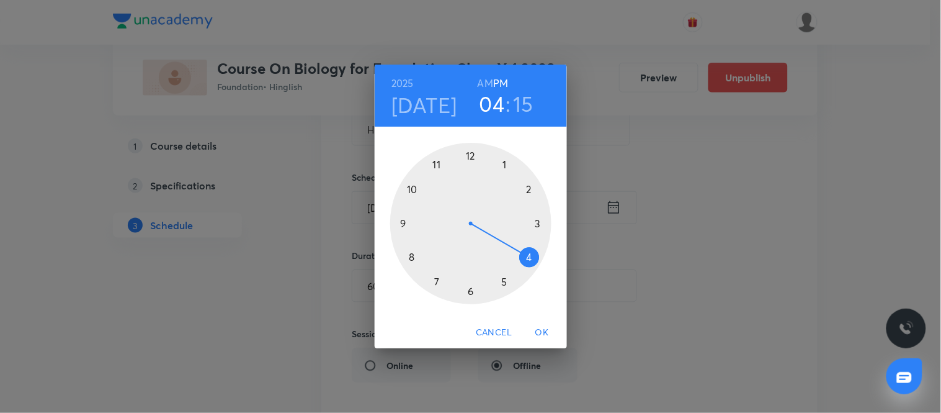
click at [532, 258] on div at bounding box center [470, 223] width 161 height 161
click at [536, 217] on div at bounding box center [470, 223] width 161 height 161
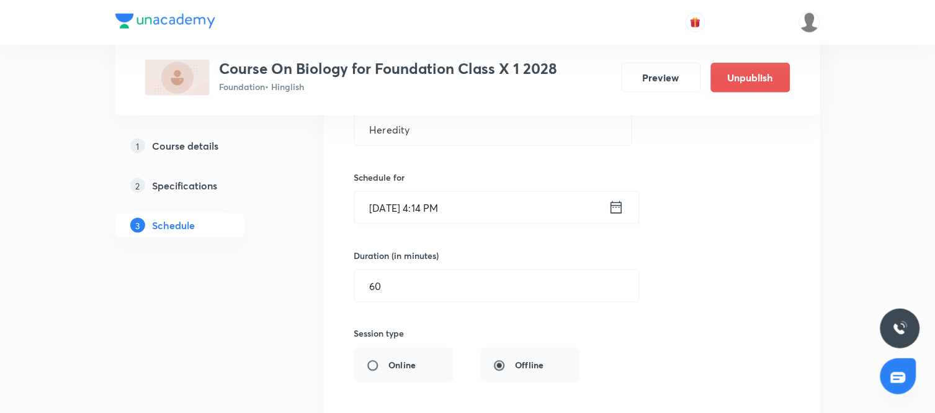
click at [509, 212] on input "[DATE] 4:14 PM" at bounding box center [482, 208] width 254 height 32
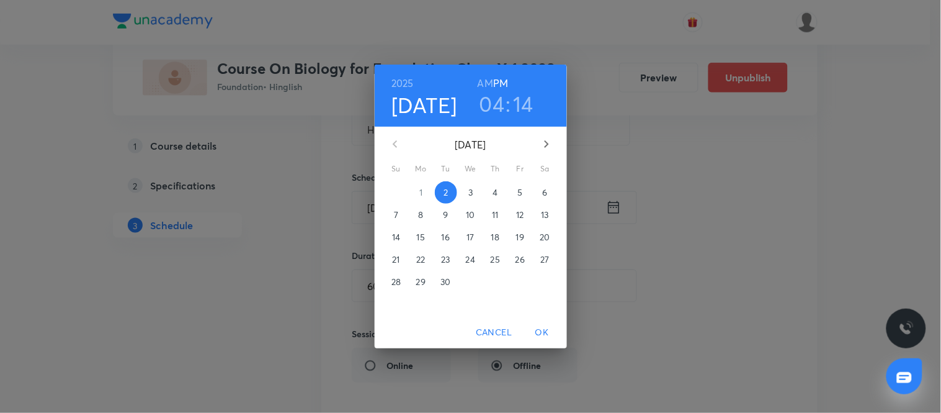
click at [511, 104] on h3 ":" at bounding box center [508, 104] width 5 height 26
click at [525, 104] on h3 "14" at bounding box center [524, 104] width 20 height 26
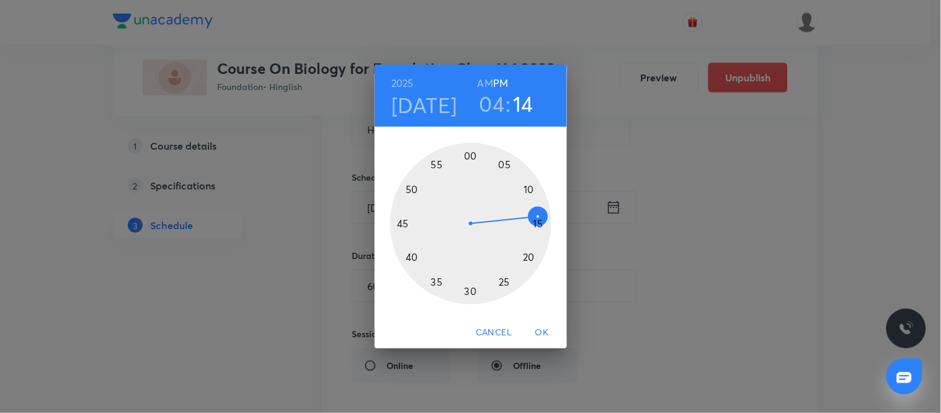
click at [540, 223] on div at bounding box center [470, 223] width 161 height 161
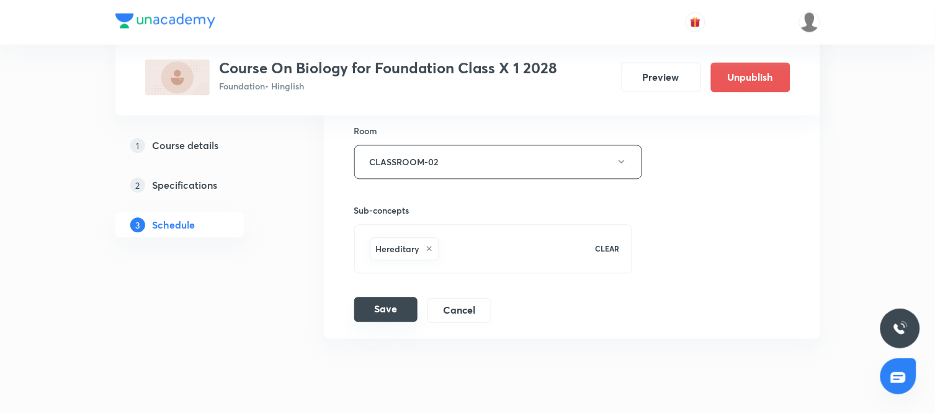
scroll to position [4198, 0]
click at [367, 314] on button "Save" at bounding box center [385, 309] width 63 height 25
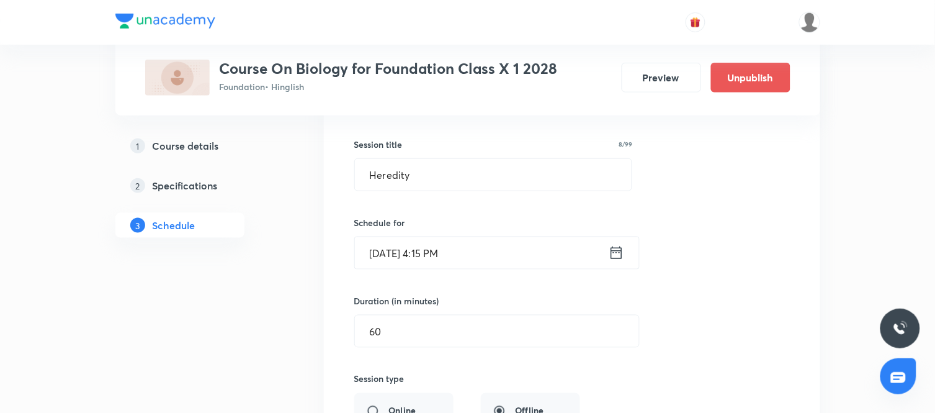
scroll to position [3766, 0]
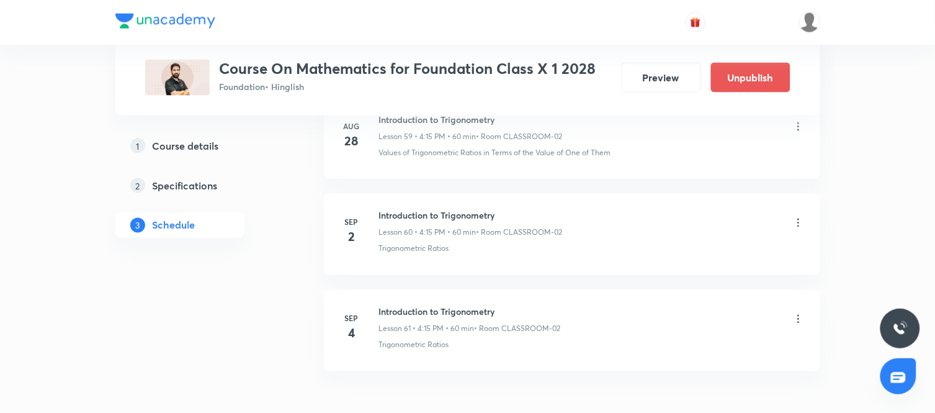
scroll to position [6424, 0]
click at [799, 225] on icon at bounding box center [798, 221] width 12 height 12
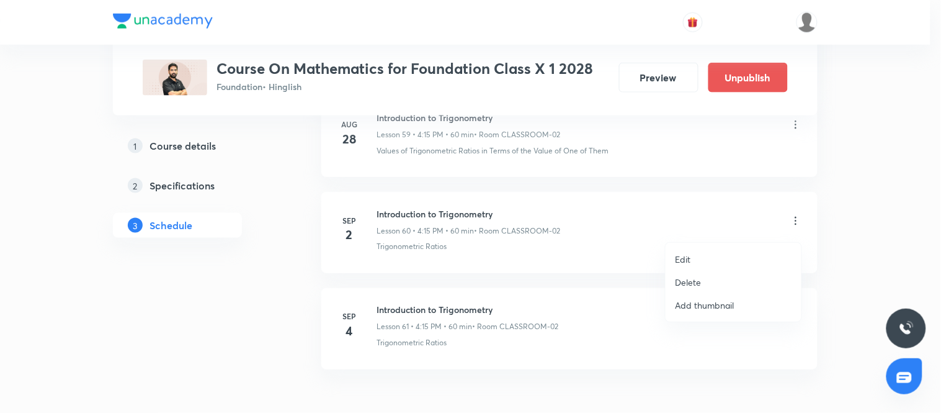
click at [692, 278] on p "Delete" at bounding box center [689, 281] width 26 height 13
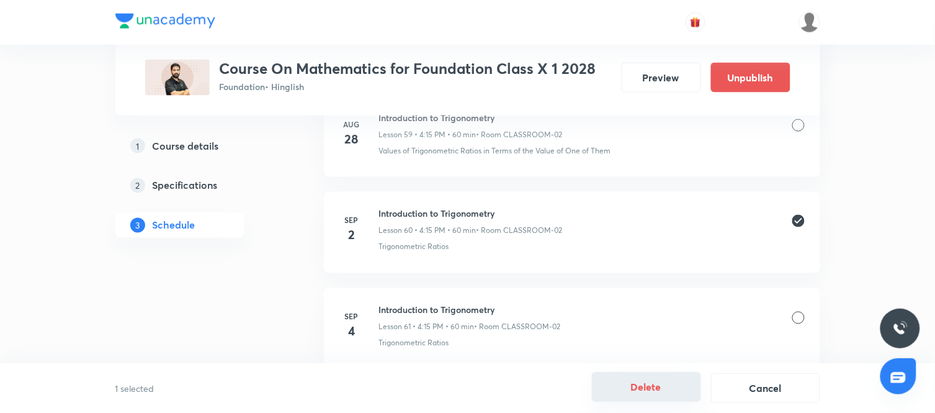
click at [676, 381] on button "Delete" at bounding box center [646, 387] width 109 height 30
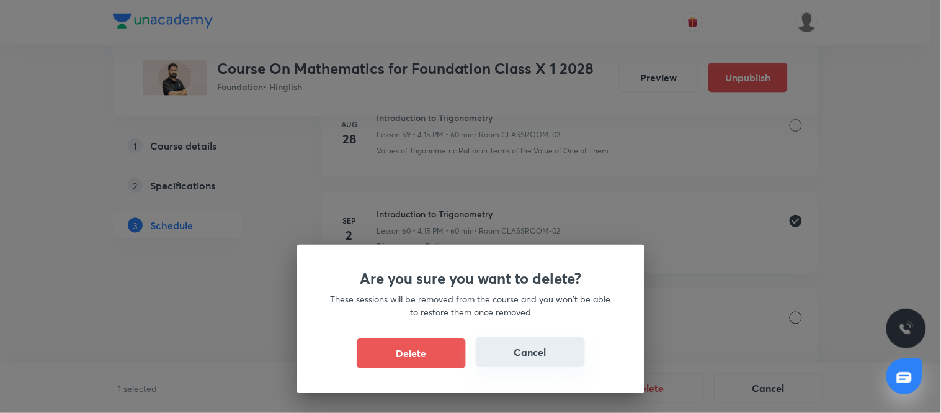
click at [558, 351] on button "Cancel" at bounding box center [530, 352] width 109 height 30
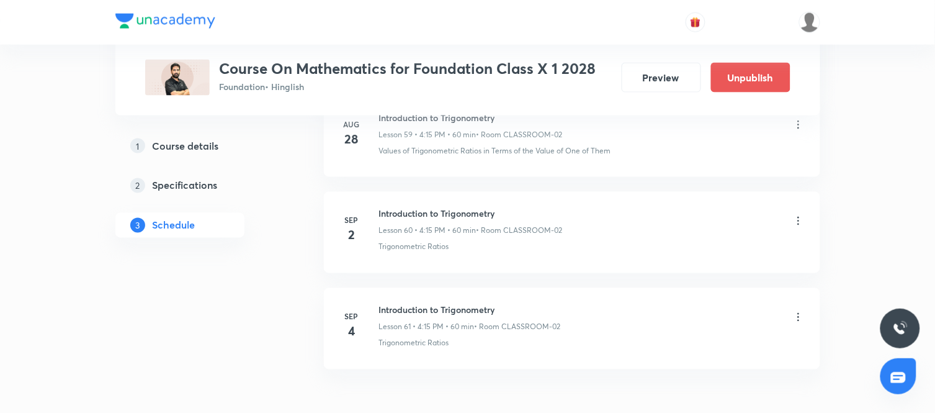
click at [792, 221] on icon at bounding box center [798, 221] width 12 height 12
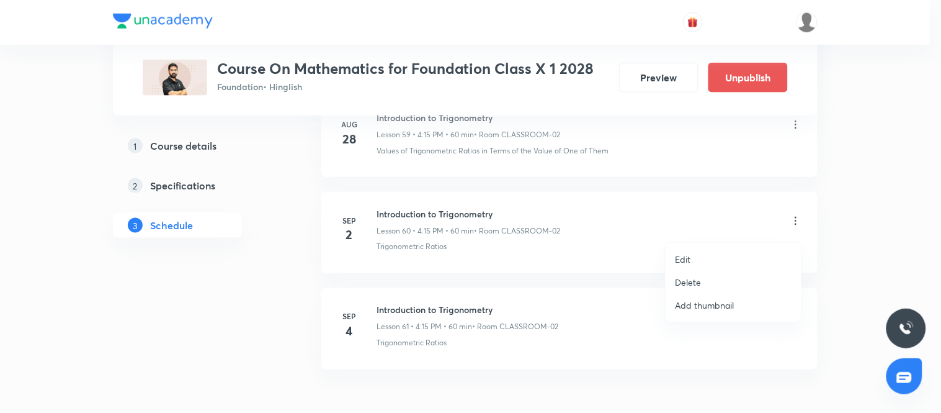
click at [679, 280] on p "Delete" at bounding box center [689, 281] width 26 height 13
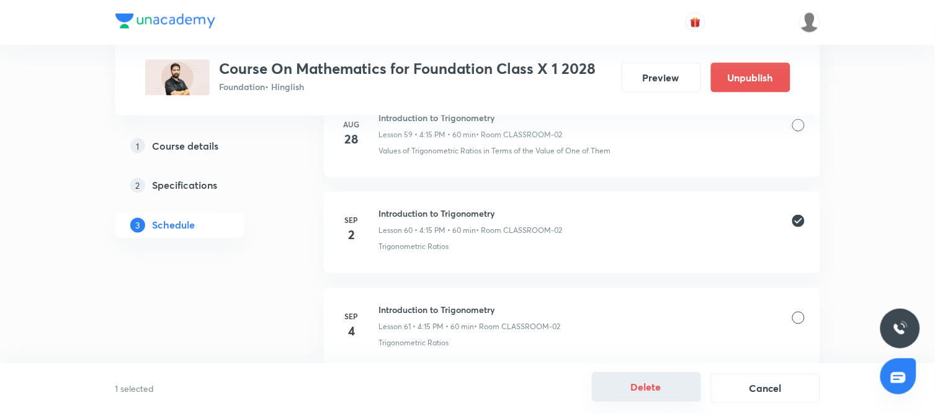
click at [648, 381] on button "Delete" at bounding box center [646, 387] width 109 height 30
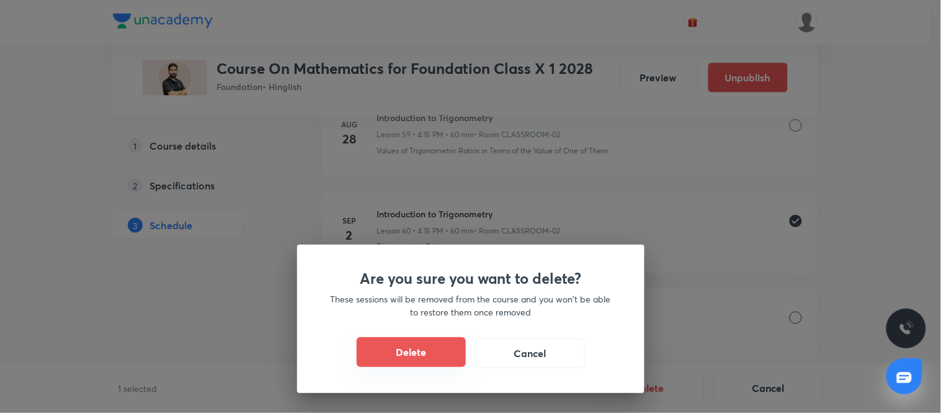
click at [411, 345] on button "Delete" at bounding box center [411, 352] width 109 height 30
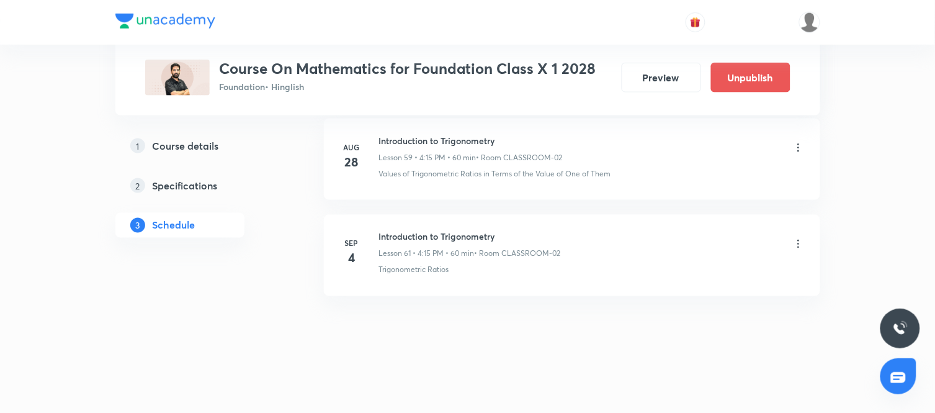
scroll to position [6408, 0]
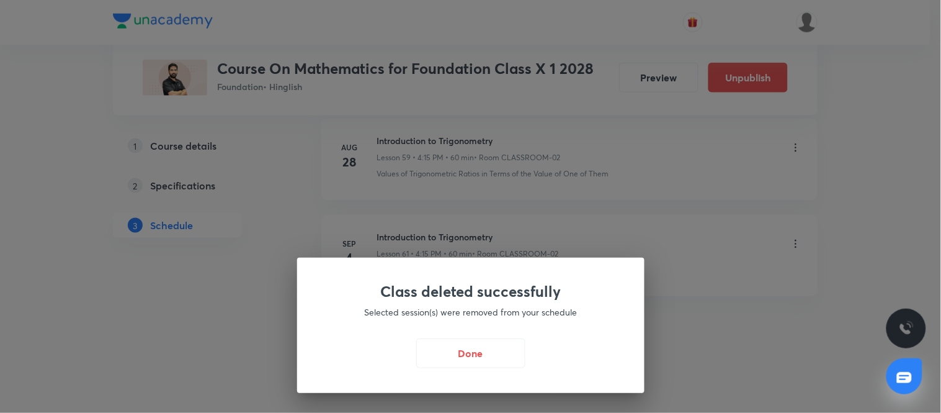
click at [481, 368] on div "Class deleted successfully Selected session(s) were removed from your schedule …" at bounding box center [470, 324] width 347 height 135
click at [465, 354] on button "Done" at bounding box center [470, 352] width 109 height 30
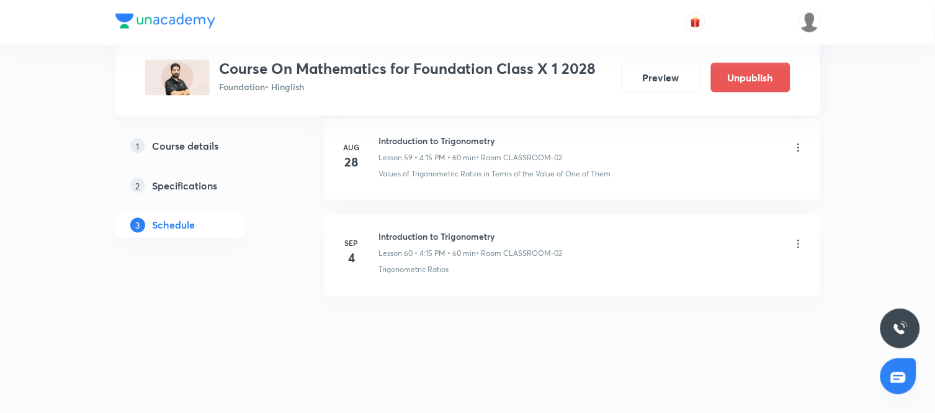
click at [428, 237] on h6 "Introduction to Trigonometry" at bounding box center [471, 236] width 184 height 13
copy h6 "Introduction to Trigonometry"
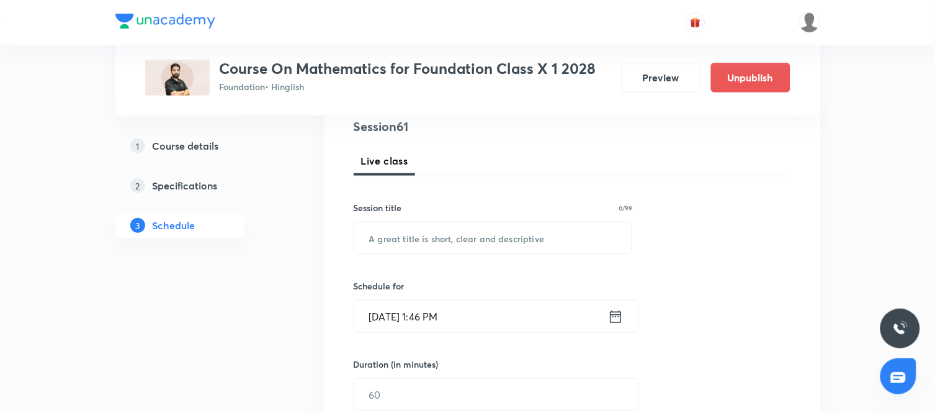
scroll to position [176, 0]
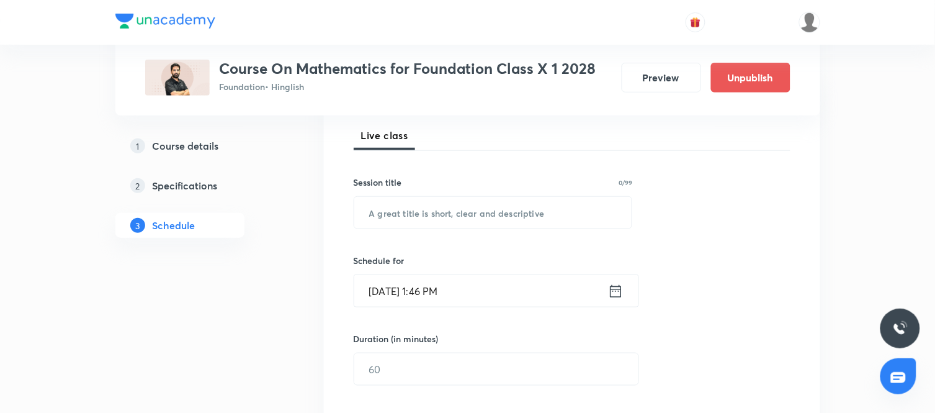
click at [418, 194] on div "Session title 0/99 ​" at bounding box center [493, 202] width 279 height 53
click at [429, 206] on input "text" at bounding box center [493, 213] width 278 height 32
paste input "Introduction to Trigonometry"
type input "Introduction to Trigonometry"
click at [619, 293] on icon at bounding box center [616, 290] width 16 height 17
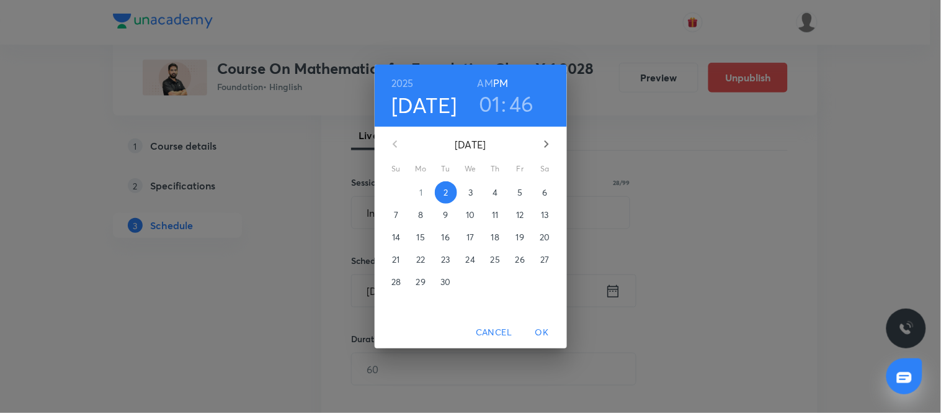
click at [525, 189] on span "5" at bounding box center [520, 192] width 22 height 12
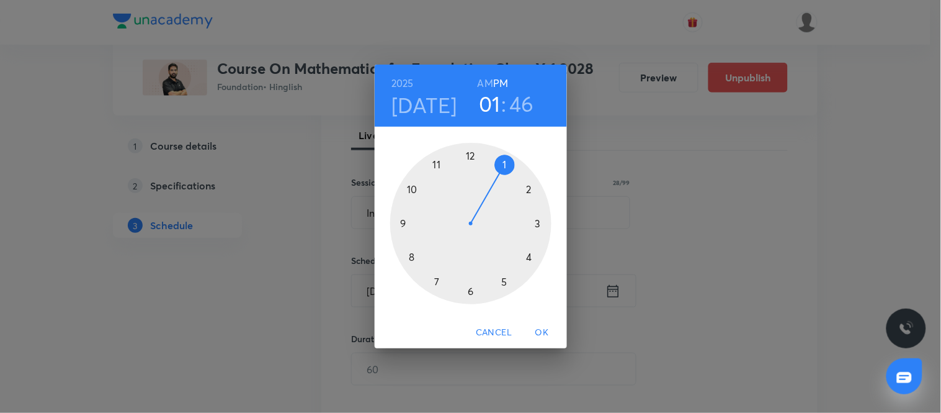
click at [528, 257] on div at bounding box center [470, 223] width 161 height 161
click at [540, 223] on div at bounding box center [470, 223] width 161 height 161
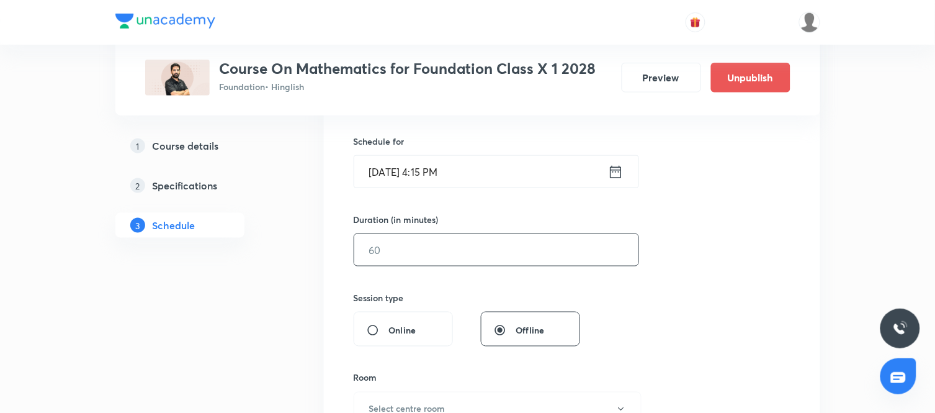
scroll to position [298, 0]
click at [421, 256] on input "text" at bounding box center [496, 247] width 284 height 32
type input "9"
type input "60"
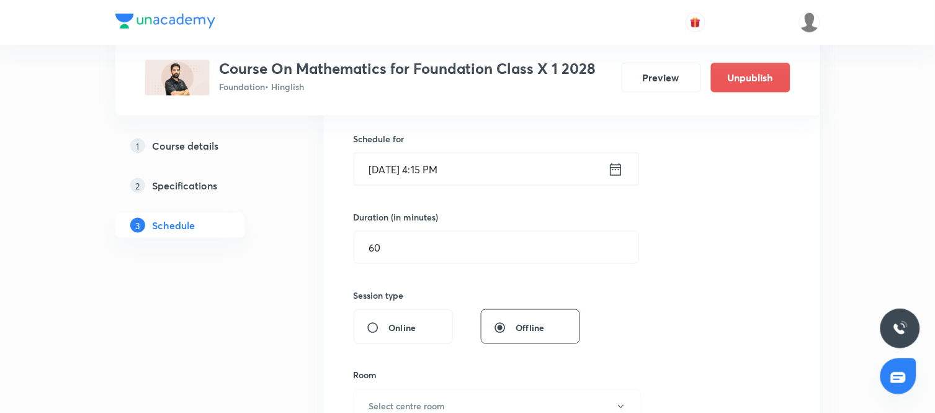
click at [665, 308] on div "Session 61 Live class Session title 28/99 Introduction to Trigonometry ​ Schedu…" at bounding box center [572, 261] width 437 height 582
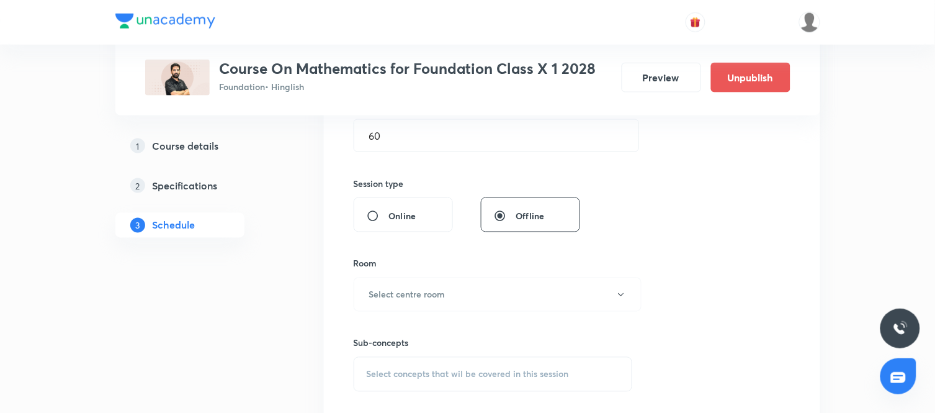
scroll to position [421, 0]
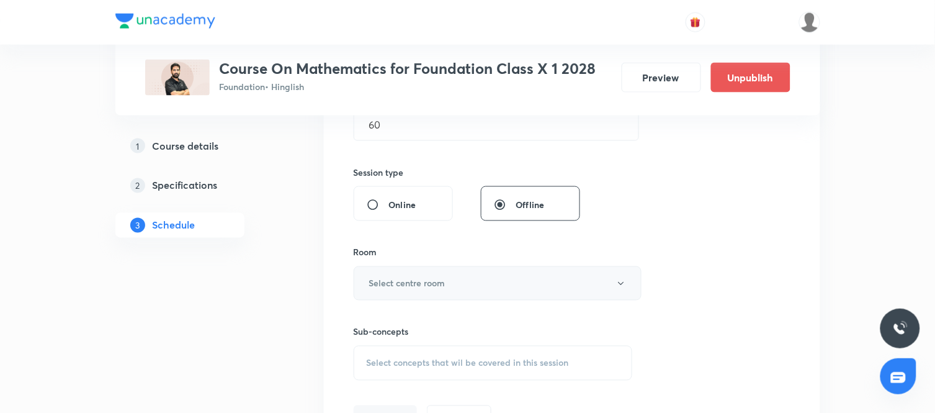
click at [507, 277] on button "Select centre room" at bounding box center [498, 283] width 288 height 34
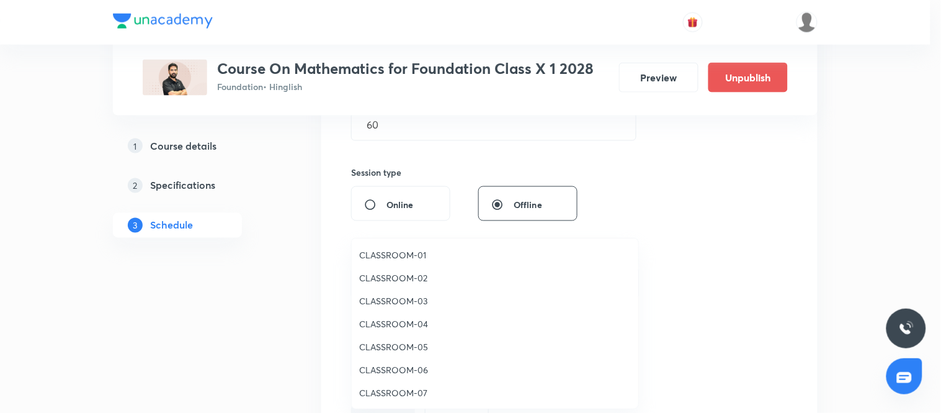
click at [422, 277] on span "CLASSROOM-02" at bounding box center [495, 277] width 272 height 13
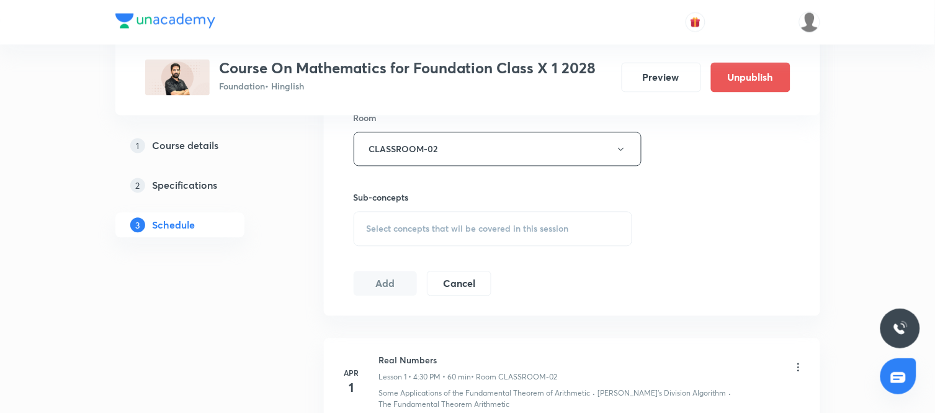
scroll to position [559, 0]
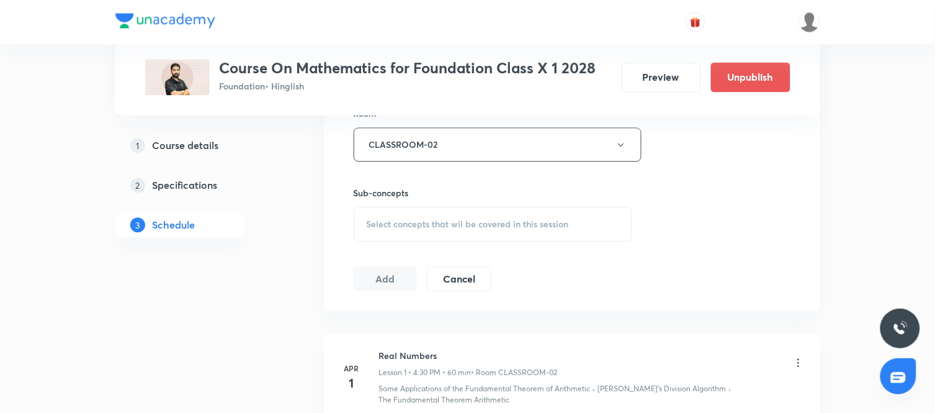
click at [504, 226] on span "Select concepts that wil be covered in this session" at bounding box center [468, 225] width 202 height 10
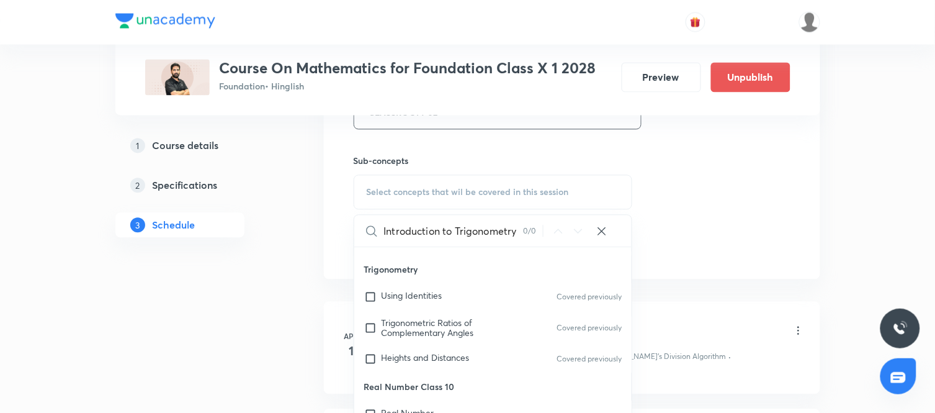
scroll to position [4661, 0]
type input "Introduction to Trigonometry"
click at [456, 351] on span "Heights and Distances" at bounding box center [425, 357] width 88 height 12
checkbox input "true"
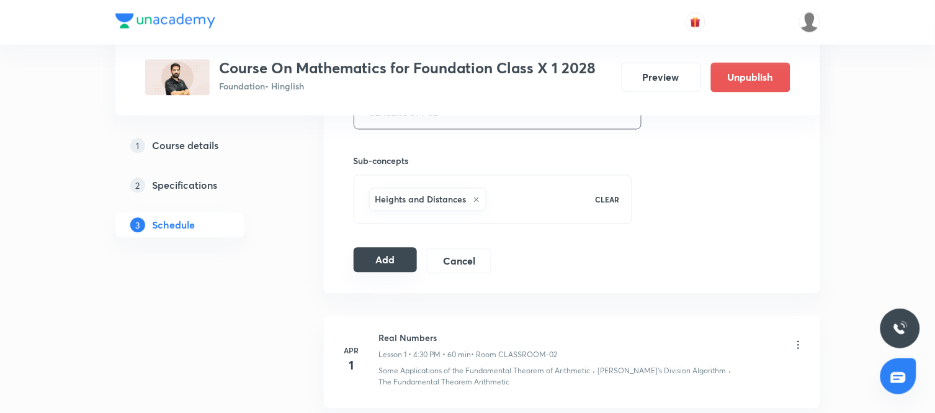
click at [385, 256] on button "Add" at bounding box center [386, 260] width 64 height 25
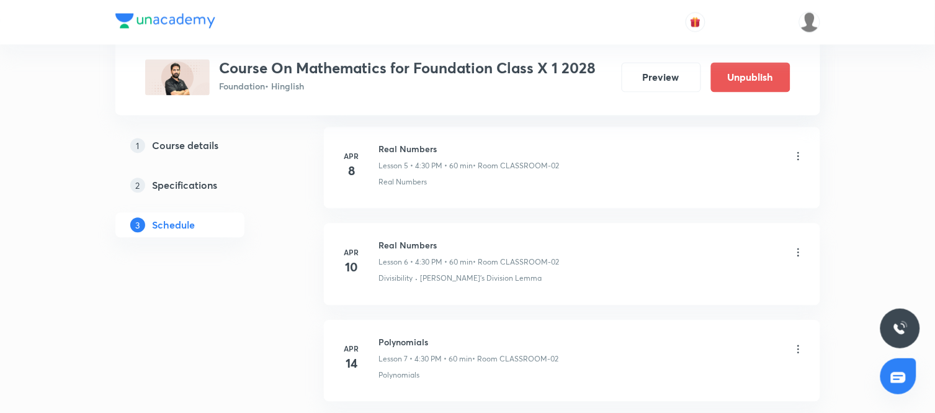
scroll to position [5838, 0]
